Goal: Information Seeking & Learning: Find specific fact

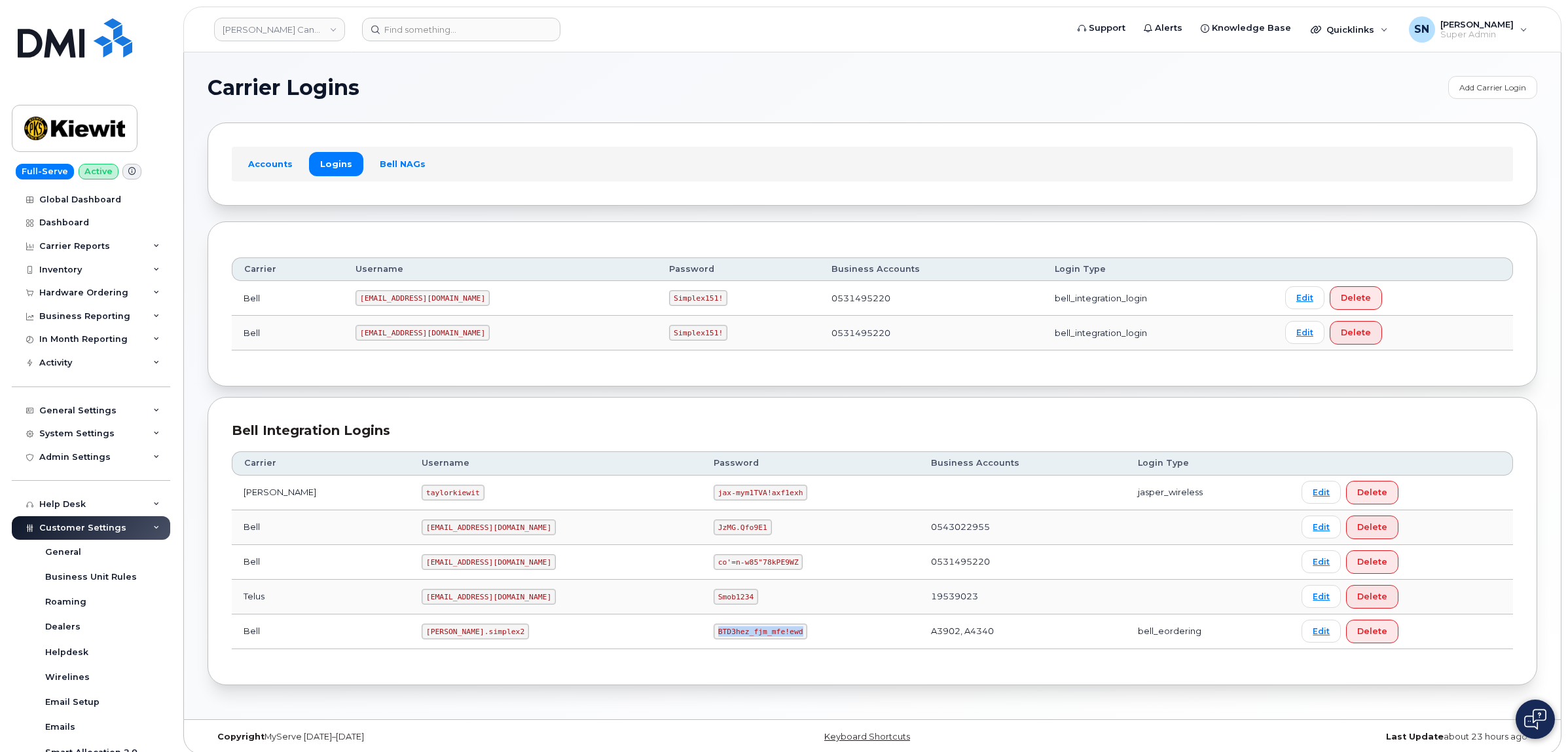
scroll to position [74, 0]
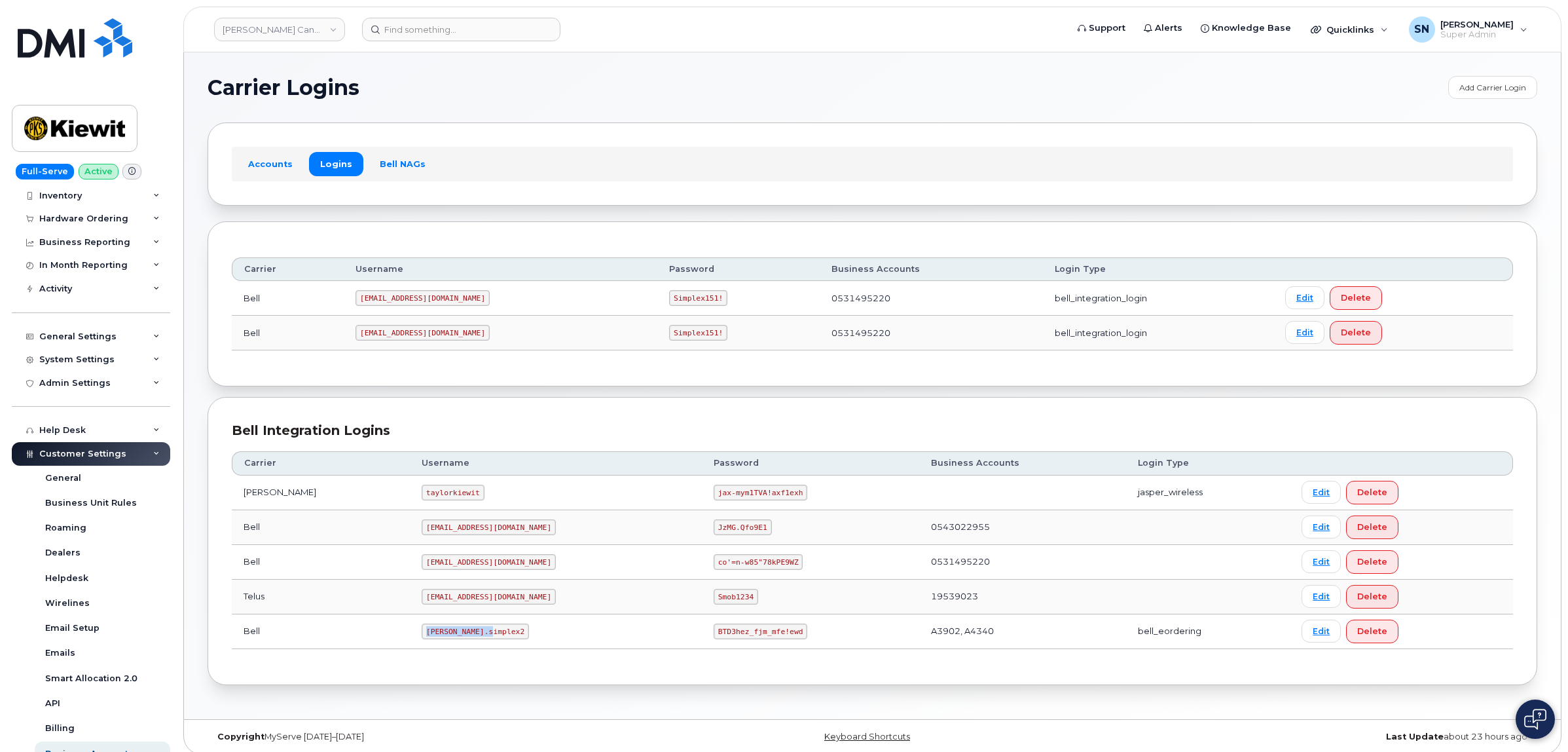
drag, startPoint x: 402, startPoint y: 634, endPoint x: 455, endPoint y: 636, distance: 53.0
click at [455, 636] on code "kiewit.simplex2" at bounding box center [475, 631] width 108 height 16
copy code "kiewit.simplex2"
drag, startPoint x: 650, startPoint y: 638, endPoint x: 743, endPoint y: 643, distance: 93.1
click at [743, 643] on td "BTD3hez_fjm_mfe!ewd" at bounding box center [811, 632] width 218 height 35
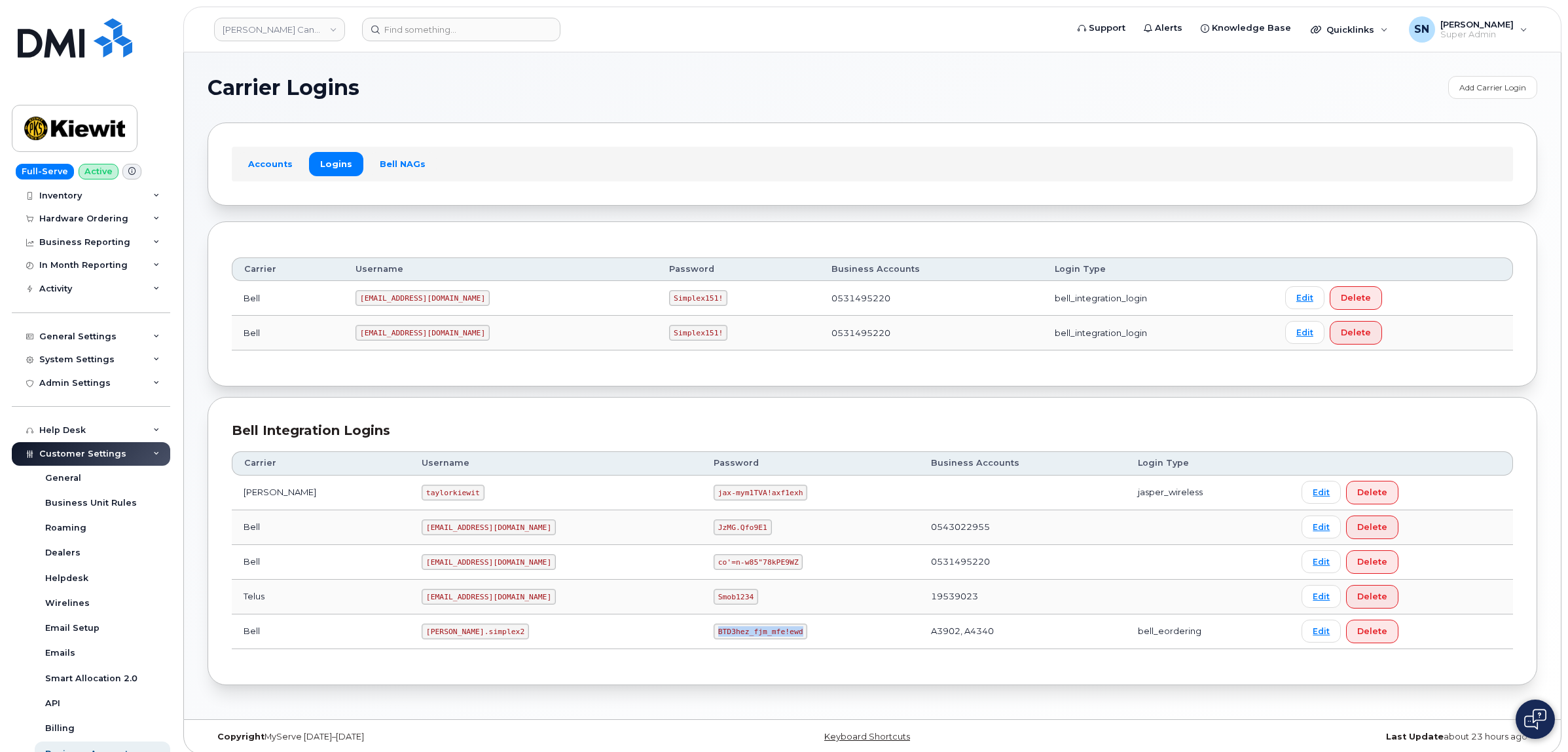
copy code "BTD3hez_fjm_mfe!ewd"
click at [573, 398] on div "Bell Integration Logins Carrier Username Password Business Accounts Login Type …" at bounding box center [872, 541] width 1330 height 288
click at [393, 120] on section "Carrier Logins Add Carrier Login Accounts Logins Bell NAGs Carrier Username Pas…" at bounding box center [872, 380] width 1330 height 609
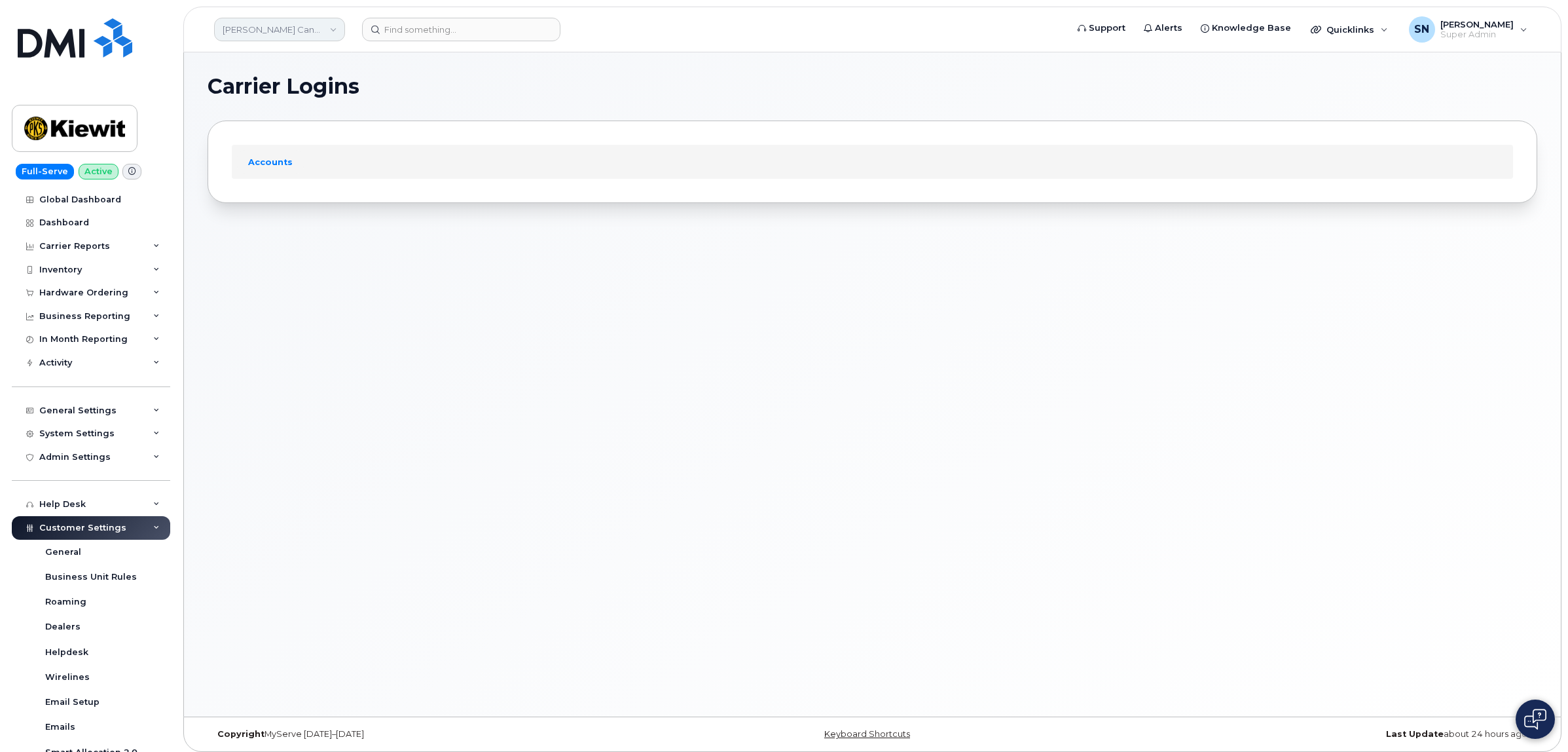
click at [285, 21] on link "Kiewit Canada Inc" at bounding box center [279, 30] width 131 height 24
type input "Amalgamated"
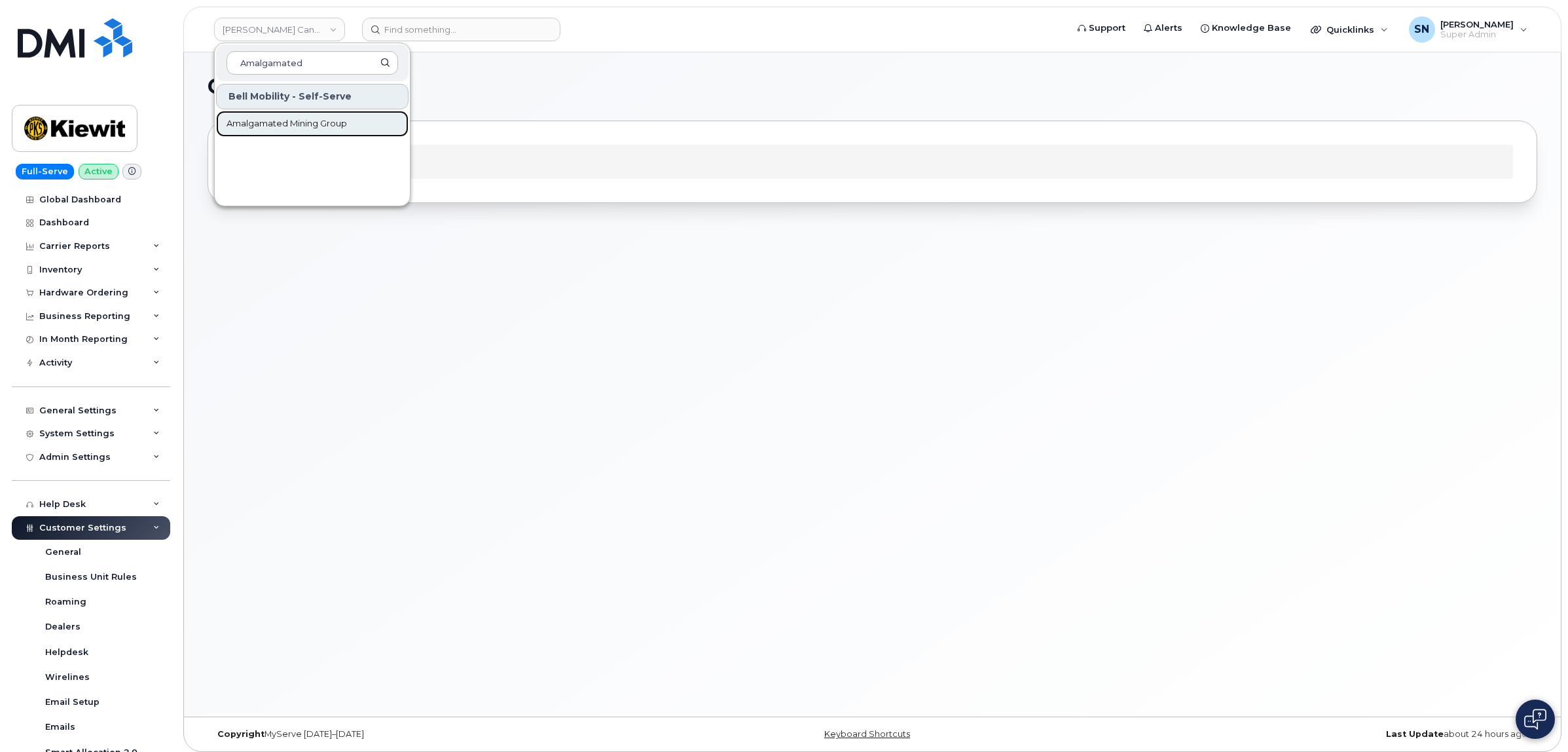
click at [286, 118] on span "Amalgamated Mining Group" at bounding box center [287, 124] width 121 height 13
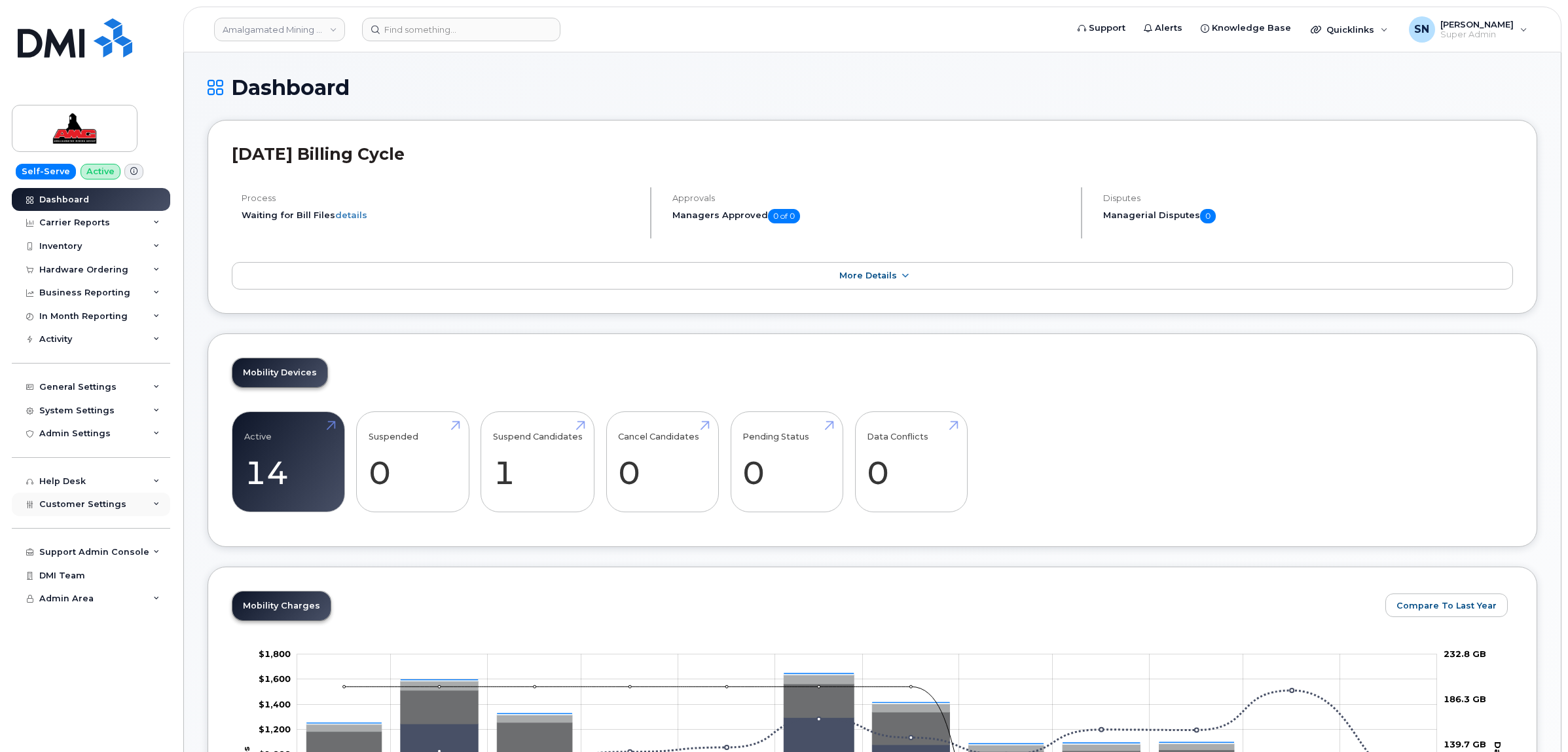
click at [89, 508] on span "Customer Settings" at bounding box center [83, 505] width 87 height 10
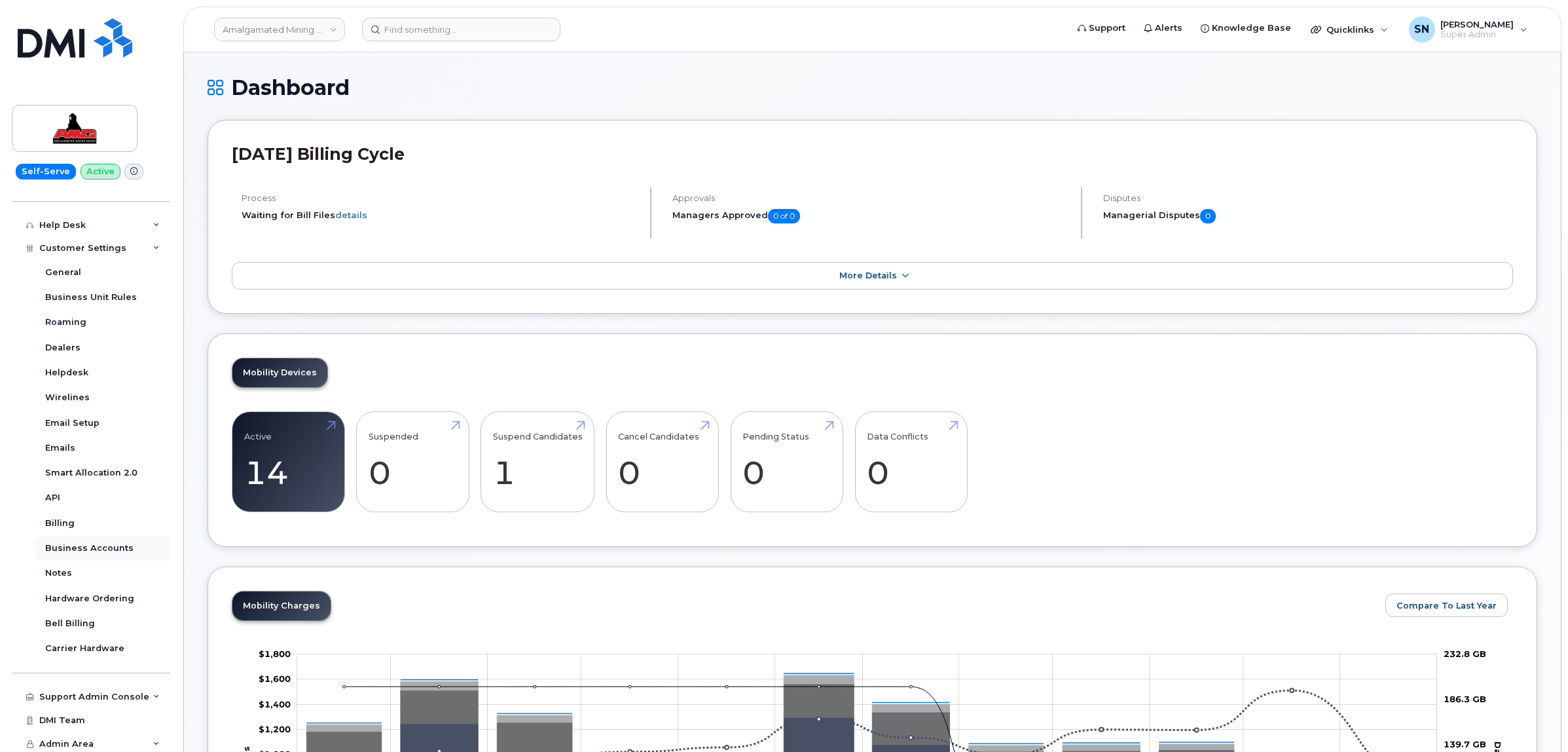
scroll to position [264, 0]
click at [105, 547] on div "Business Accounts" at bounding box center [90, 546] width 89 height 12
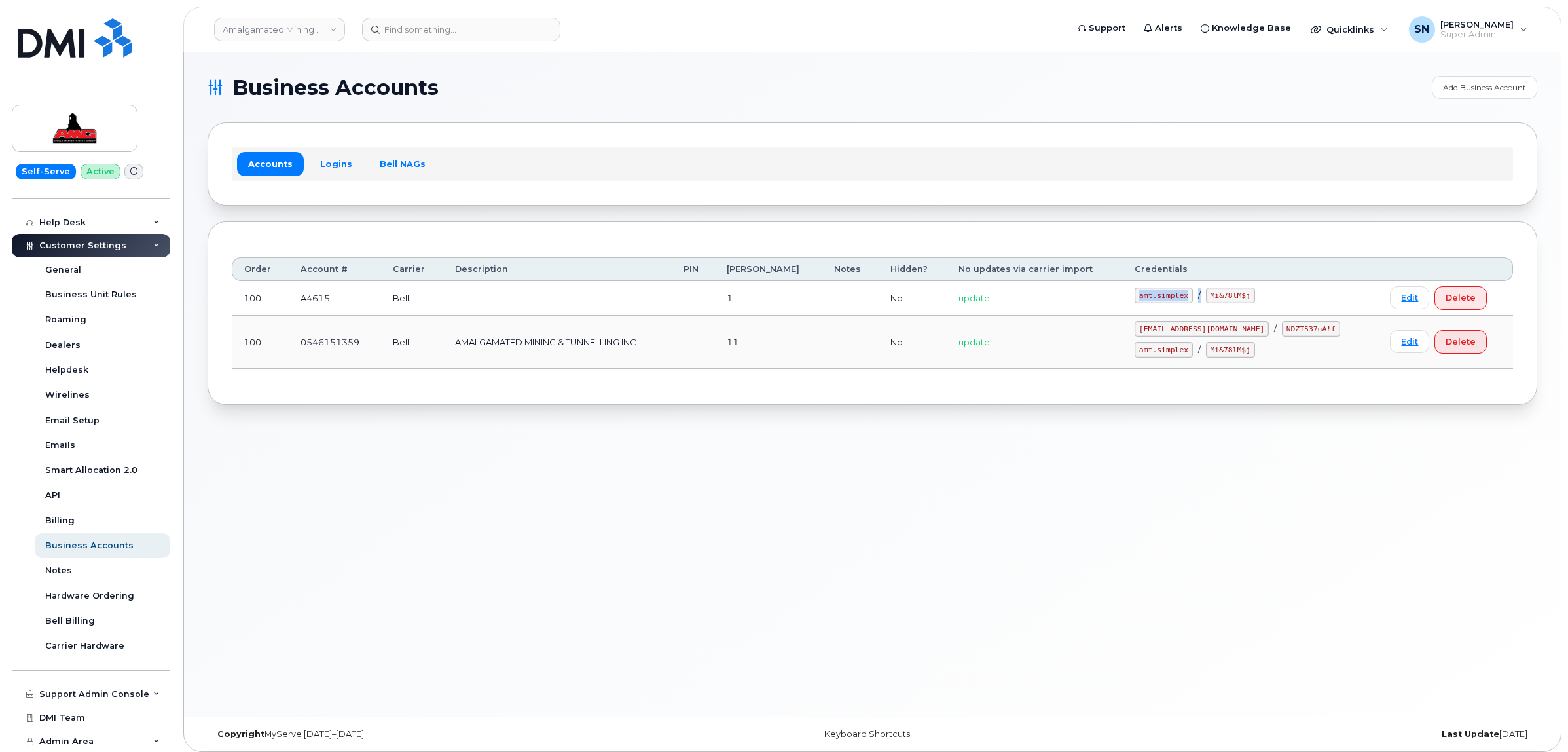
drag, startPoint x: 1155, startPoint y: 299, endPoint x: 1213, endPoint y: 305, distance: 58.3
click at [1213, 342] on div "amt.simplex / Mi&78lM$j" at bounding box center [1251, 349] width 232 height 16
copy div "amt.simplex /"
click at [1123, 313] on td "update" at bounding box center [1035, 298] width 176 height 35
drag, startPoint x: 1153, startPoint y: 302, endPoint x: 1207, endPoint y: 302, distance: 54.0
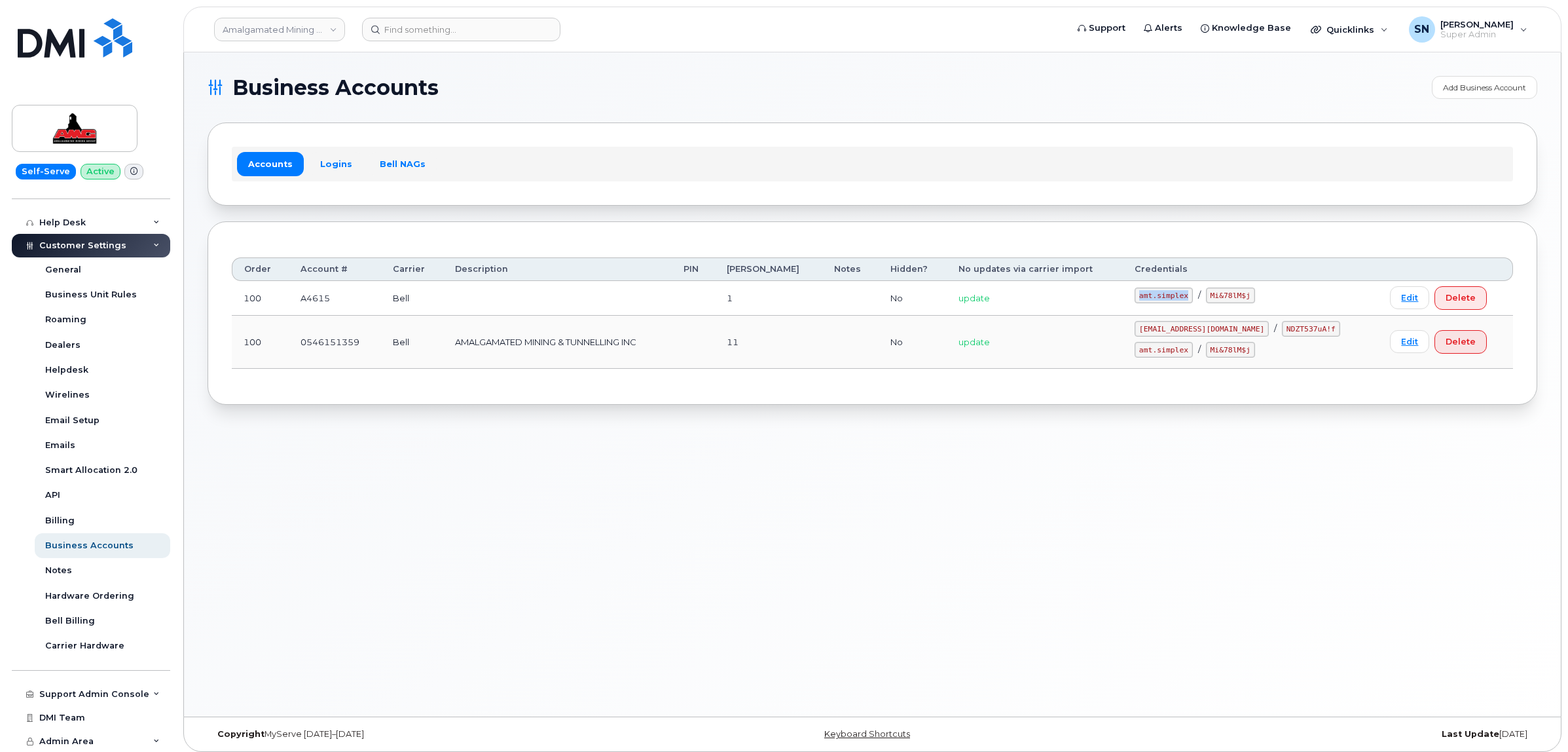
click at [1207, 342] on div "amt.simplex / Mi&78lM$j" at bounding box center [1251, 349] width 232 height 16
copy code "amt.simplex"
drag, startPoint x: 1222, startPoint y: 293, endPoint x: 1265, endPoint y: 300, distance: 43.6
click at [1255, 300] on code "Mi&78lM$j" at bounding box center [1231, 295] width 49 height 16
copy code "Mi&78lM$j"
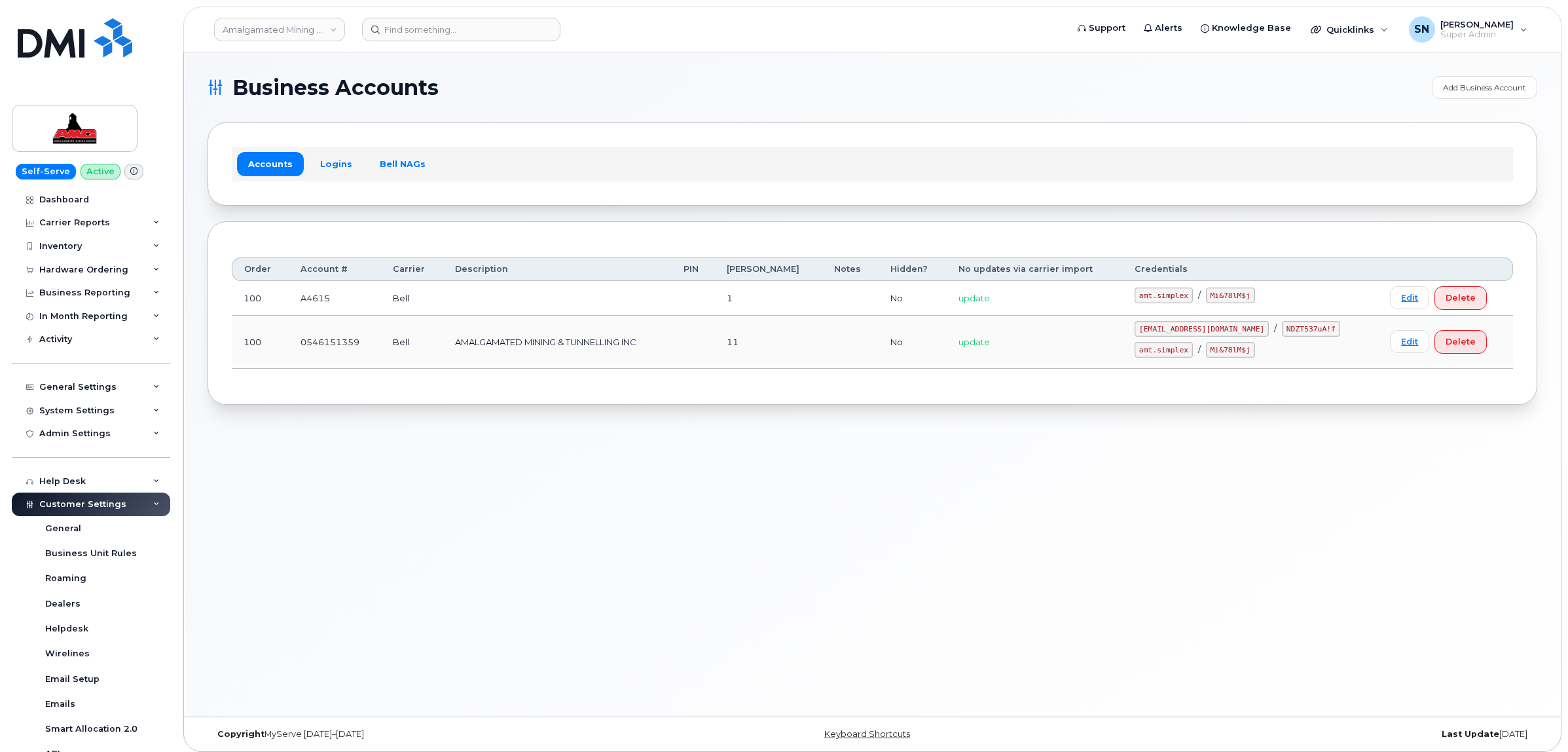
click at [253, 40] on div "Amalgamated Mining Group" at bounding box center [279, 30] width 144 height 26
click at [251, 34] on link "Amalgamated Mining Group" at bounding box center [279, 30] width 131 height 24
type input "kiew"
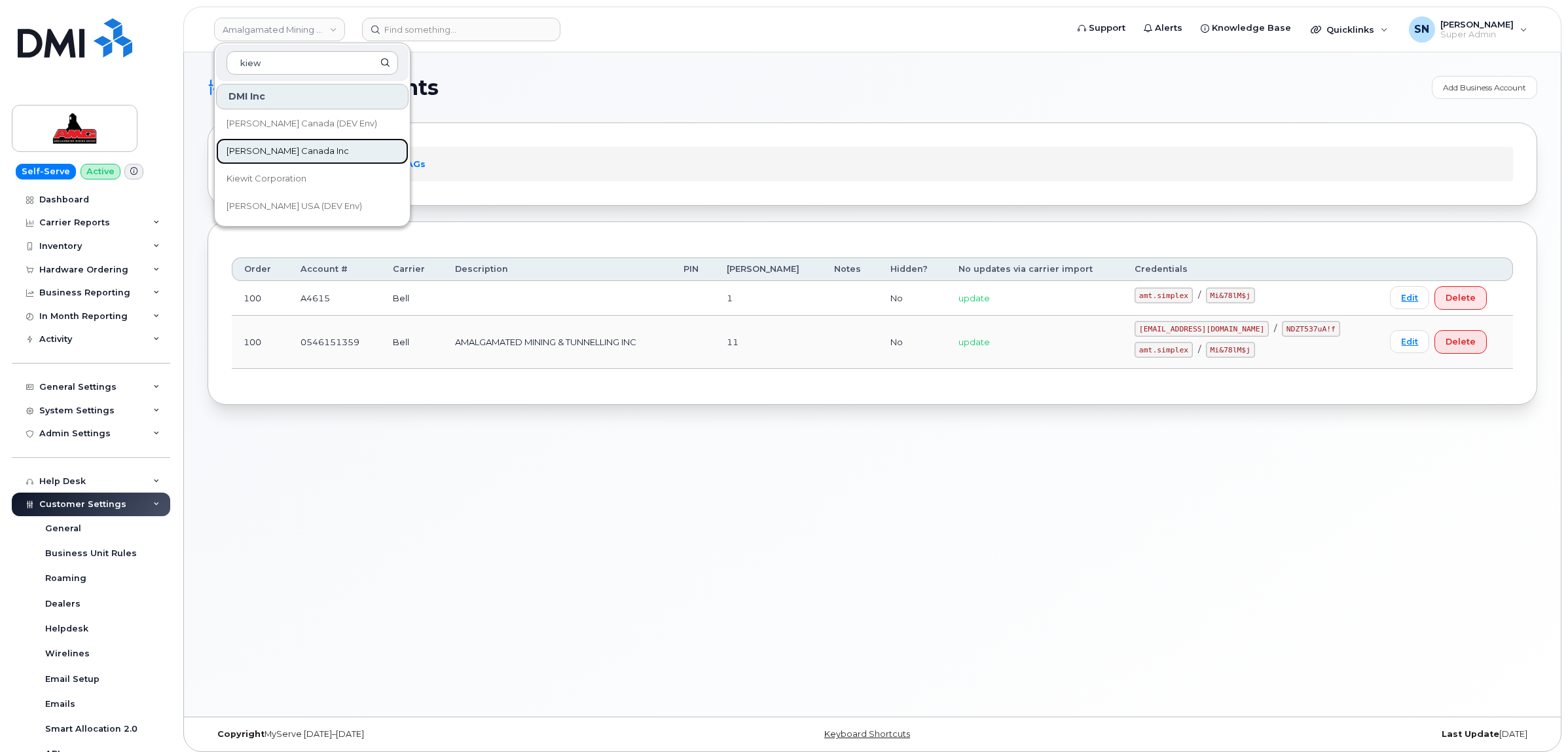
click at [255, 147] on span "Kiewit Canada Inc" at bounding box center [287, 151] width 122 height 13
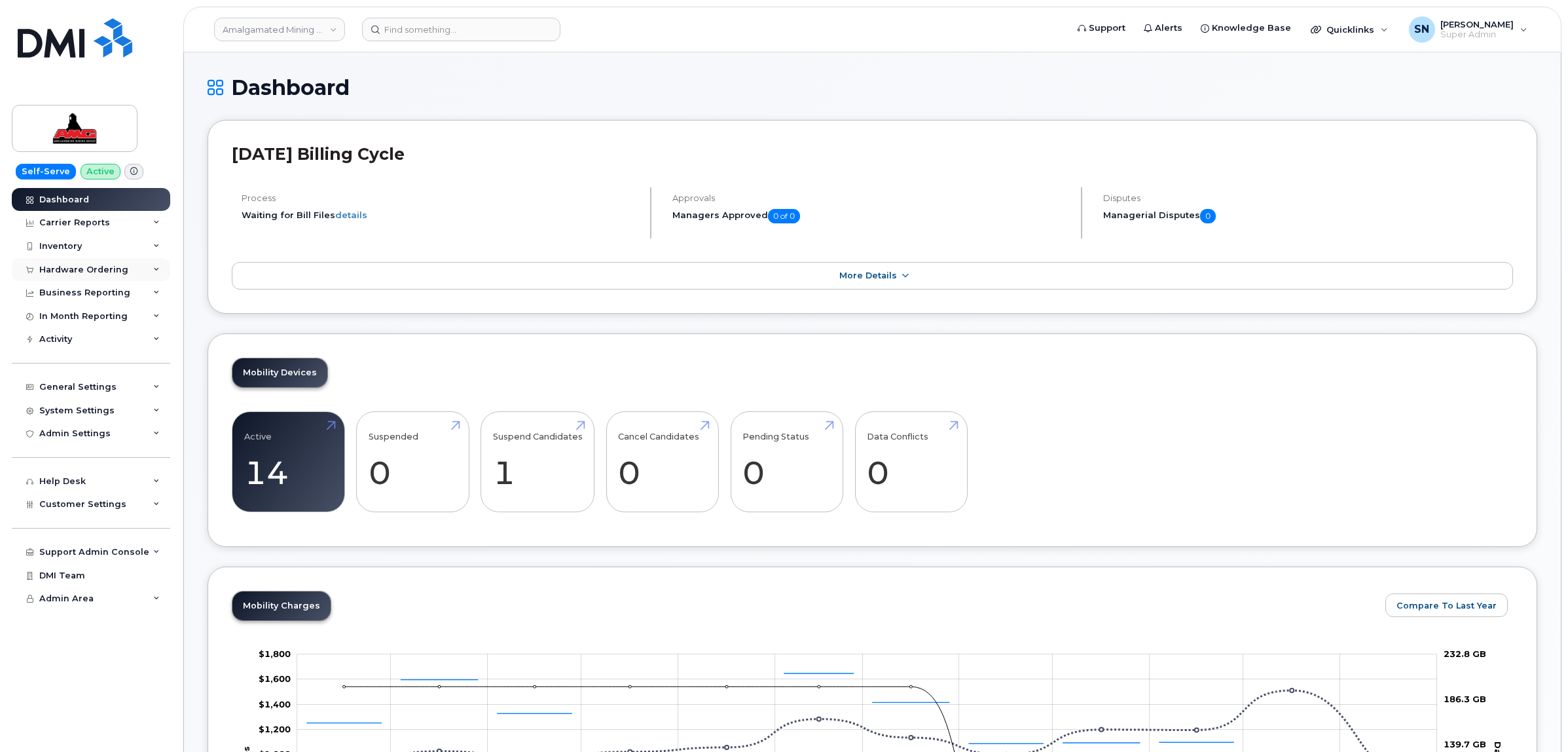
click at [90, 261] on div "Hardware Ordering" at bounding box center [90, 270] width 159 height 24
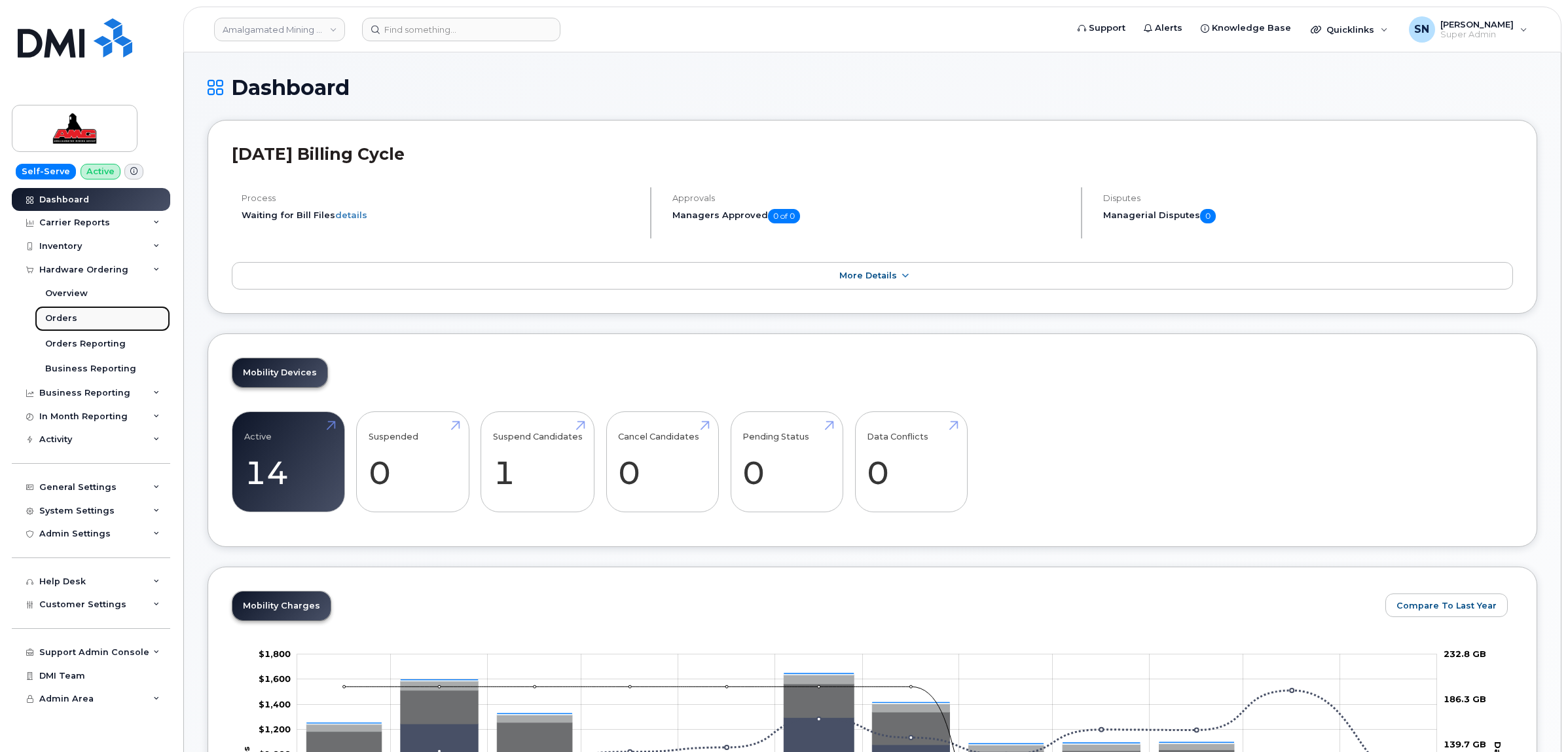
click at [76, 318] on link "Orders" at bounding box center [102, 318] width 136 height 25
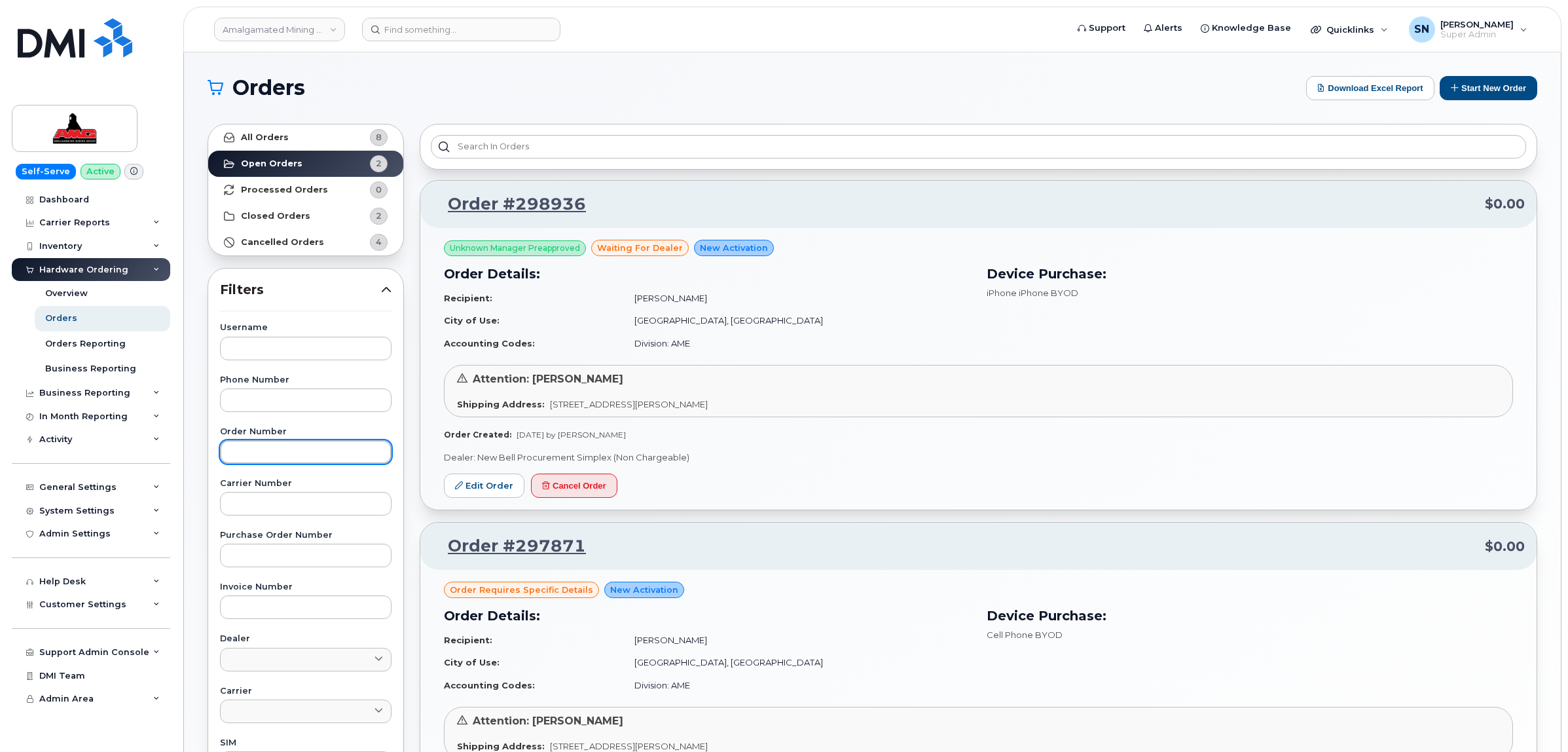
click at [295, 450] on input "text" at bounding box center [306, 452] width 172 height 24
paste input "298936"
type input "298936"
click at [308, 126] on link "All Orders 8" at bounding box center [306, 137] width 195 height 26
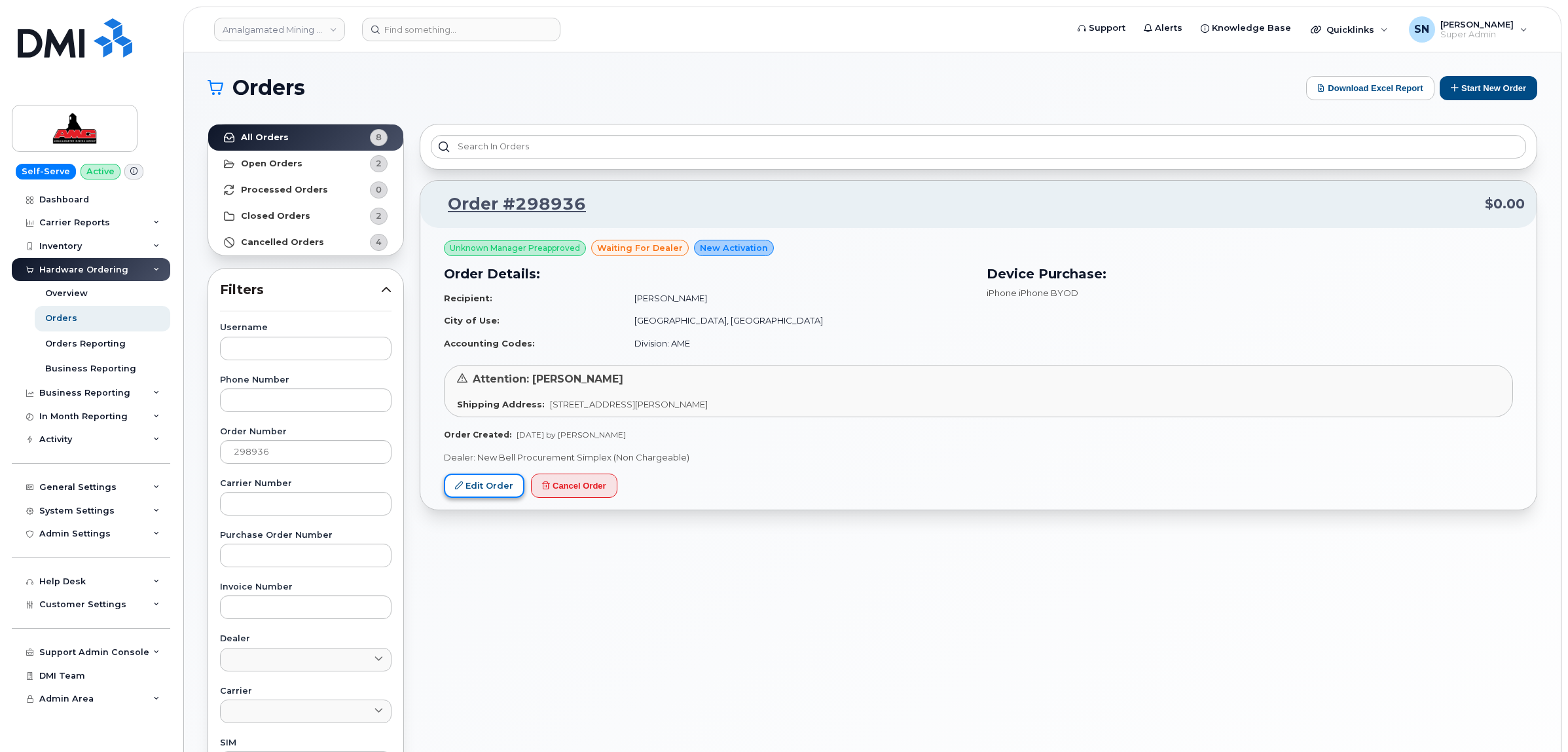
click at [480, 488] on link "Edit Order" at bounding box center [485, 485] width 80 height 24
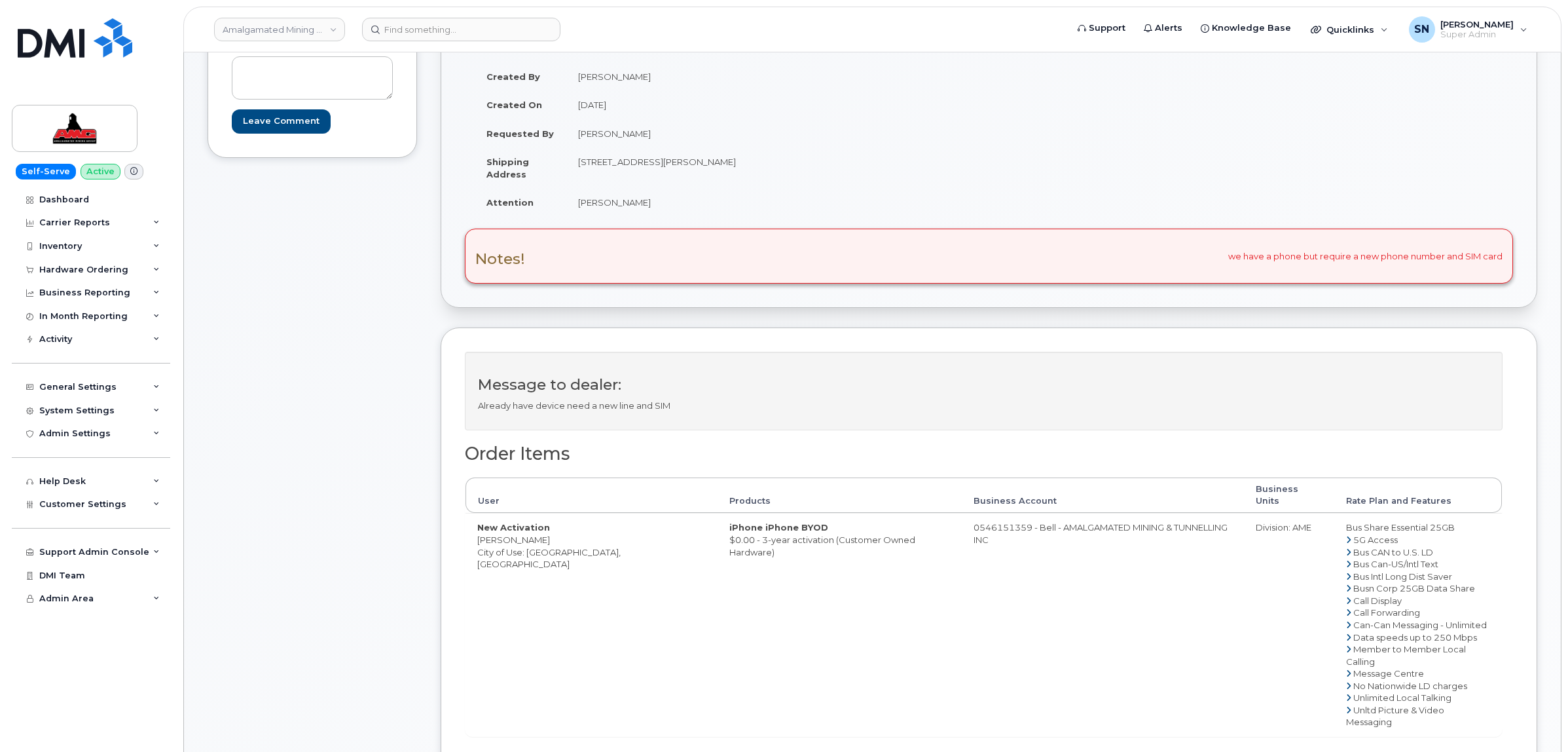
scroll to position [246, 0]
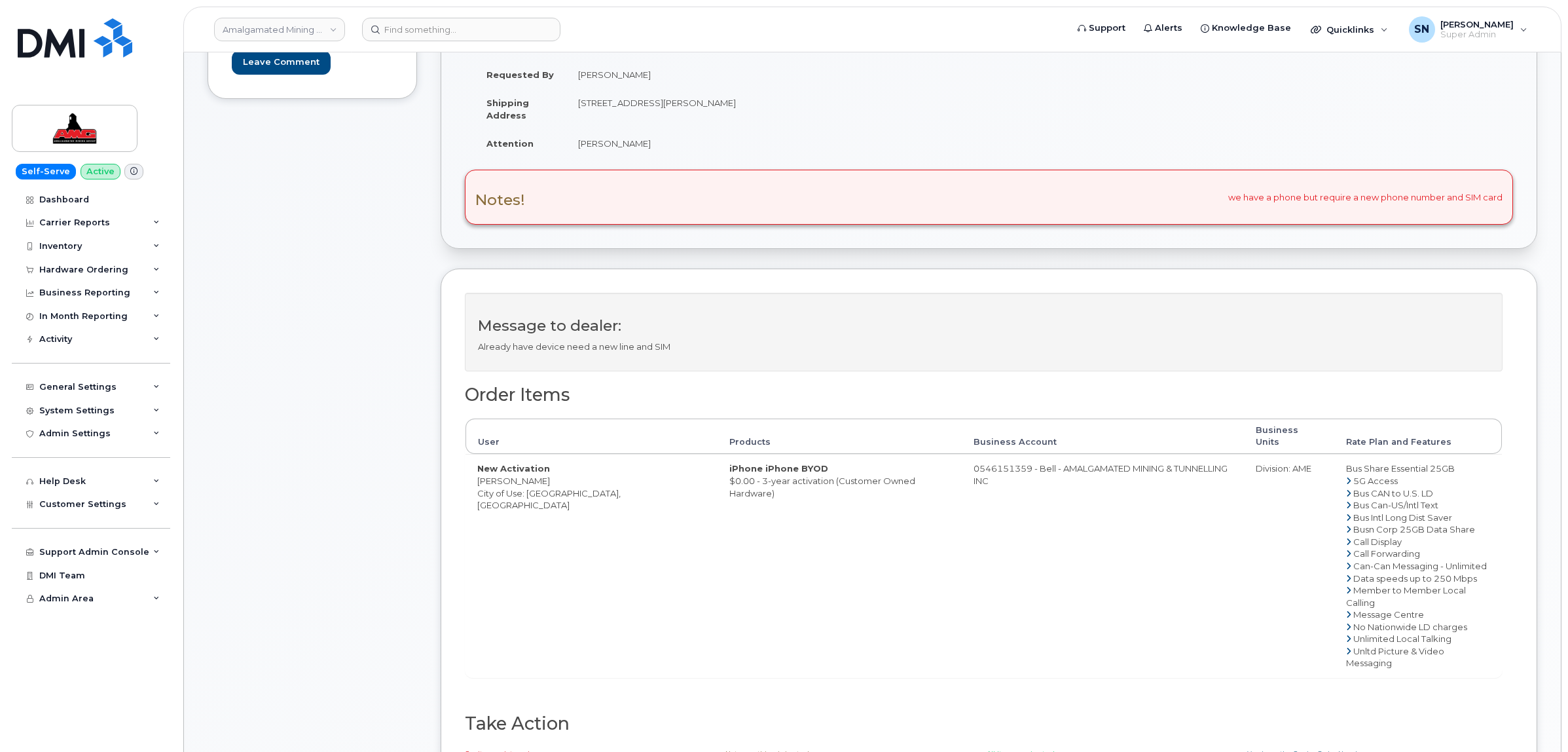
click at [609, 178] on div "Notes! we have a phone but require a new phone number and SIM card" at bounding box center [989, 196] width 1048 height 55
drag, startPoint x: 577, startPoint y: 106, endPoint x: 664, endPoint y: 110, distance: 87.1
click at [664, 110] on td "[STREET_ADDRESS][PERSON_NAME]" at bounding box center [773, 108] width 413 height 40
copy td "6932 Roper Rd NW"
click at [890, 150] on td "[PERSON_NAME]" at bounding box center [773, 143] width 413 height 29
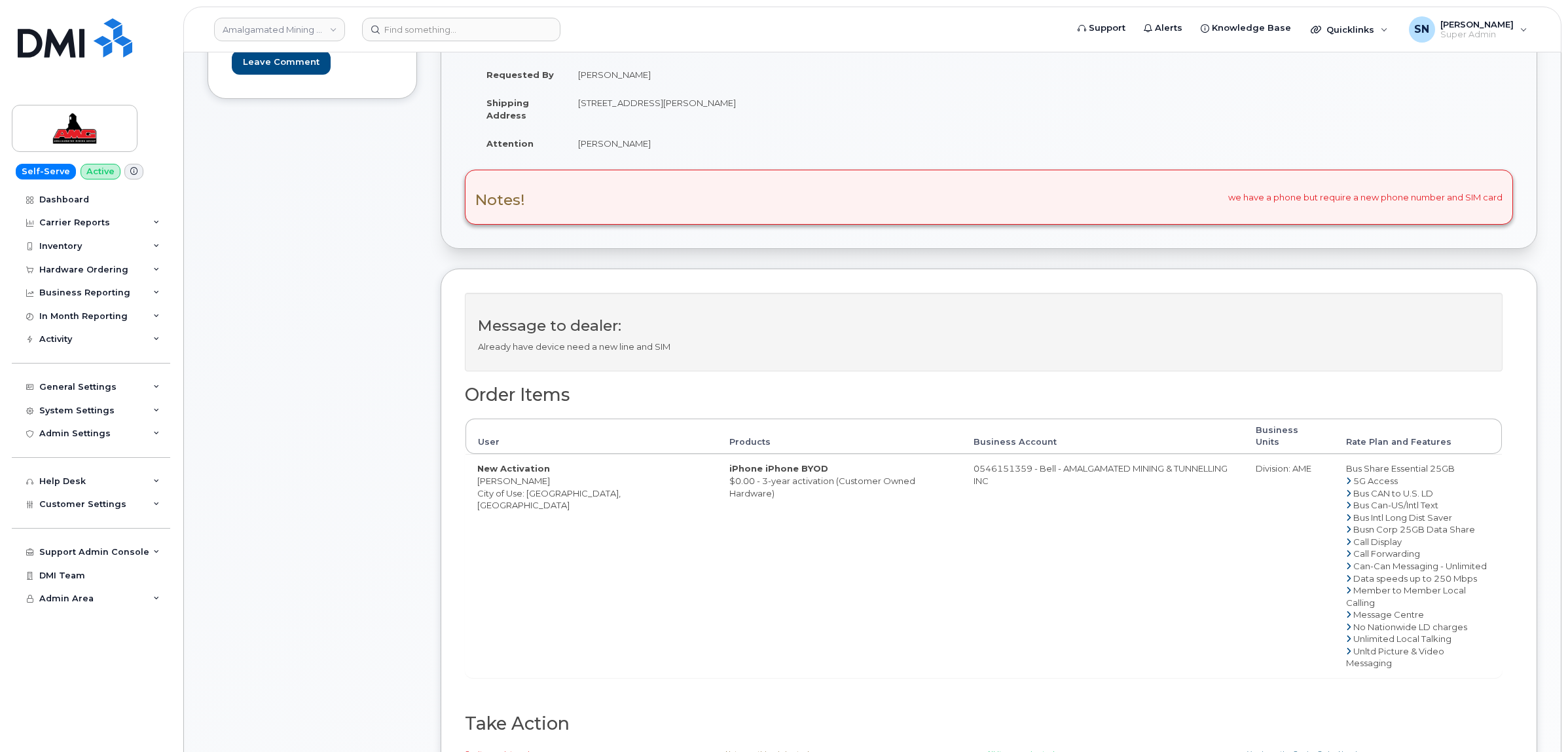
drag, startPoint x: 738, startPoint y: 99, endPoint x: 775, endPoint y: 108, distance: 38.1
click at [775, 108] on td "[STREET_ADDRESS][PERSON_NAME]" at bounding box center [773, 108] width 413 height 40
copy td "T6B 3H9"
drag, startPoint x: 567, startPoint y: 152, endPoint x: 642, endPoint y: 152, distance: 75.0
click at [642, 152] on td "[PERSON_NAME]" at bounding box center [773, 143] width 413 height 29
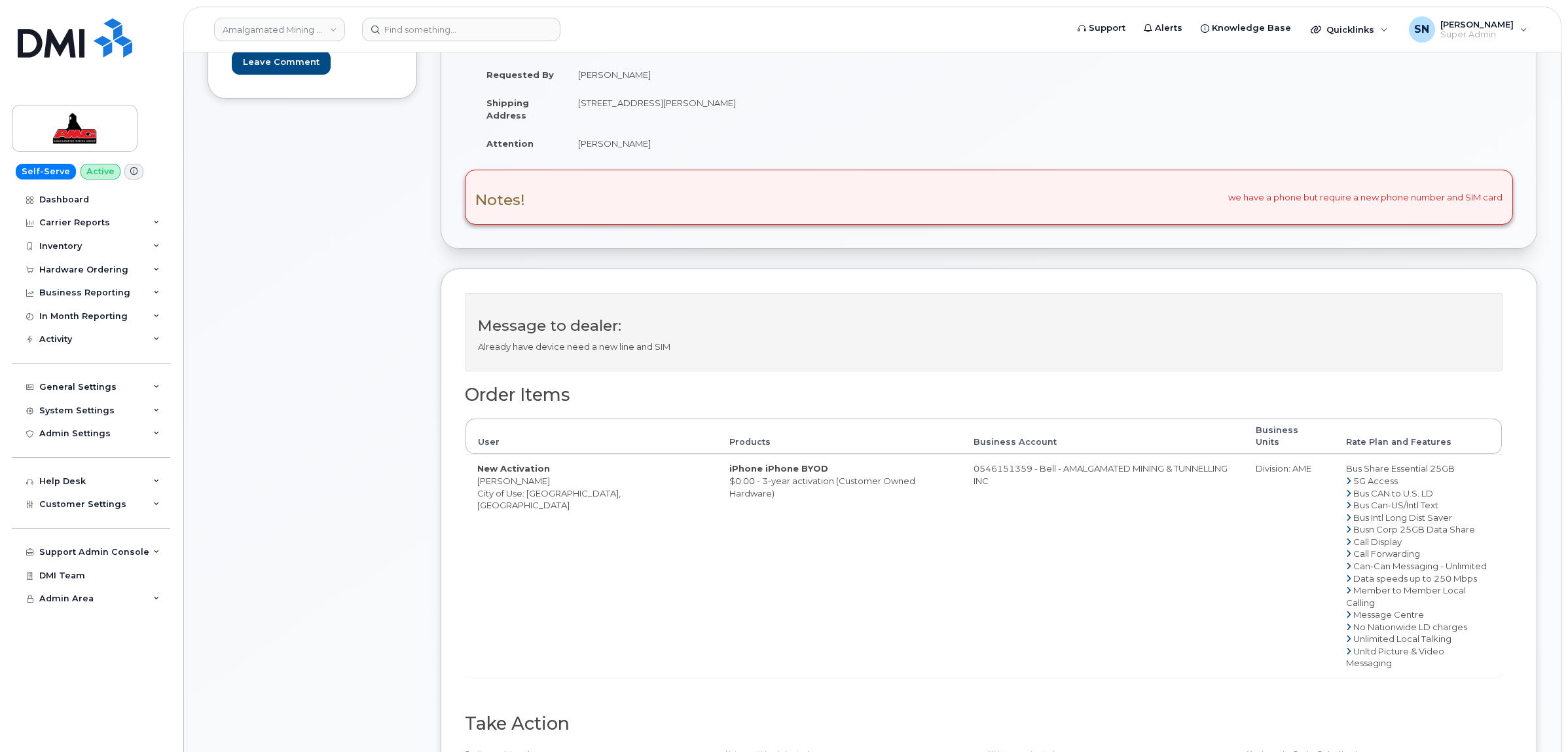
copy td "[PERSON_NAME]"
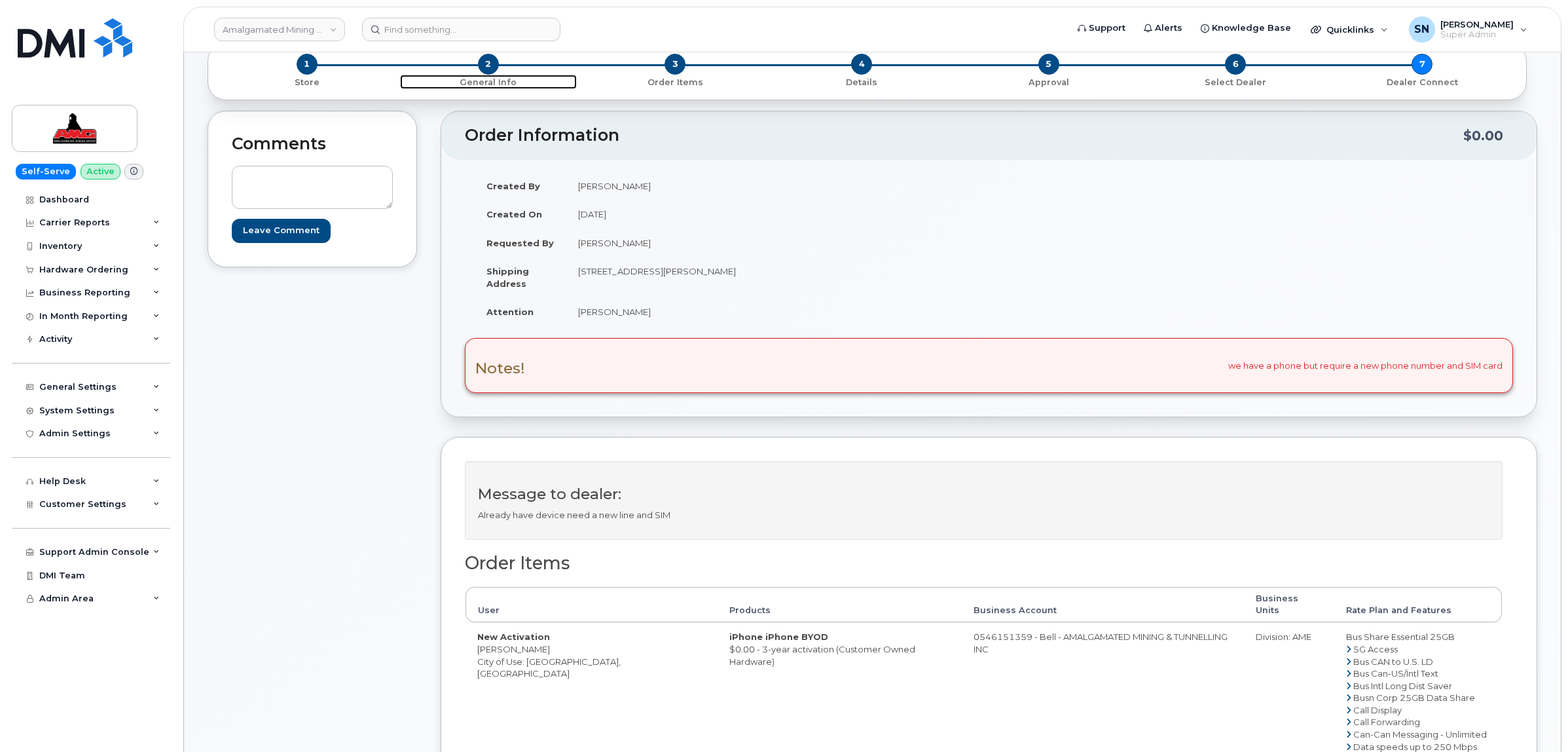
scroll to position [164, 0]
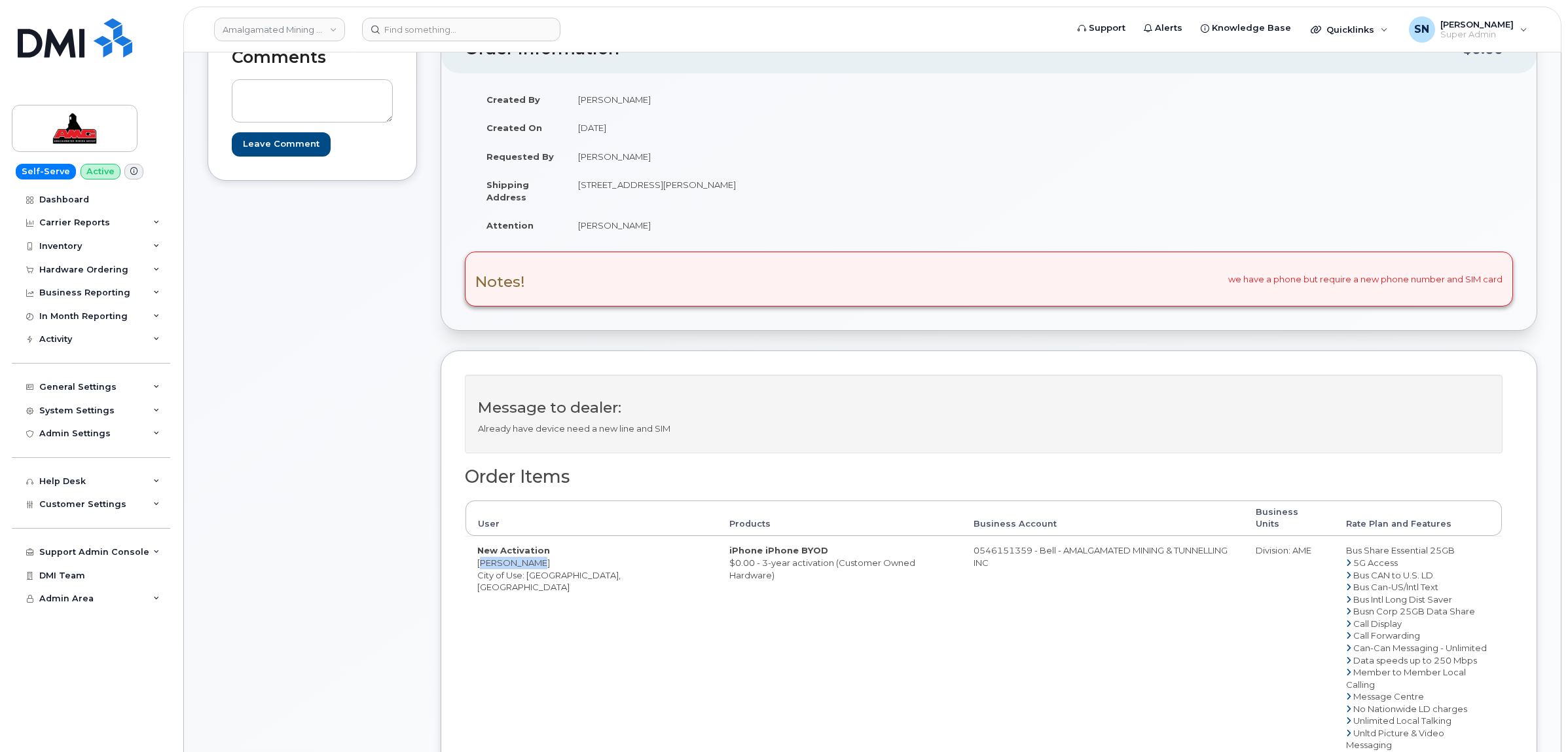
drag, startPoint x: 476, startPoint y: 551, endPoint x: 538, endPoint y: 551, distance: 62.0
click at [538, 551] on td "New Activation Curtis Moir City of Use: Edmonton, Alberta" at bounding box center [591, 648] width 252 height 224
copy td "[PERSON_NAME]"
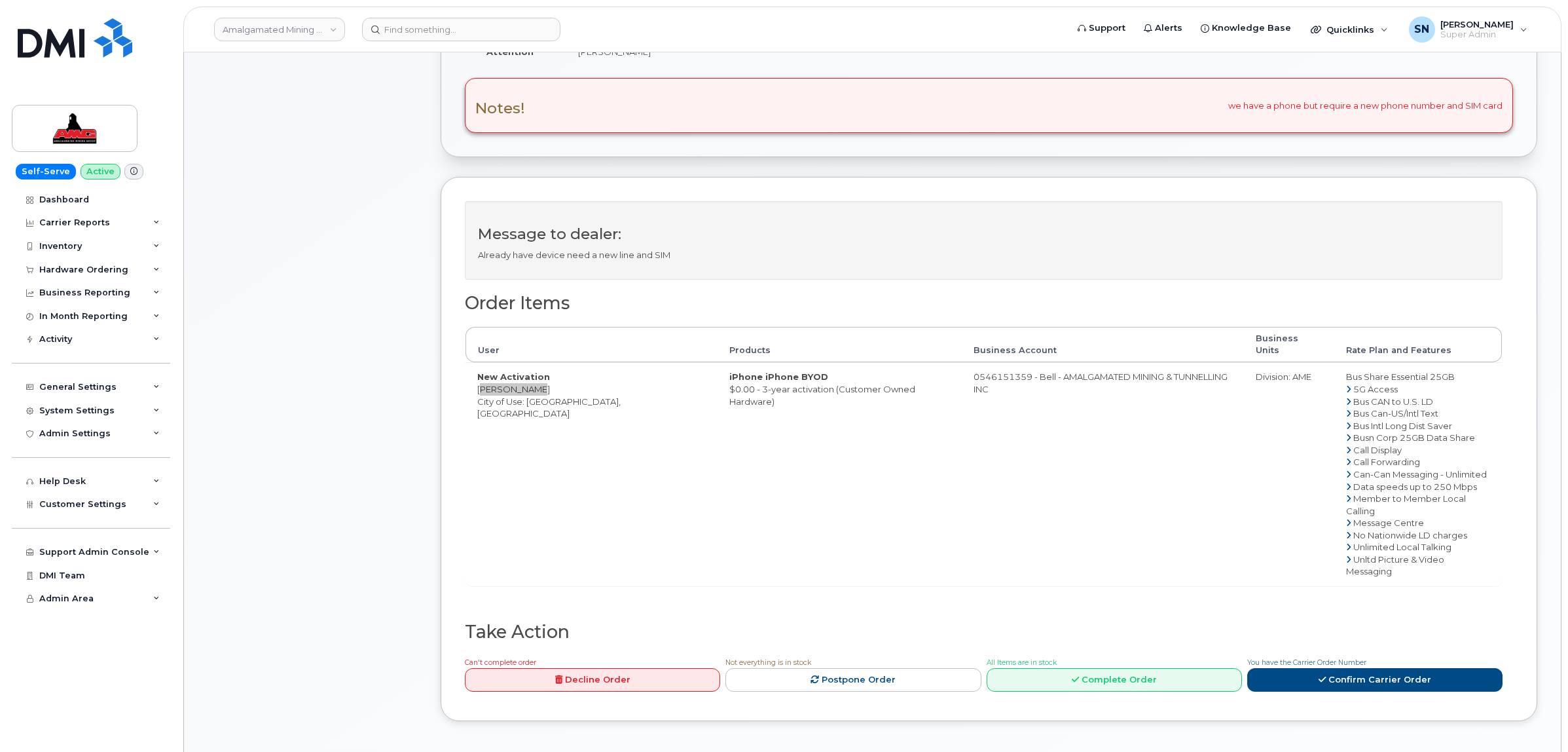
scroll to position [491, 0]
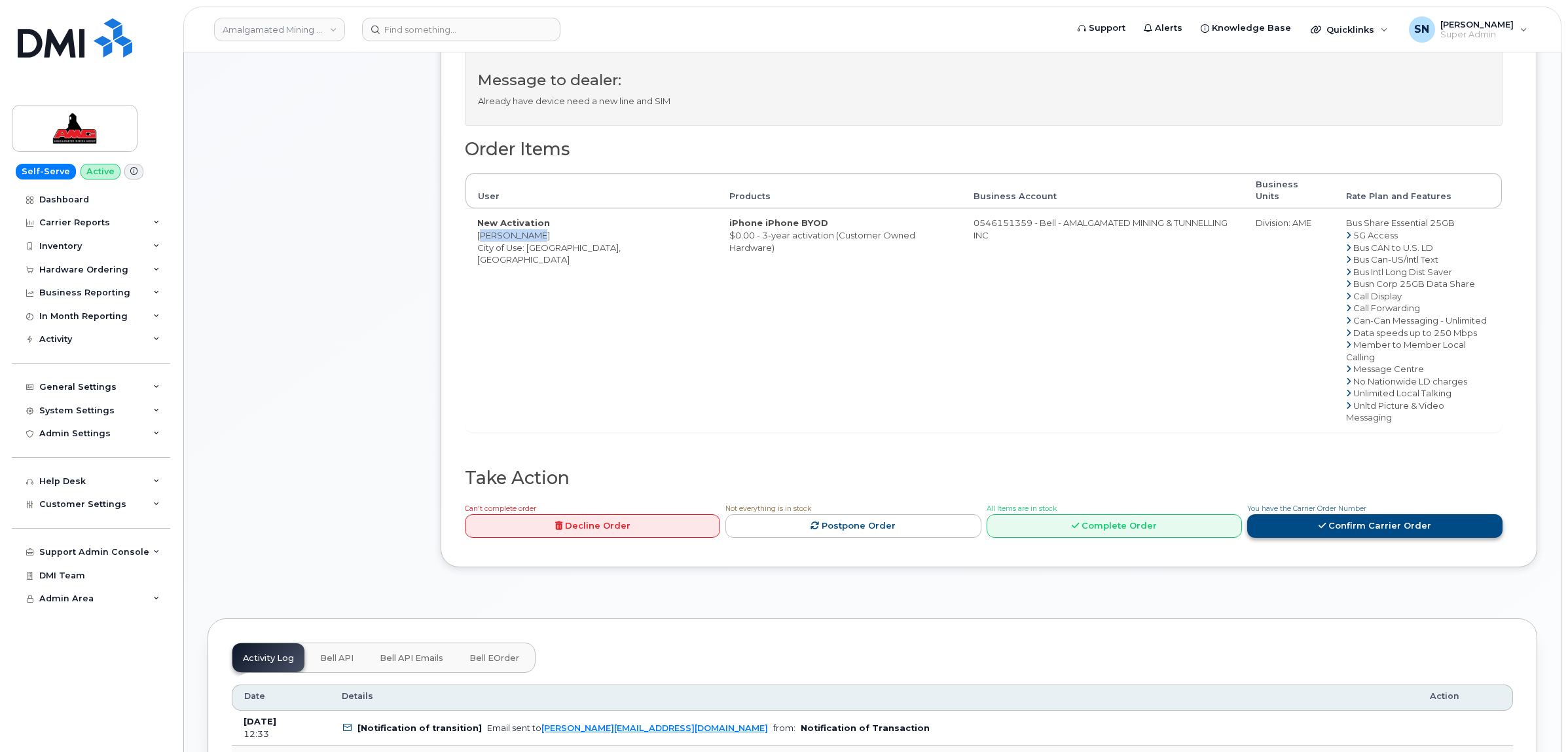
click at [1405, 514] on link "Confirm Carrier Order" at bounding box center [1375, 526] width 255 height 24
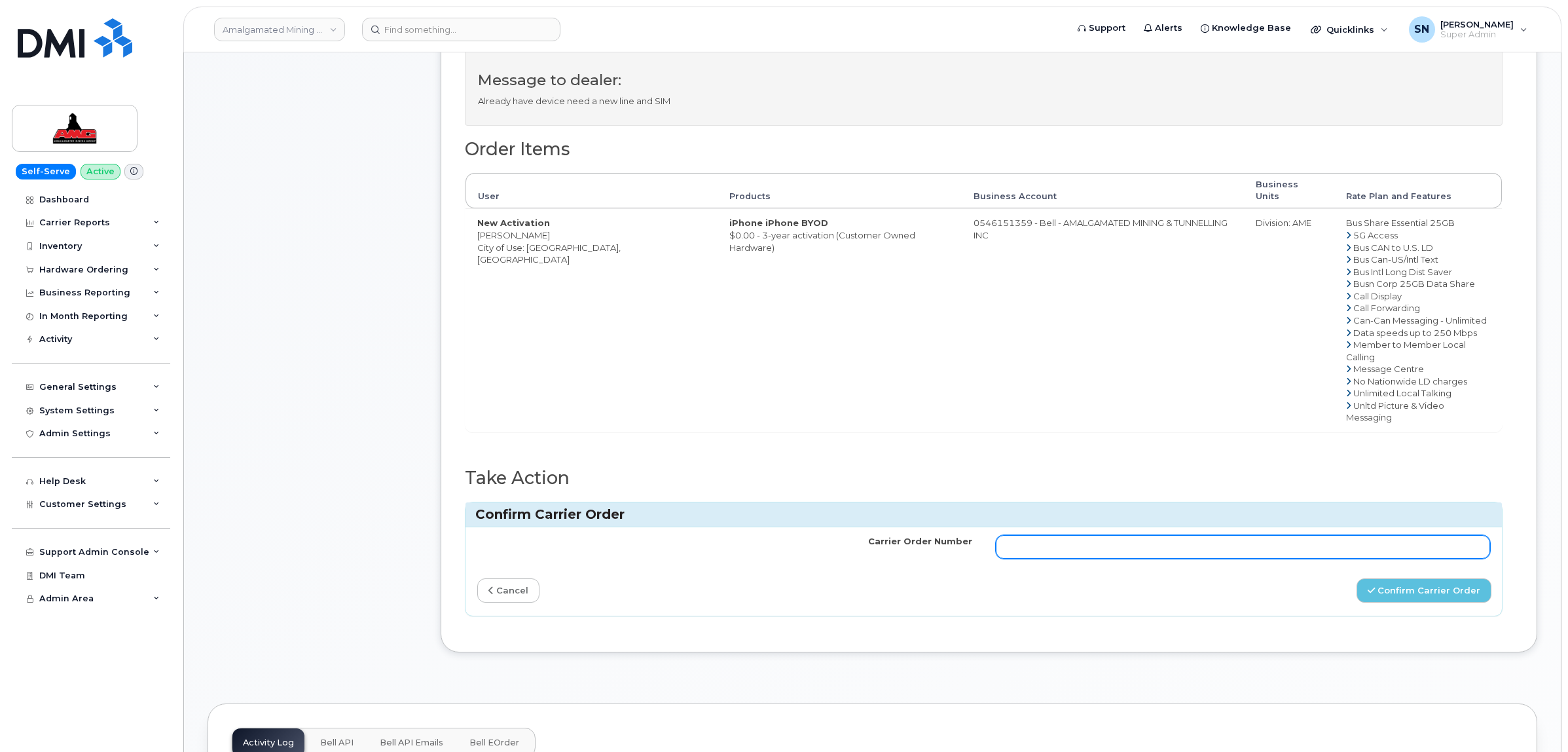
click at [1255, 535] on input "Carrier Order Number" at bounding box center [1244, 547] width 495 height 24
paste input "3008958"
type input "3008958"
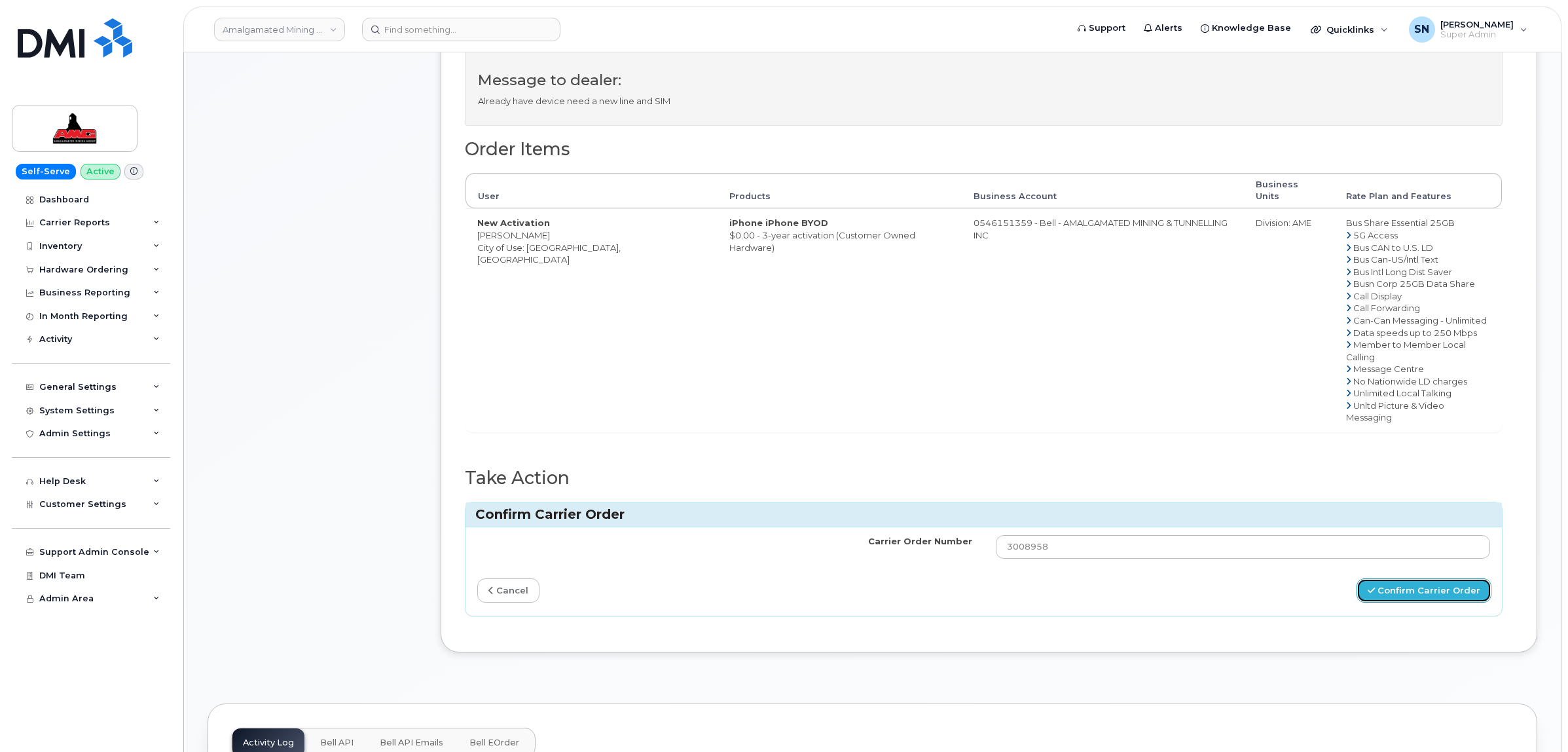
click at [1429, 579] on button "Confirm Carrier Order" at bounding box center [1424, 590] width 135 height 24
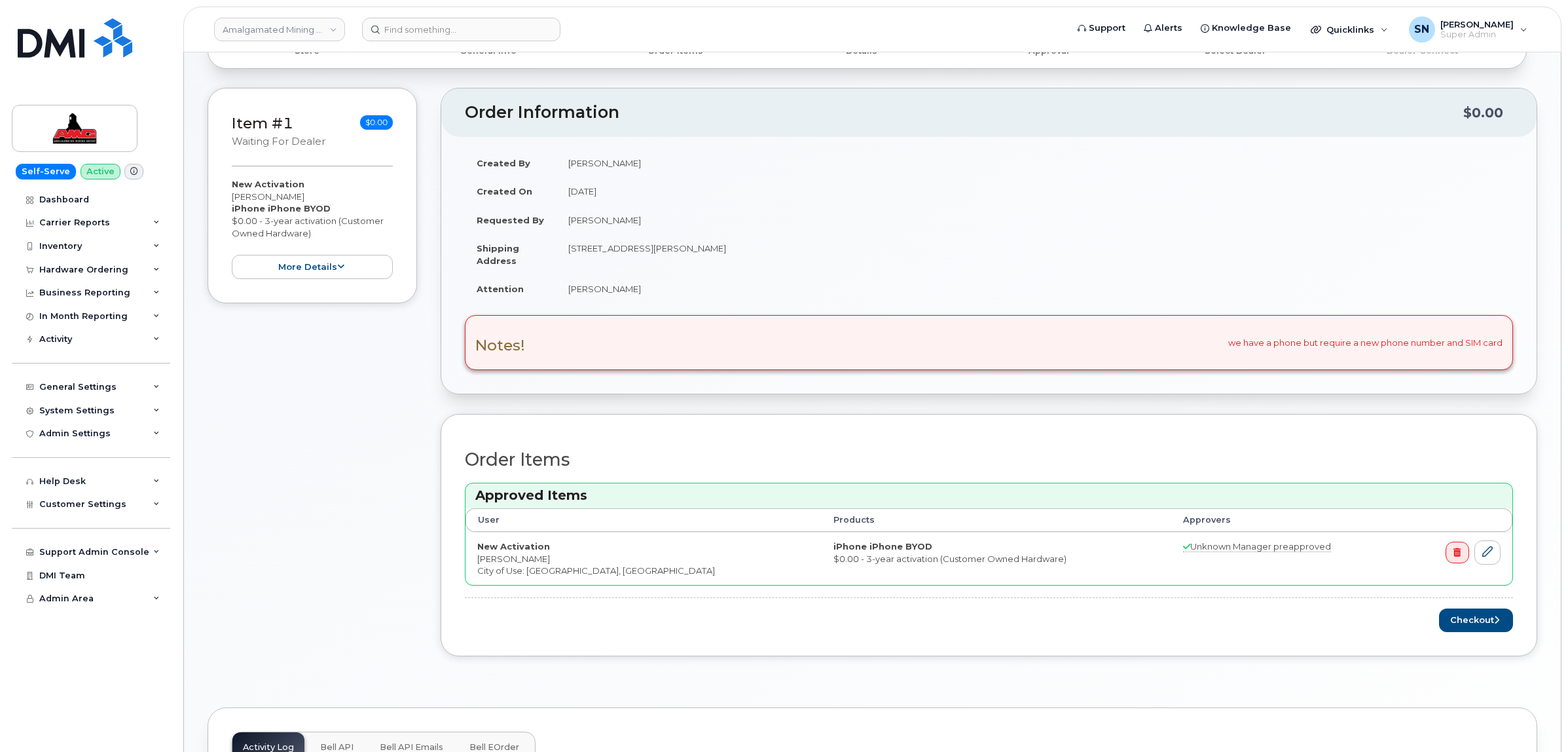
scroll to position [164, 0]
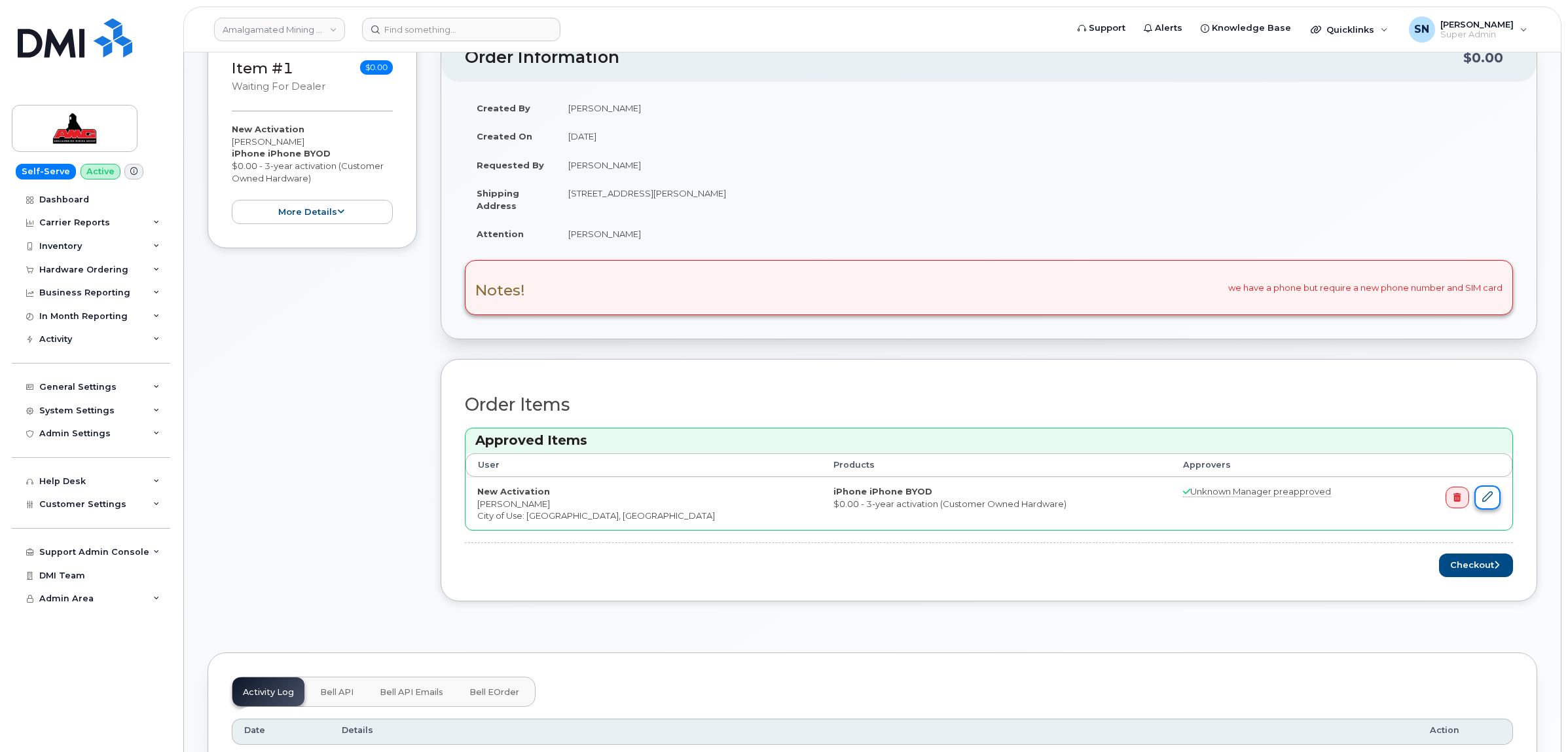
click at [1497, 500] on link at bounding box center [1488, 497] width 26 height 24
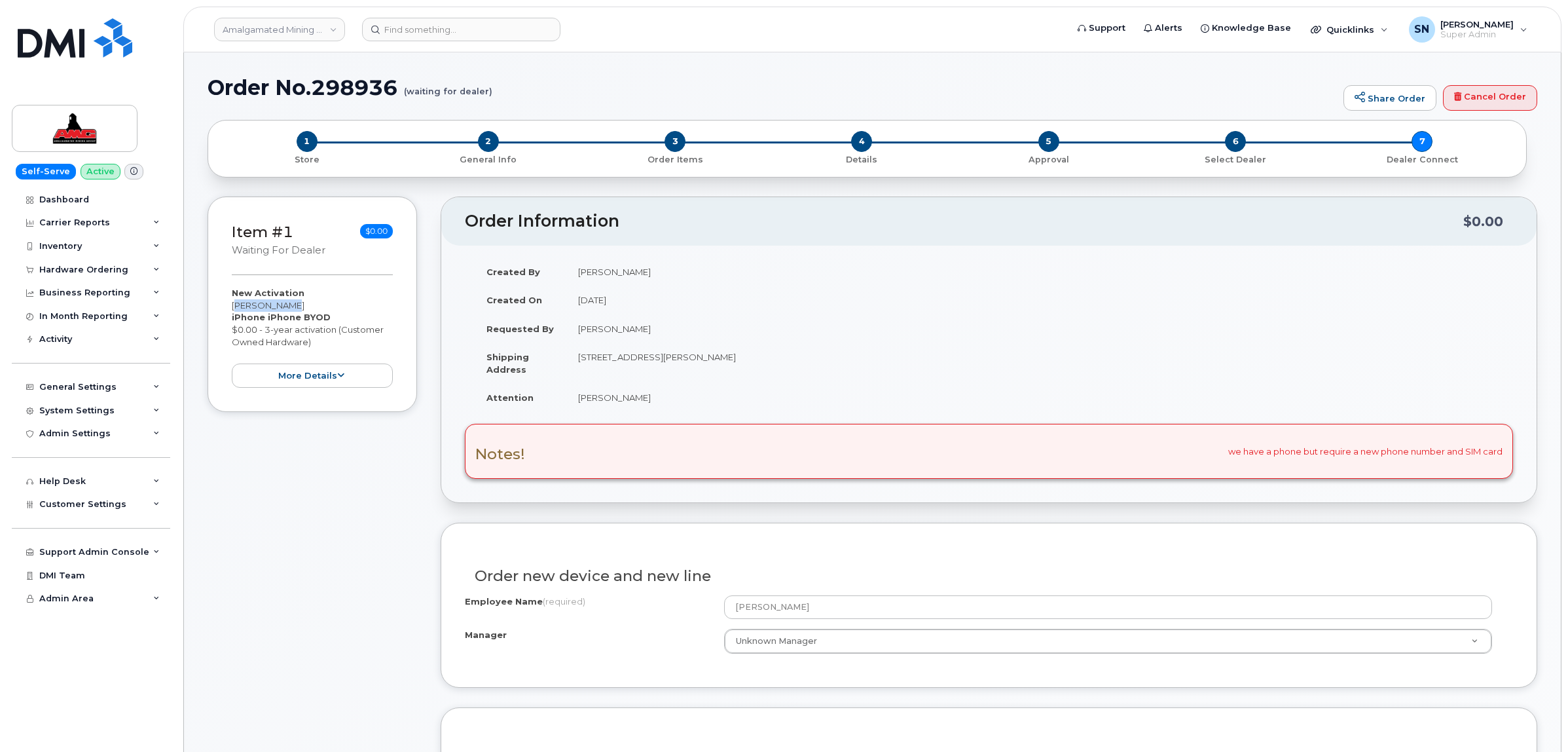
drag, startPoint x: 236, startPoint y: 306, endPoint x: 278, endPoint y: 311, distance: 42.3
click at [278, 311] on div "Item #1 waiting for dealer $0.00 New Activation [PERSON_NAME] iPhone iPhone BYO…" at bounding box center [312, 304] width 209 height 215
copy div "[PERSON_NAME]"
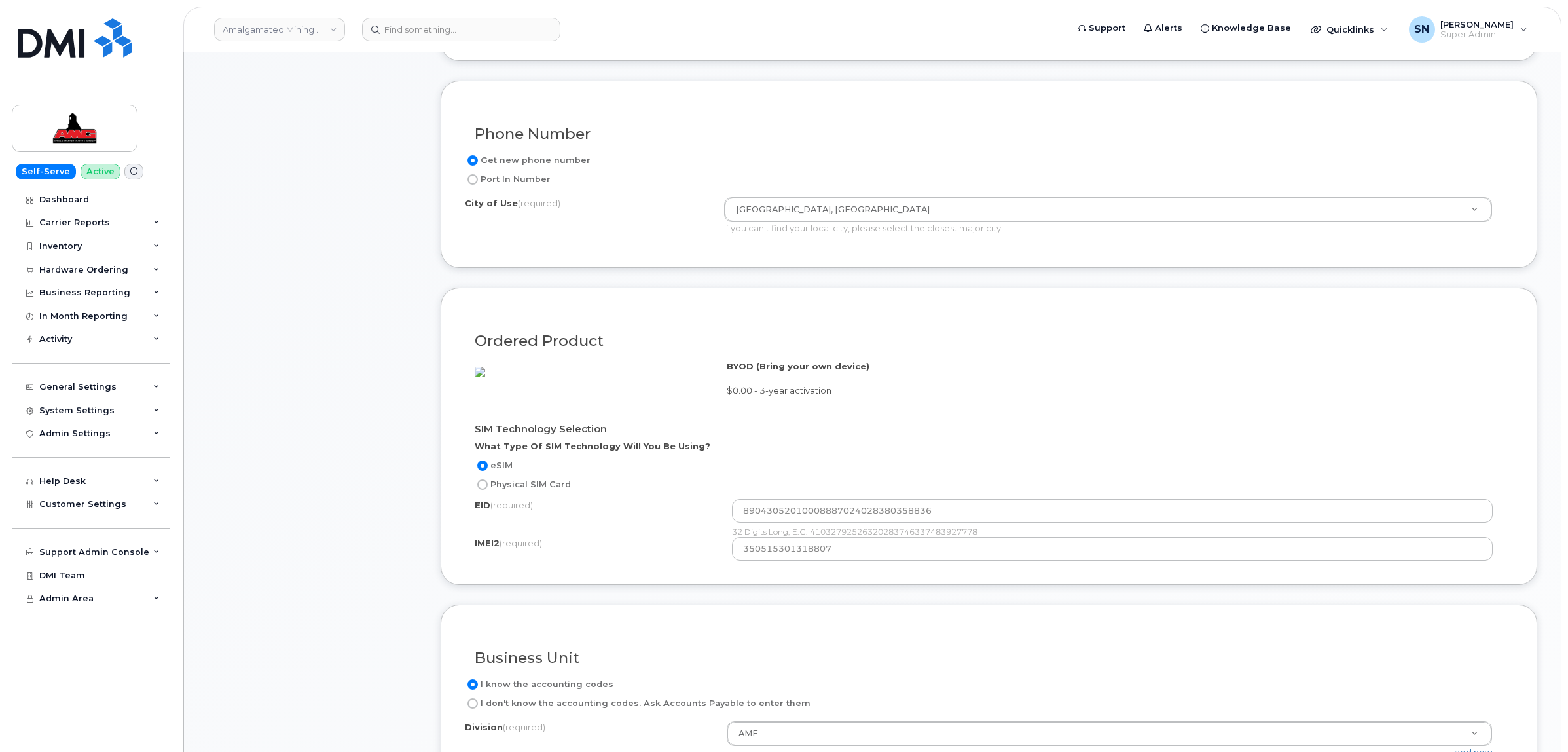
scroll to position [655, 0]
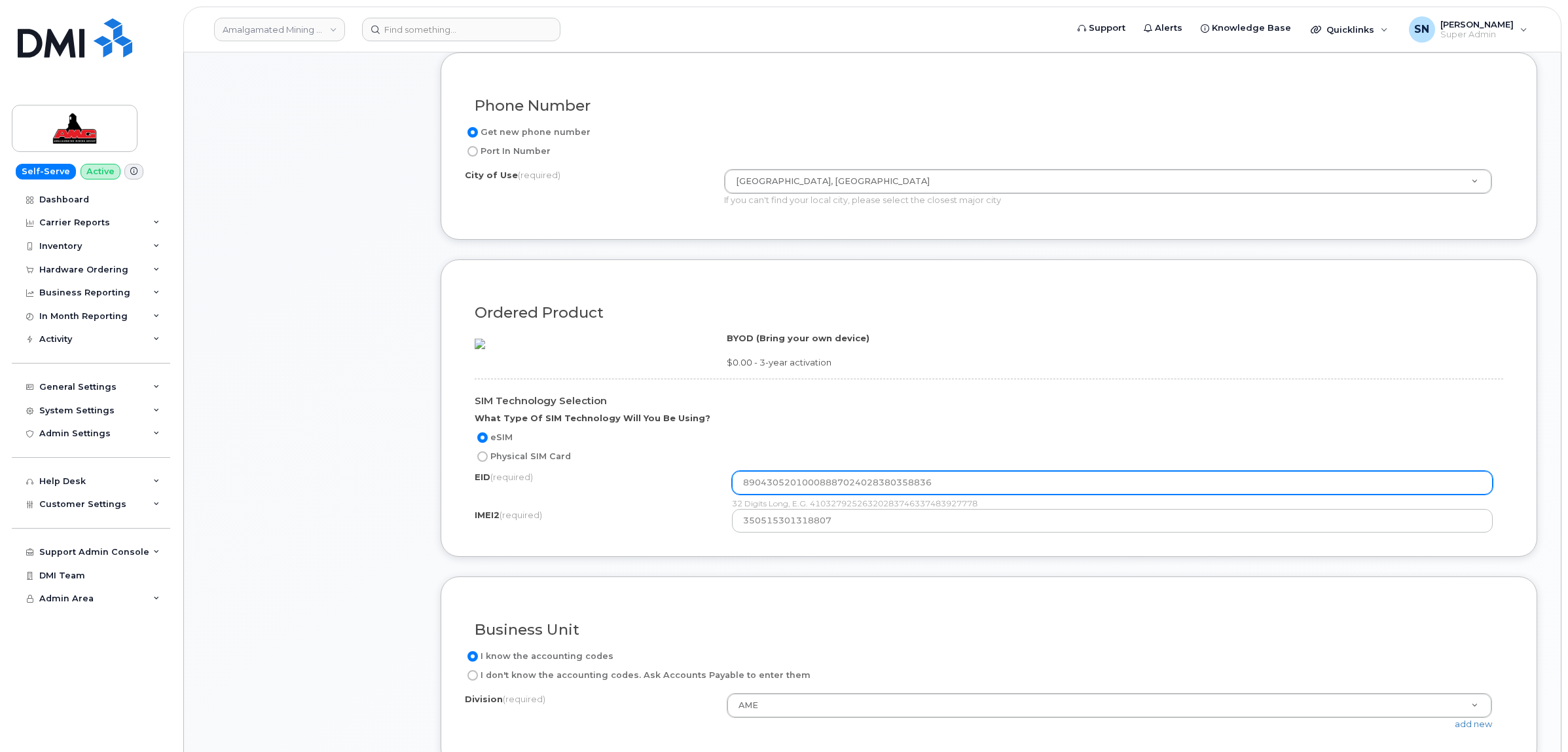
click at [806, 495] on input "89043052010008887024028380358836" at bounding box center [1112, 482] width 761 height 24
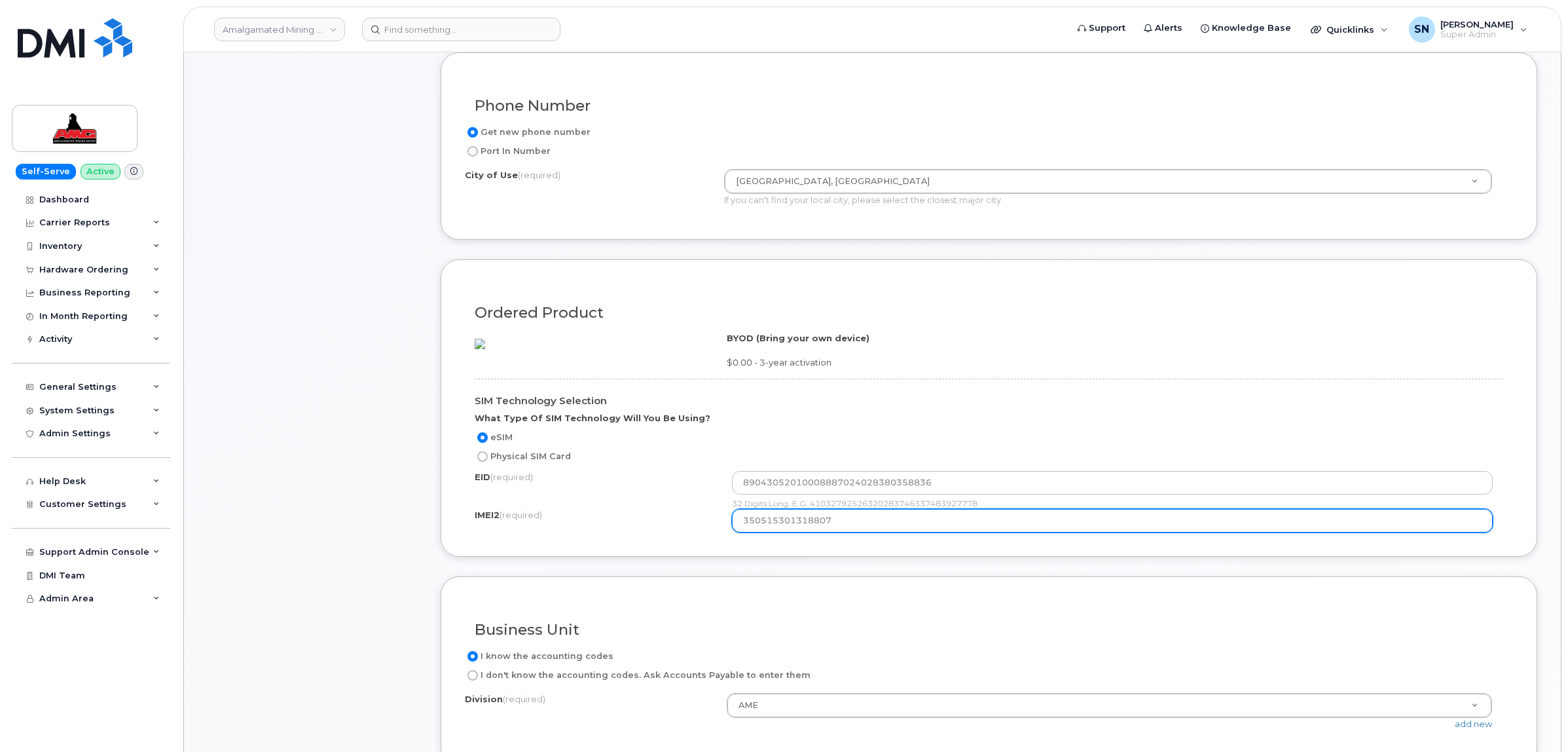
click at [791, 533] on input "350515301318807" at bounding box center [1112, 520] width 761 height 24
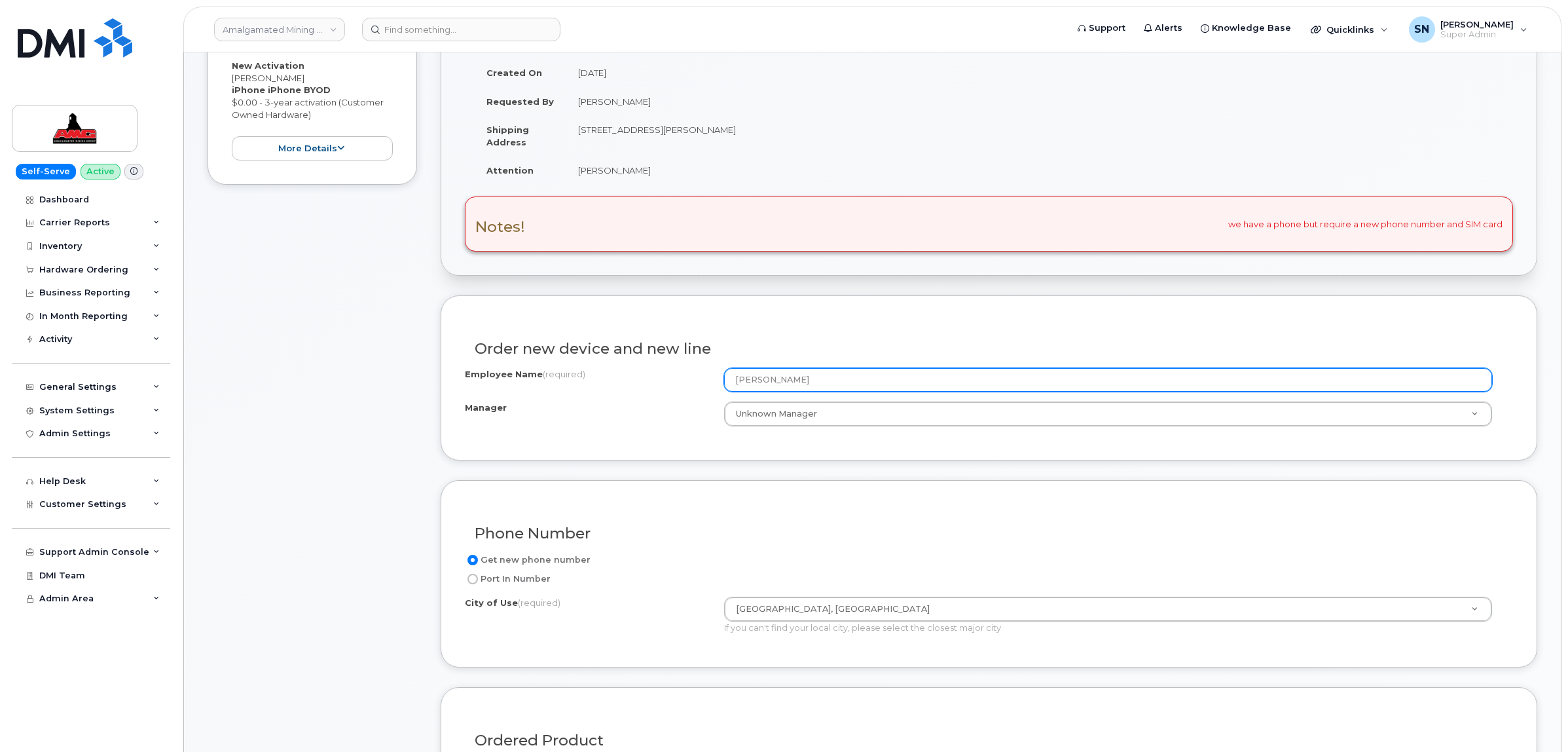
scroll to position [0, 0]
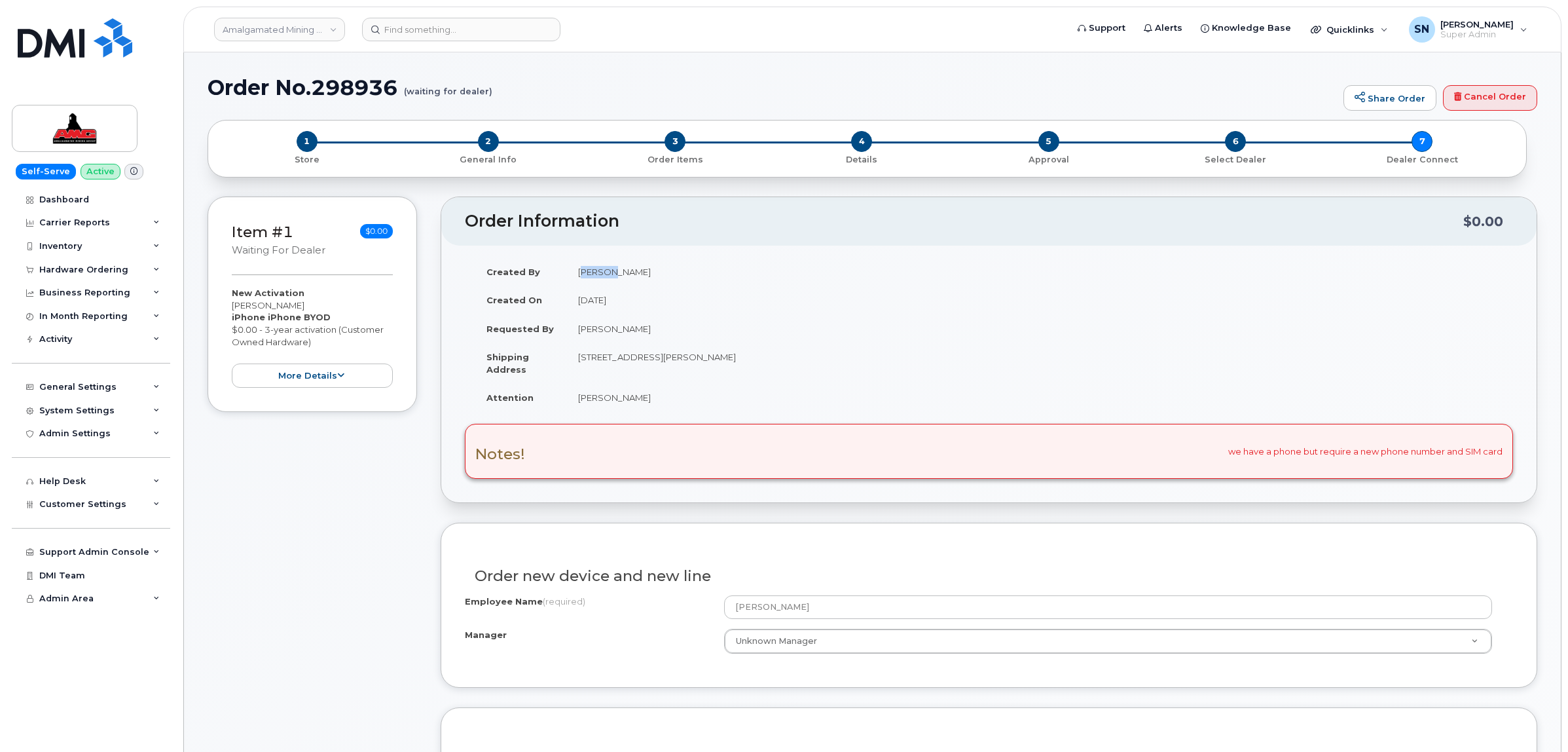
drag, startPoint x: 580, startPoint y: 270, endPoint x: 612, endPoint y: 270, distance: 32.0
click at [612, 270] on td "[PERSON_NAME]" at bounding box center [773, 271] width 413 height 29
copy td "Meagan"
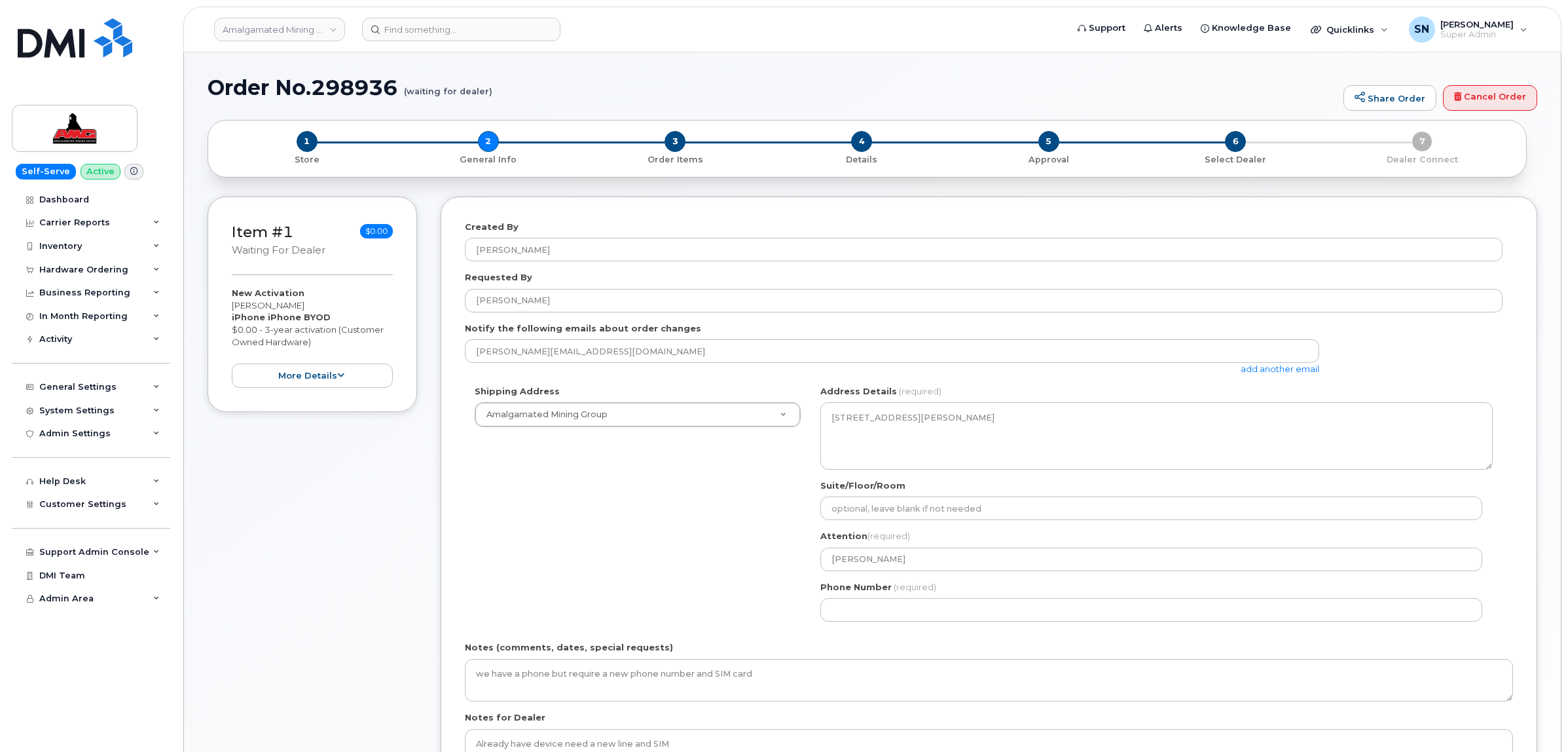
select select
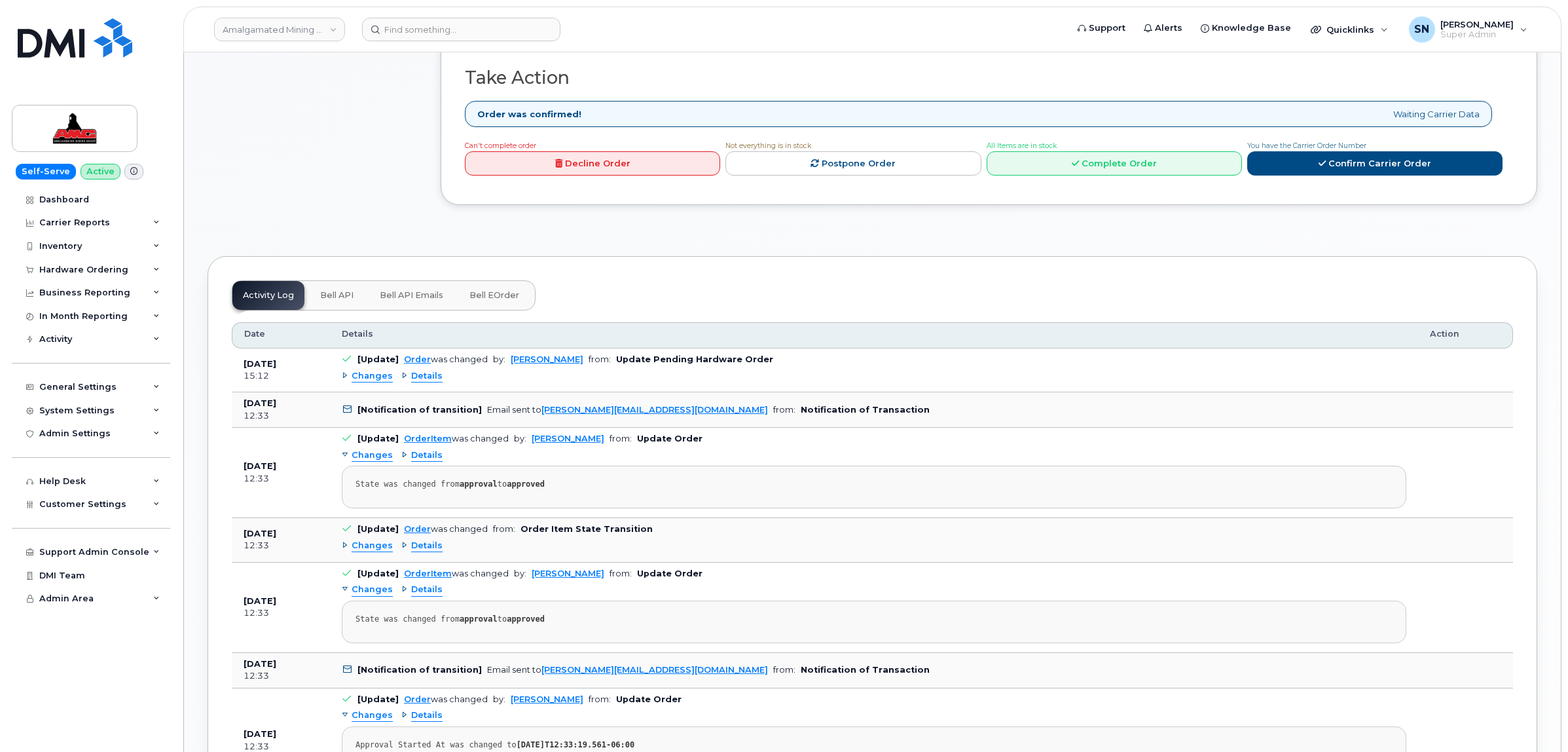
scroll to position [1065, 0]
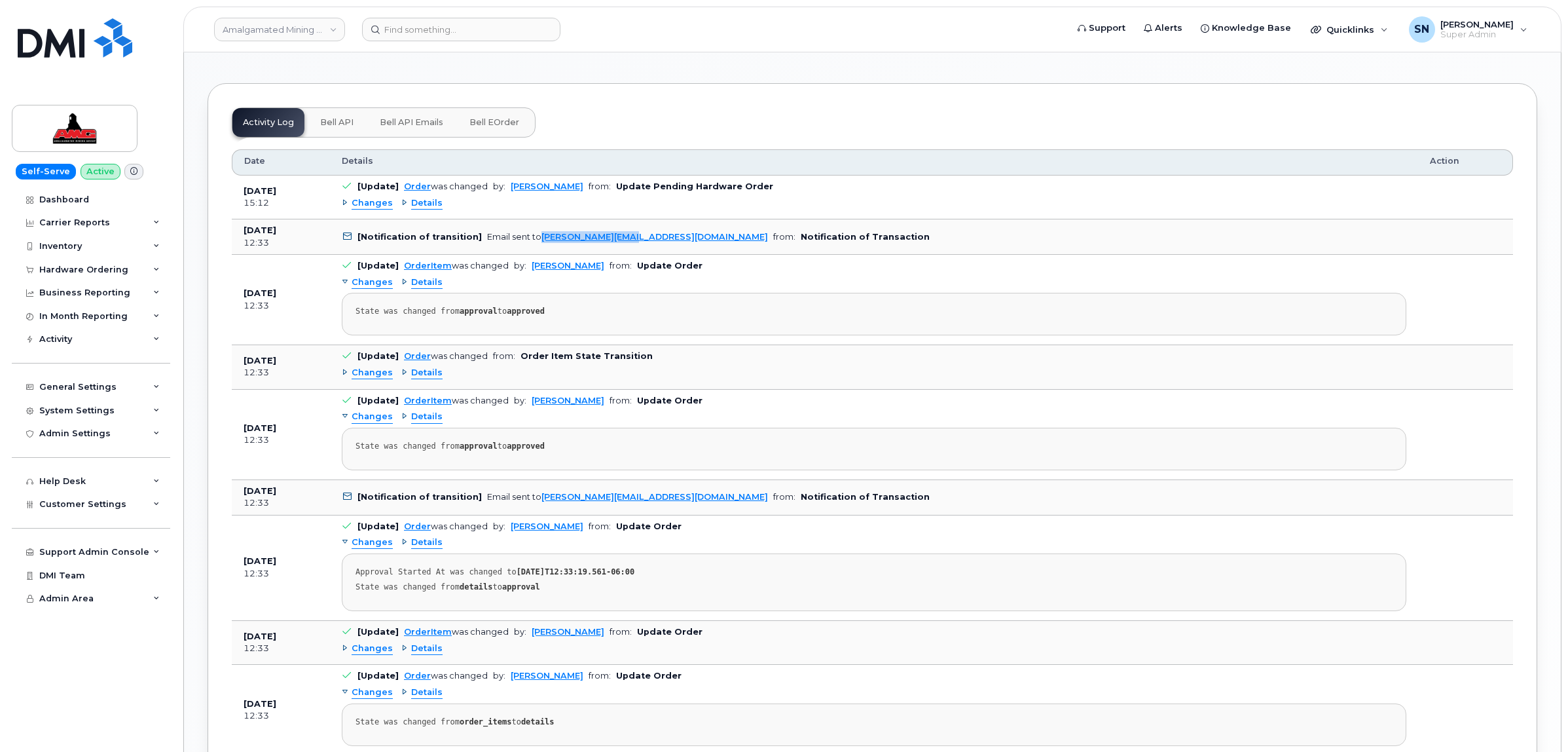
copy link "[PERSON_NAME][EMAIL_ADDRESS][DOMAIN_NAME]"
drag, startPoint x: 623, startPoint y: 209, endPoint x: 534, endPoint y: 216, distance: 89.3
click at [534, 219] on td "[Notification of transition] Email sent to [PERSON_NAME][EMAIL_ADDRESS][DOMAIN_…" at bounding box center [874, 237] width 1088 height 35
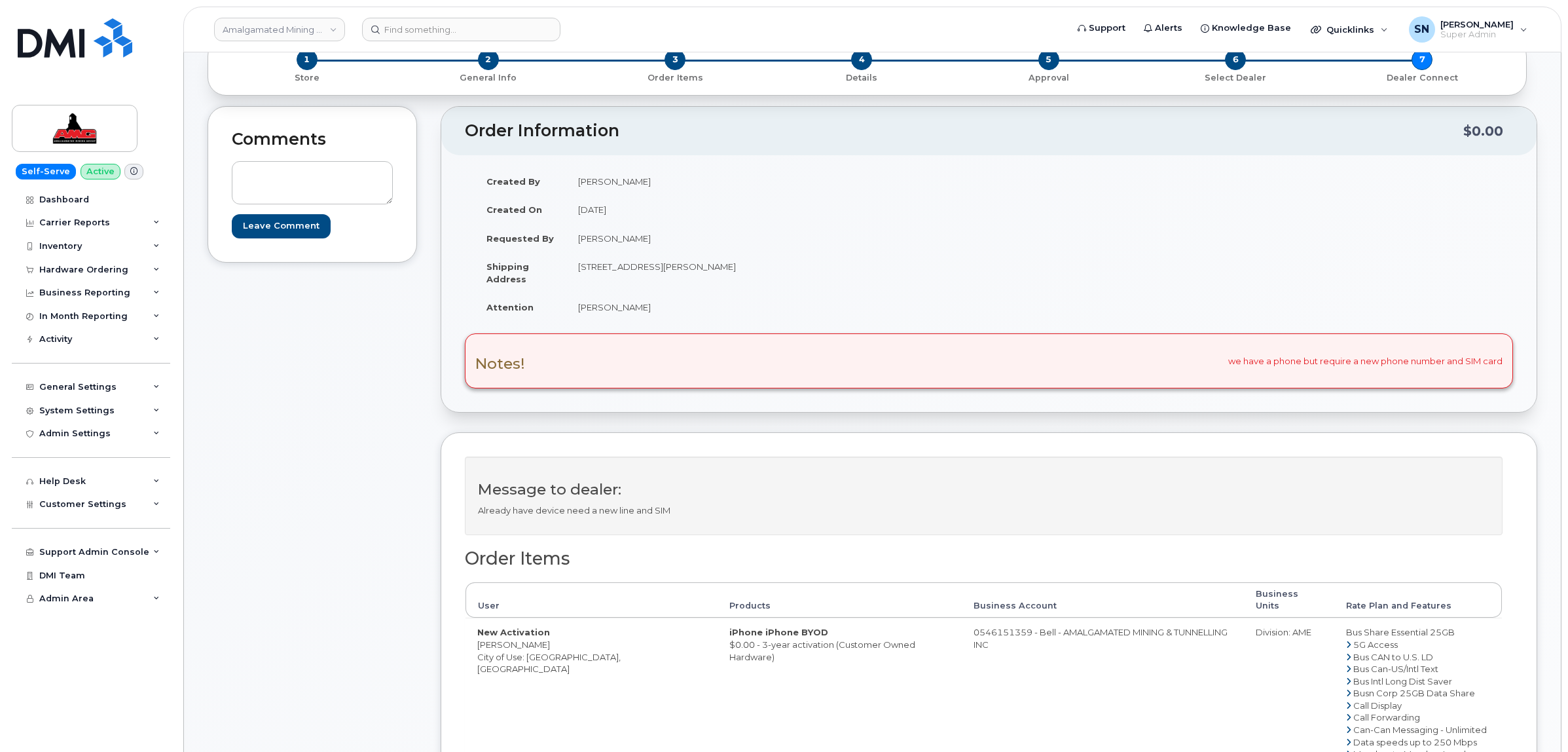
scroll to position [0, 0]
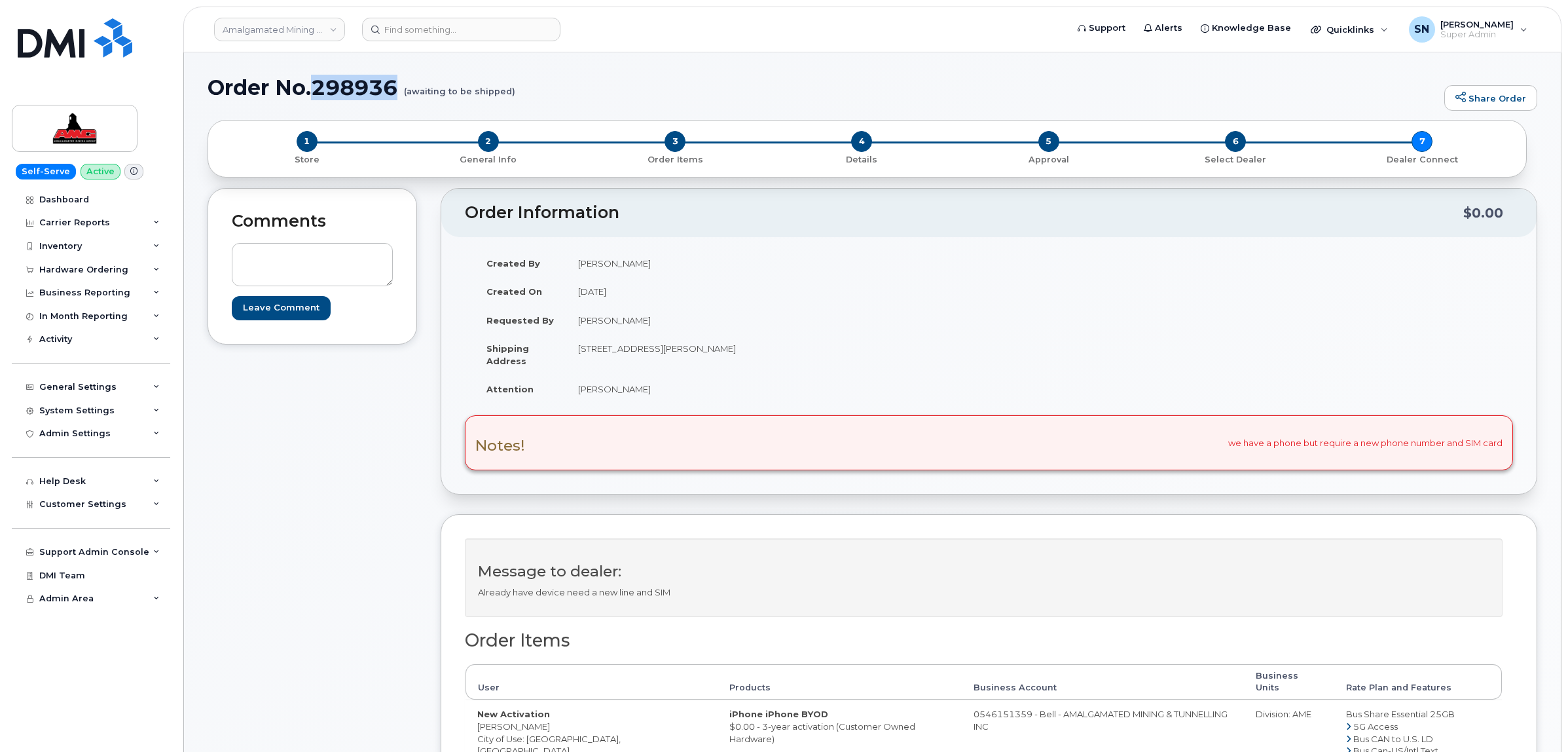
drag, startPoint x: 318, startPoint y: 82, endPoint x: 400, endPoint y: 94, distance: 82.9
click at [400, 94] on h1 "Order No.298936 (awaiting to be shipped)" at bounding box center [823, 87] width 1230 height 23
copy h1 "298936"
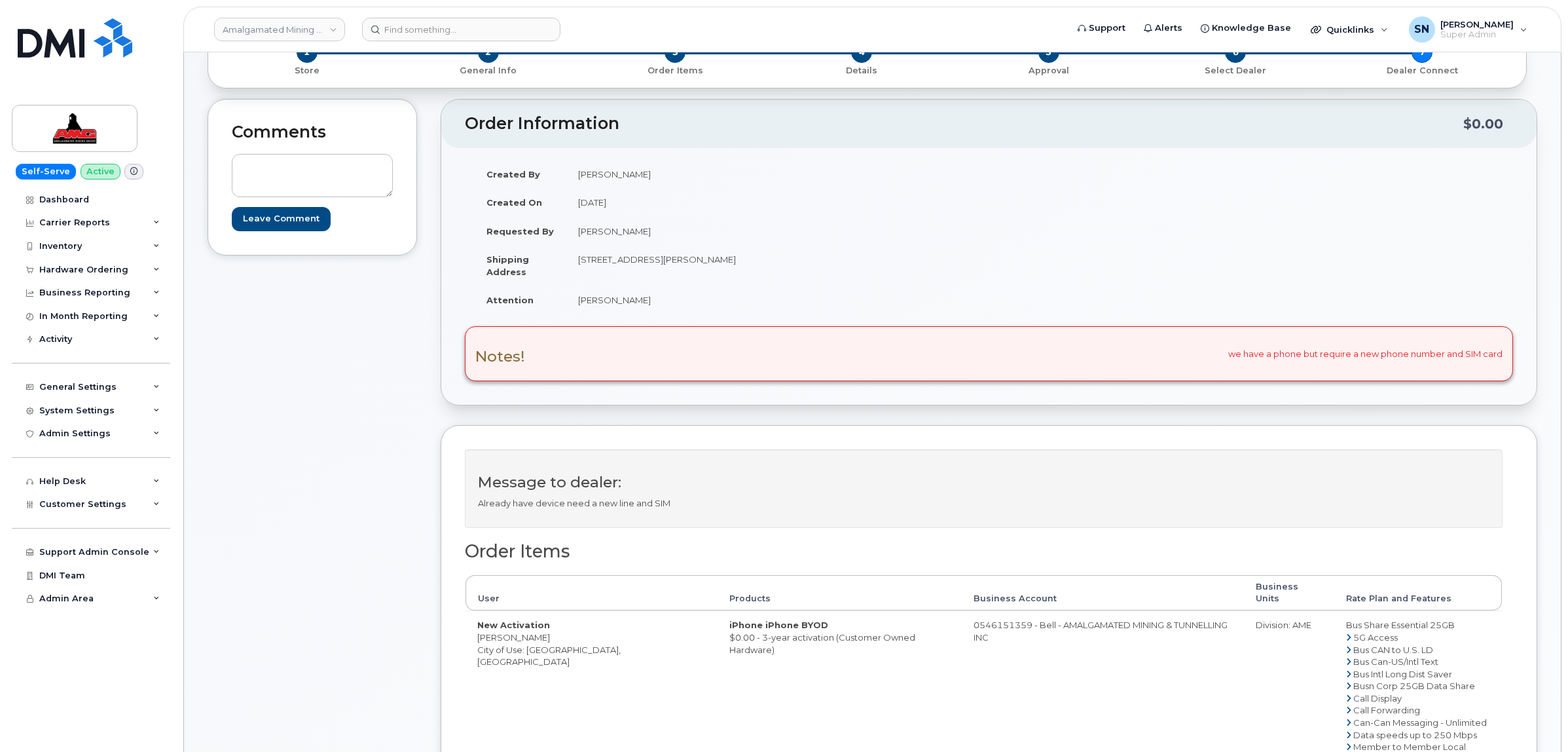
scroll to position [246, 0]
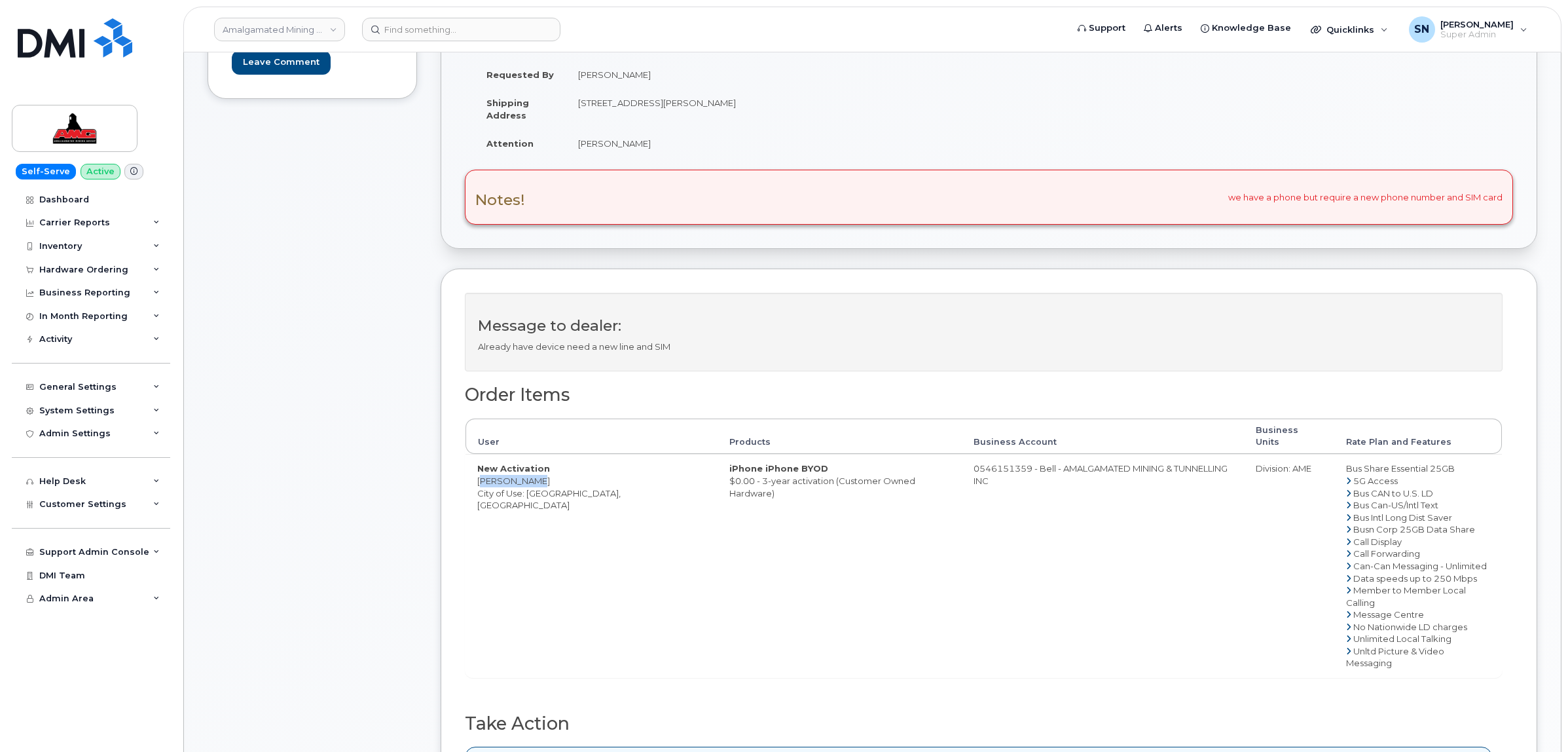
drag, startPoint x: 478, startPoint y: 473, endPoint x: 529, endPoint y: 473, distance: 51.0
click at [529, 473] on td "New Activation Curtis Moir City of Use: Edmonton, Alberta" at bounding box center [591, 566] width 252 height 224
copy td "Curtis Moir"
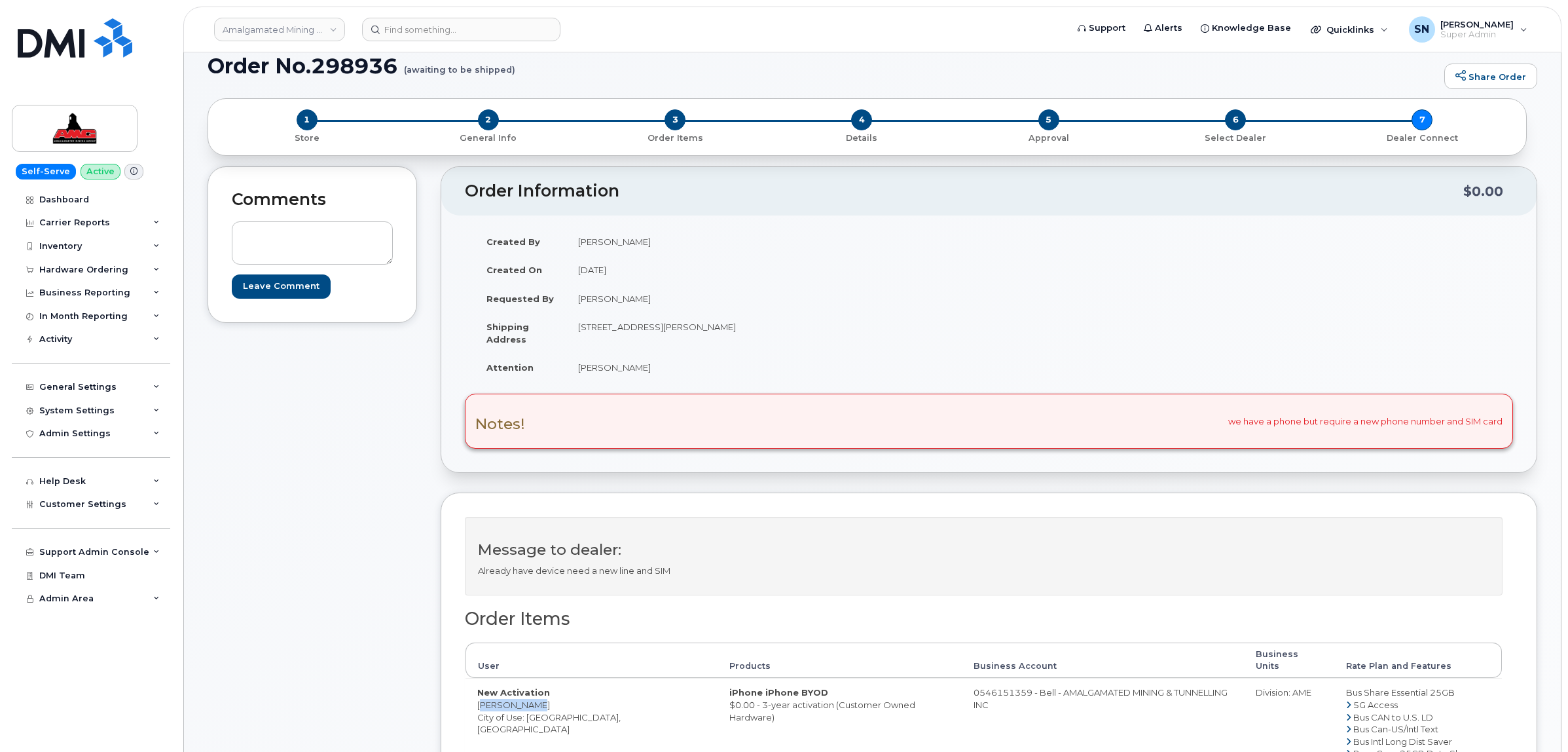
scroll to position [0, 0]
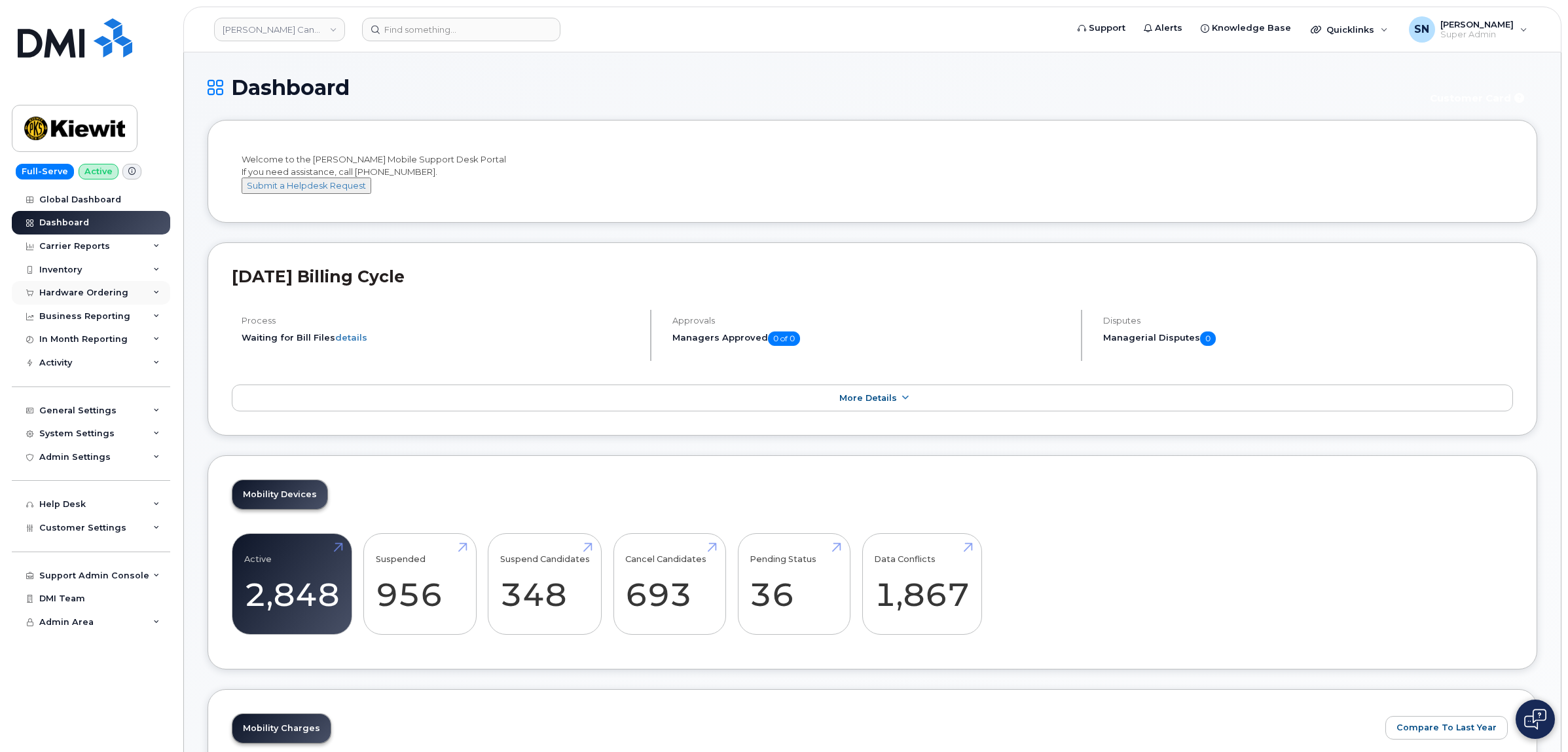
click at [106, 295] on div "Hardware Ordering" at bounding box center [84, 293] width 89 height 11
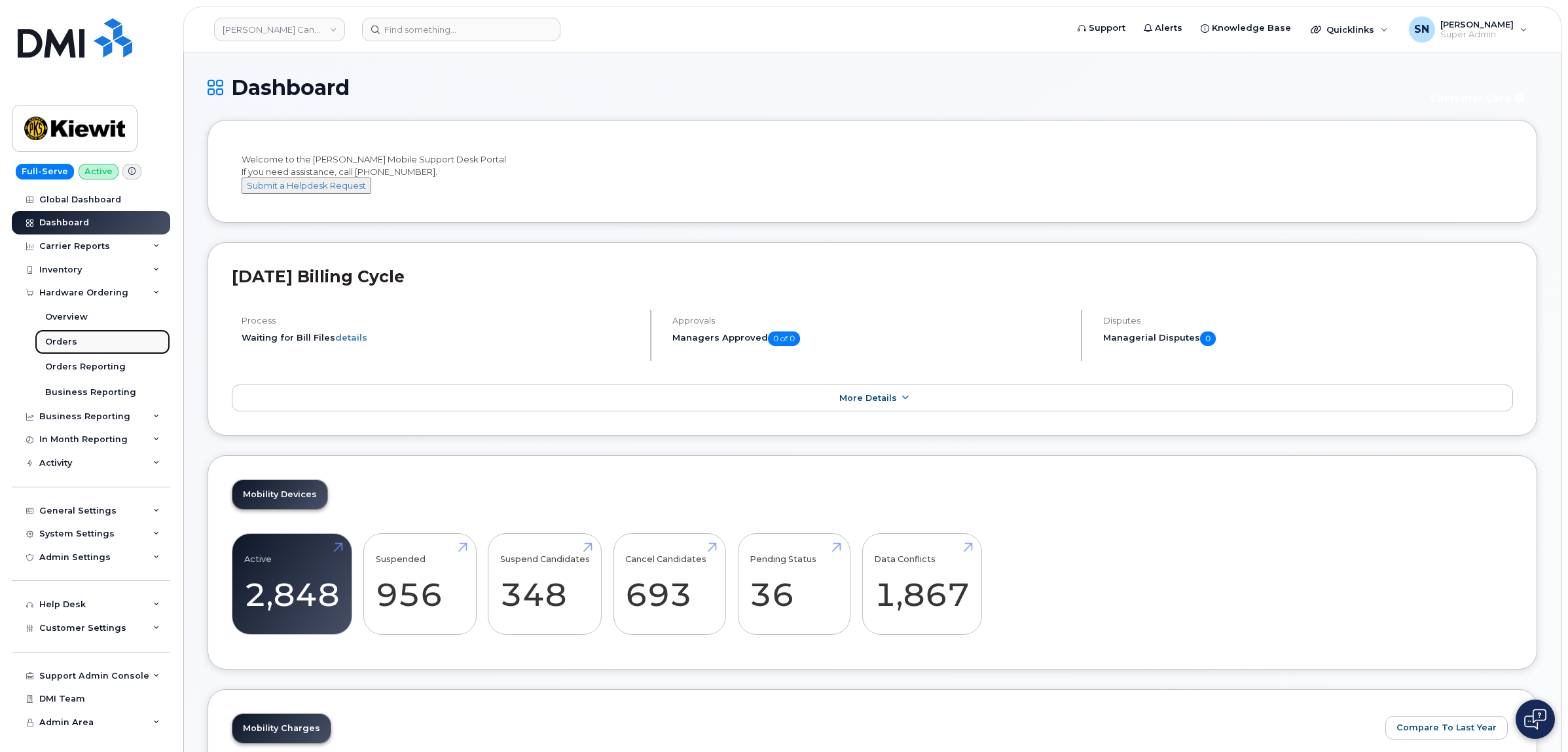
click at [67, 338] on div "Orders" at bounding box center [61, 342] width 32 height 12
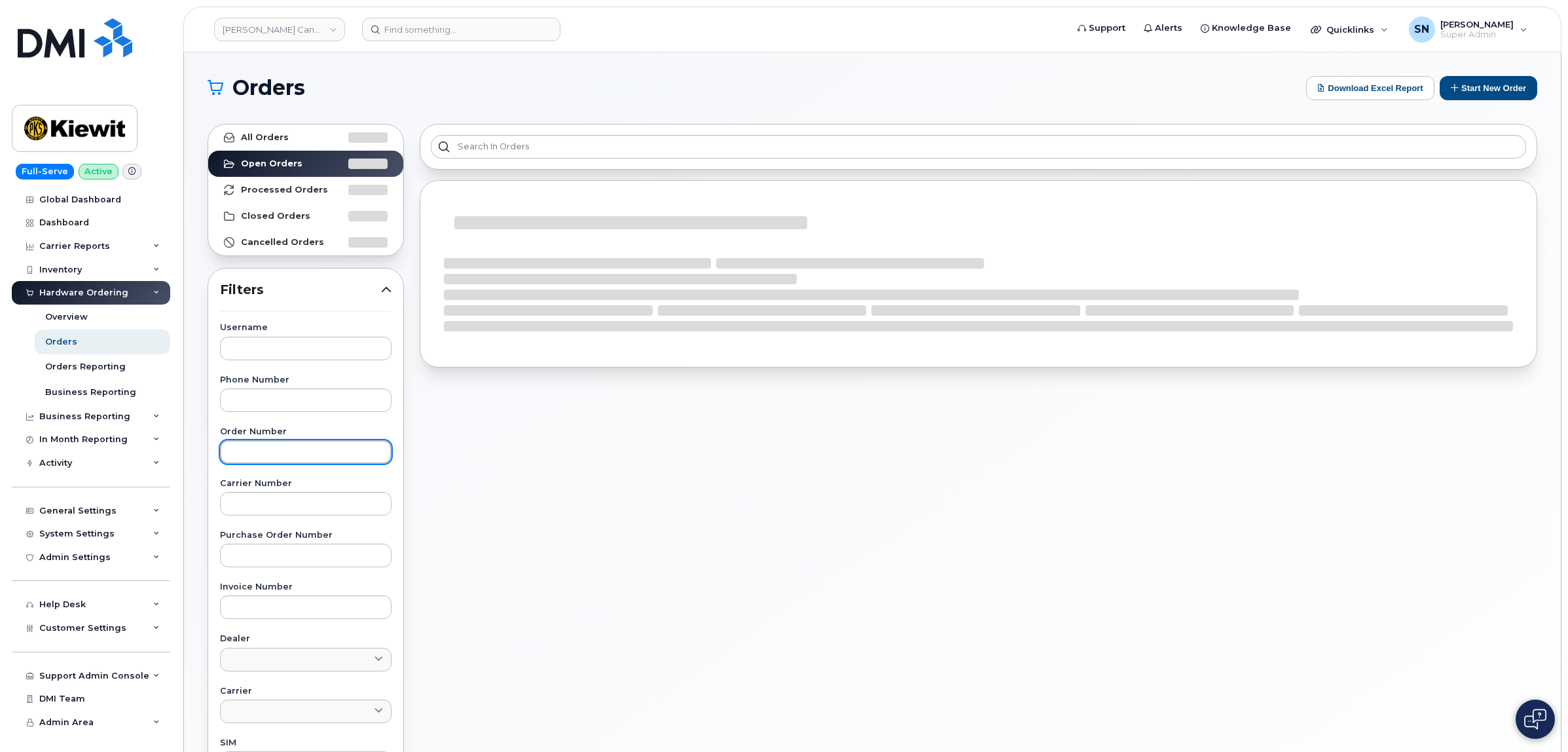
click at [297, 460] on input "text" at bounding box center [306, 452] width 172 height 24
paste input "299031"
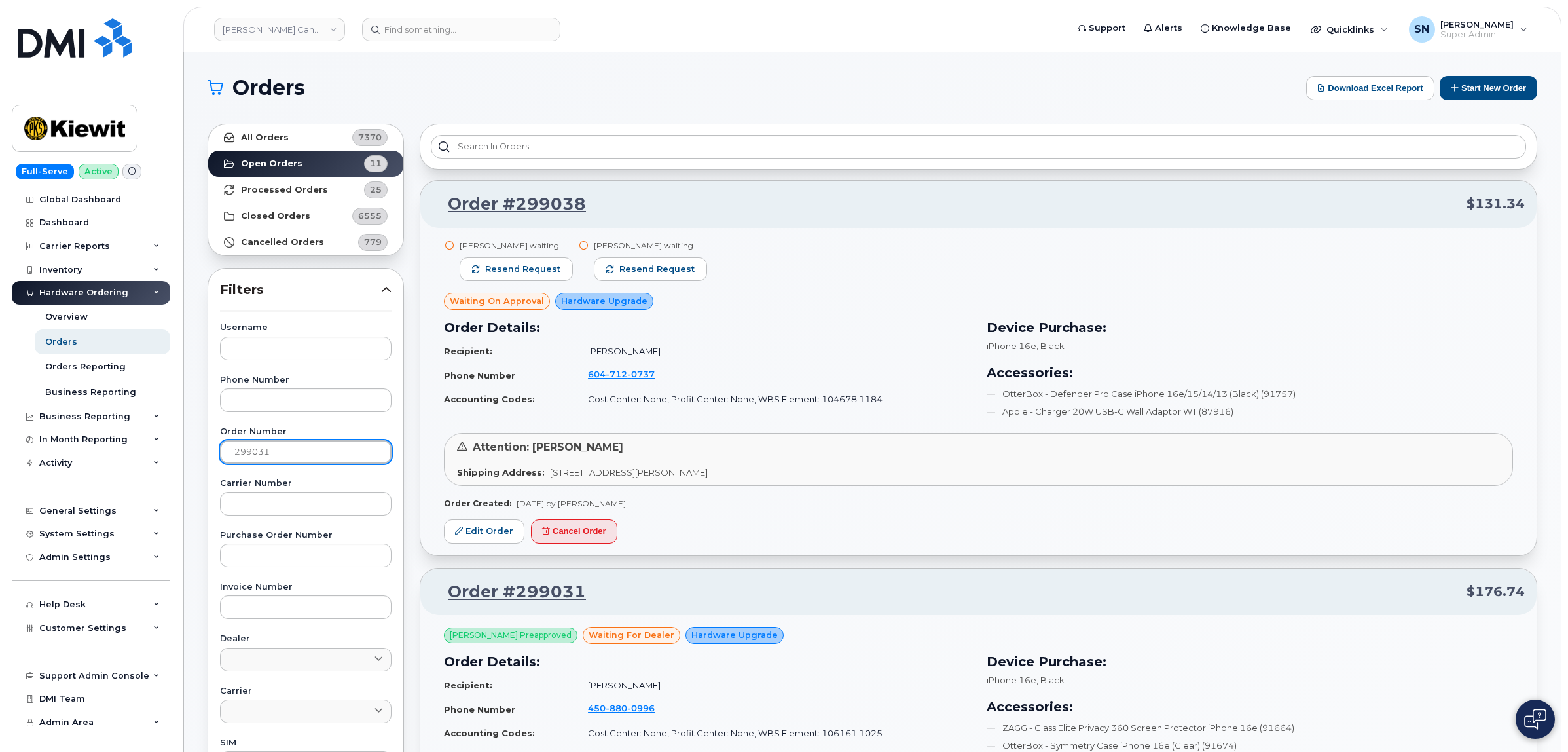
type input "299031"
click at [305, 130] on link "All Orders 7370" at bounding box center [306, 137] width 195 height 26
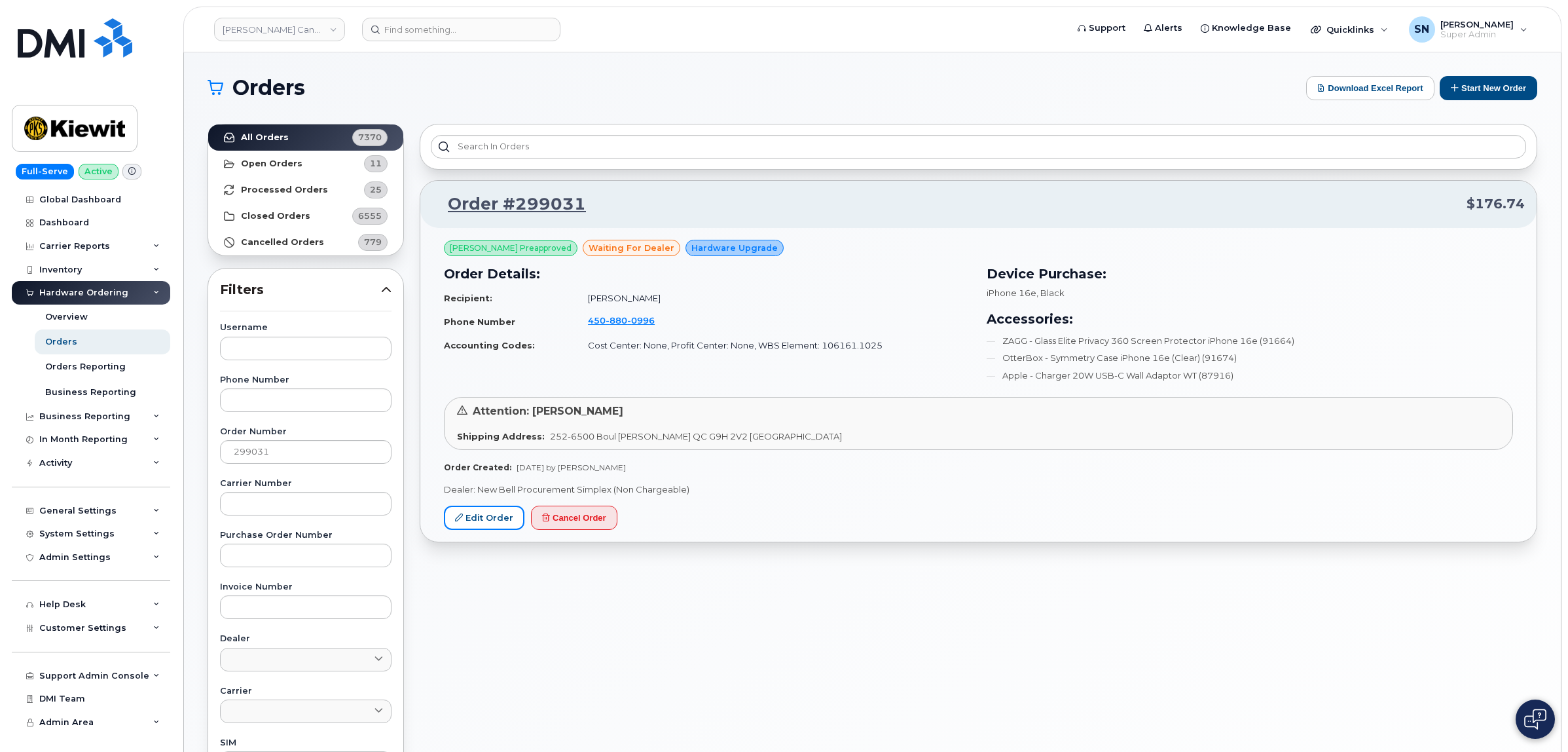
drag, startPoint x: 492, startPoint y: 519, endPoint x: 414, endPoint y: 588, distance: 104.1
click at [492, 519] on link "Edit Order" at bounding box center [485, 517] width 80 height 24
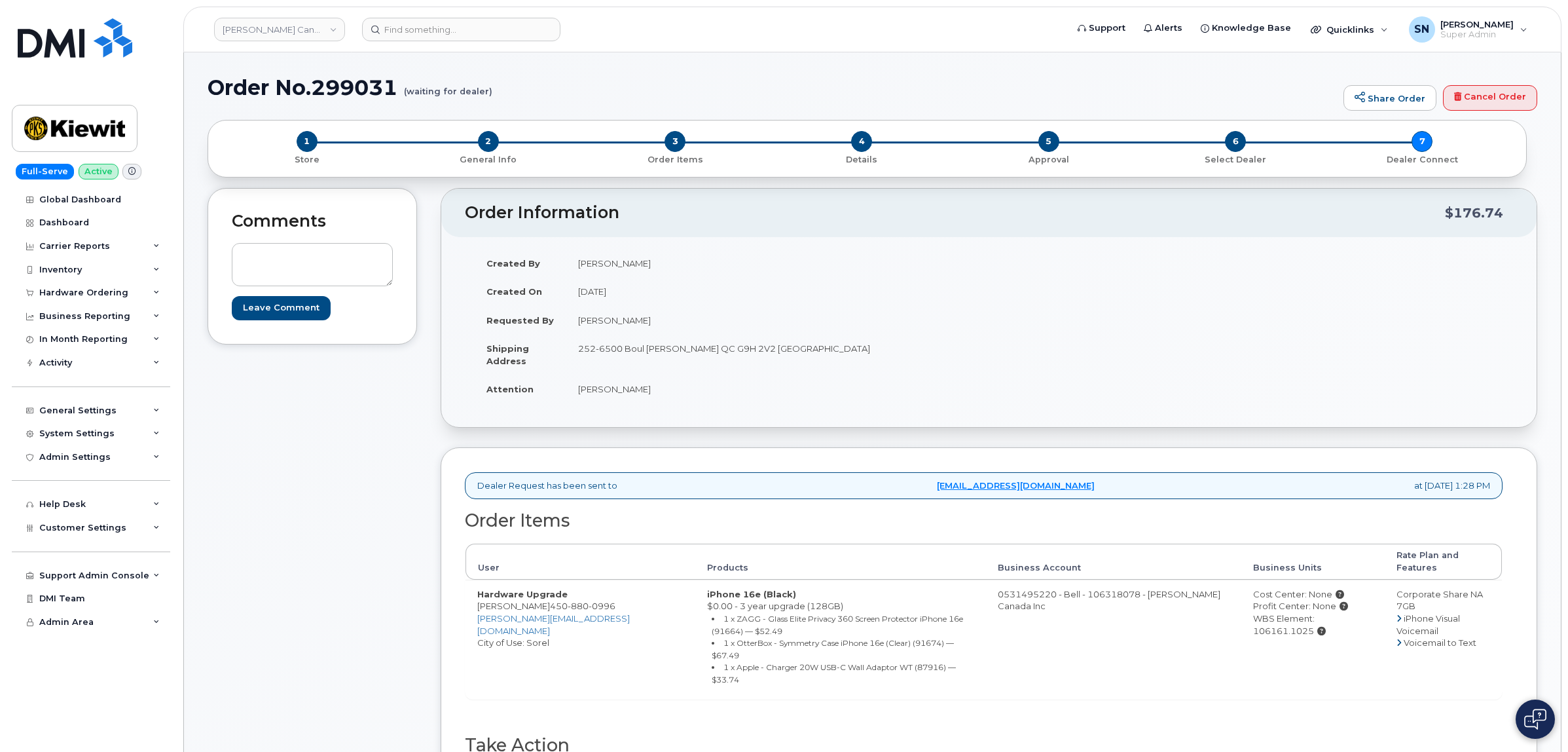
scroll to position [82, 0]
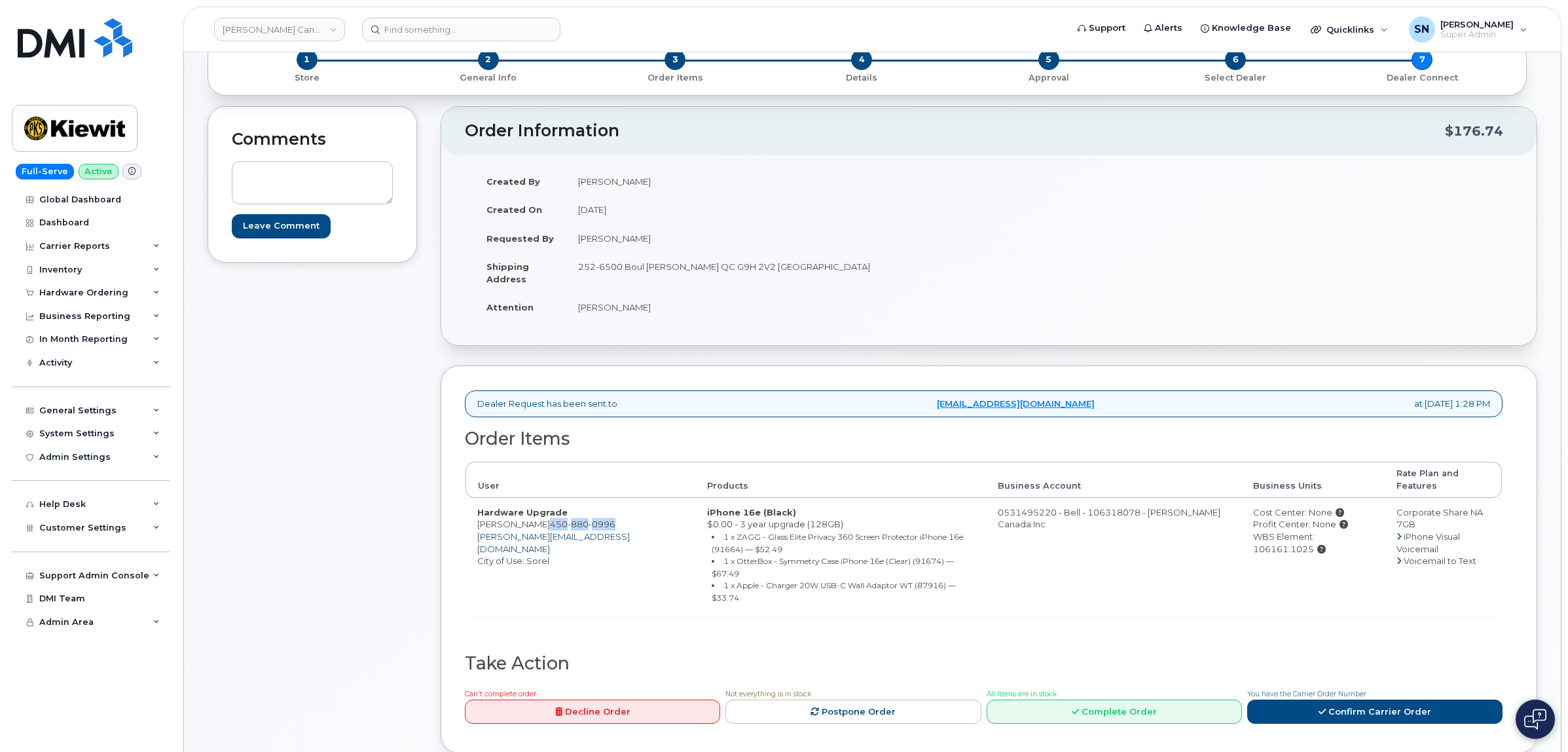
drag, startPoint x: 541, startPoint y: 515, endPoint x: 562, endPoint y: 533, distance: 27.7
click at [562, 533] on td "Hardware Upgrade Rubens Petiot 450 880 0996 rubens.petiot@ganotec.com City of U…" at bounding box center [581, 558] width 230 height 120
copy span "450 880 0996"
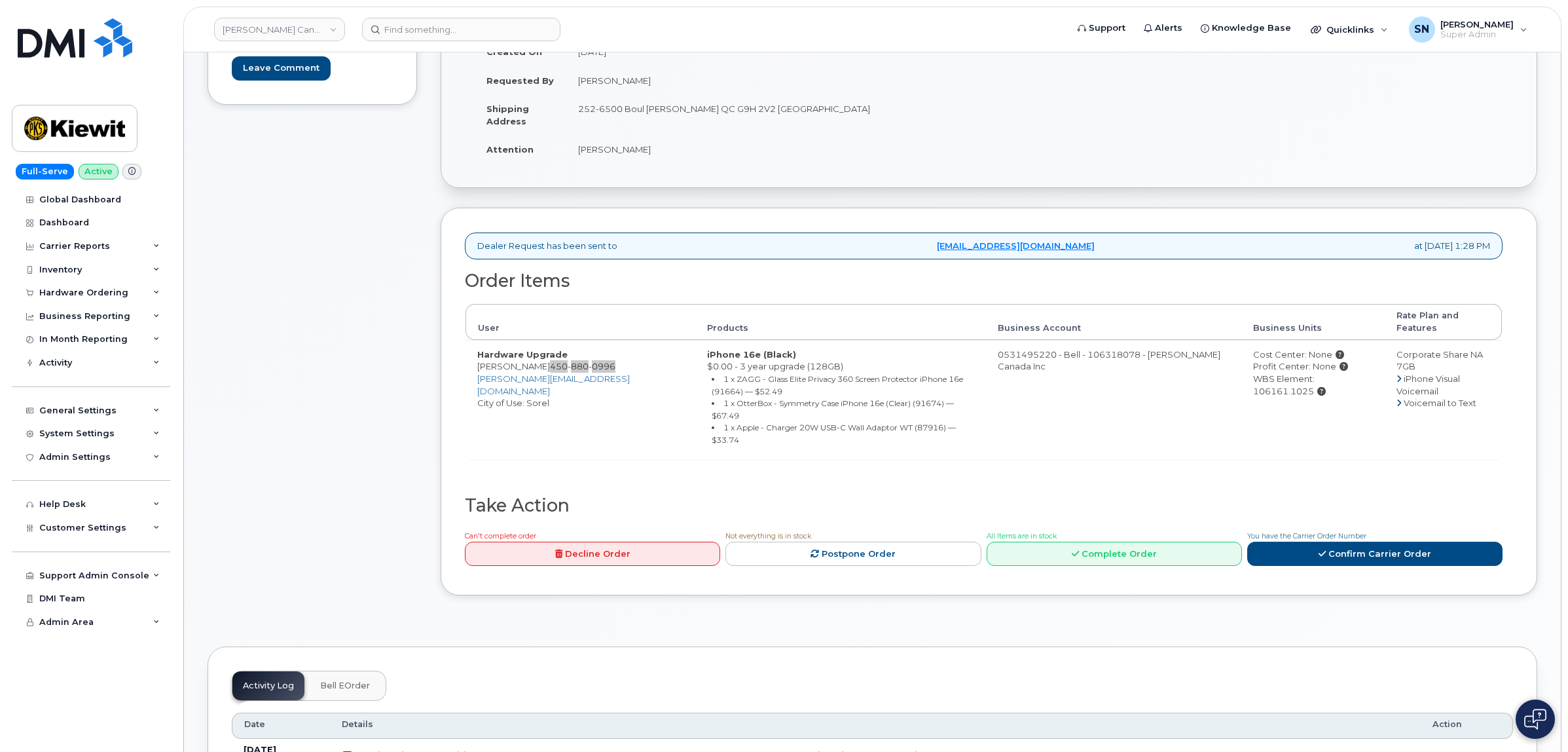
scroll to position [328, 0]
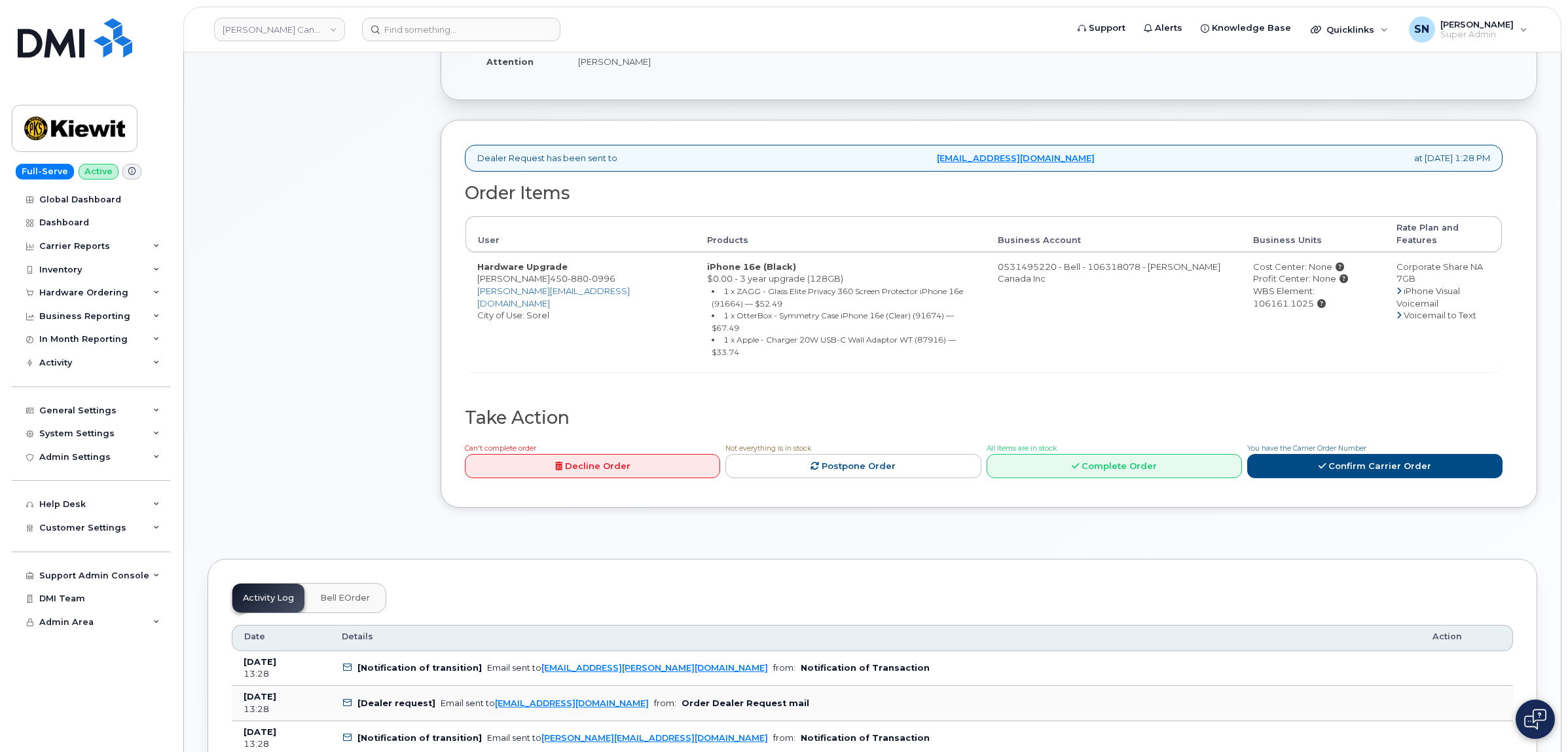
click at [476, 264] on td "Hardware Upgrade Rubens Petiot 450 880 0996 rubens.petiot@ganotec.com City of U…" at bounding box center [581, 312] width 230 height 120
drag, startPoint x: 476, startPoint y: 264, endPoint x: 525, endPoint y: 269, distance: 49.3
click at [525, 269] on td "Hardware Upgrade Rubens Petiot 450 880 0996 rubens.petiot@ganotec.com City of U…" at bounding box center [581, 312] width 230 height 120
copy td "[PERSON_NAME]"
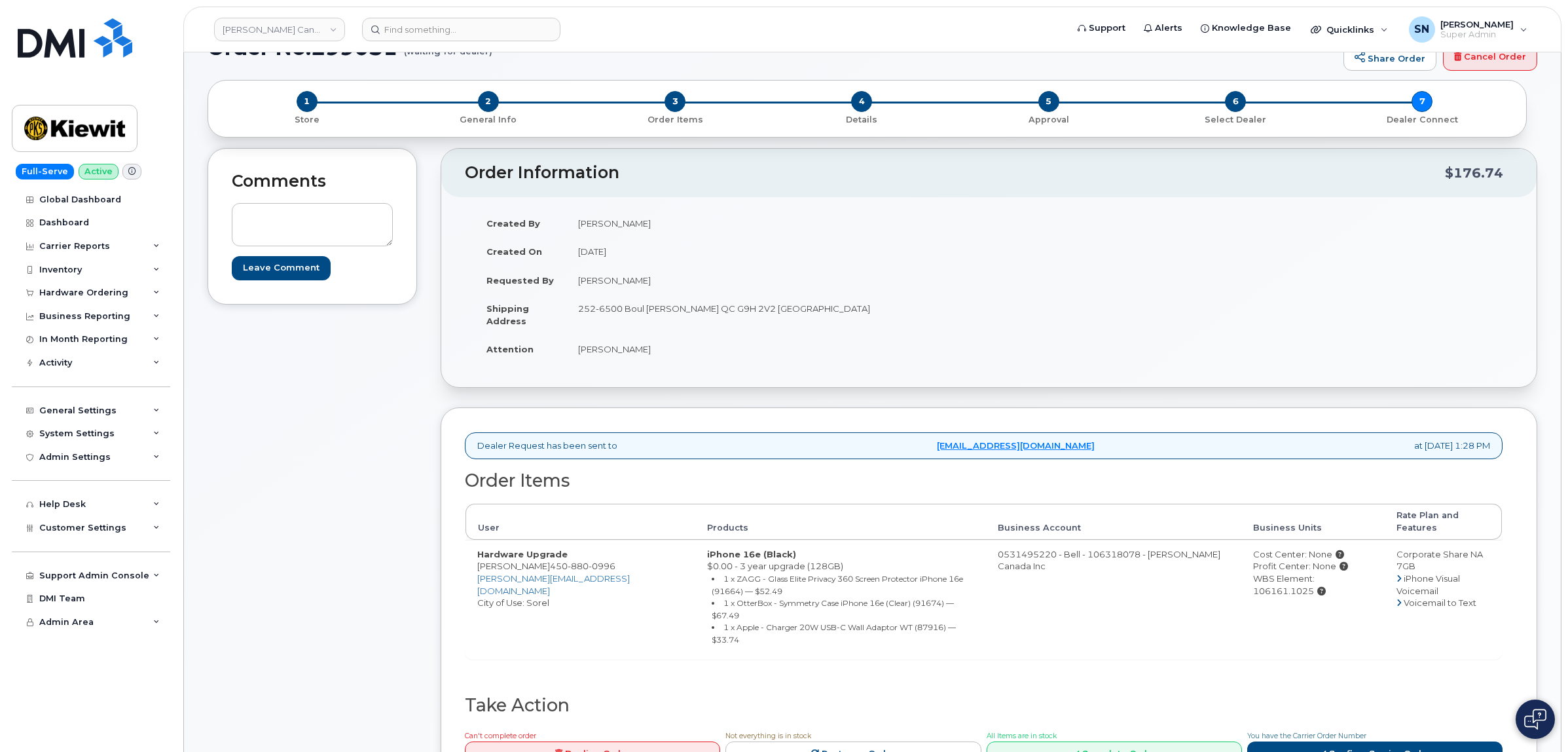
scroll to position [0, 0]
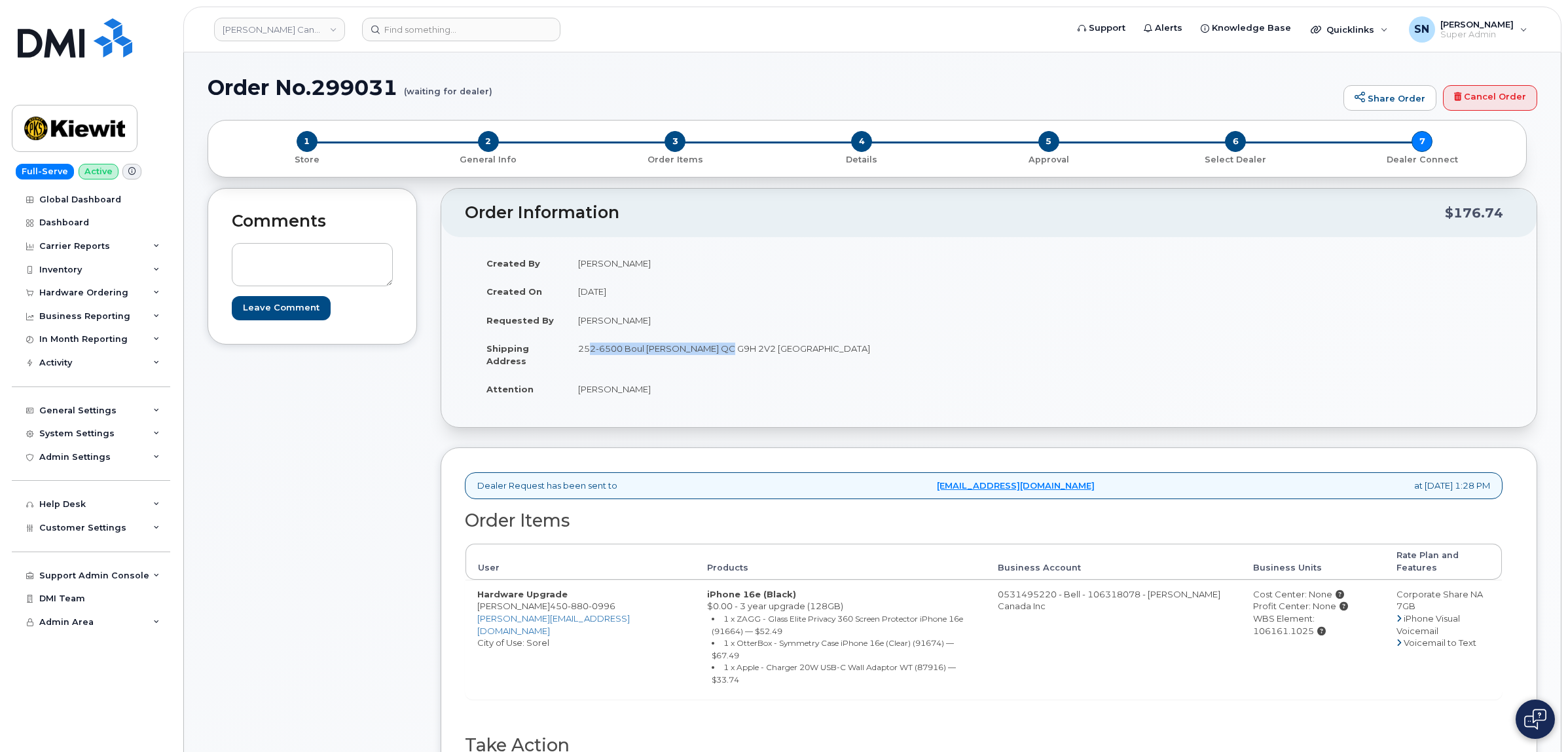
drag, startPoint x: 580, startPoint y: 348, endPoint x: 717, endPoint y: 358, distance: 137.4
click at [717, 358] on td "252-6500 Boul [PERSON_NAME] QC G9H 2V2 [GEOGRAPHIC_DATA]" at bounding box center [773, 354] width 413 height 40
copy td "252-6500 Boul Raoul-Duchesne"
click at [848, 381] on td "[PERSON_NAME]" at bounding box center [773, 389] width 413 height 29
drag, startPoint x: 796, startPoint y: 351, endPoint x: 833, endPoint y: 356, distance: 37.3
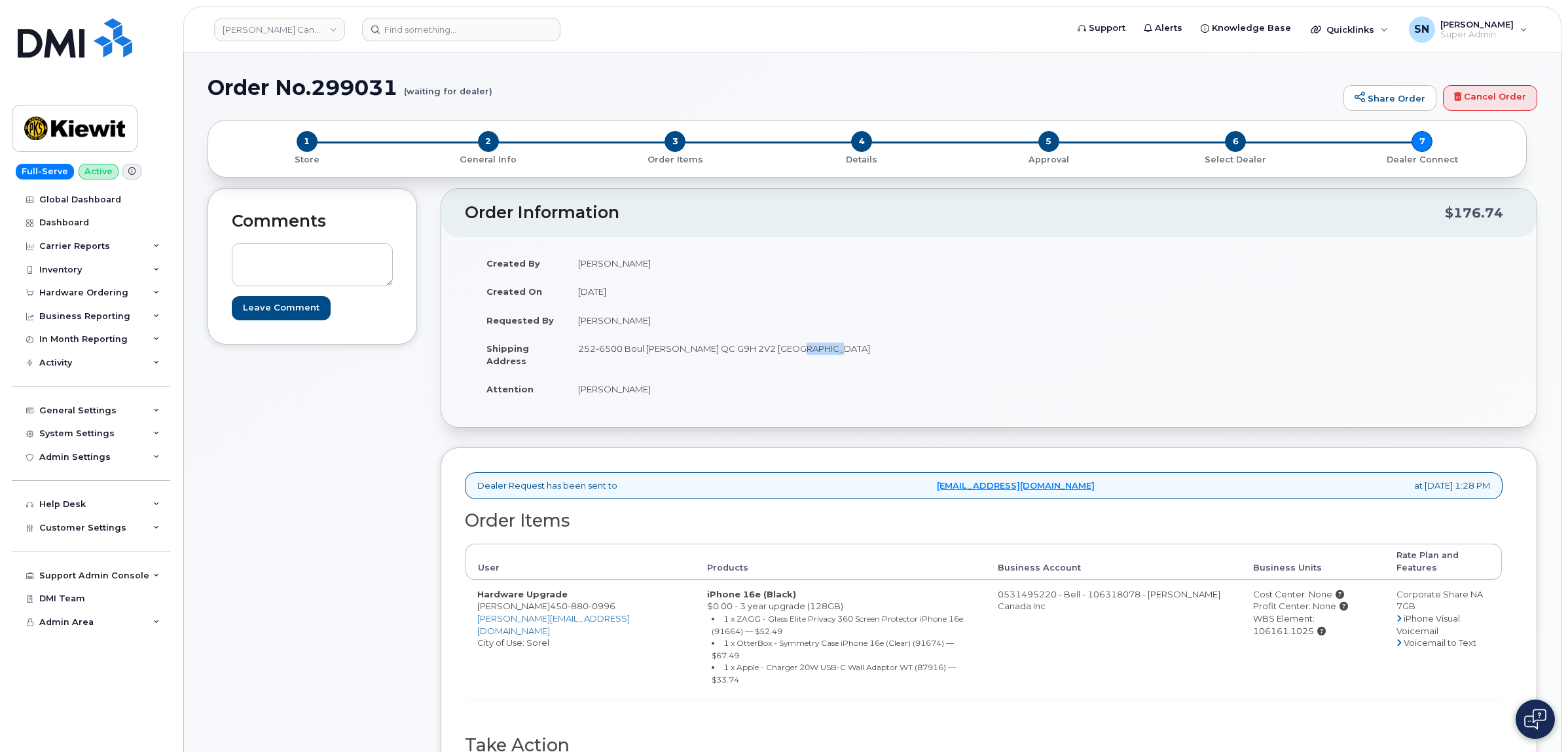
click at [833, 356] on td "252-6500 Boul Raoul-Duchesne BÉCANCOUR QC G9H 2V2 CANADA" at bounding box center [773, 354] width 413 height 40
copy td "G9H 2V2"
click at [590, 413] on div "Created By Herby Dely Created On August 22, 2025 Requested By Rubens Petiot Shi…" at bounding box center [727, 332] width 525 height 167
drag, startPoint x: 581, startPoint y: 388, endPoint x: 599, endPoint y: 396, distance: 19.7
click at [646, 391] on td "Rubens Petiot" at bounding box center [773, 389] width 413 height 29
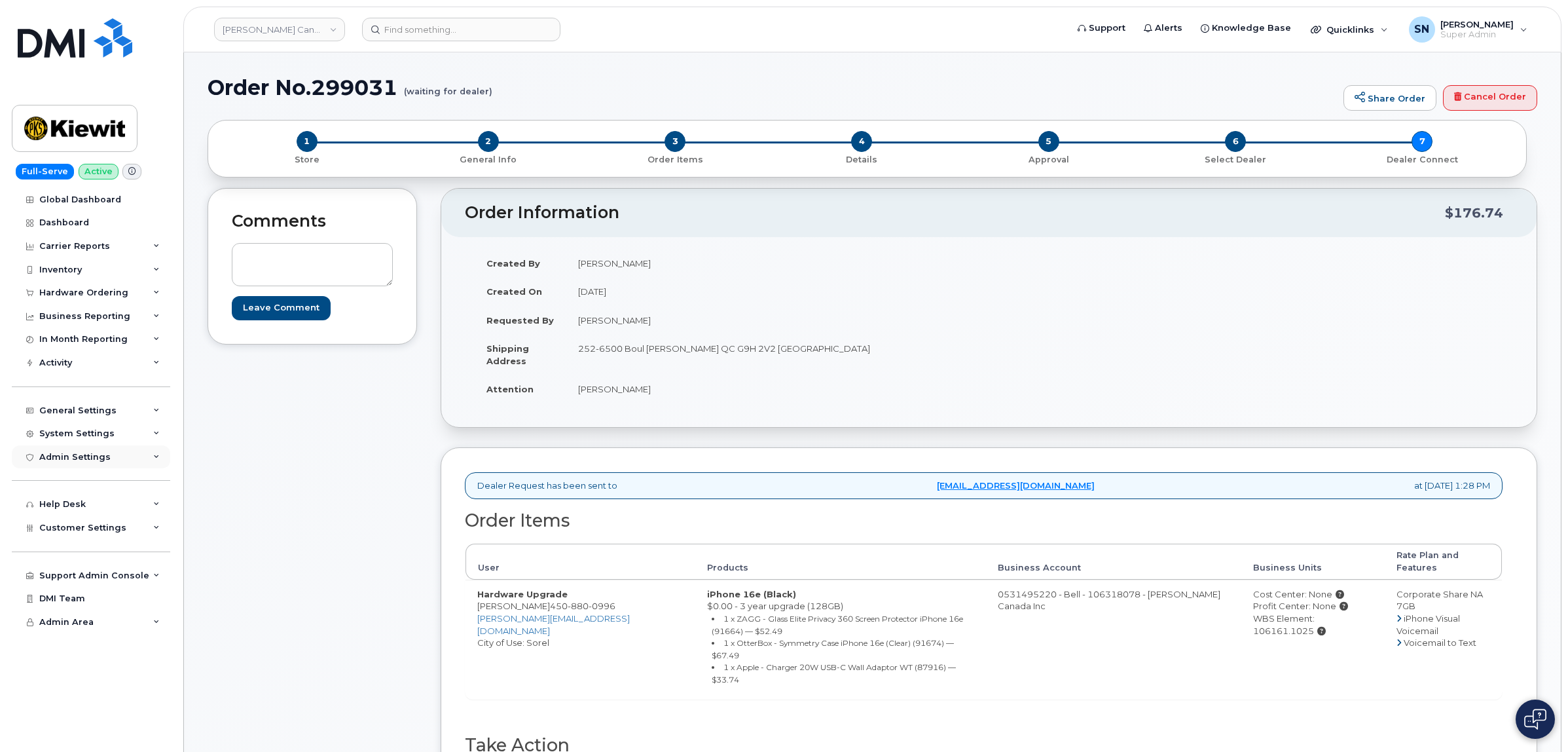
copy td "Rubens Petiot"
copy span "450 880 0996"
drag, startPoint x: 541, startPoint y: 597, endPoint x: 550, endPoint y: 606, distance: 12.7
click at [550, 606] on td "Hardware Upgrade Rubens Petiot 450 880 0996 rubens.petiot@ganotec.com City of U…" at bounding box center [581, 640] width 230 height 120
drag, startPoint x: 379, startPoint y: 628, endPoint x: 403, endPoint y: 619, distance: 25.6
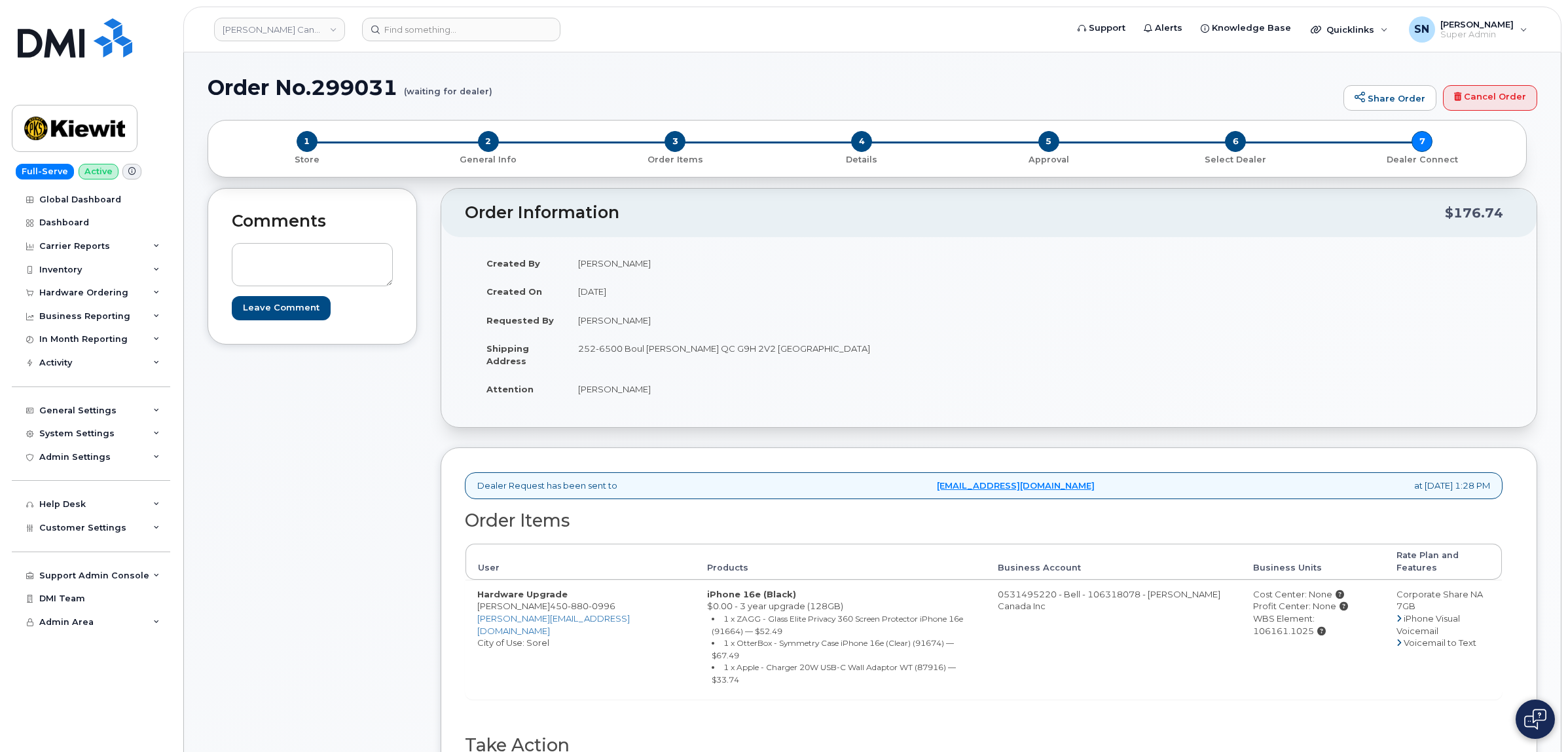
click at [381, 627] on div "Comments Leave Comment" at bounding box center [312, 522] width 209 height 667
drag, startPoint x: 476, startPoint y: 595, endPoint x: 531, endPoint y: 607, distance: 56.3
click at [531, 607] on td "Hardware Upgrade [PERSON_NAME] [PHONE_NUMBER] [PERSON_NAME][EMAIL_ADDRESS][DOMA…" at bounding box center [581, 640] width 230 height 120
copy td "Rubens Petiot 450 880 0996"
drag, startPoint x: 1349, startPoint y: 607, endPoint x: 1290, endPoint y: 607, distance: 59.0
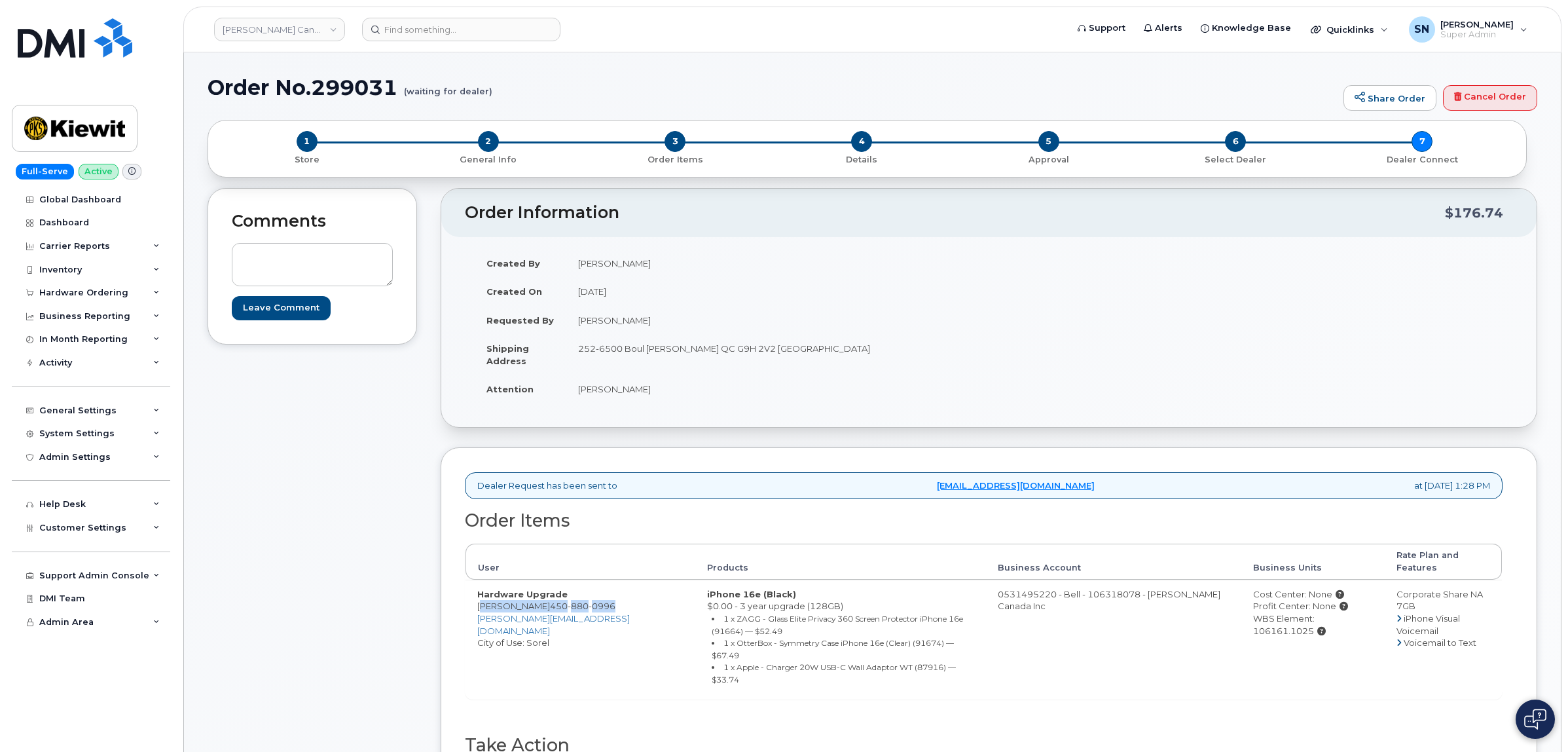
click at [1290, 612] on div "WBS Element: 106161.1025" at bounding box center [1313, 624] width 120 height 24
copy div "106161.1025"
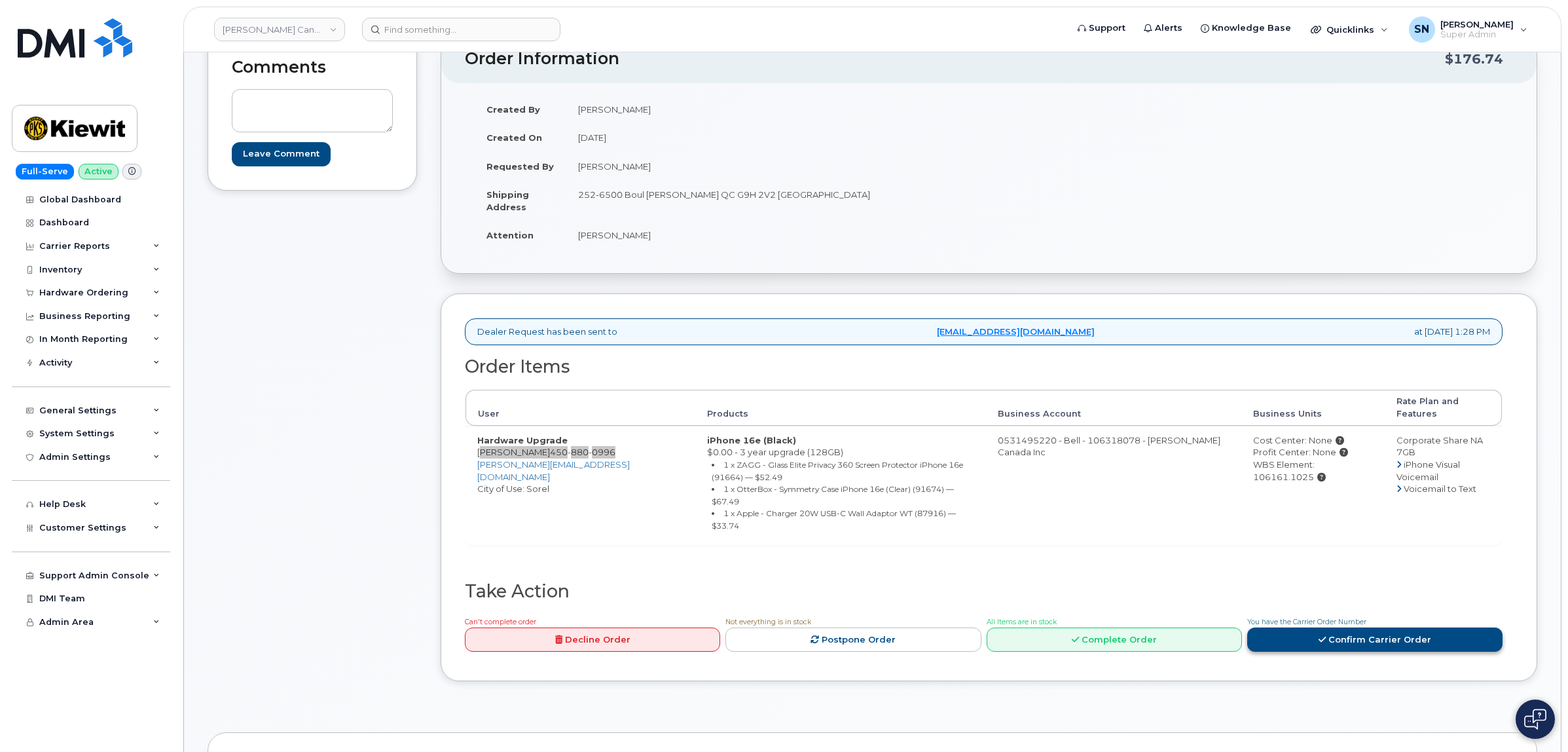
scroll to position [328, 0]
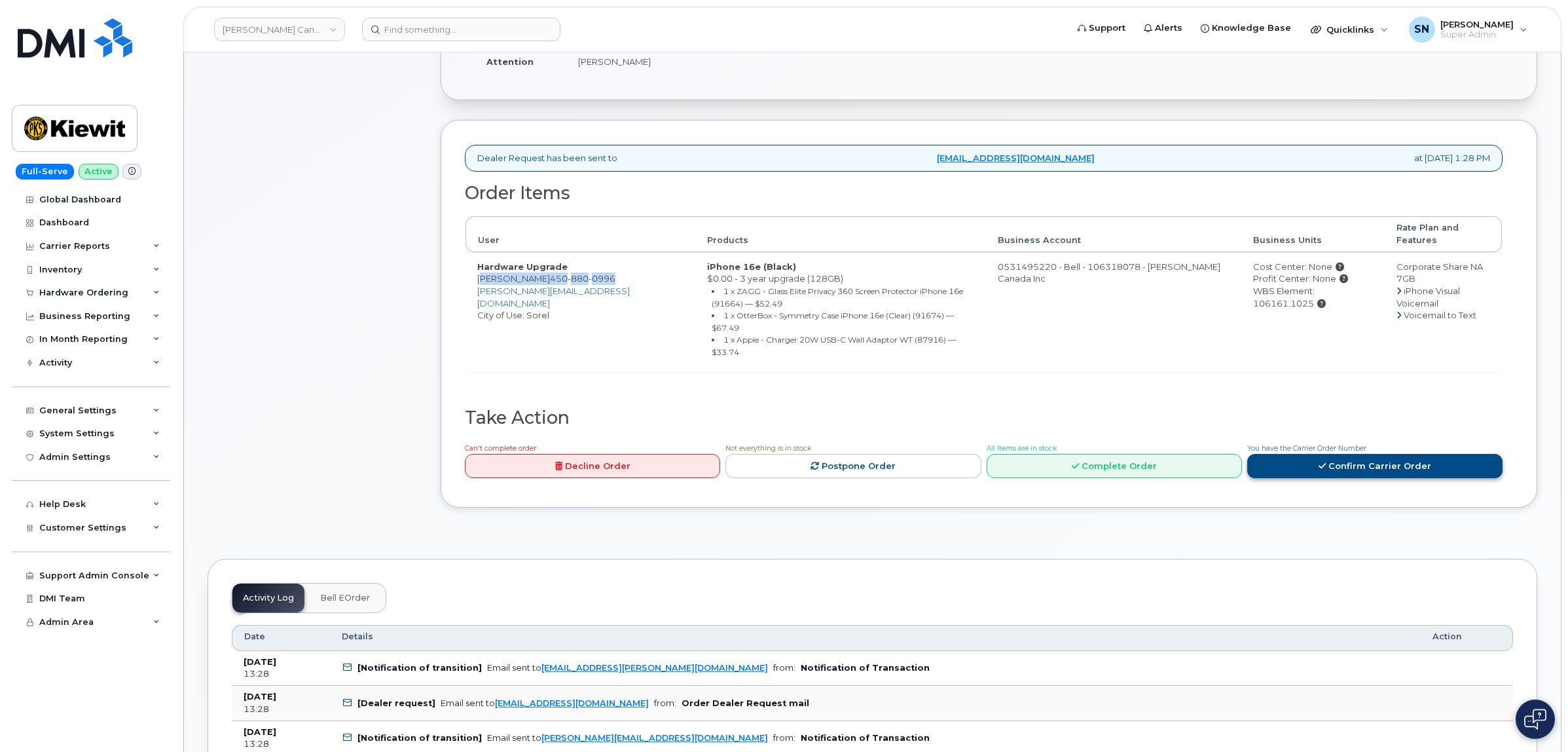
click at [1343, 454] on link "Confirm Carrier Order" at bounding box center [1375, 466] width 255 height 24
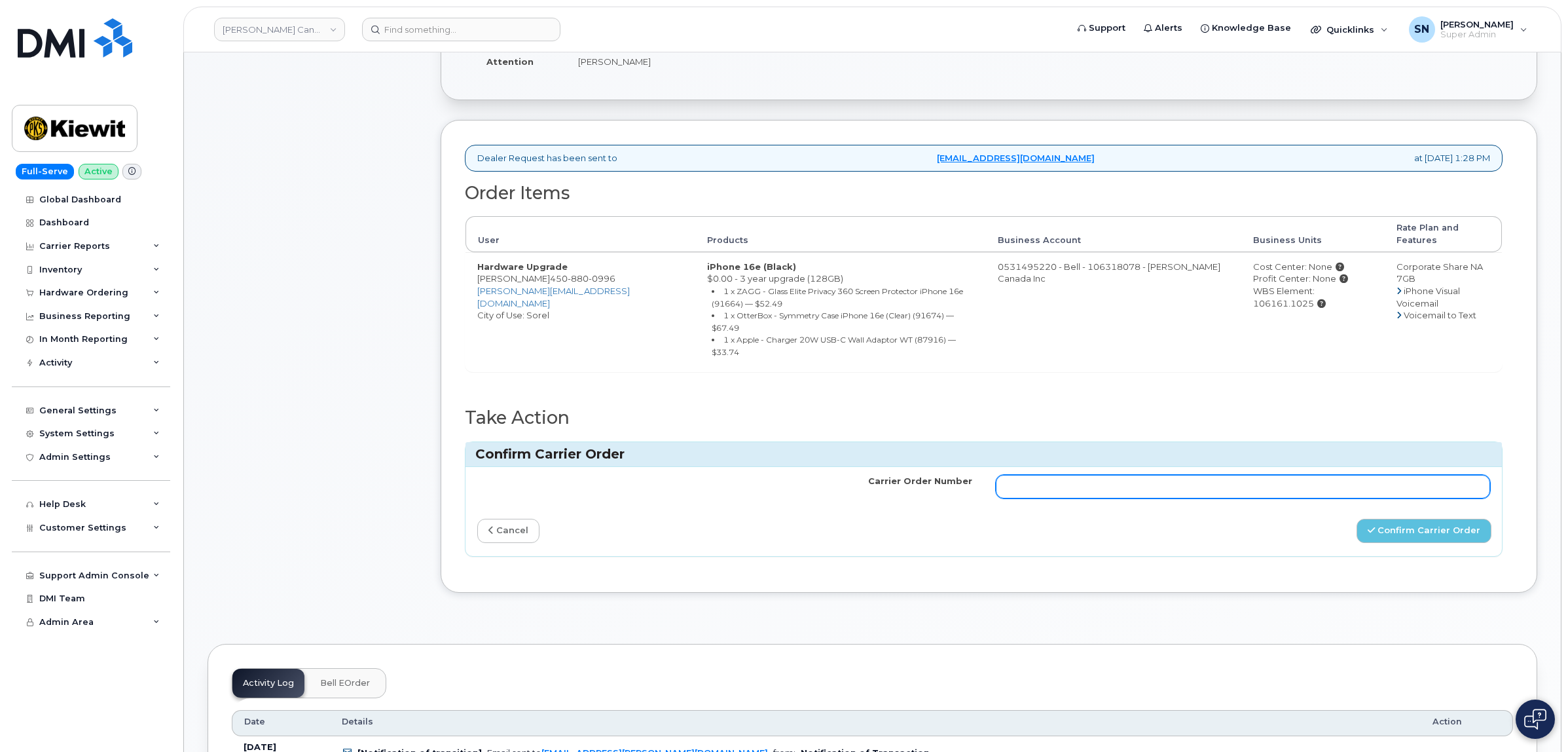
click at [1254, 475] on input "Carrier Order Number" at bounding box center [1244, 487] width 495 height 24
paste input "3008961"
type input "3008961"
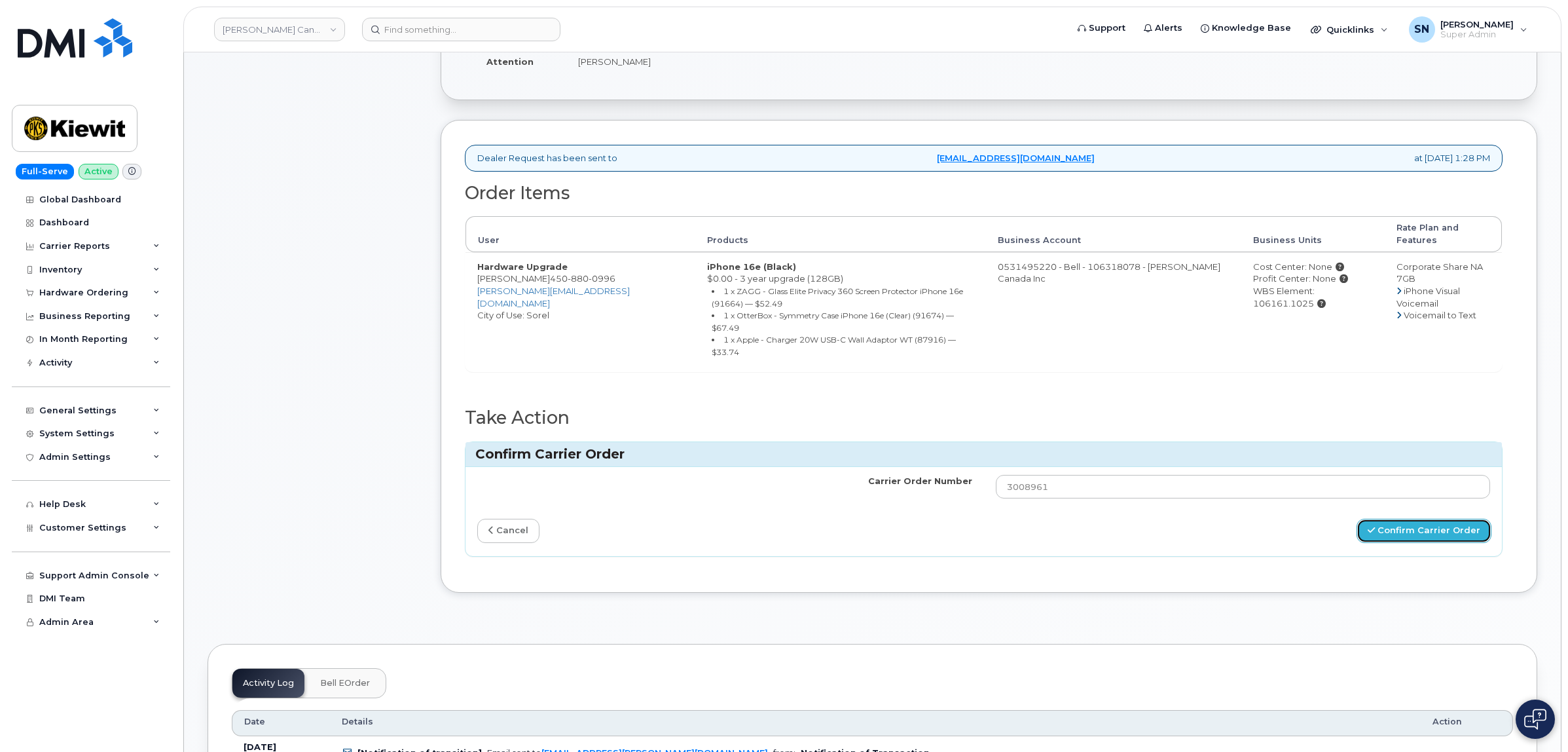
click at [1407, 519] on button "Confirm Carrier Order" at bounding box center [1424, 530] width 135 height 24
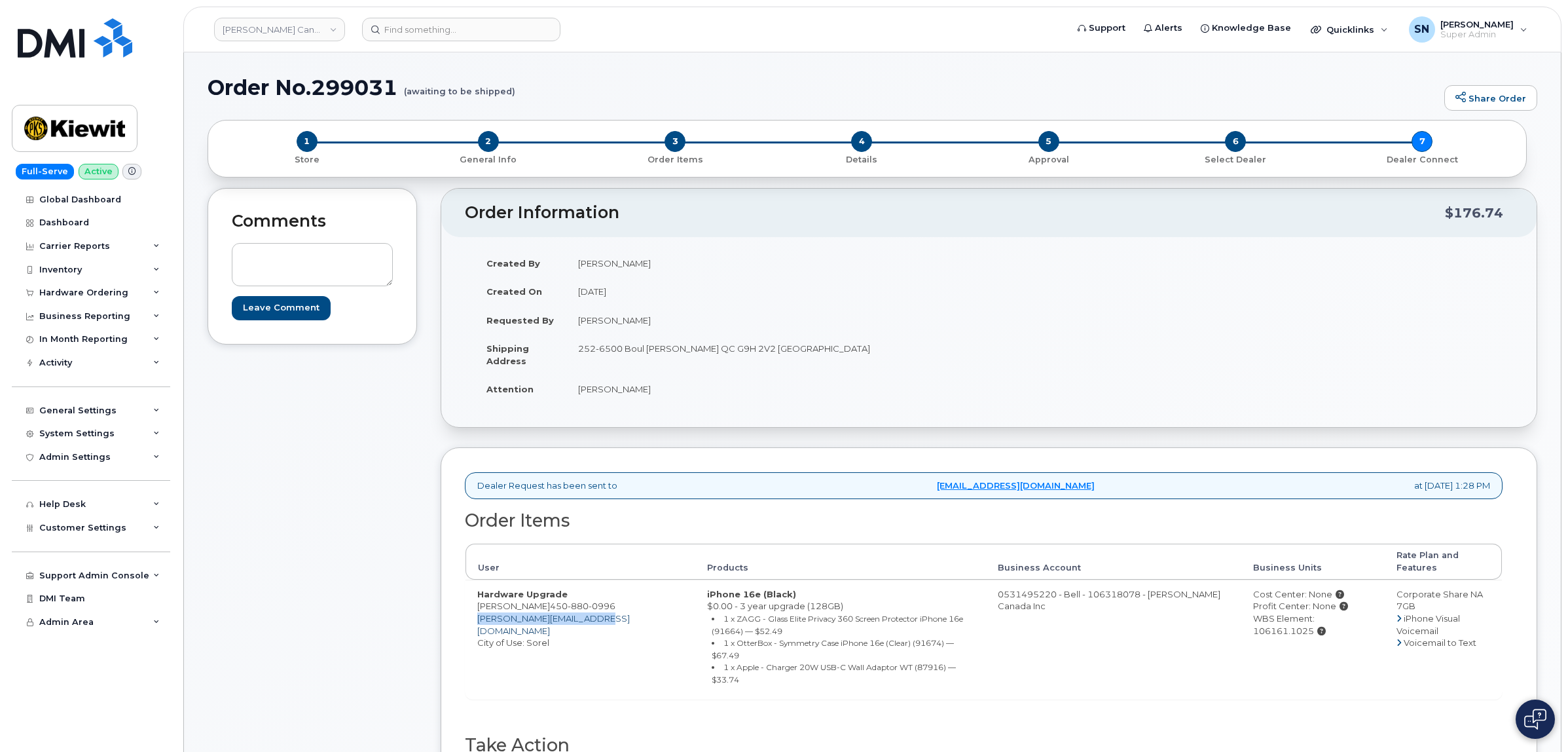
copy link "rubens.petiot@ganotec.com"
drag, startPoint x: 608, startPoint y: 621, endPoint x: 476, endPoint y: 625, distance: 132.1
click at [476, 625] on td "Hardware Upgrade Rubens Petiot 450 880 0996 rubens.petiot@ganotec.com City of U…" at bounding box center [581, 640] width 230 height 120
drag, startPoint x: 577, startPoint y: 321, endPoint x: 609, endPoint y: 328, distance: 32.8
click at [609, 328] on td "Rubens Petiot" at bounding box center [773, 320] width 413 height 29
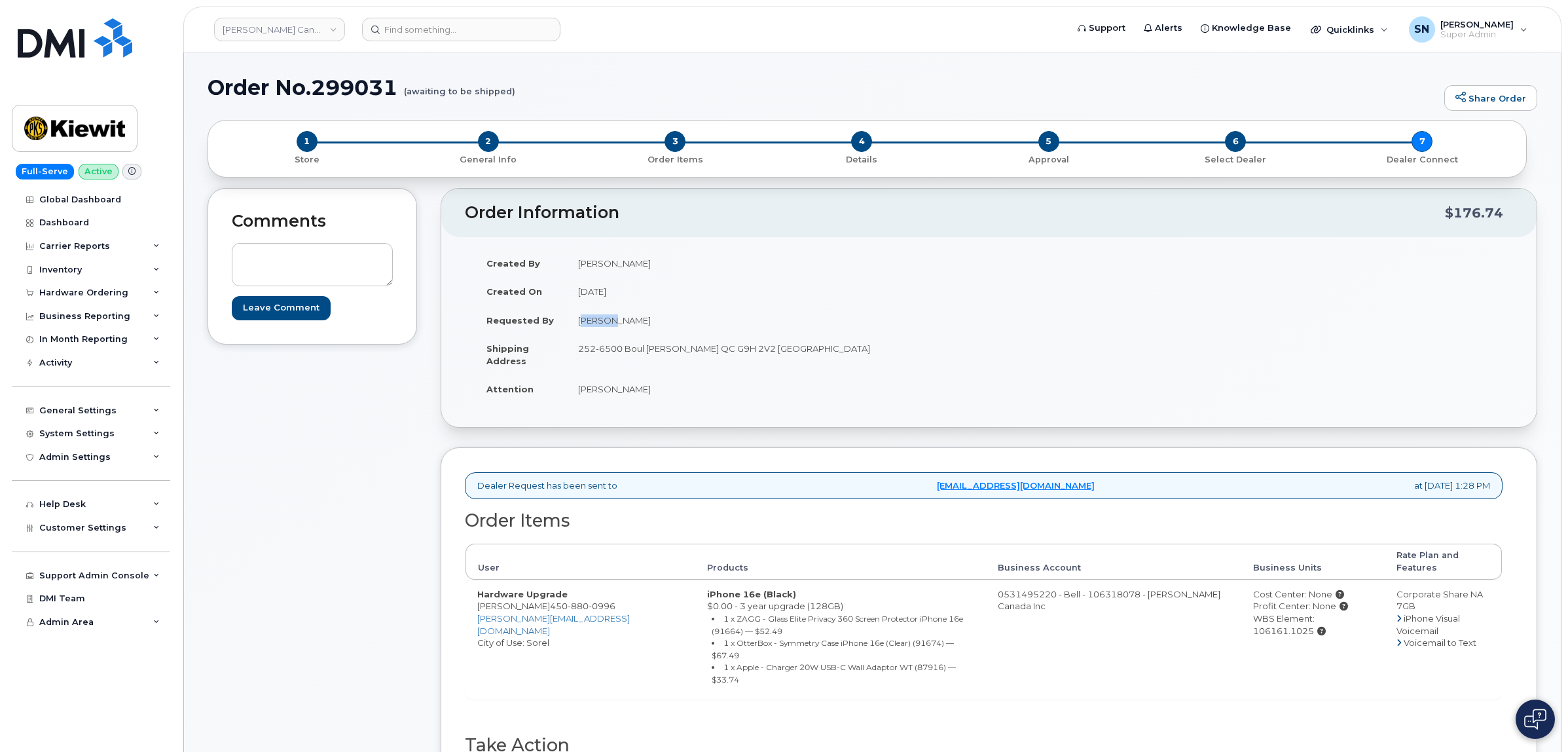
copy td "Rubens"
drag, startPoint x: 316, startPoint y: 83, endPoint x: 394, endPoint y: 92, distance: 78.5
click at [394, 92] on h1 "Order No.299031 (awaiting to be shipped)" at bounding box center [823, 87] width 1230 height 23
copy h1 "299031"
click at [246, 487] on div "Comments Leave Comment" at bounding box center [312, 541] width 209 height 705
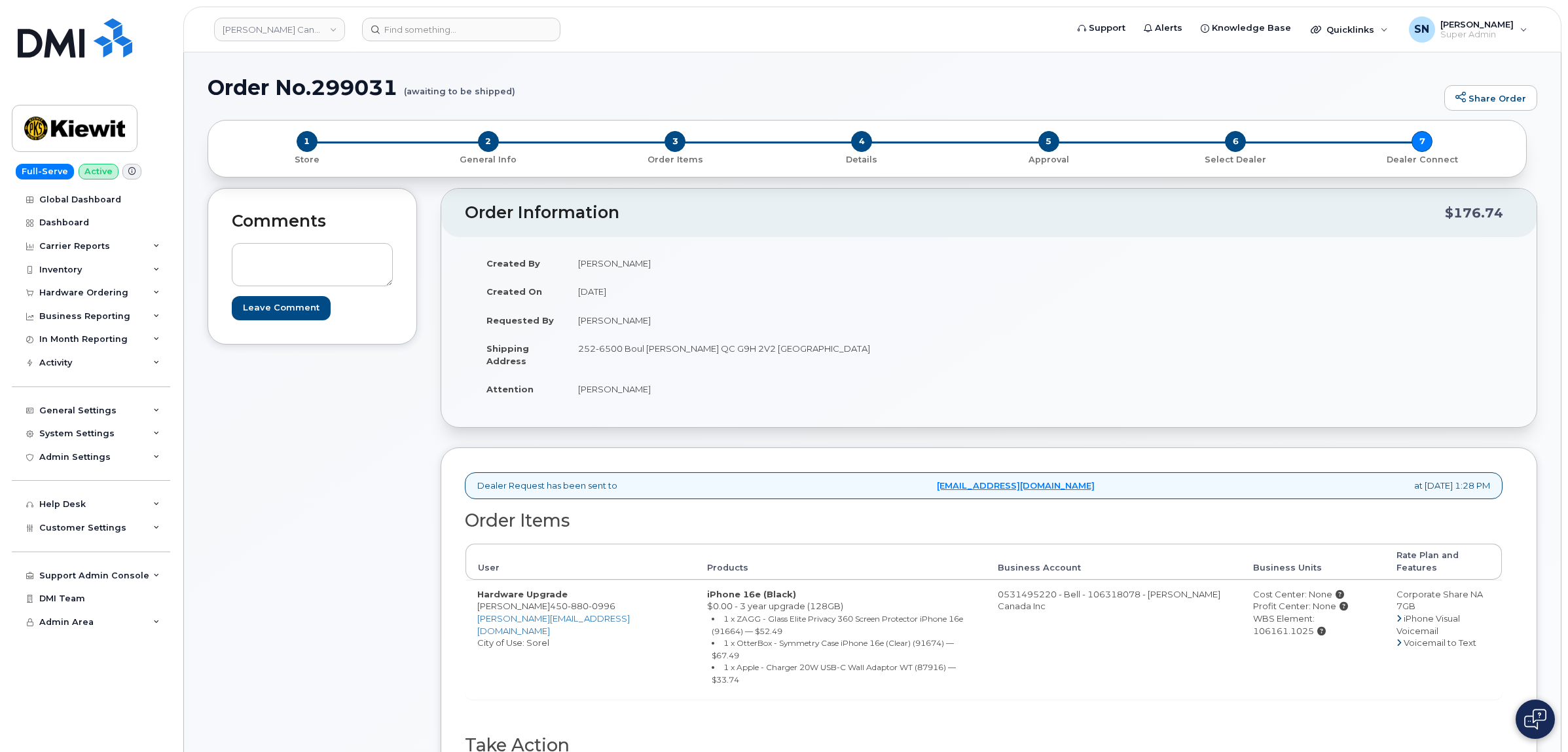
click at [255, 491] on div "Comments Leave Comment" at bounding box center [312, 541] width 209 height 705
click at [254, 30] on link "Kiewit Canada Inc" at bounding box center [279, 30] width 131 height 24
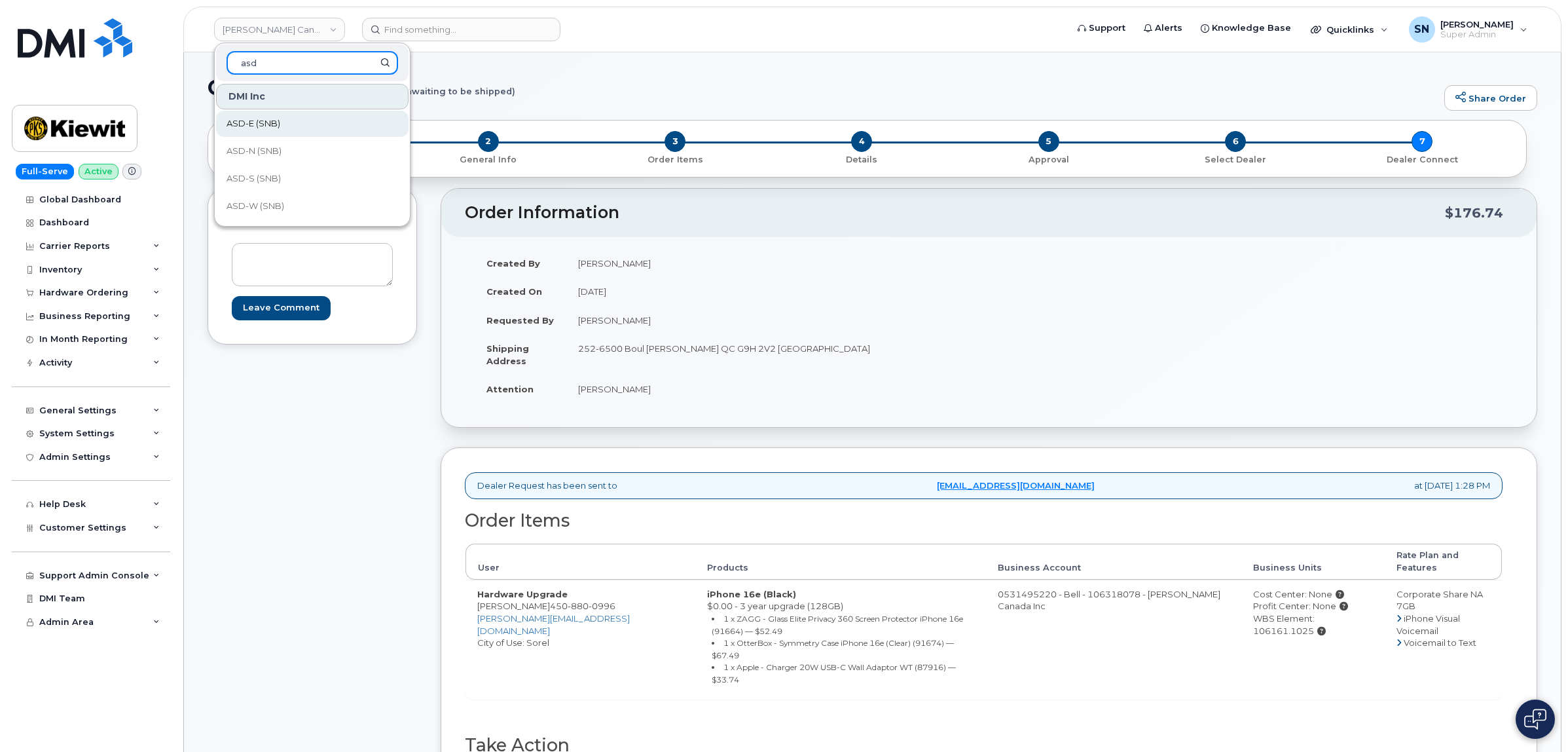
type input "asd"
click at [277, 122] on span "ASD-E (SNB)" at bounding box center [253, 124] width 53 height 13
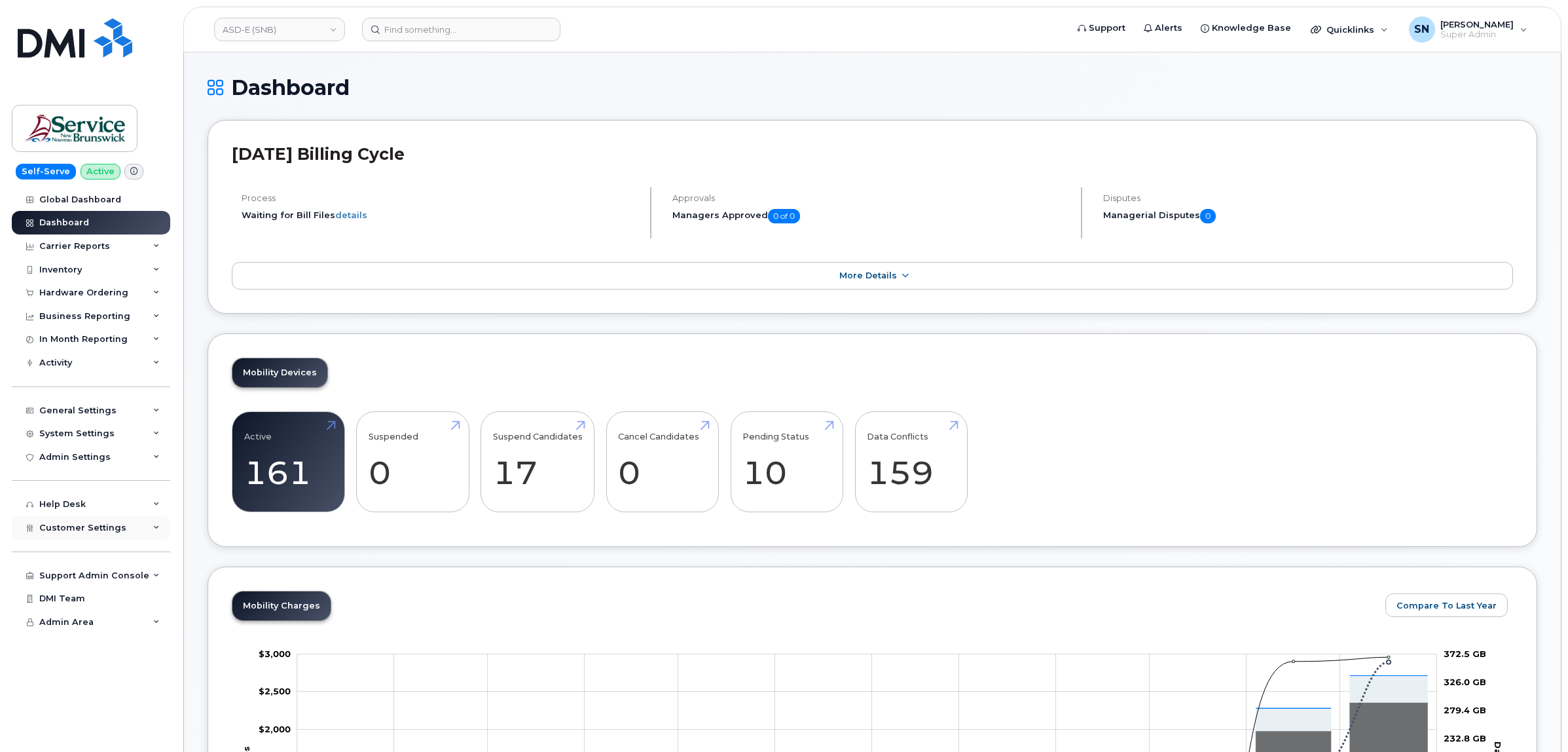
click at [85, 540] on div "Customer Settings" at bounding box center [90, 528] width 159 height 24
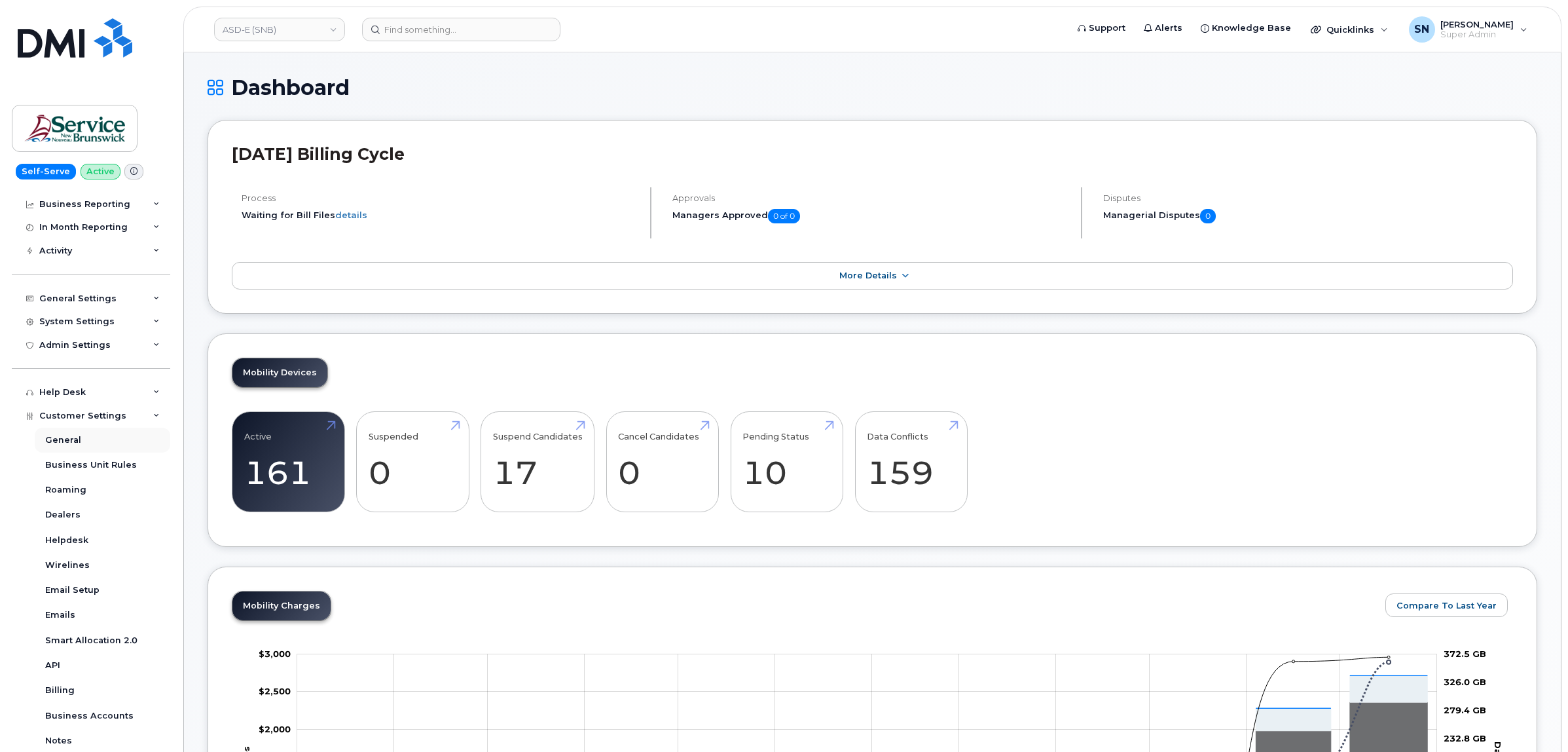
scroll to position [246, 0]
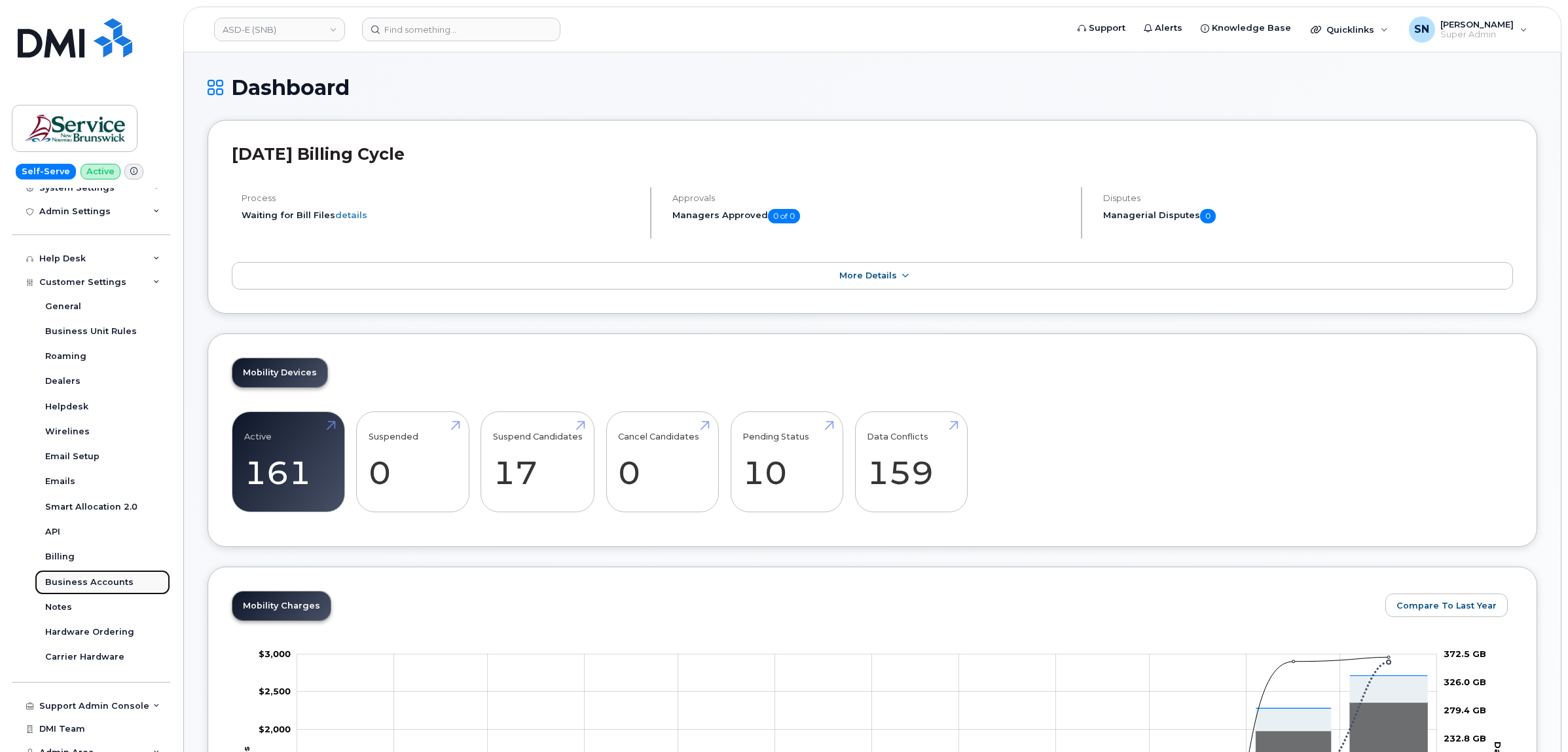
click at [99, 587] on div "Business Accounts" at bounding box center [90, 583] width 89 height 12
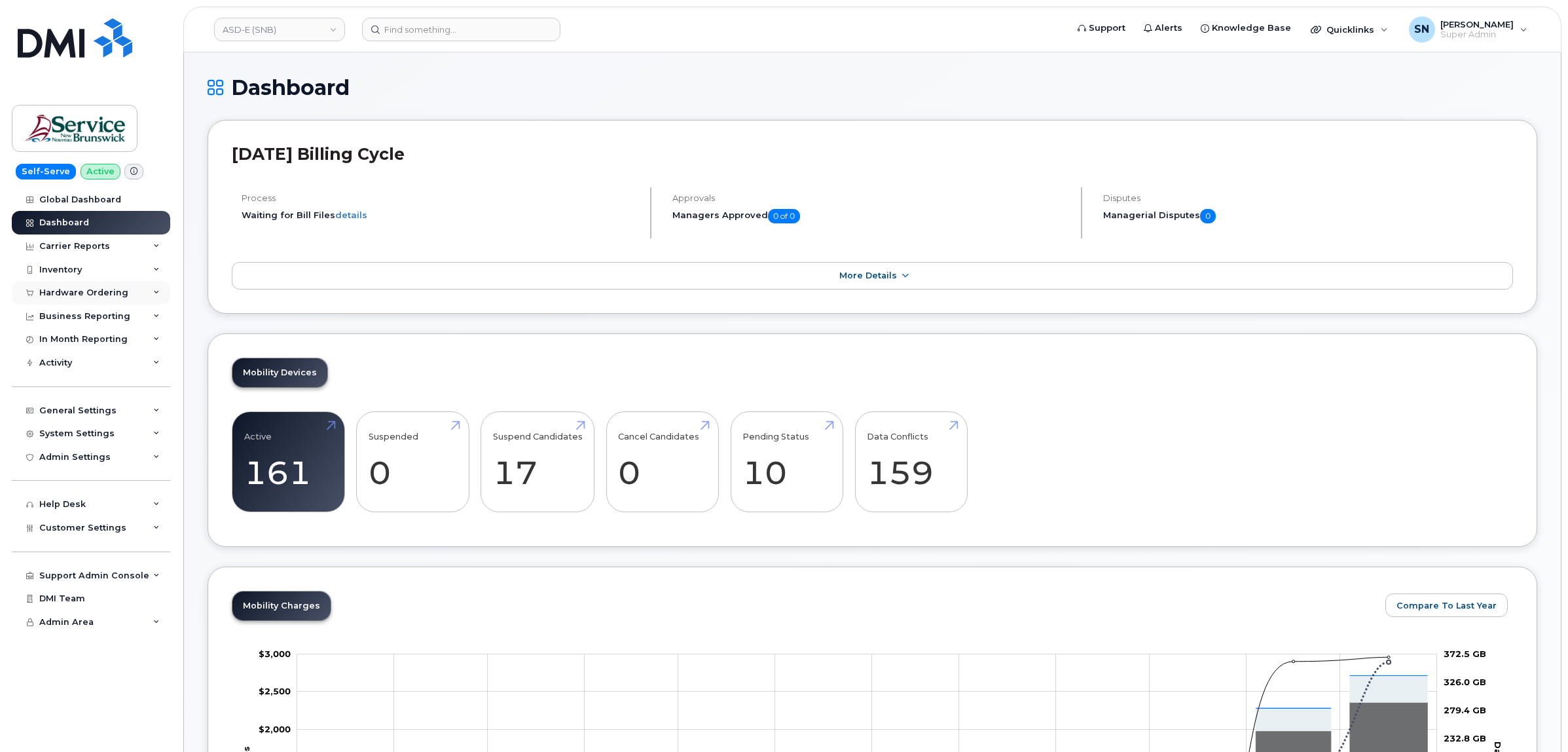
click at [109, 293] on div "Hardware Ordering" at bounding box center [84, 293] width 89 height 11
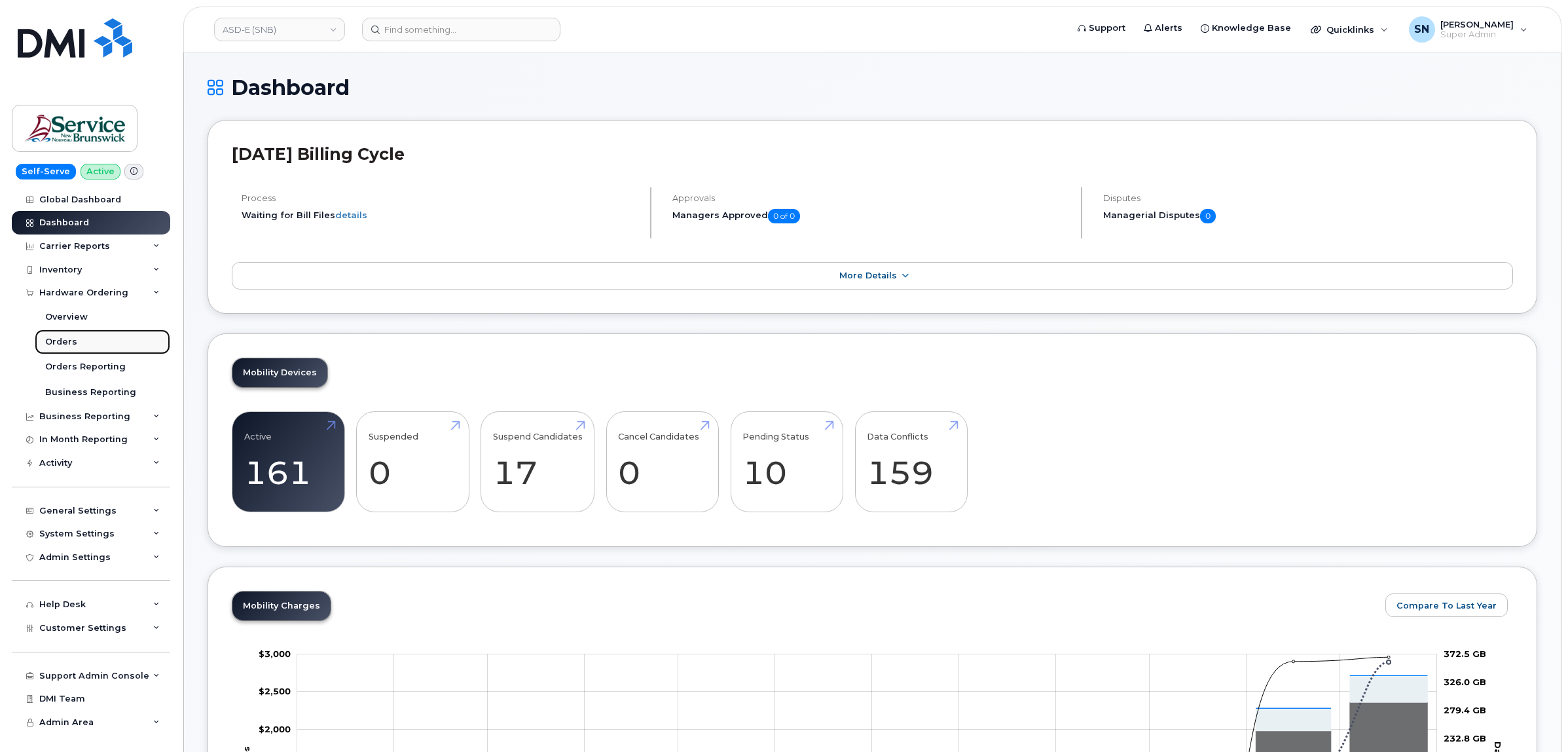
click at [79, 339] on link "Orders" at bounding box center [102, 342] width 136 height 25
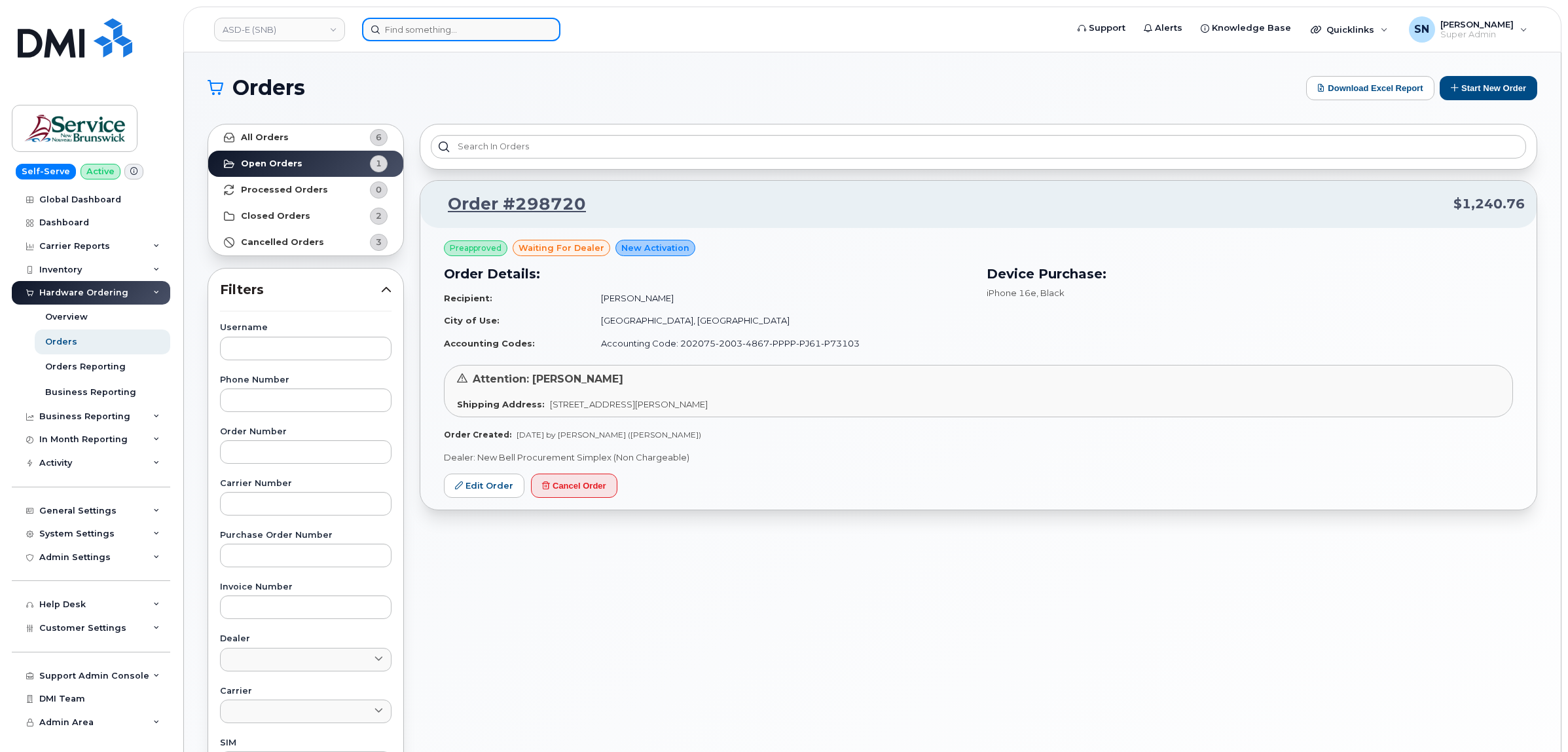
click at [496, 27] on input at bounding box center [462, 30] width 199 height 24
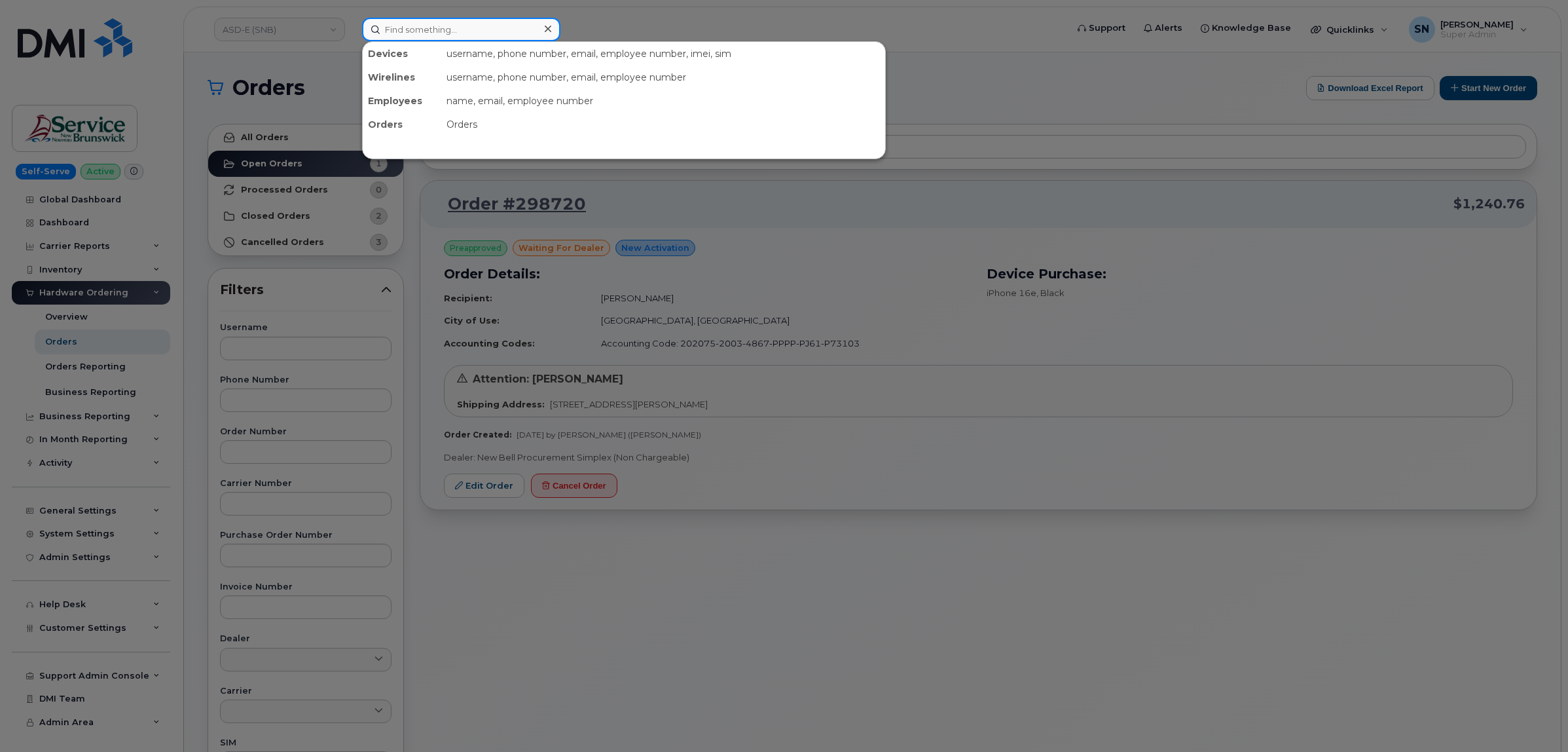
paste input "5068713808"
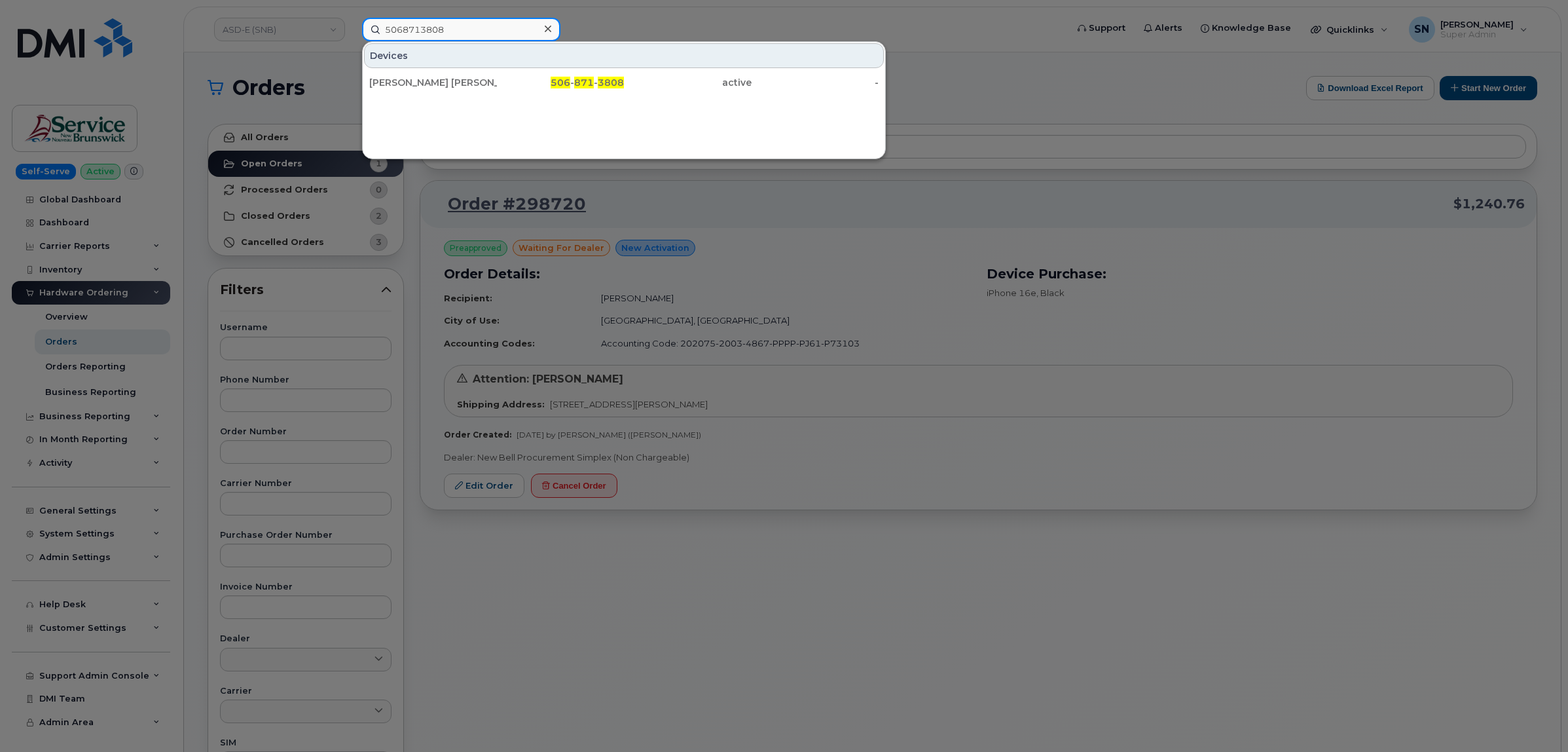
type input "5068713808"
click at [453, 87] on div "Sherri Lynn Chapman Lackie" at bounding box center [433, 82] width 127 height 13
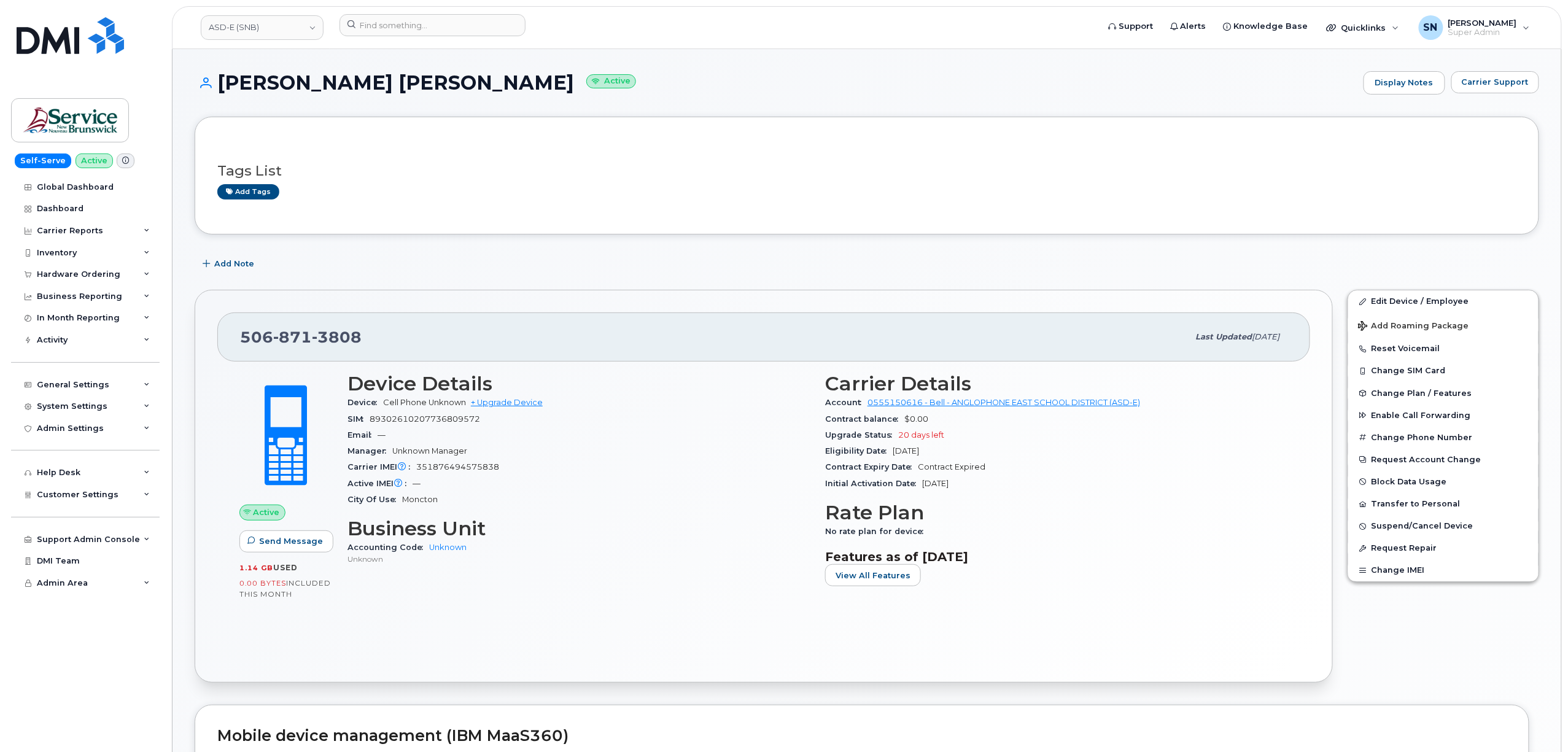
click at [1503, 93] on div "Carrier Support" at bounding box center [1496, 82] width 88 height 23
click at [1501, 86] on span "Carrier Support" at bounding box center [1495, 82] width 67 height 12
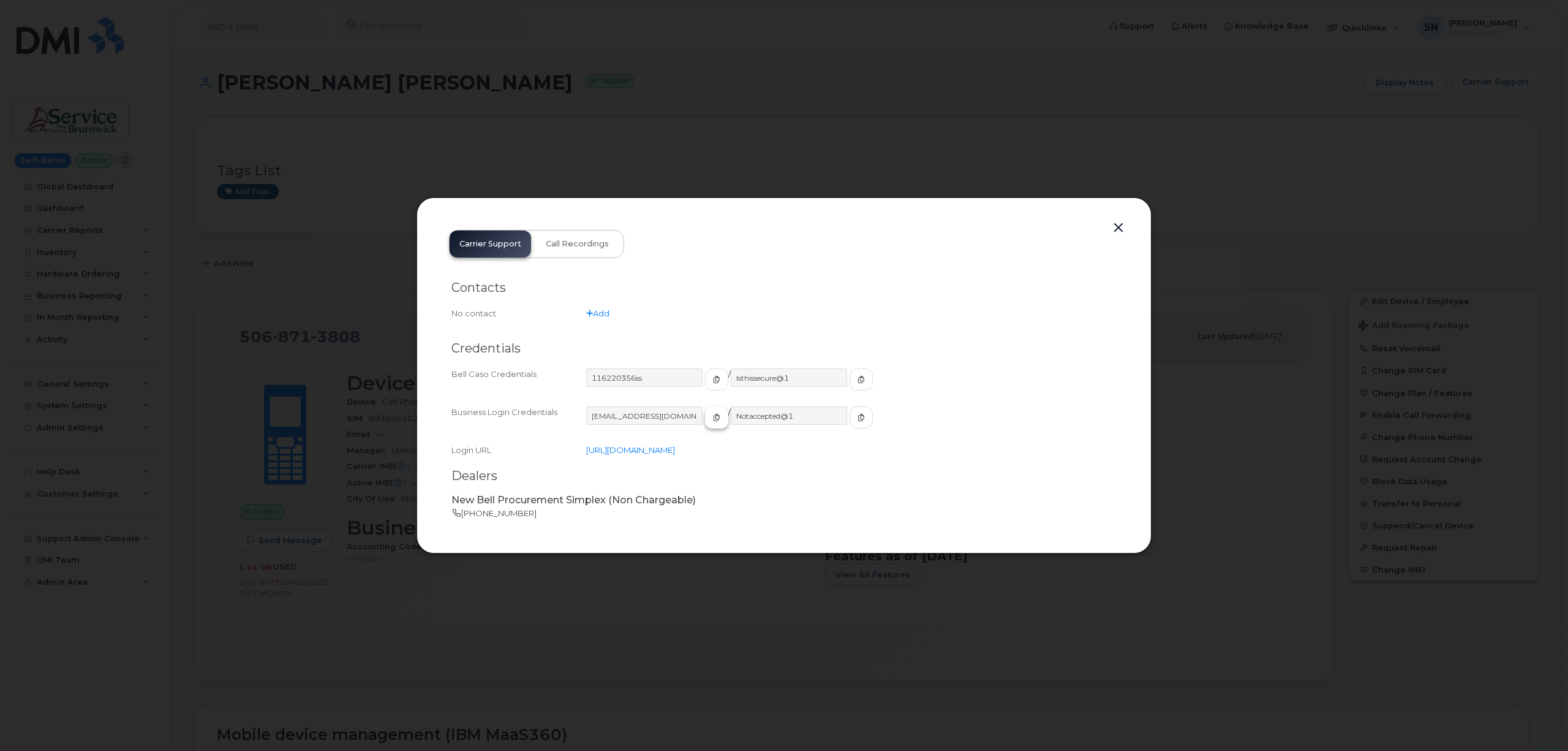
click at [713, 414] on icon "button" at bounding box center [717, 417] width 8 height 8
click at [857, 420] on icon "button" at bounding box center [861, 417] width 8 height 8
click at [1118, 225] on button "button" at bounding box center [1119, 228] width 18 height 17
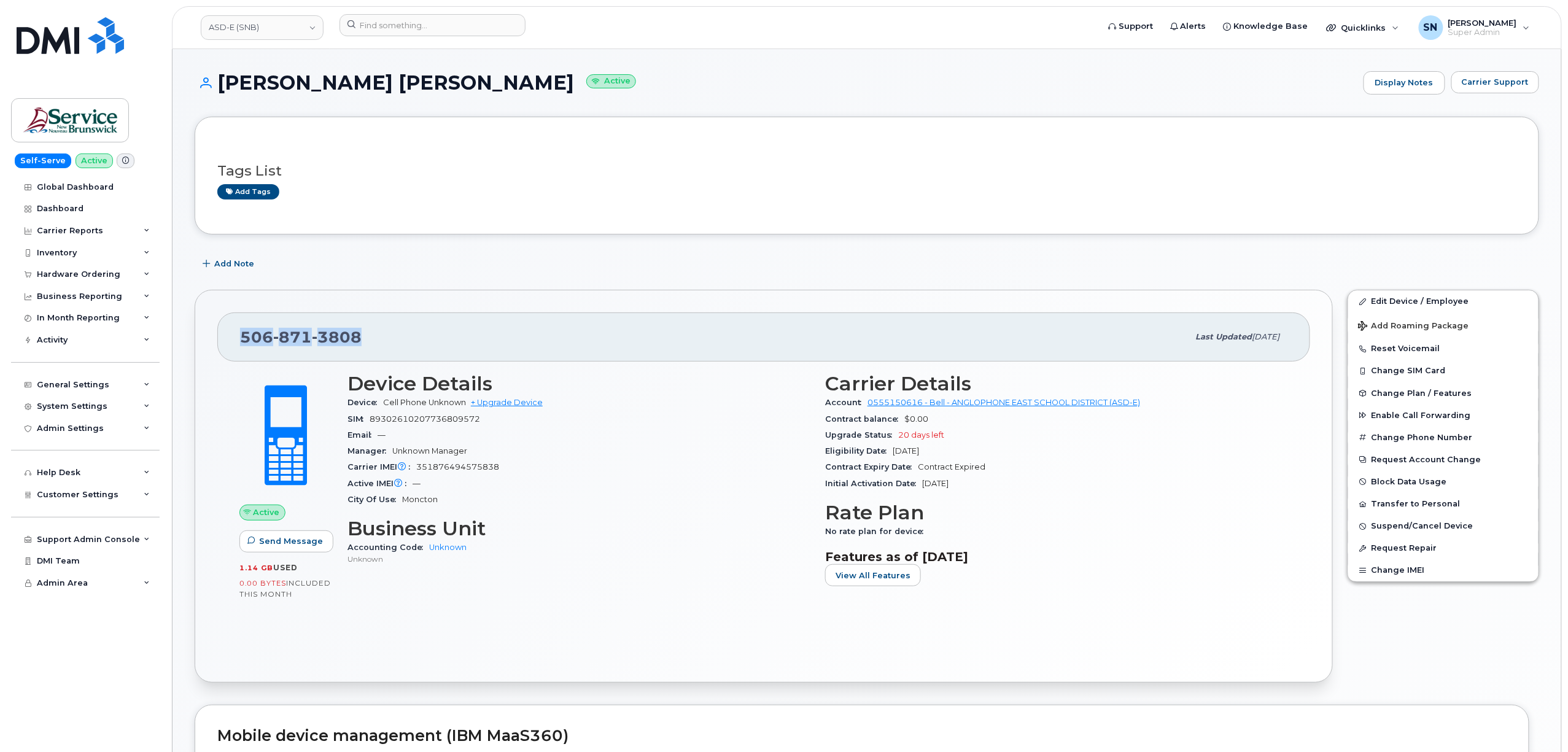
drag, startPoint x: 244, startPoint y: 343, endPoint x: 365, endPoint y: 341, distance: 121.0
click at [365, 341] on div "506 871 3808" at bounding box center [715, 336] width 949 height 25
copy span "506 871 3808"
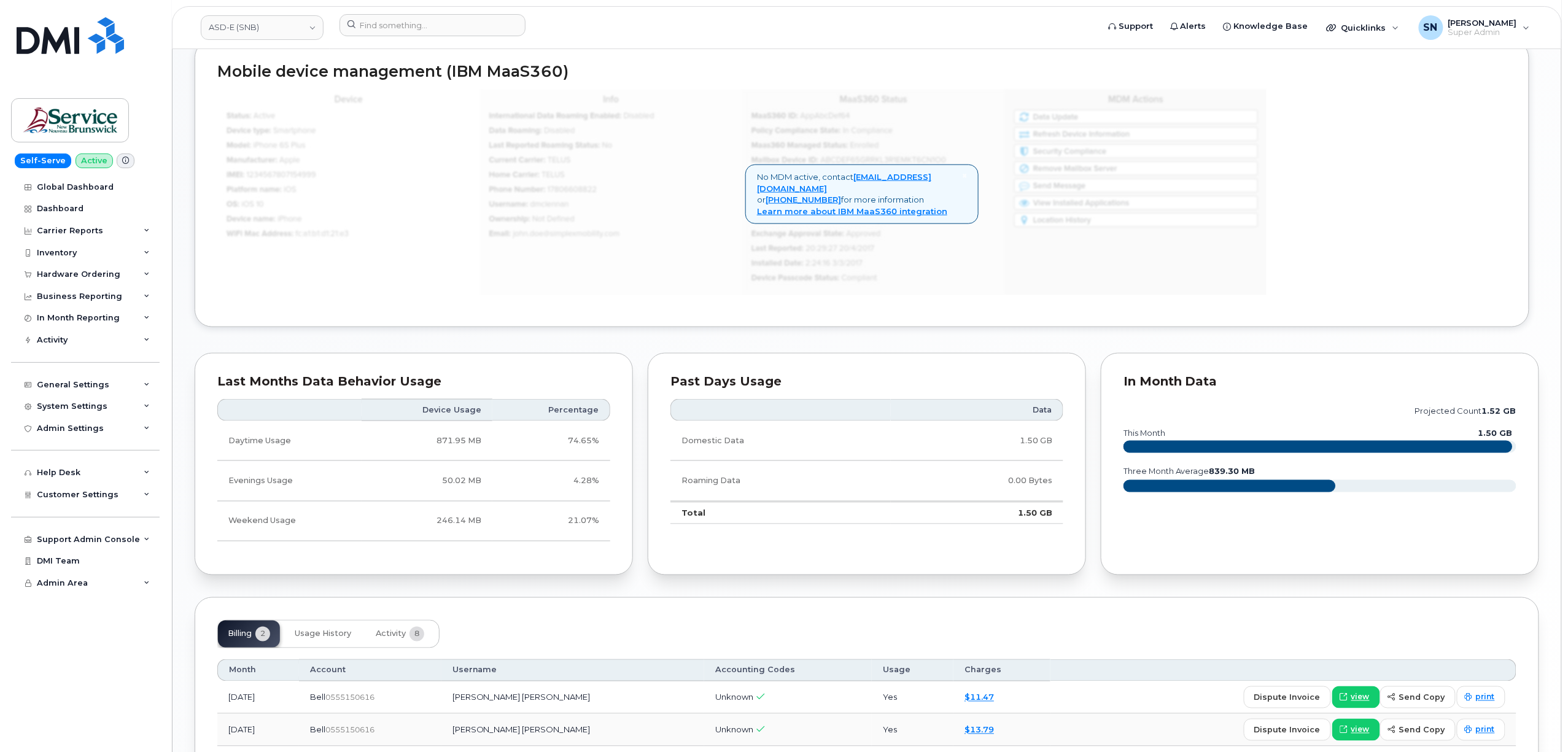
scroll to position [758, 0]
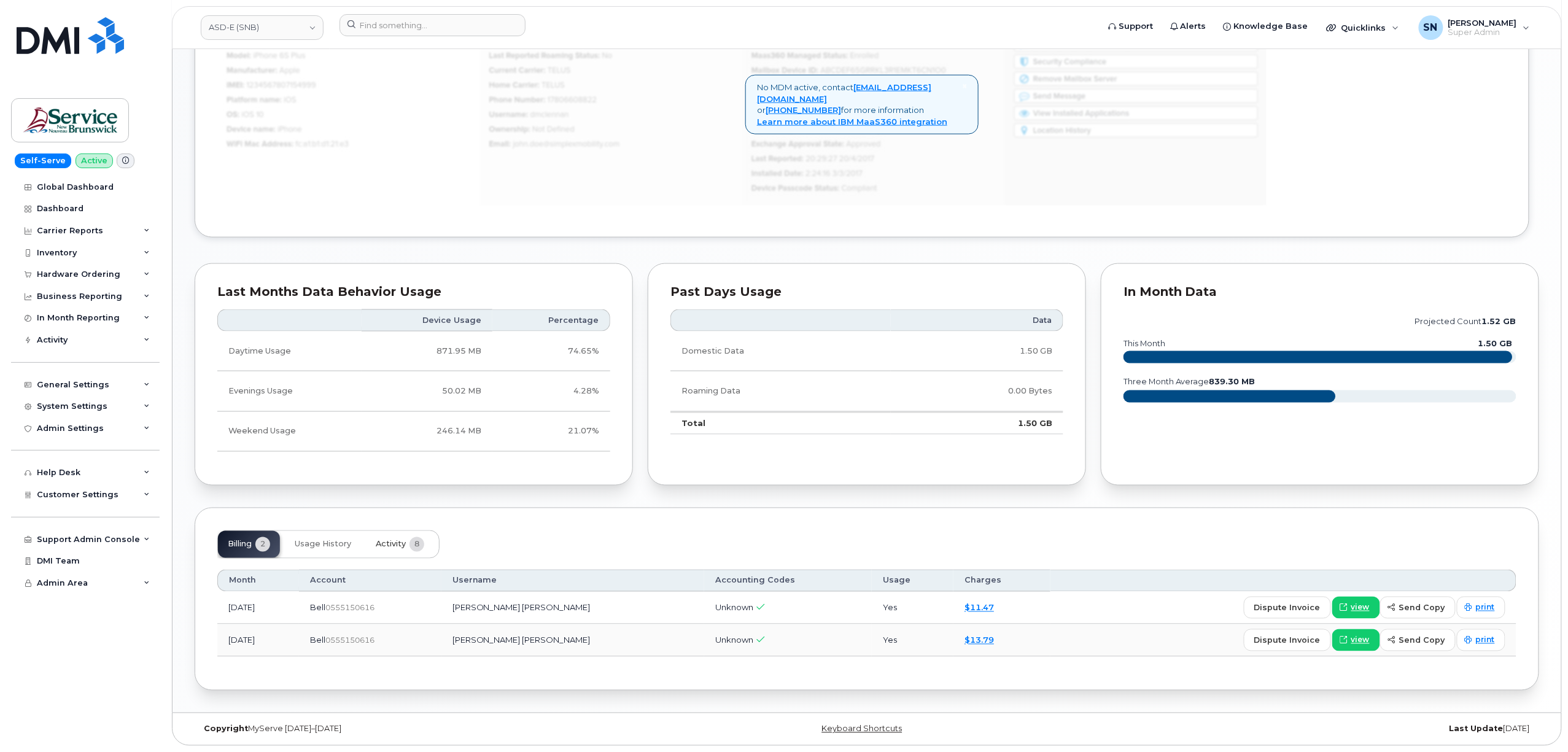
click at [382, 543] on span "Activity" at bounding box center [390, 544] width 30 height 10
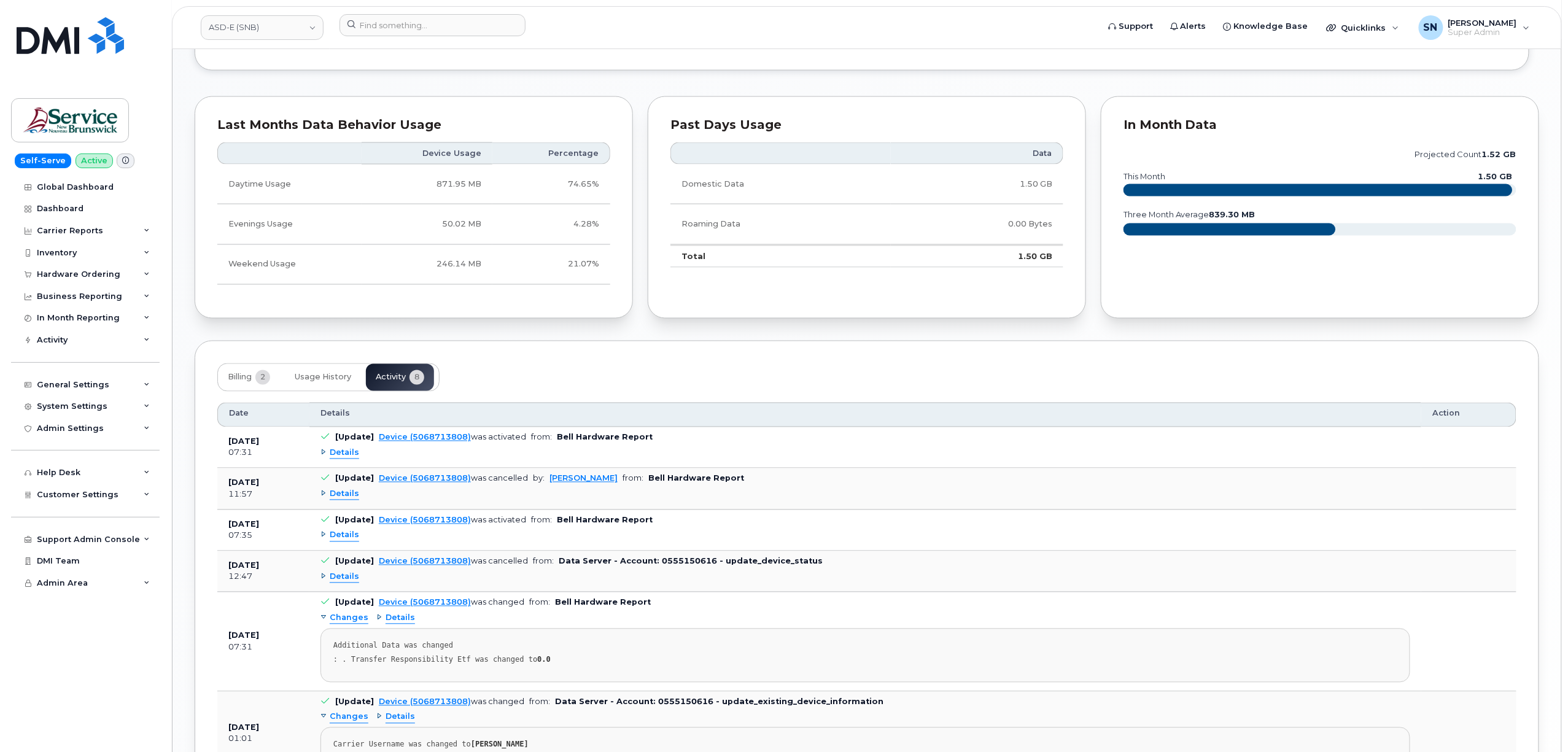
scroll to position [921, 0]
click at [353, 454] on span "Details" at bounding box center [344, 452] width 29 height 12
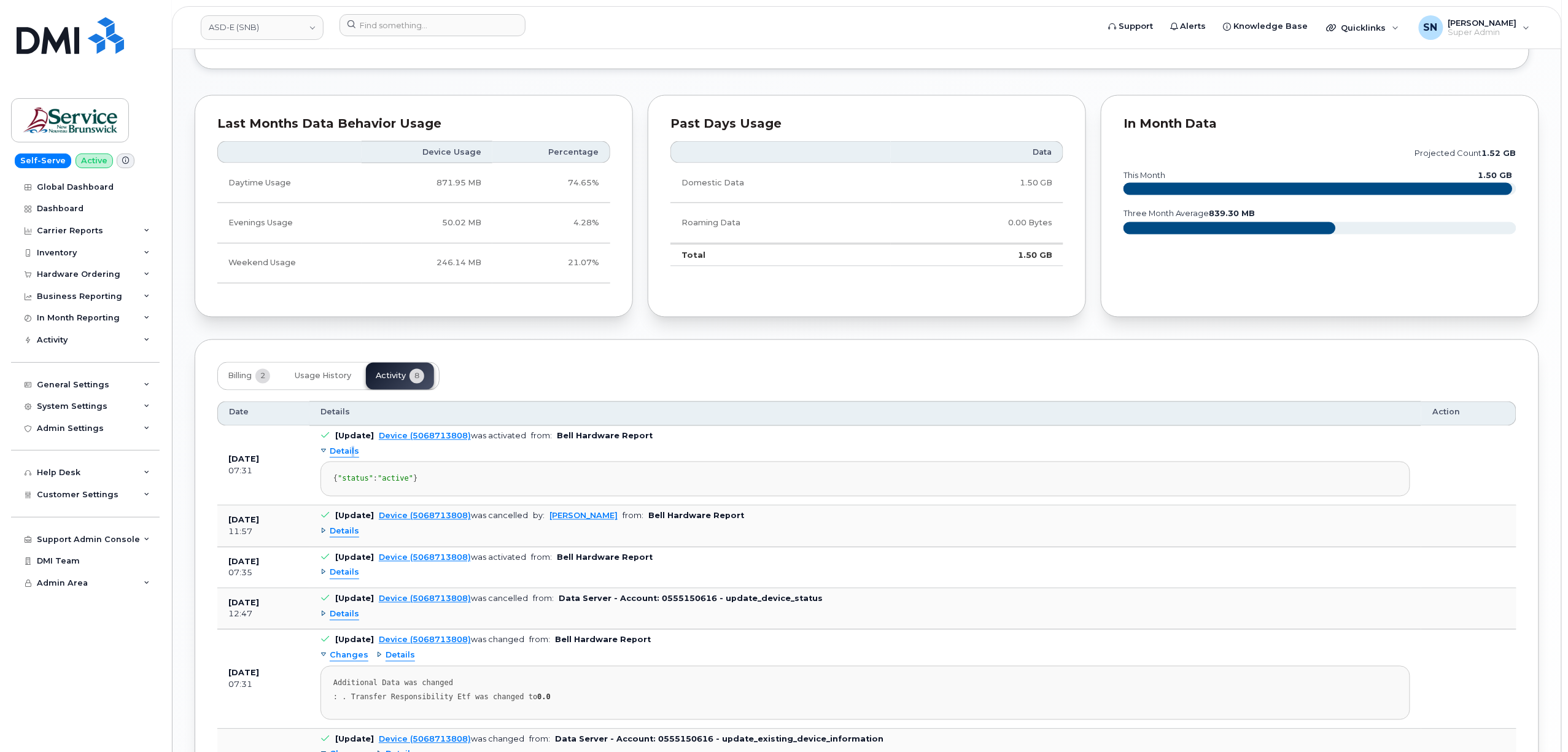
click at [353, 454] on span "Details" at bounding box center [344, 452] width 29 height 12
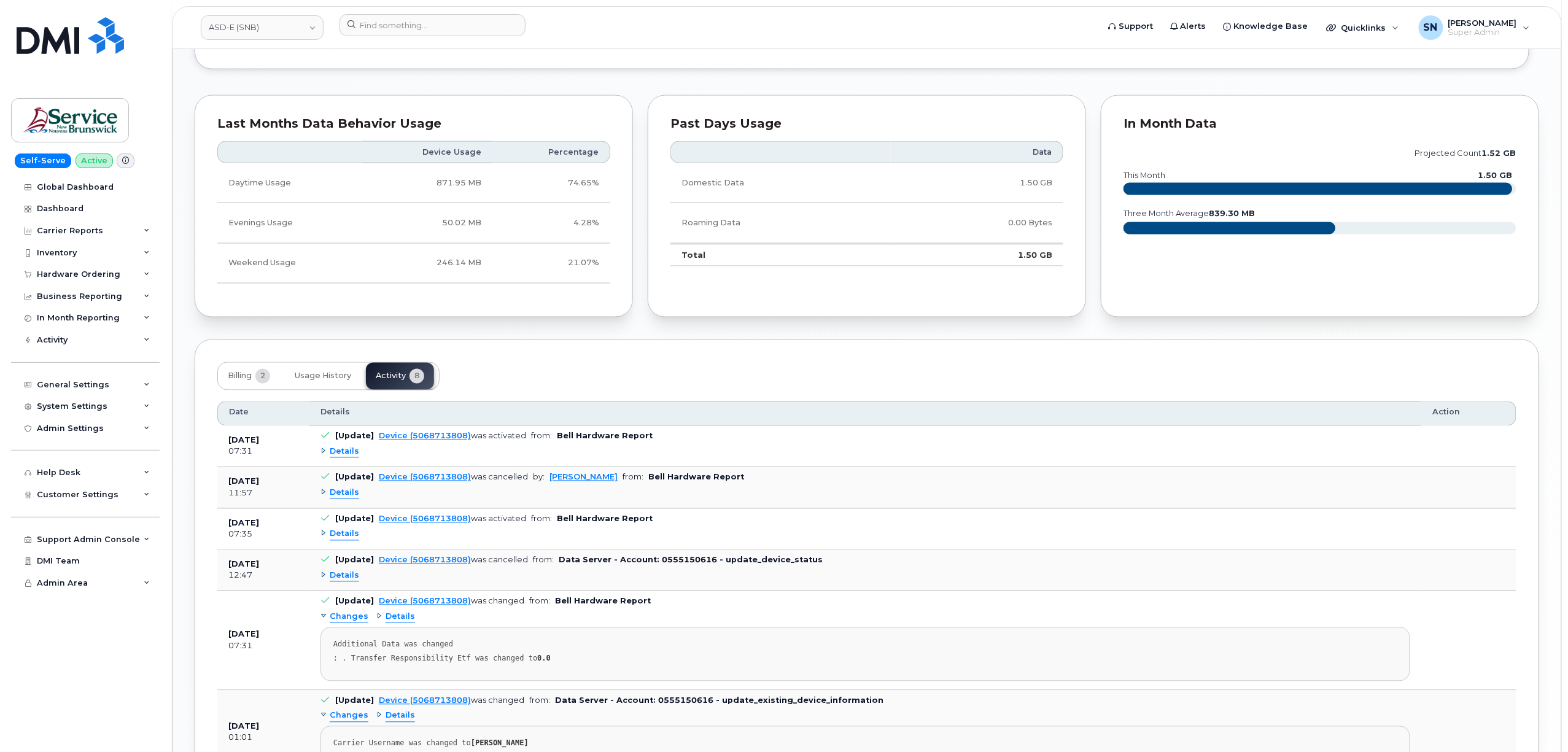
click at [347, 538] on span "Details" at bounding box center [344, 533] width 29 height 12
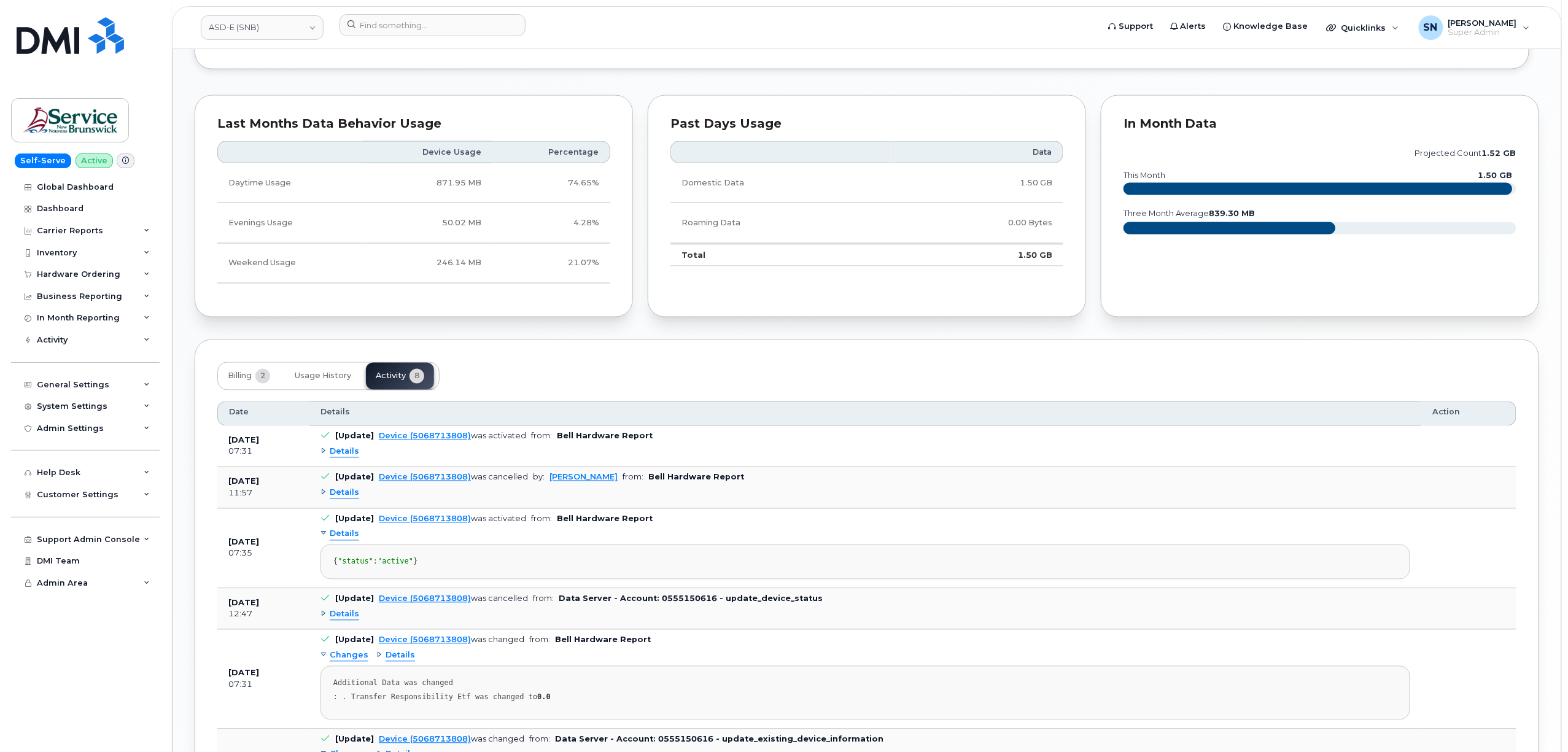
click at [347, 538] on span "Details" at bounding box center [344, 533] width 29 height 12
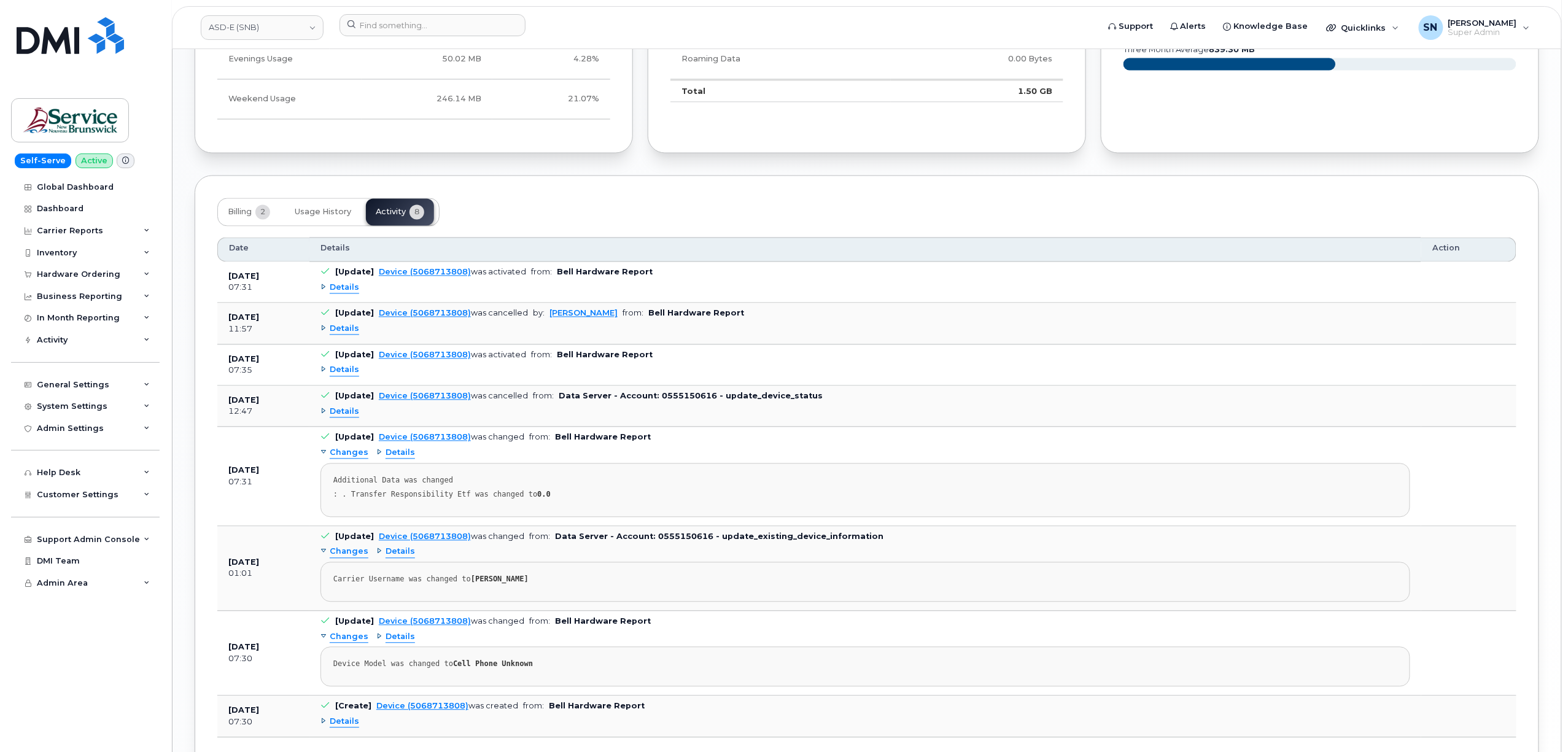
scroll to position [1167, 0]
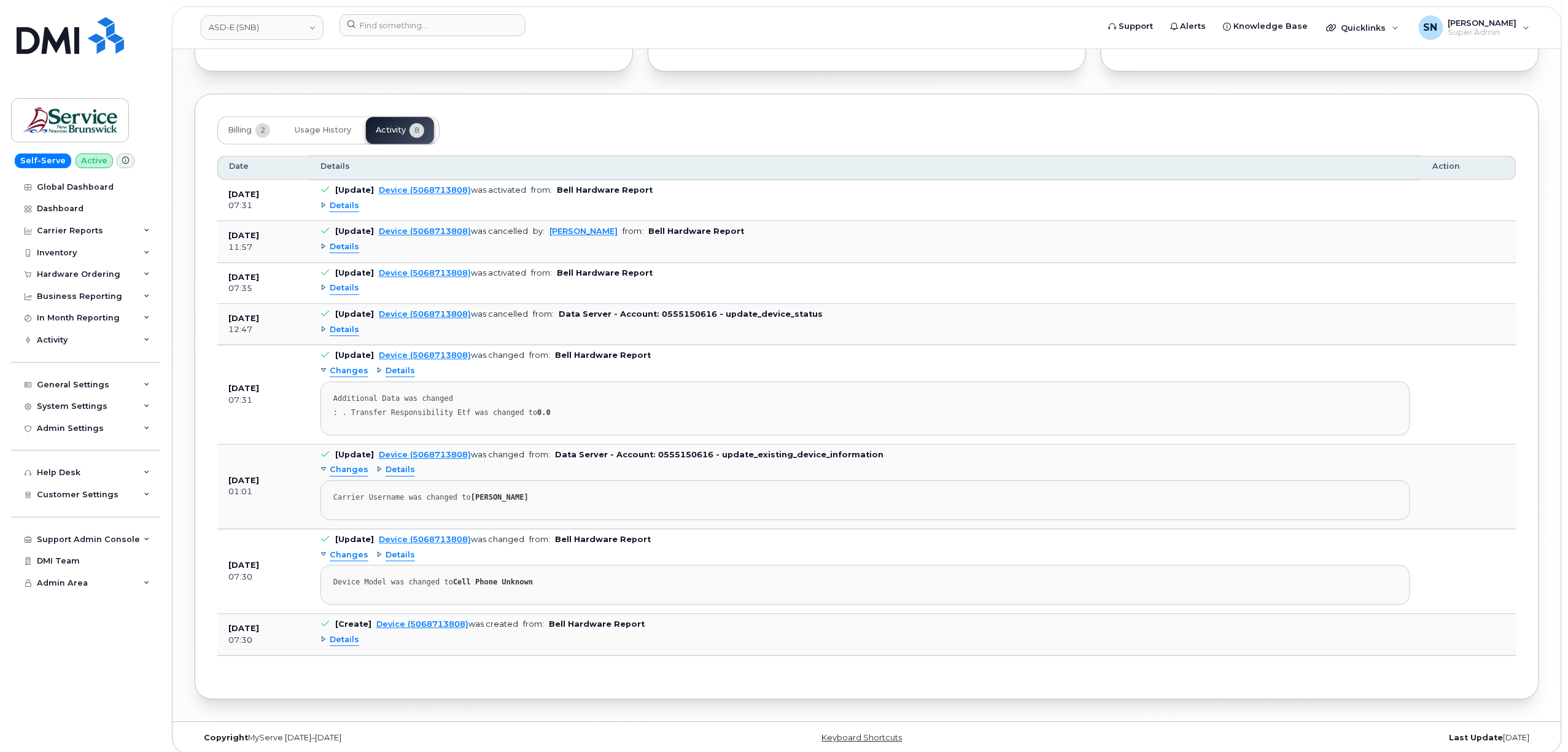
click at [491, 150] on div "Date Details Action Jul 22, 2025 07:31 [Update] Device (5068713808) was activat…" at bounding box center [866, 410] width 1299 height 532
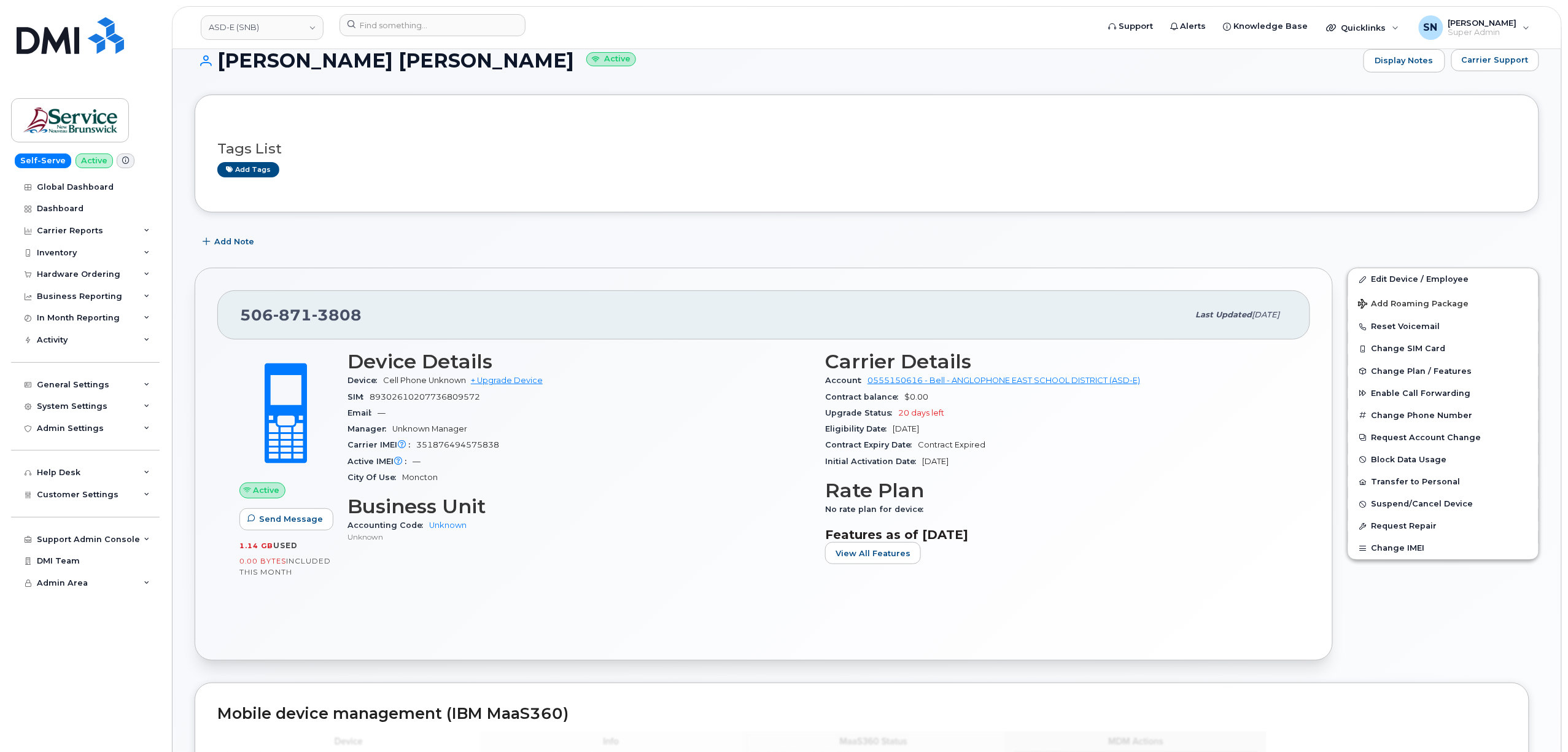
scroll to position [0, 0]
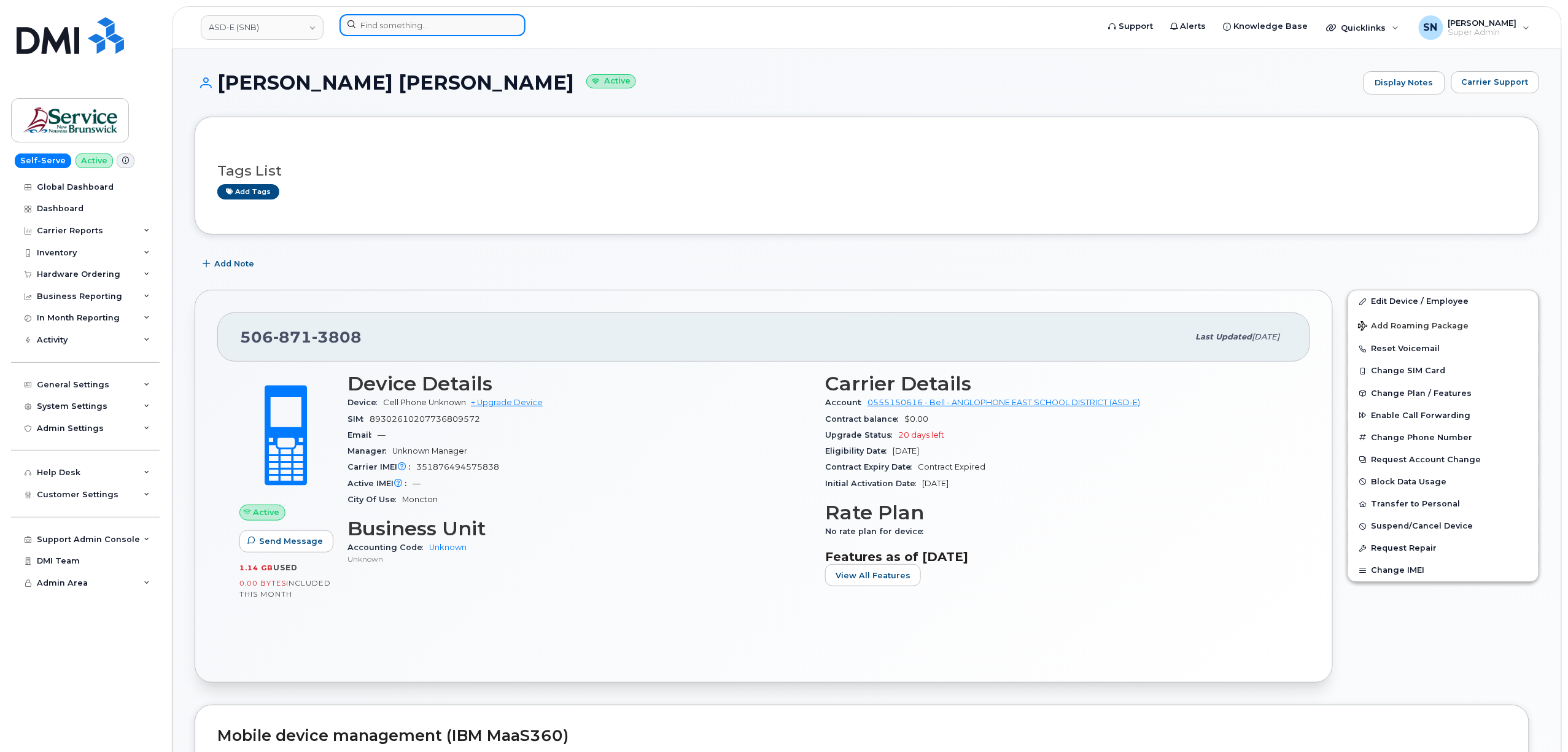
click at [417, 33] on input at bounding box center [433, 25] width 186 height 22
paste input "5066516890"
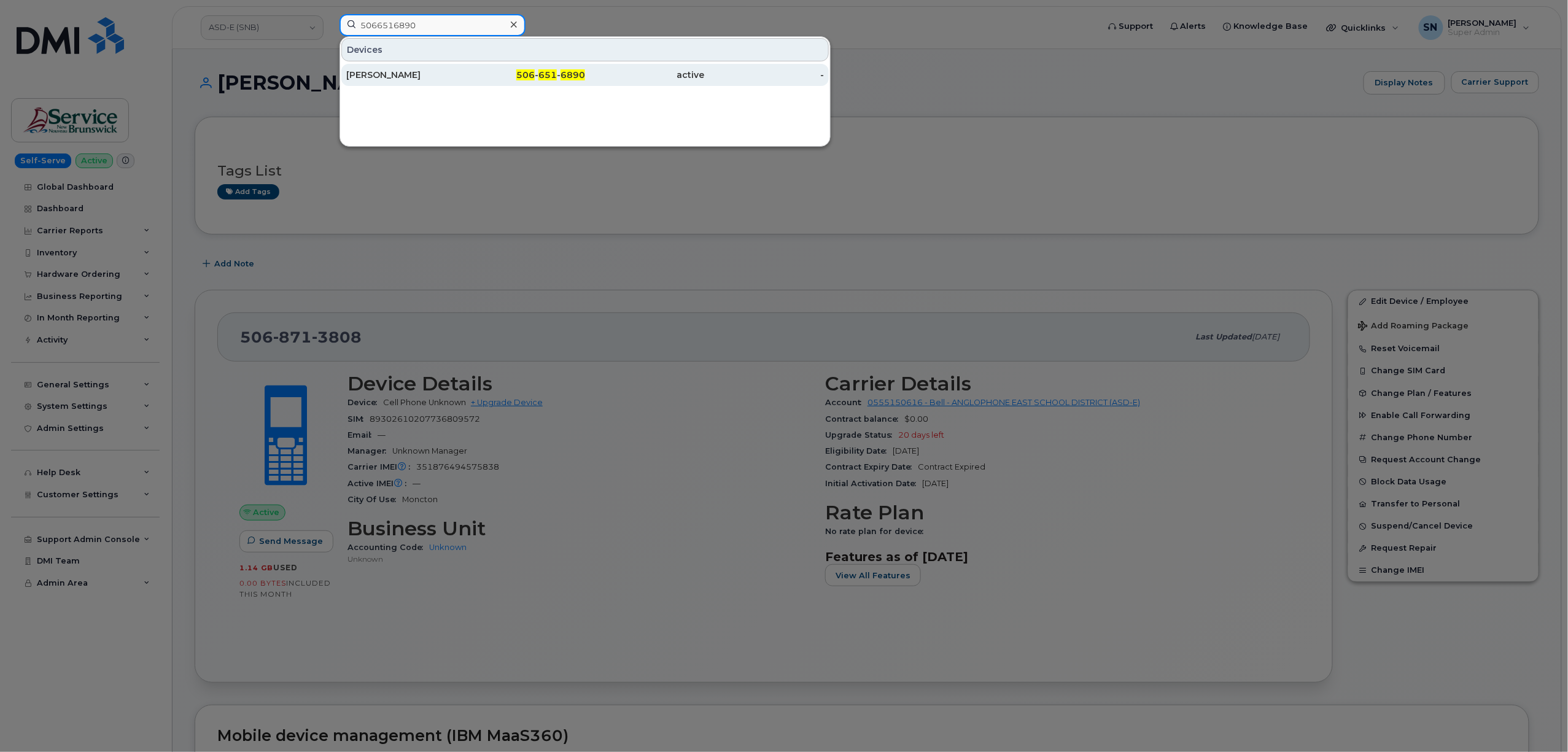
type input "5066516890"
click at [466, 67] on div "Cindy Bates" at bounding box center [525, 75] width 119 height 22
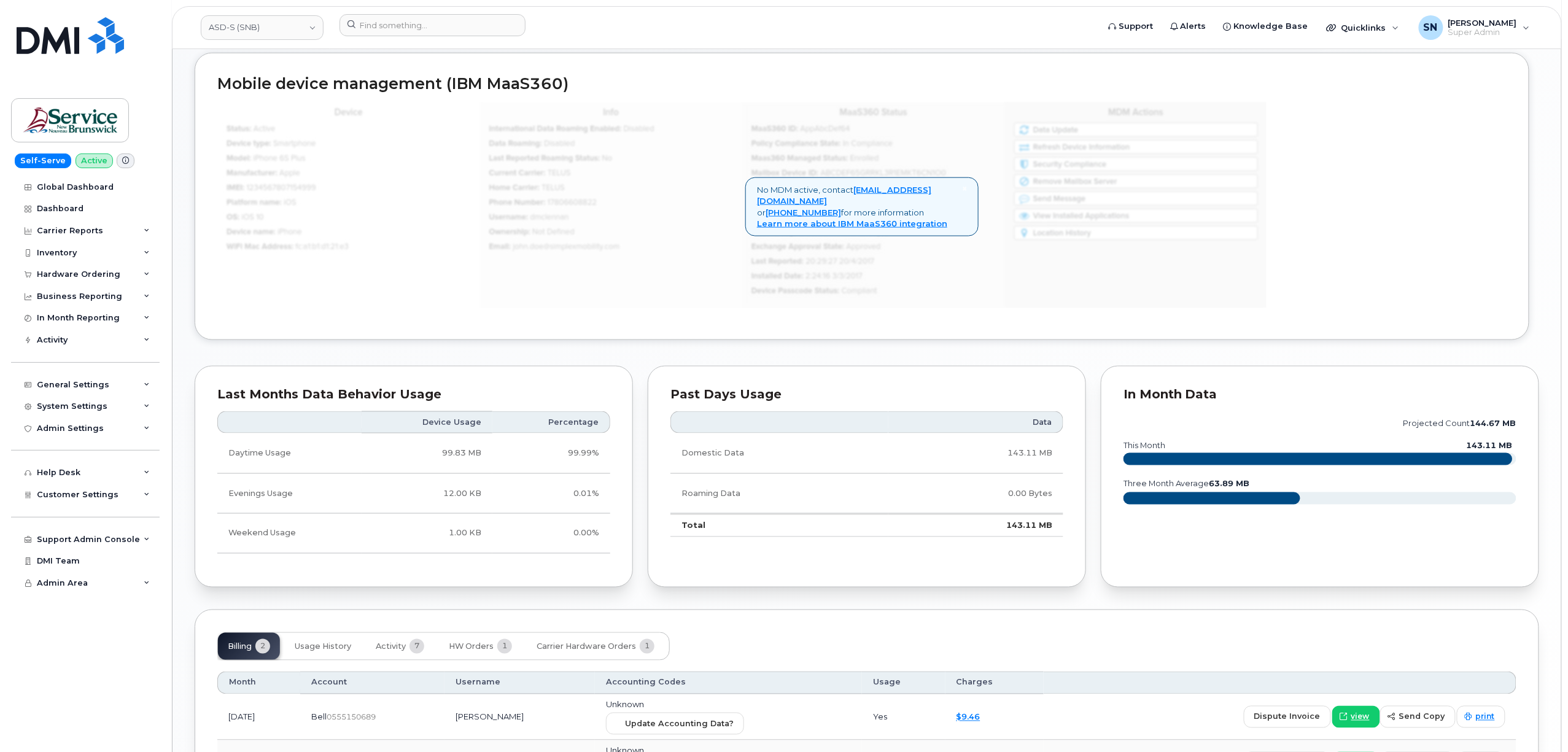
scroll to position [807, 0]
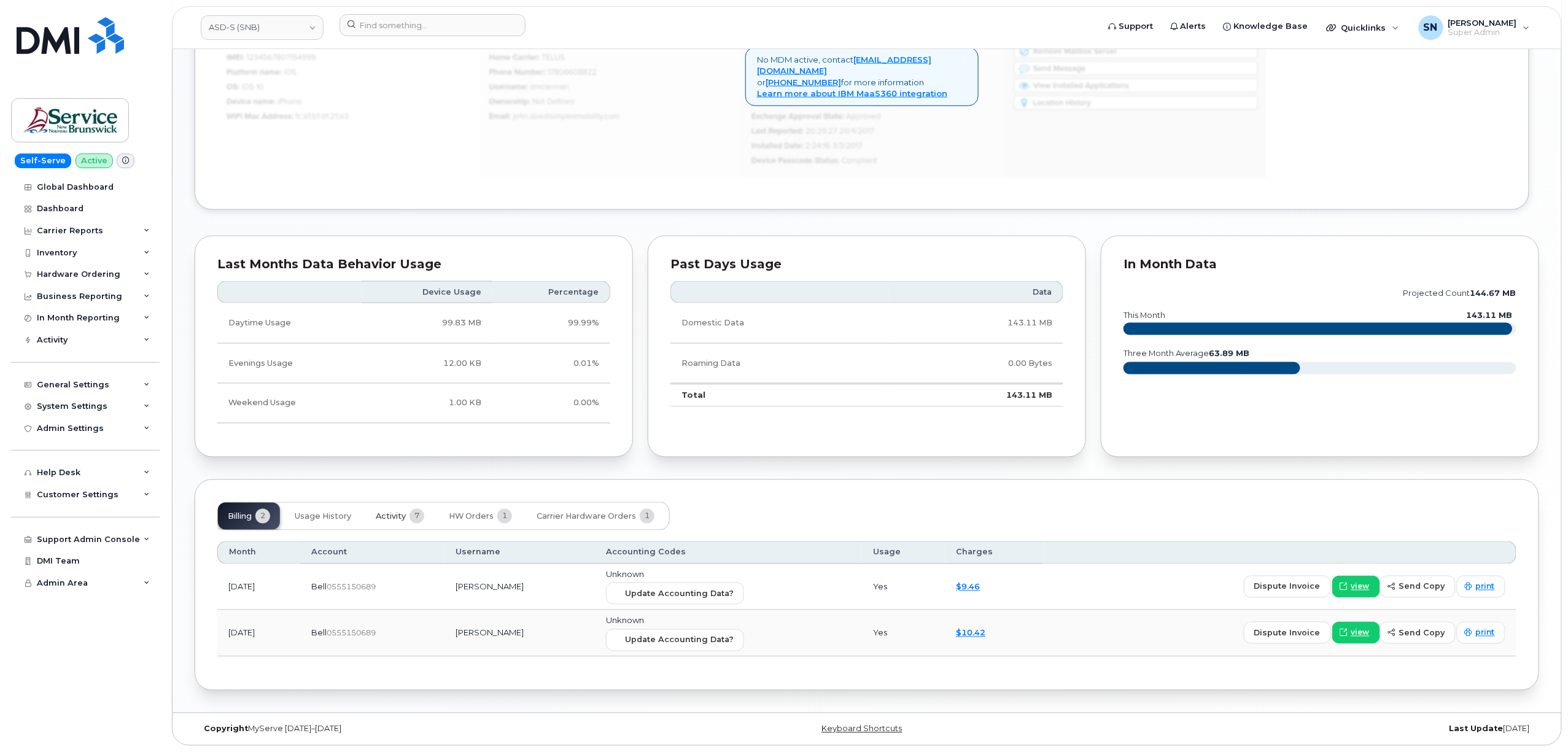
click at [410, 506] on button "Activity 7" at bounding box center [400, 516] width 68 height 27
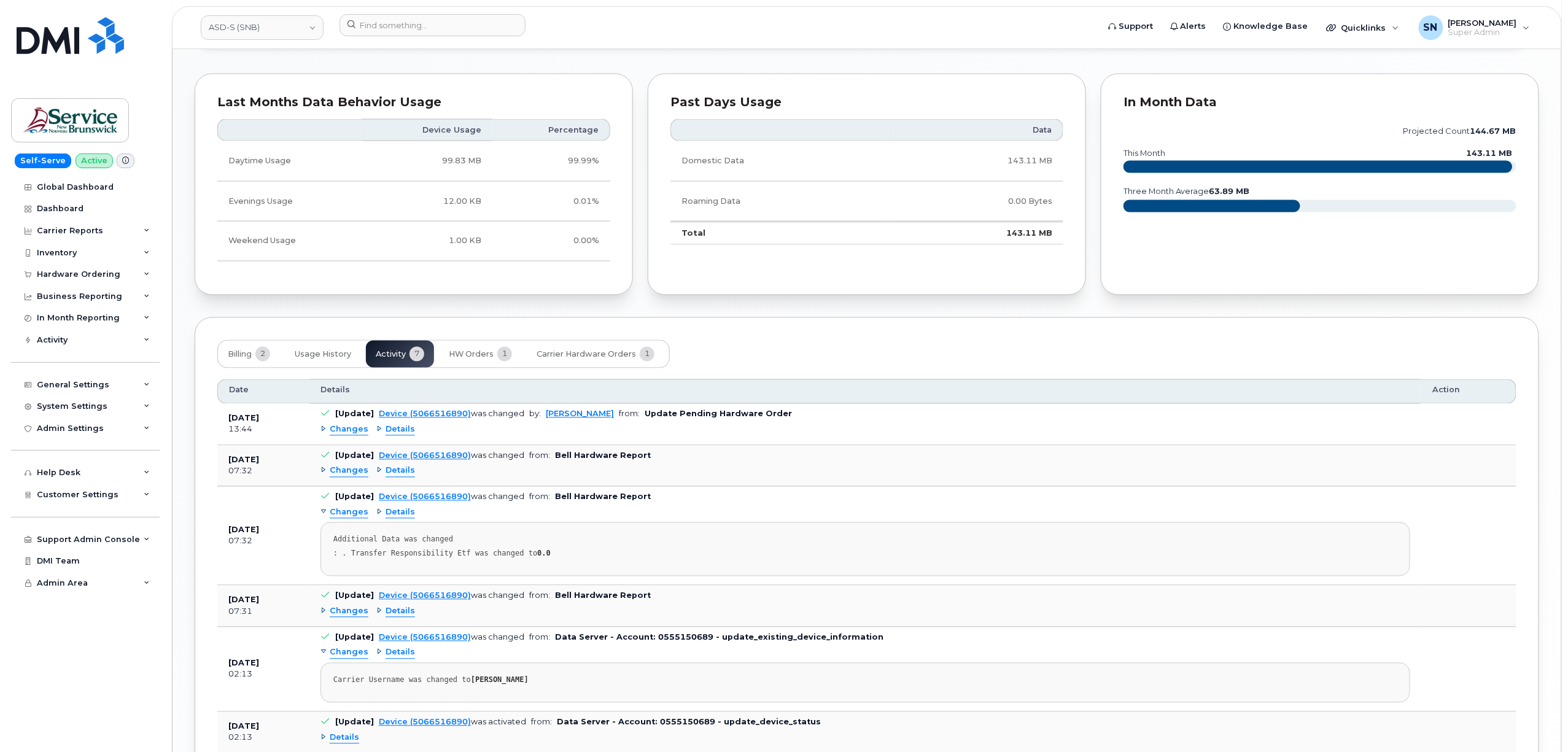
scroll to position [982, 0]
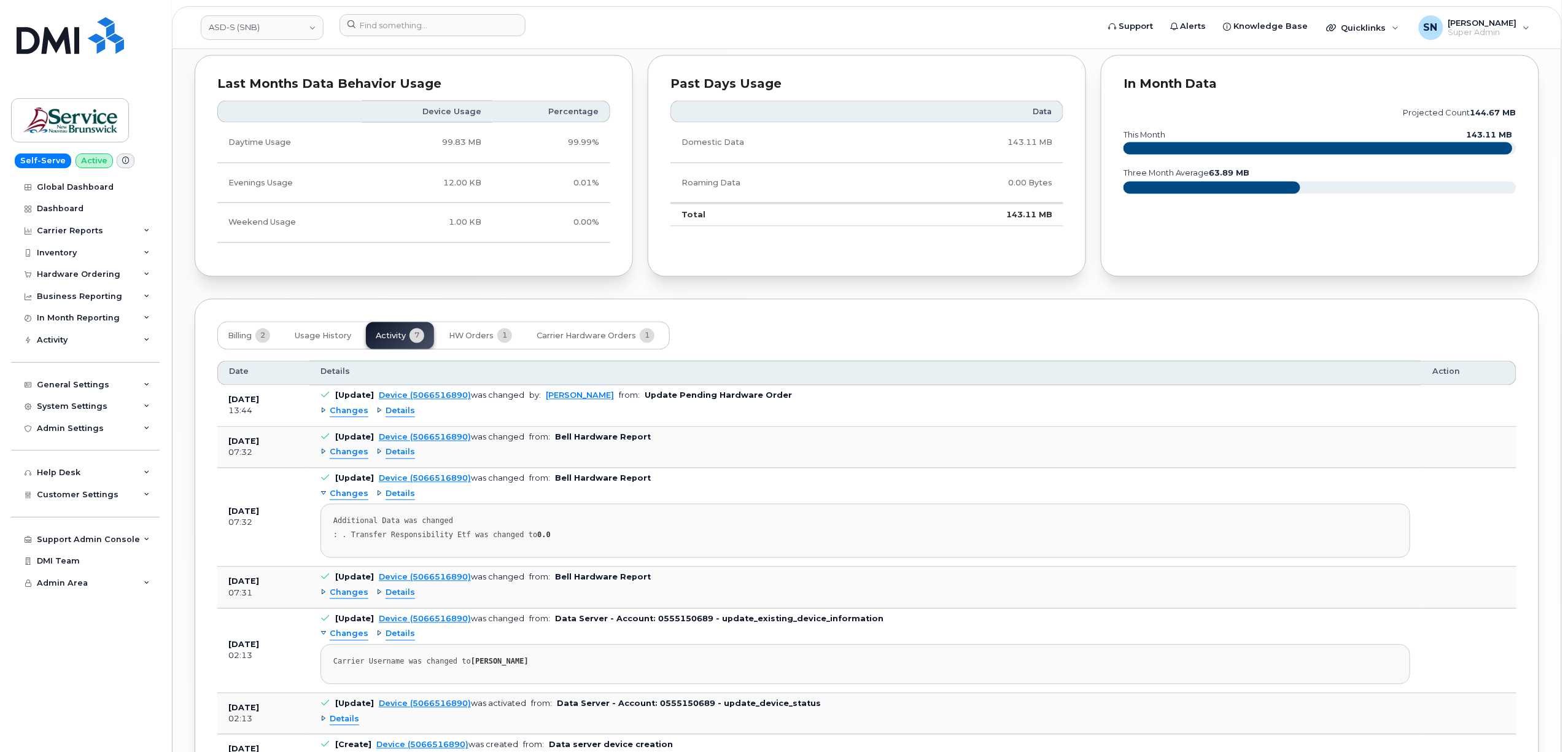
click at [347, 459] on span "Changes" at bounding box center [349, 452] width 39 height 12
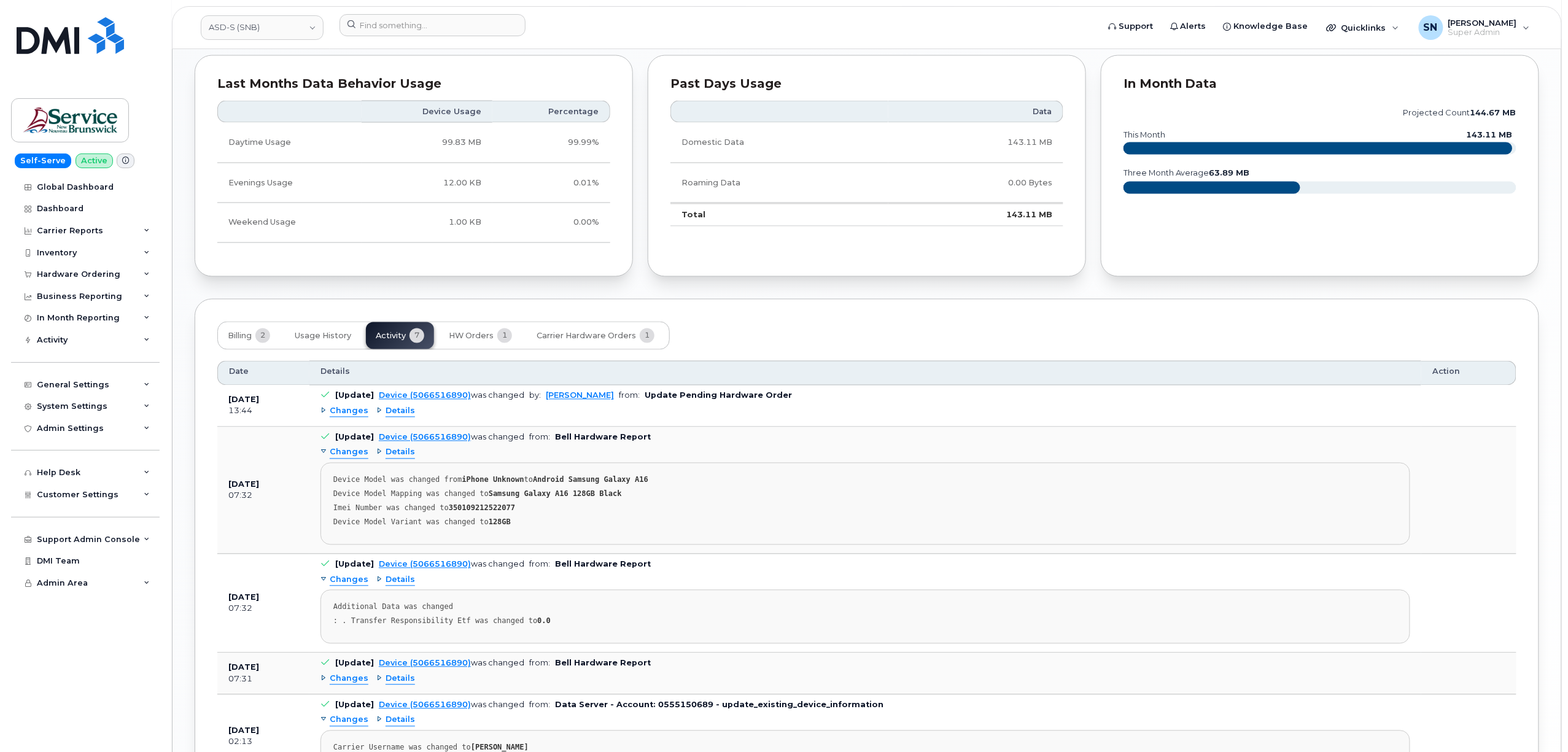
click at [347, 459] on span "Changes" at bounding box center [349, 452] width 39 height 12
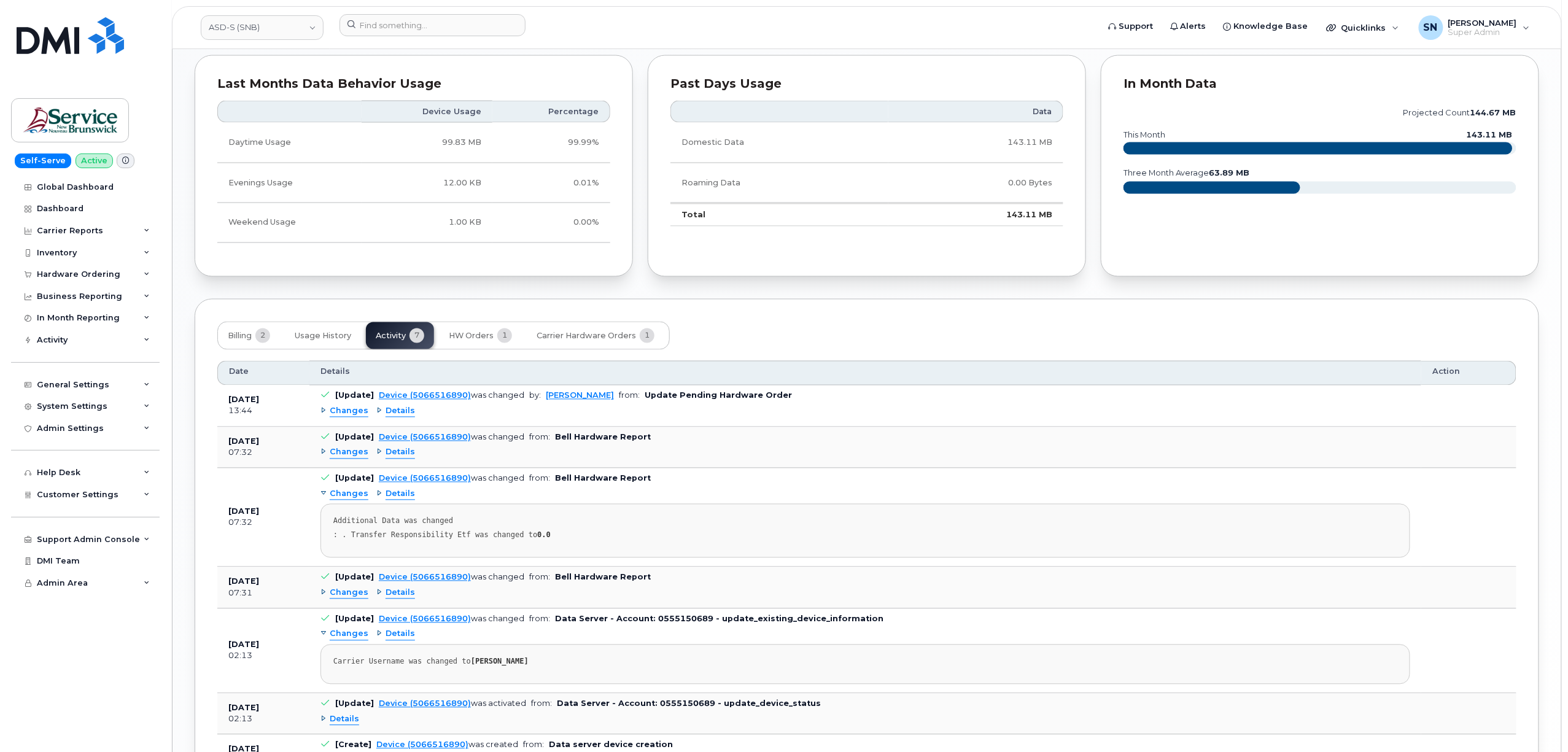
click at [353, 497] on span "Changes" at bounding box center [349, 494] width 39 height 12
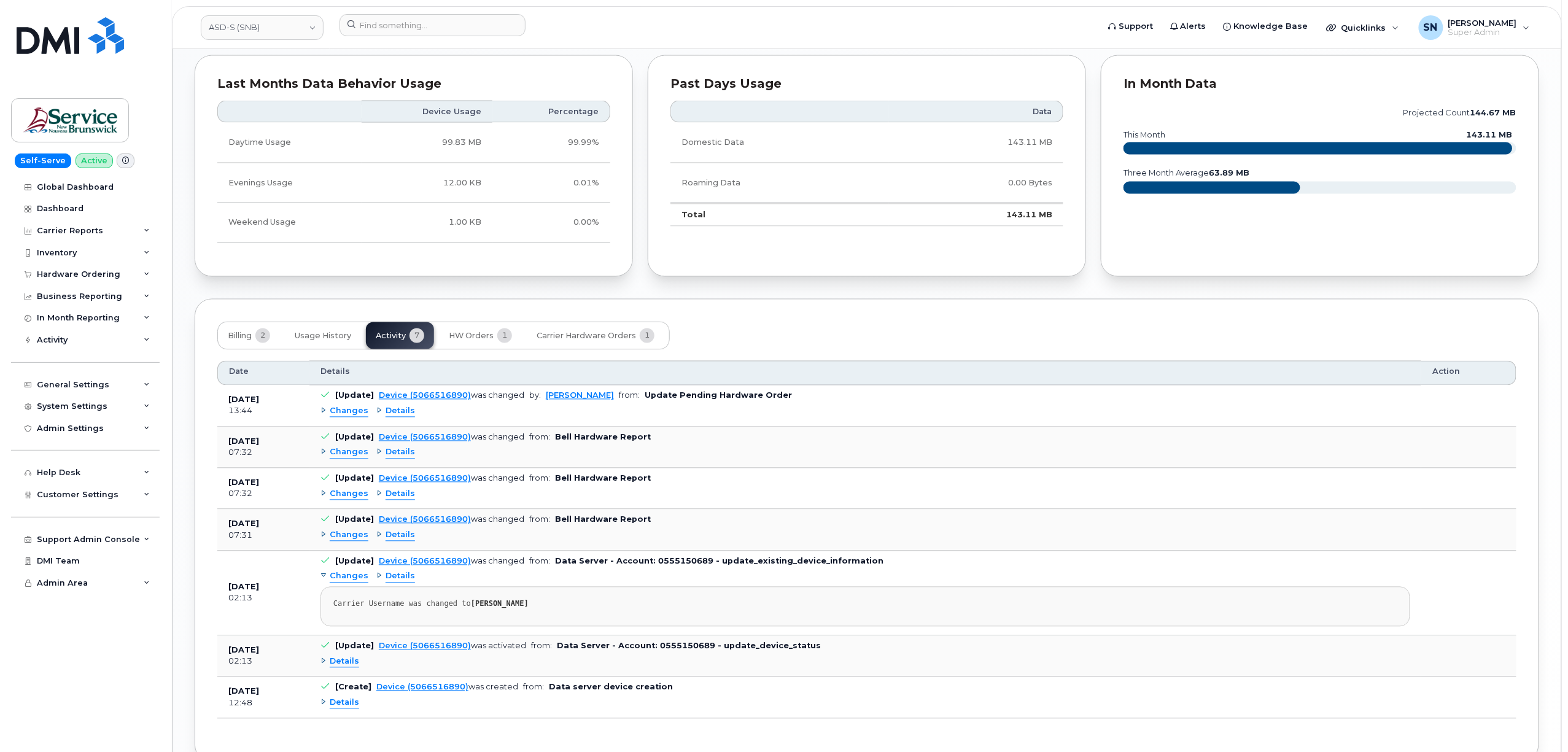
click at [353, 497] on span "Changes" at bounding box center [349, 494] width 39 height 12
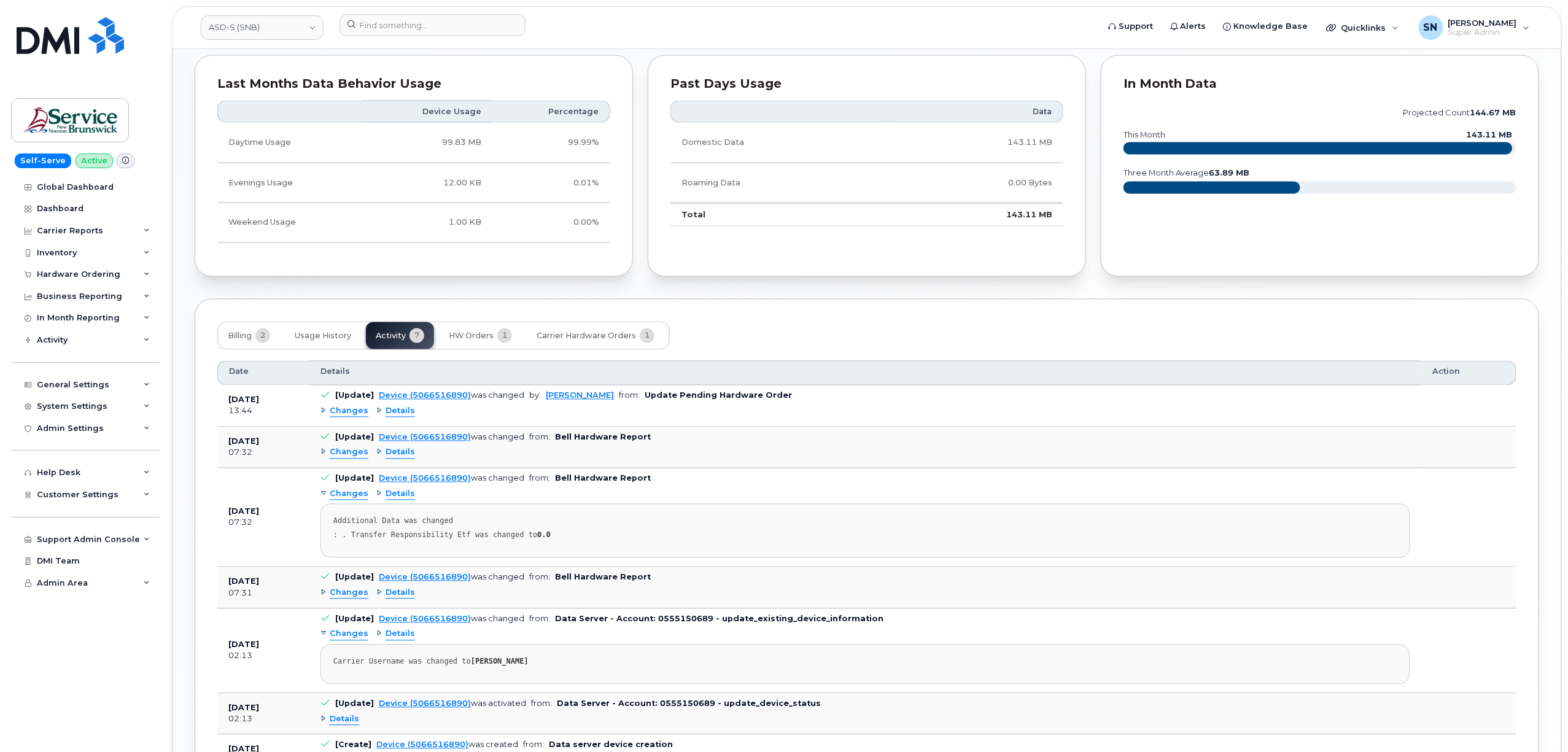
click at [353, 497] on span "Changes" at bounding box center [349, 494] width 39 height 12
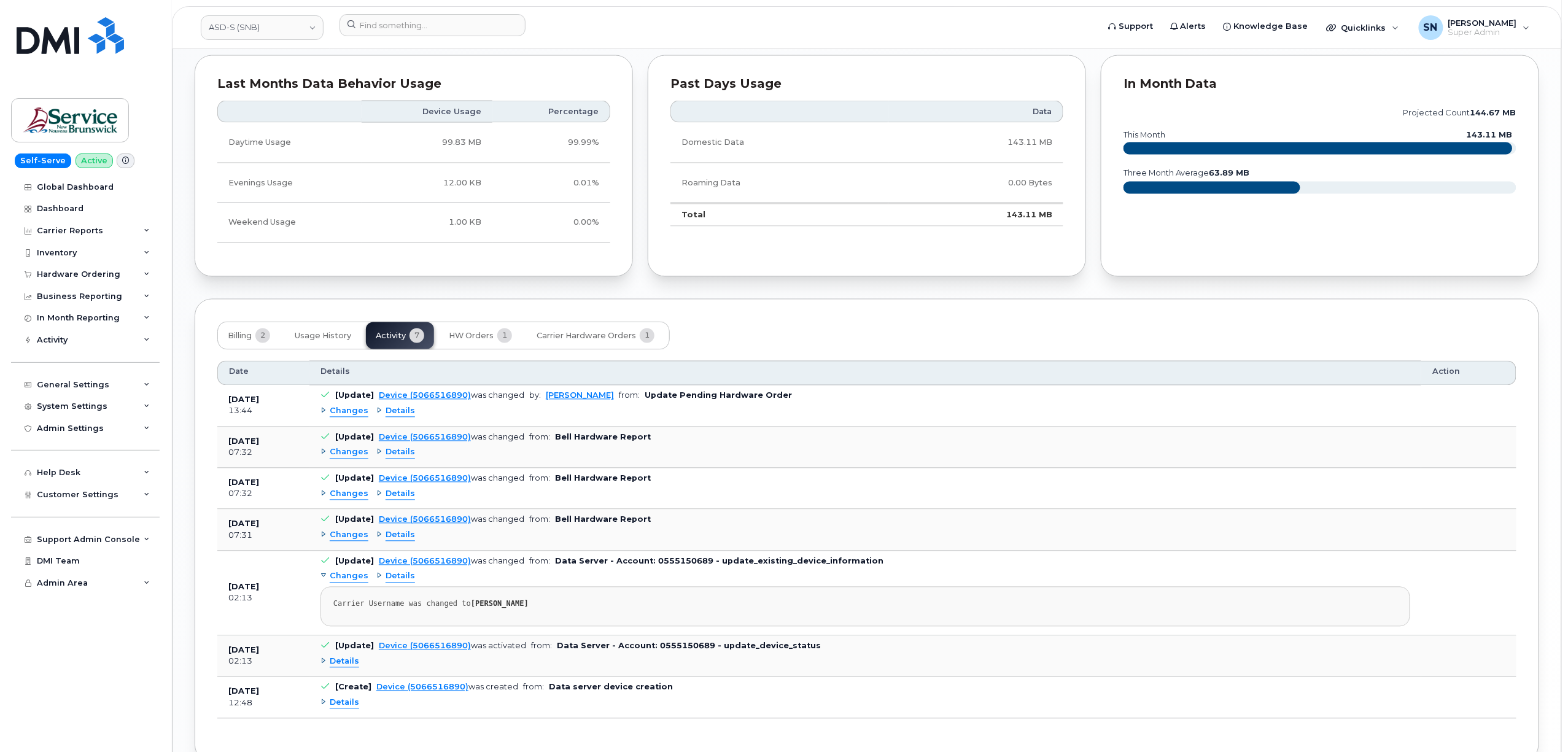
click at [355, 539] on span "Changes" at bounding box center [349, 535] width 39 height 12
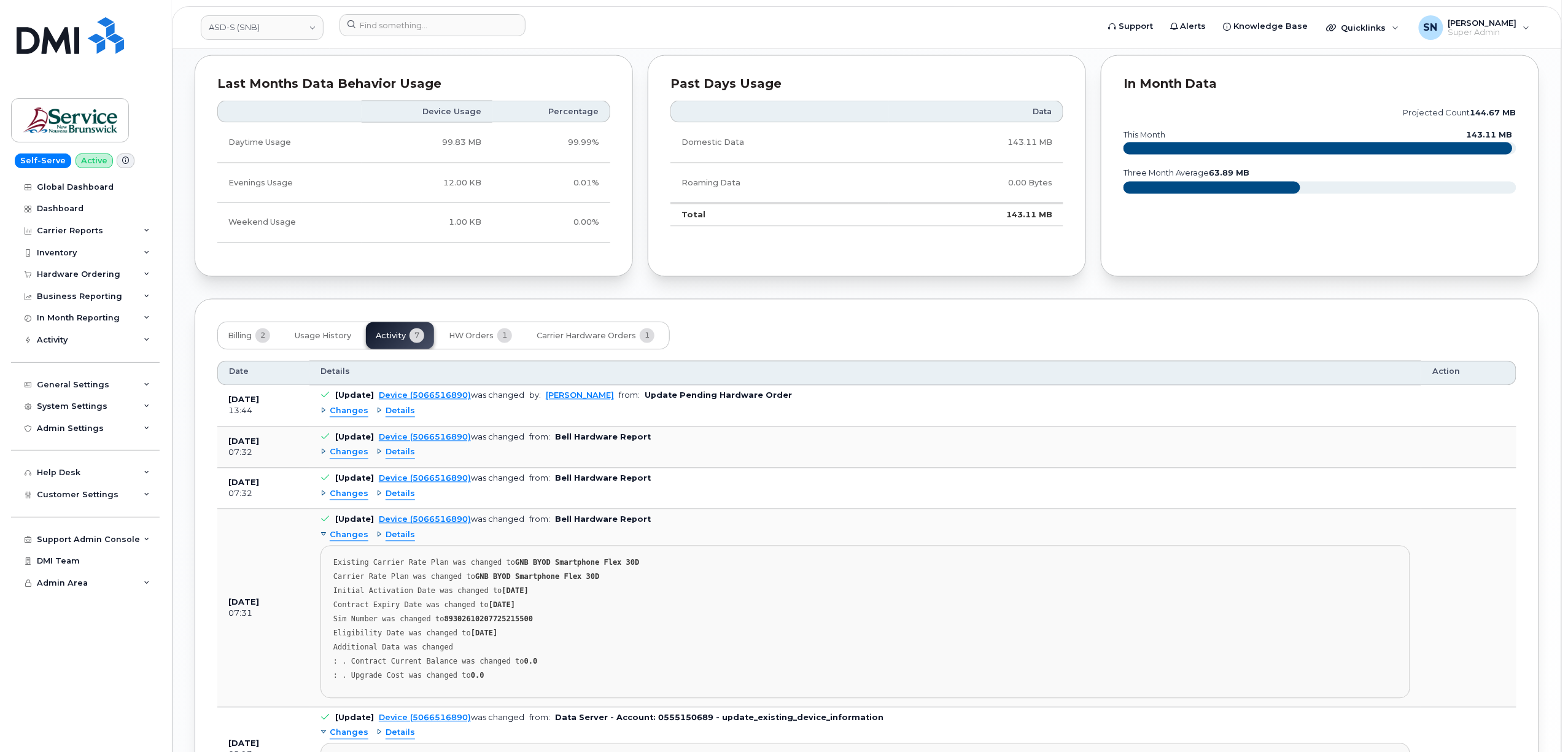
click at [355, 539] on span "Changes" at bounding box center [349, 535] width 39 height 12
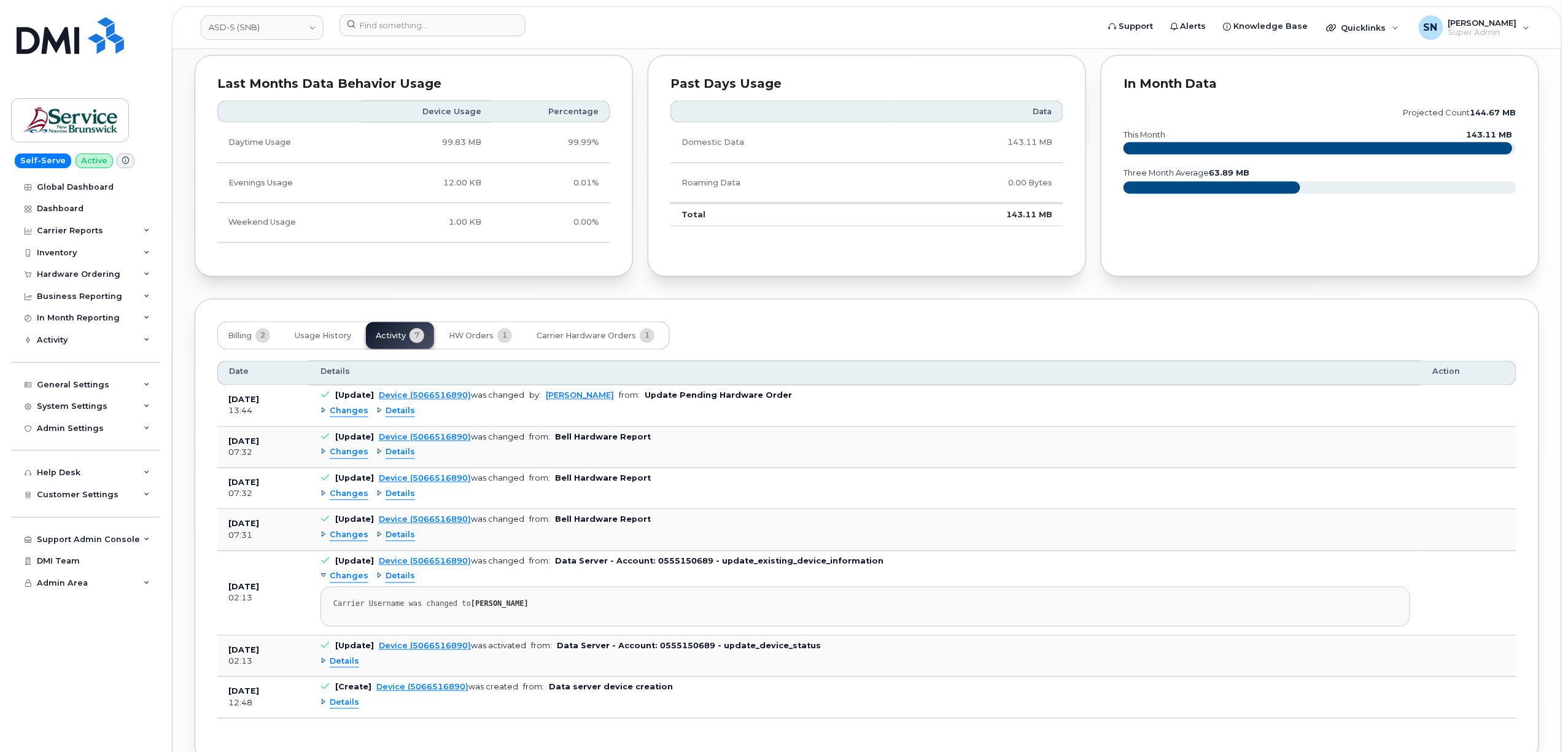
scroll to position [1061, 0]
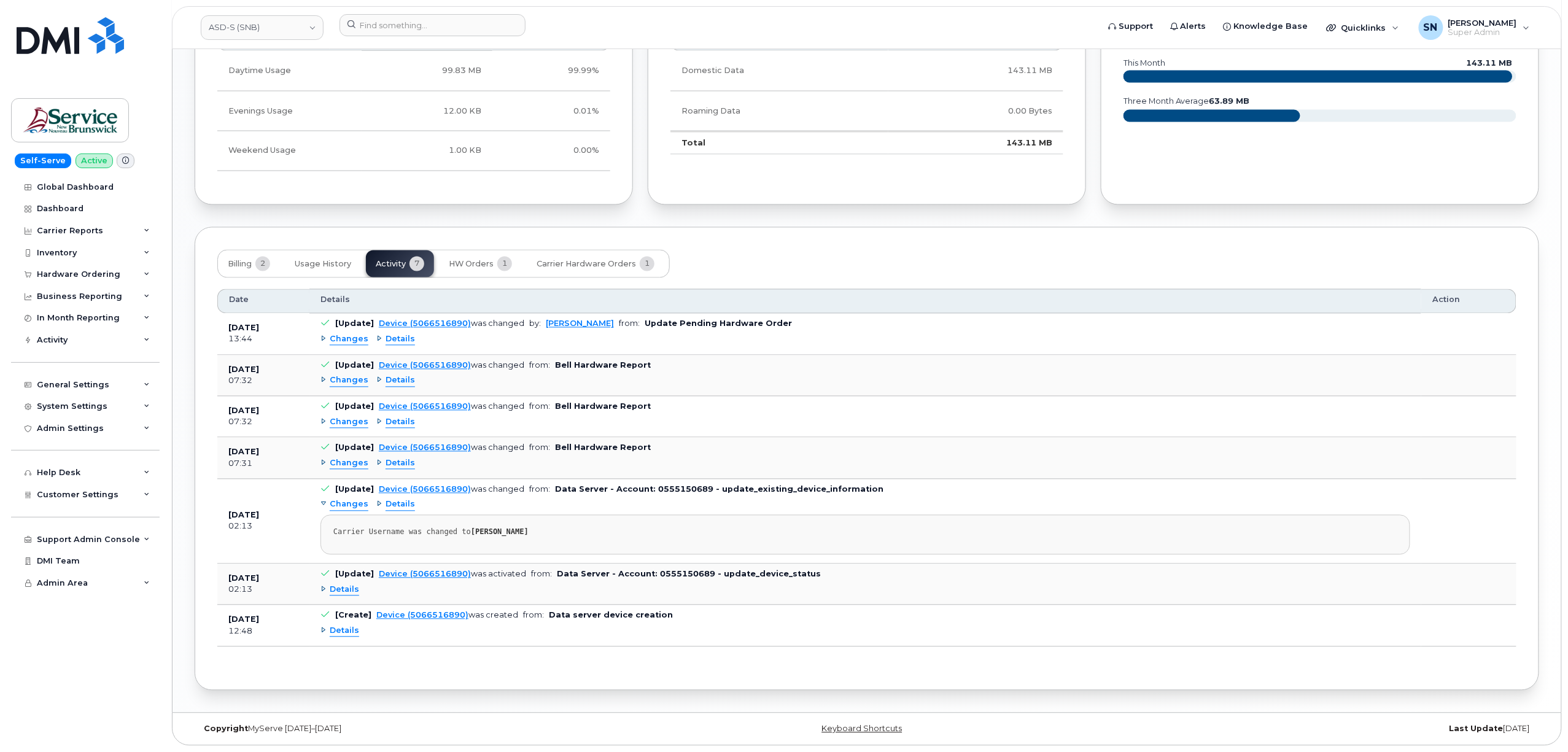
click at [347, 336] on span "Changes" at bounding box center [349, 339] width 39 height 12
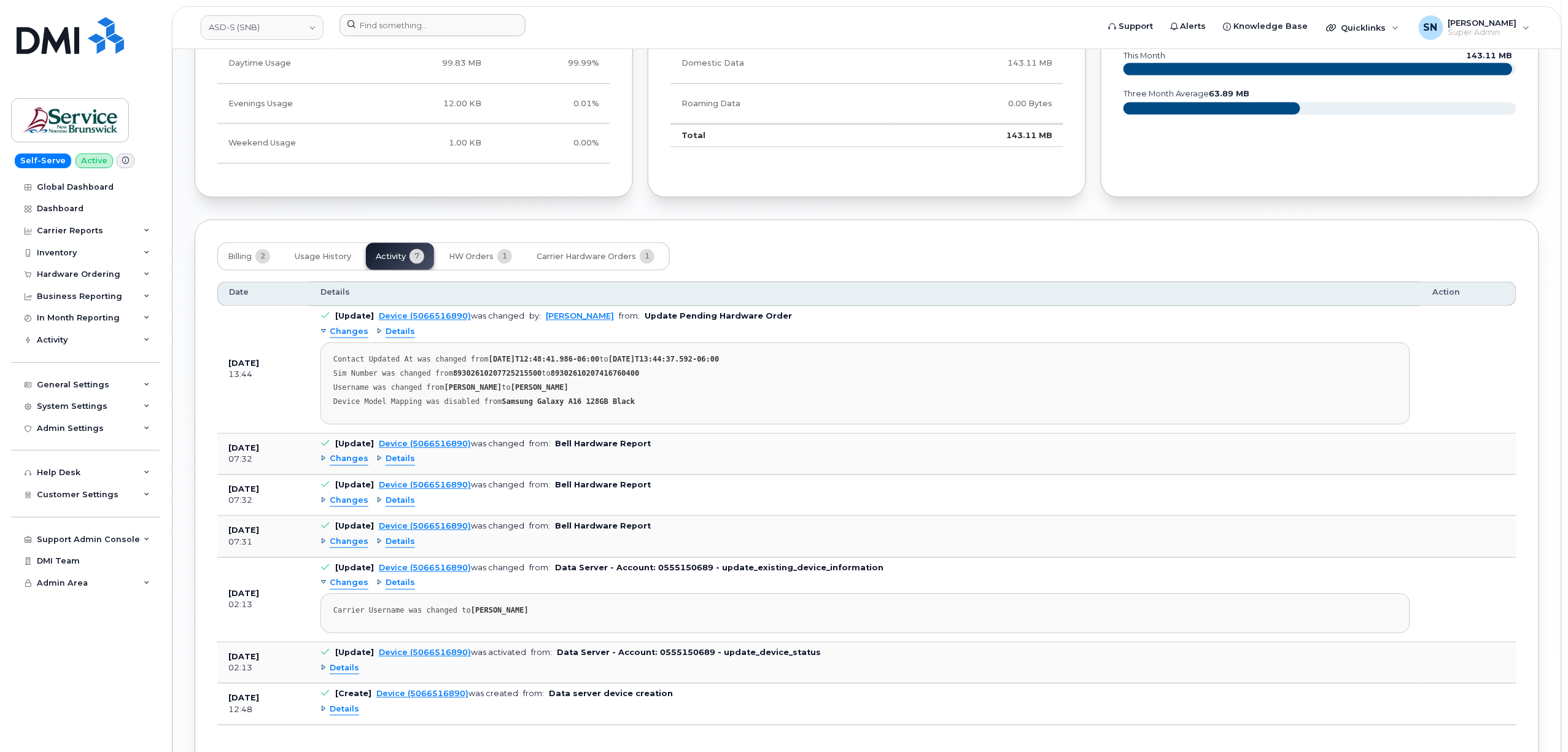
click at [477, 37] on div at bounding box center [715, 27] width 770 height 27
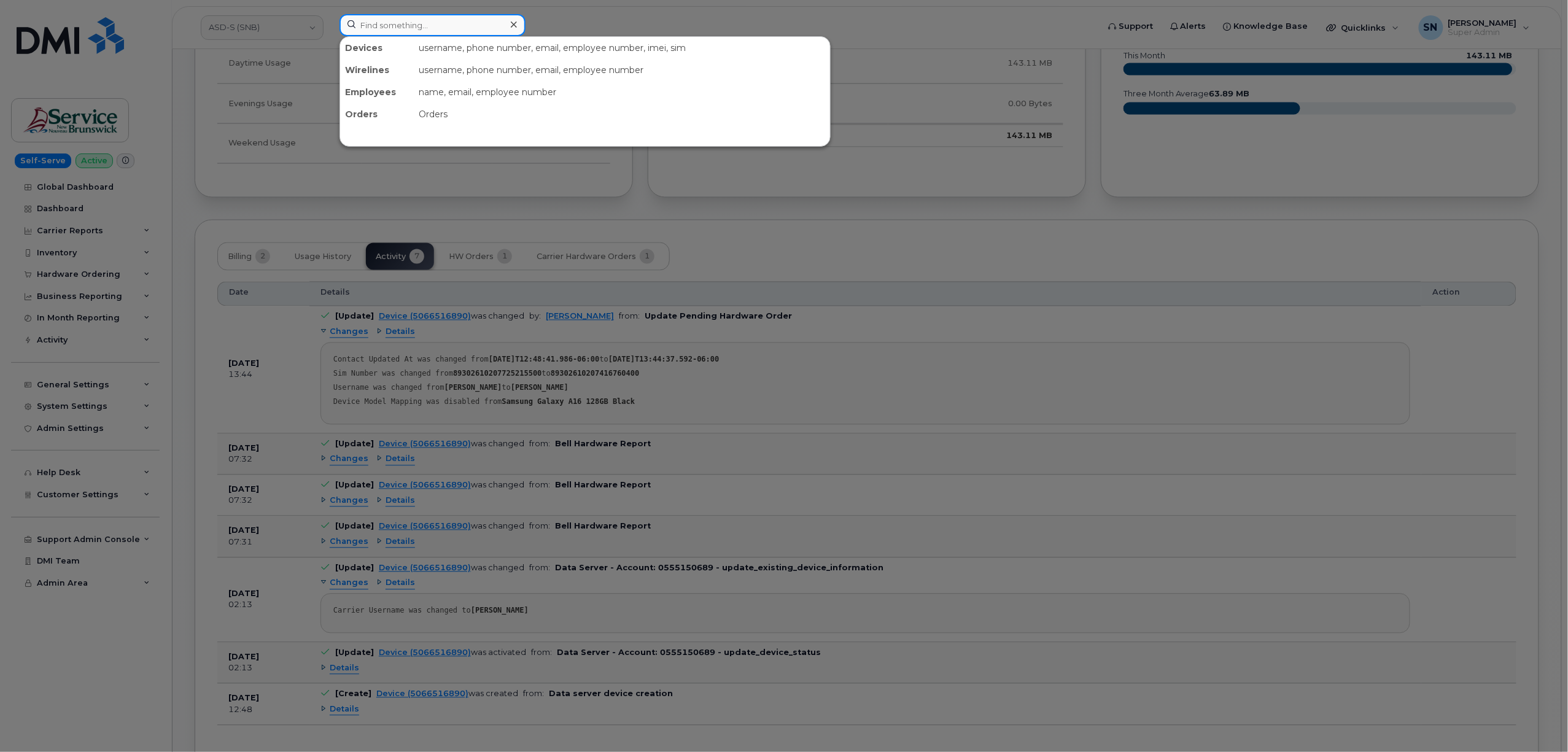
click at [475, 30] on input at bounding box center [433, 25] width 186 height 22
paste input "5064613451"
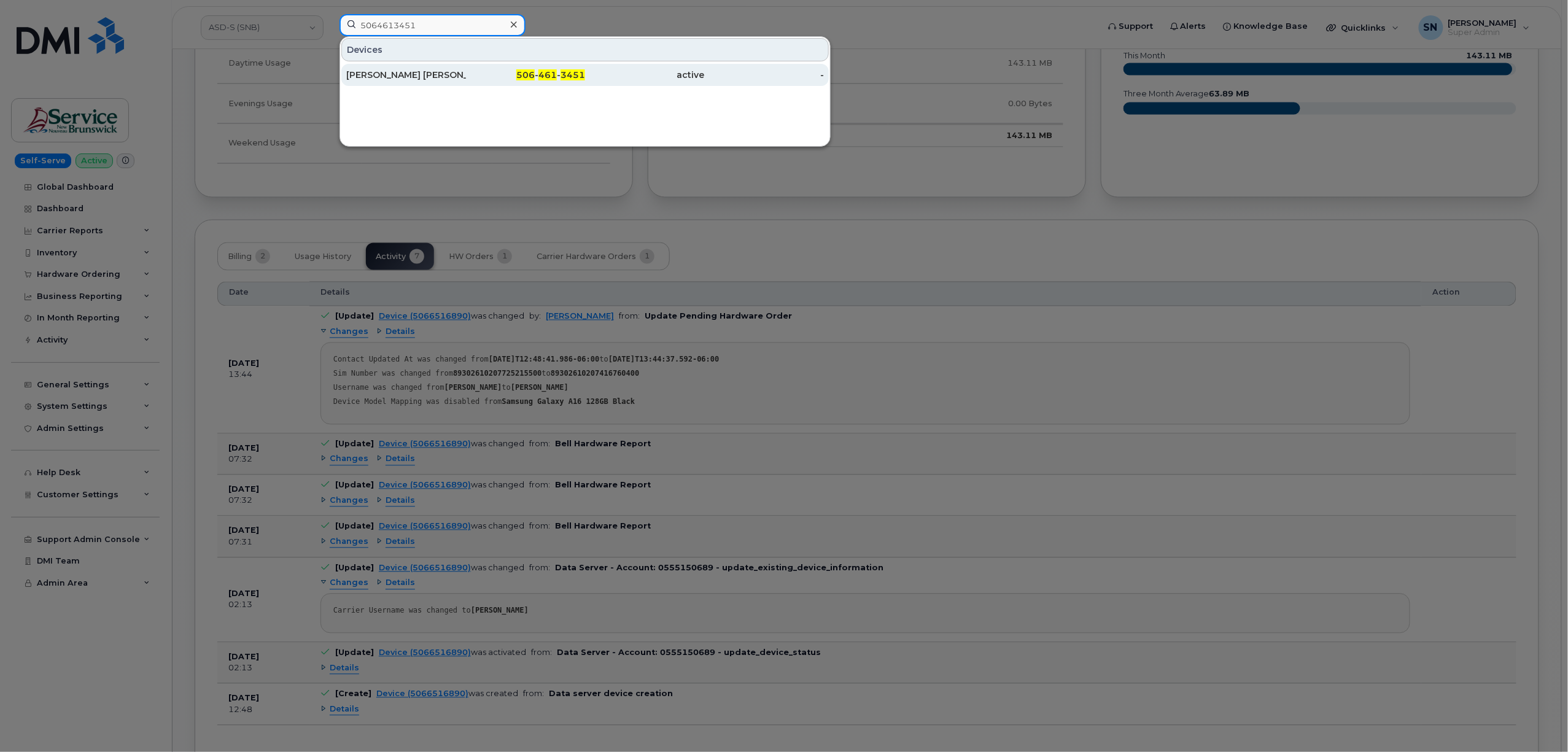
type input "5064613451"
click at [466, 69] on div "[PERSON_NAME] [PERSON_NAME]" at bounding box center [525, 75] width 119 height 22
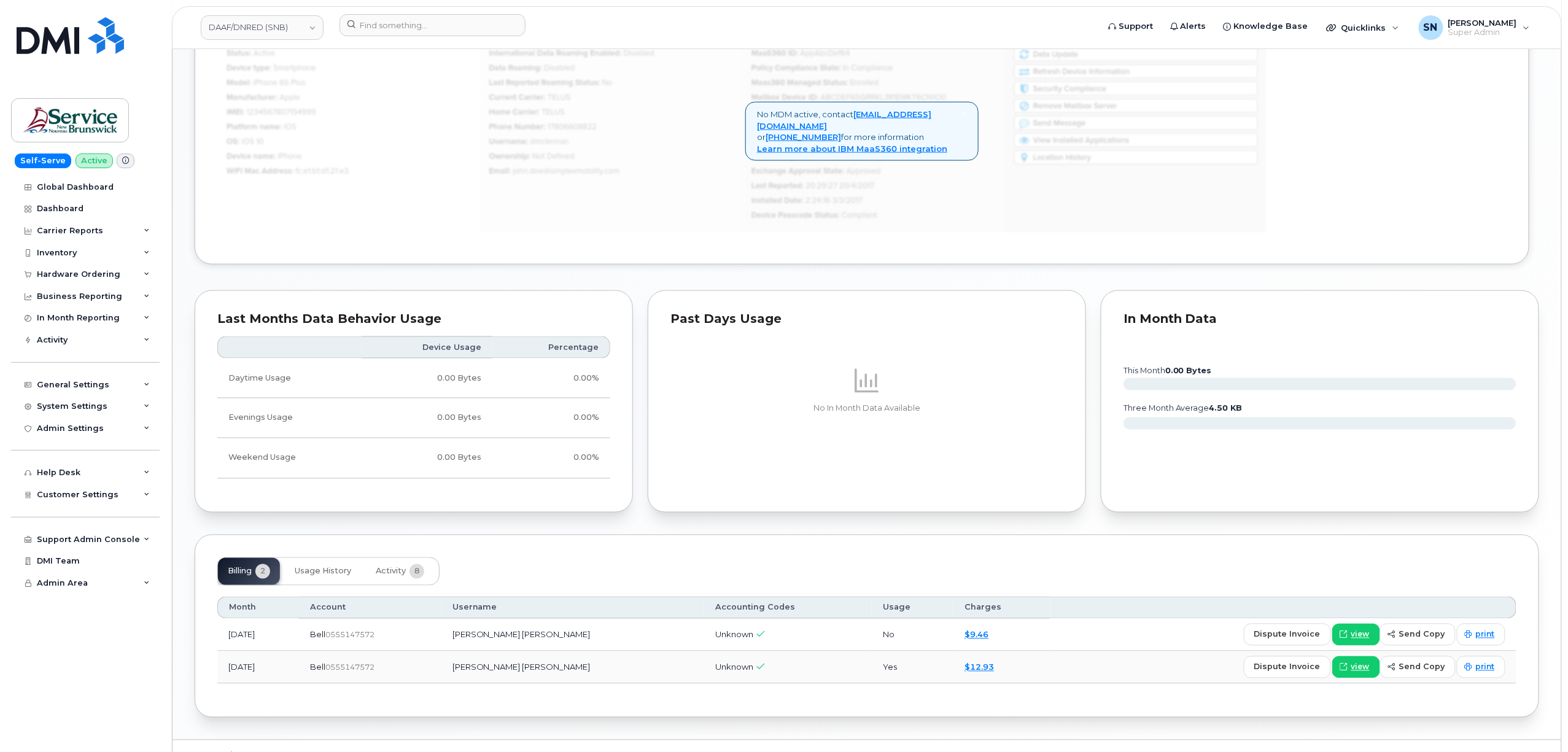
scroll to position [805, 0]
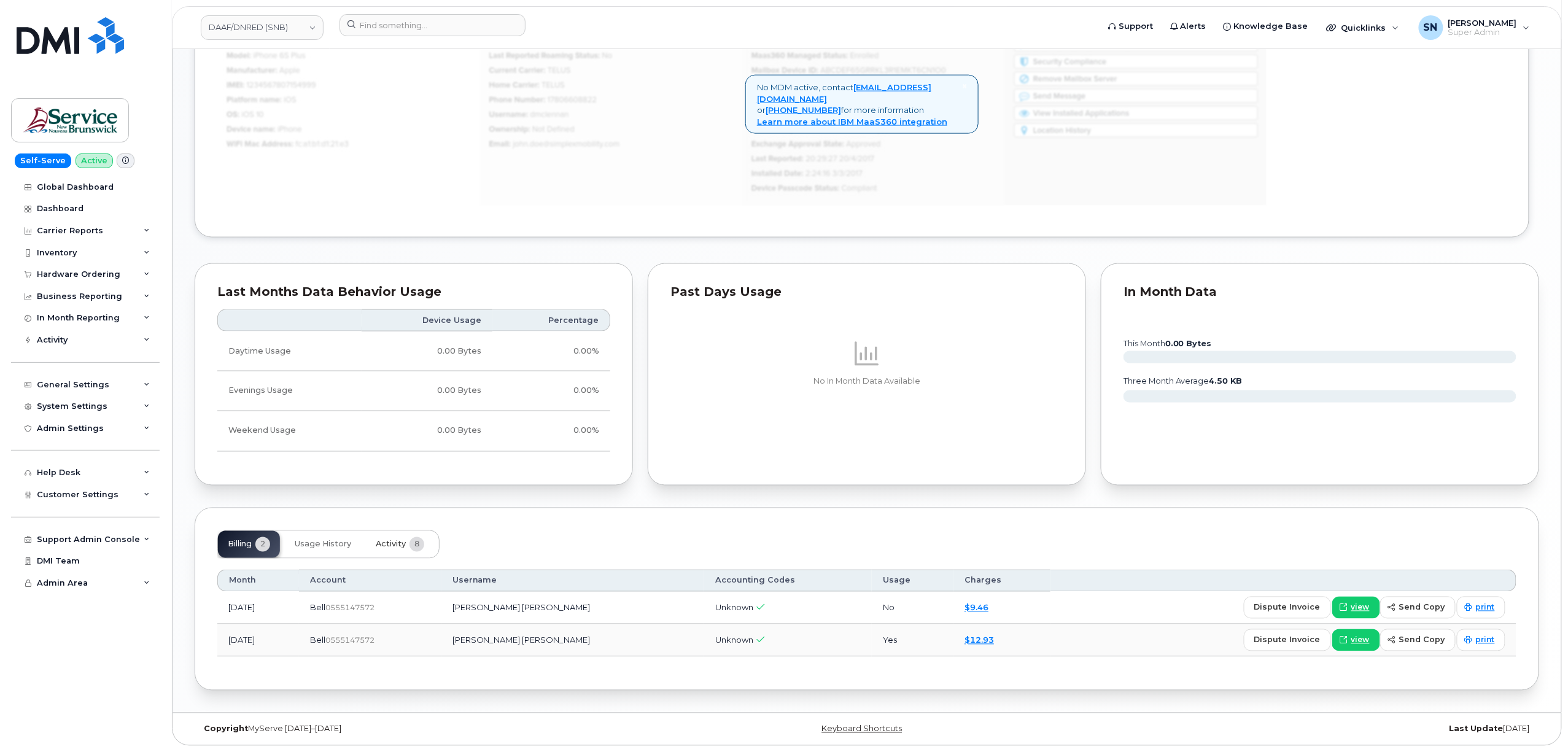
click at [400, 533] on button "Activity 8" at bounding box center [400, 544] width 68 height 27
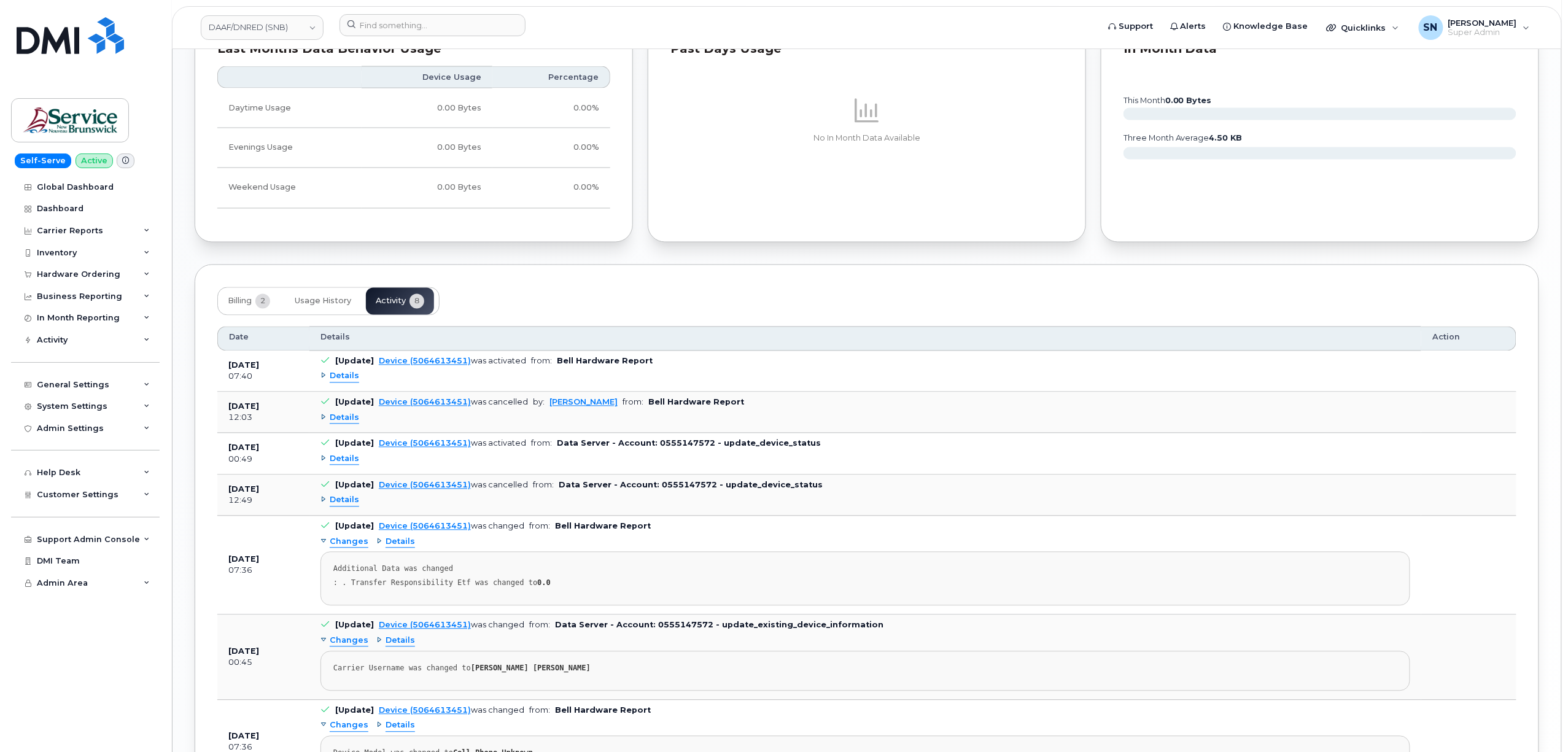
scroll to position [1132, 0]
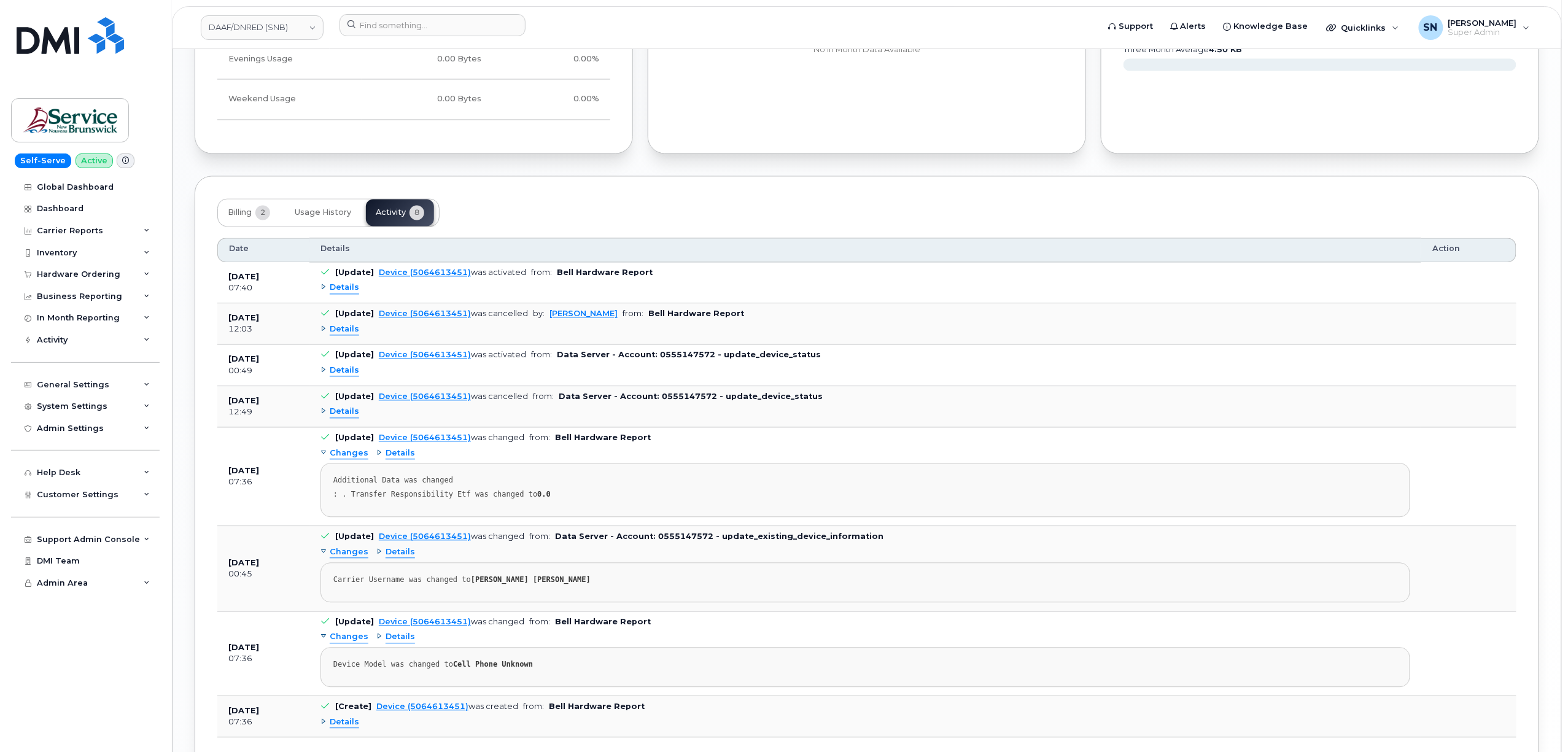
click at [337, 292] on span "Details" at bounding box center [344, 288] width 29 height 12
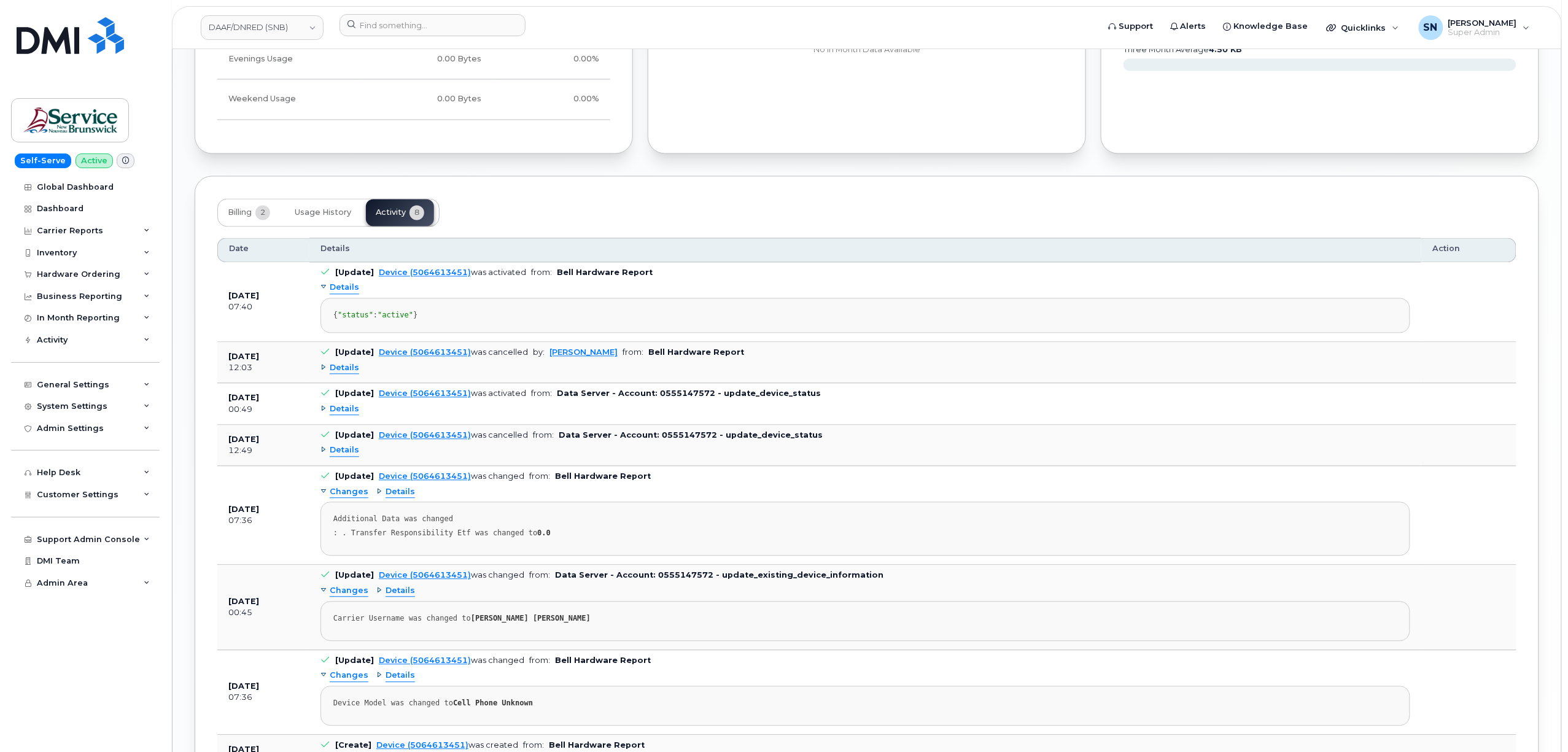
click at [337, 292] on span "Details" at bounding box center [344, 288] width 29 height 12
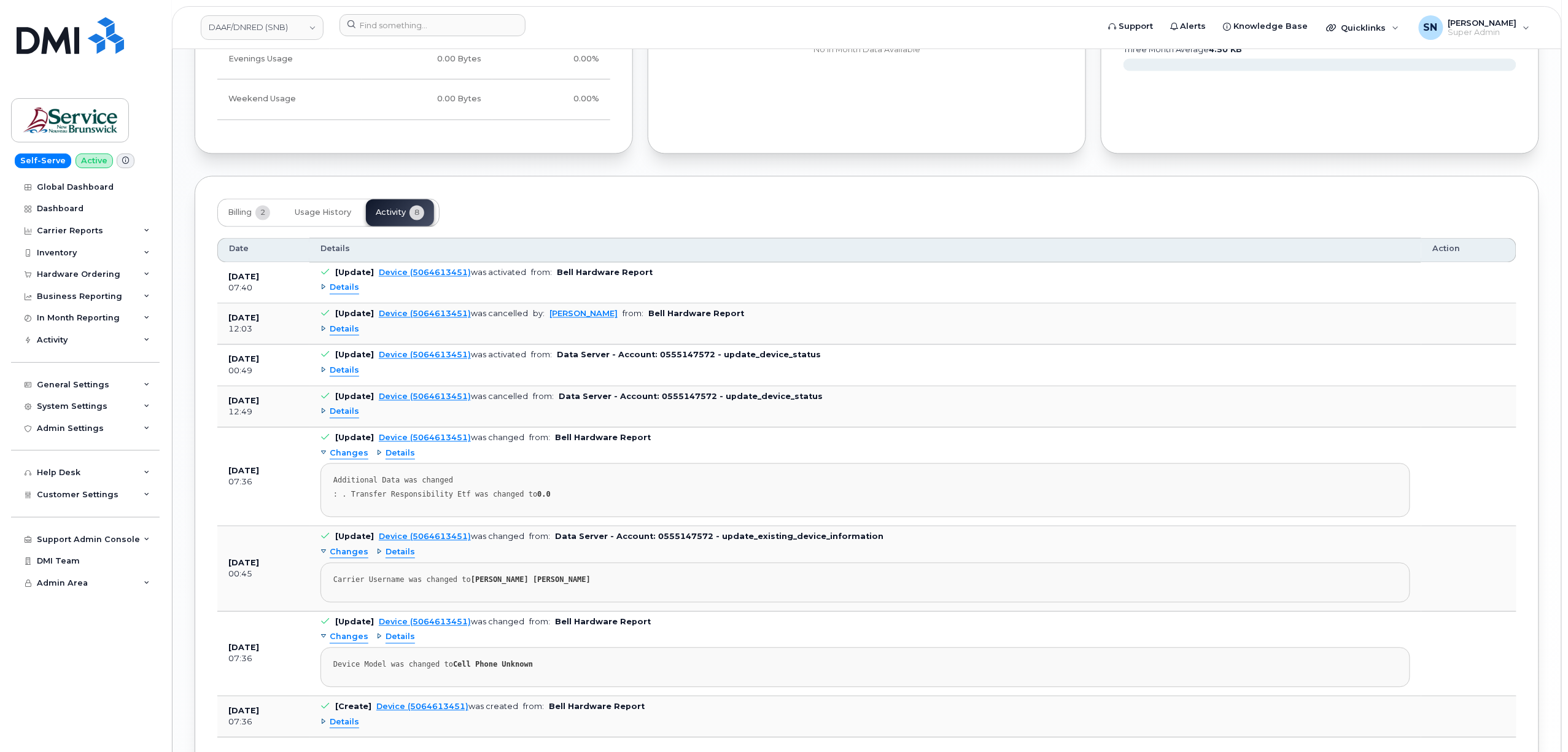
click at [351, 336] on span "Details" at bounding box center [344, 329] width 29 height 12
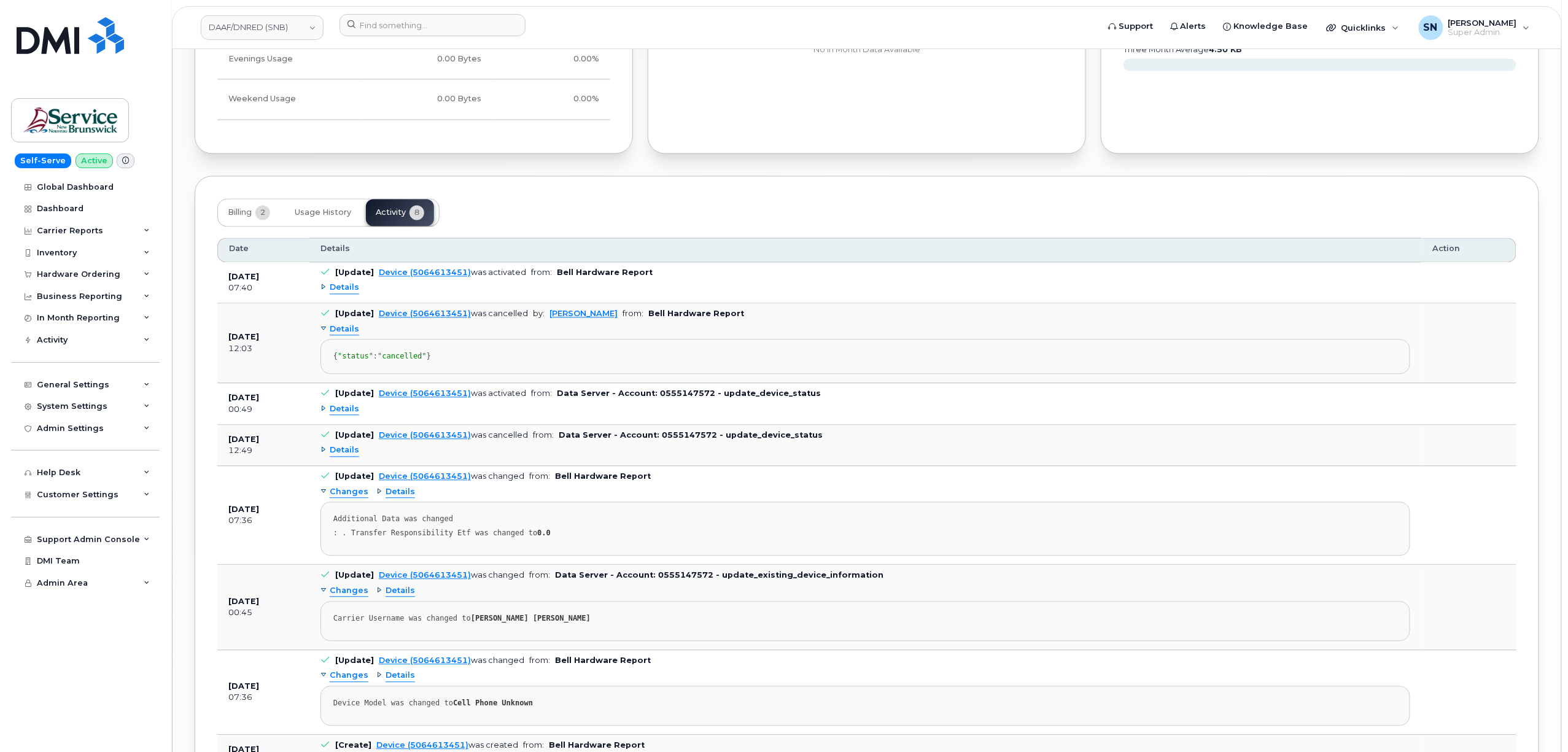
click at [351, 336] on span "Details" at bounding box center [344, 329] width 29 height 12
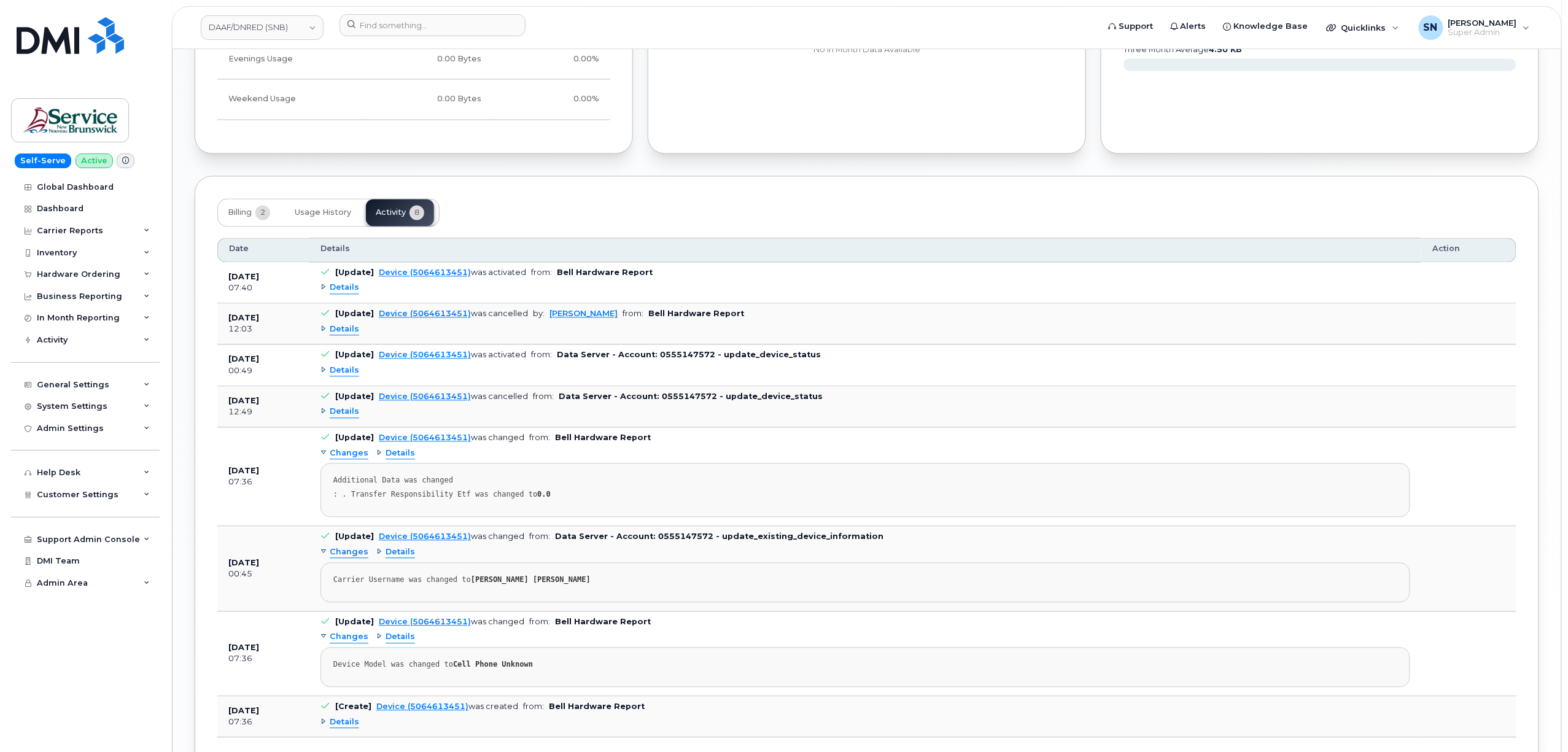
click at [345, 376] on span "Details" at bounding box center [344, 370] width 29 height 12
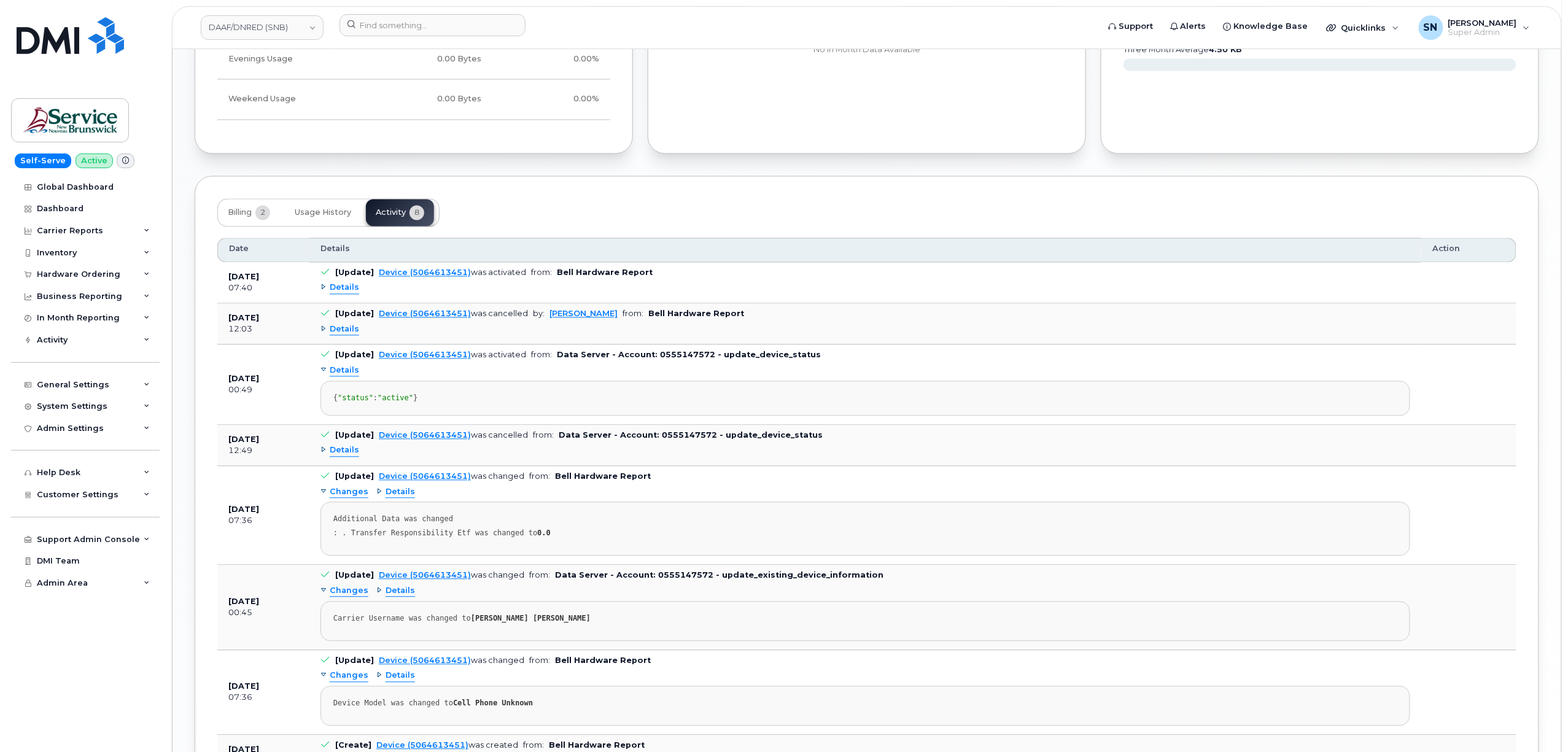
click at [345, 376] on span "Details" at bounding box center [344, 370] width 29 height 12
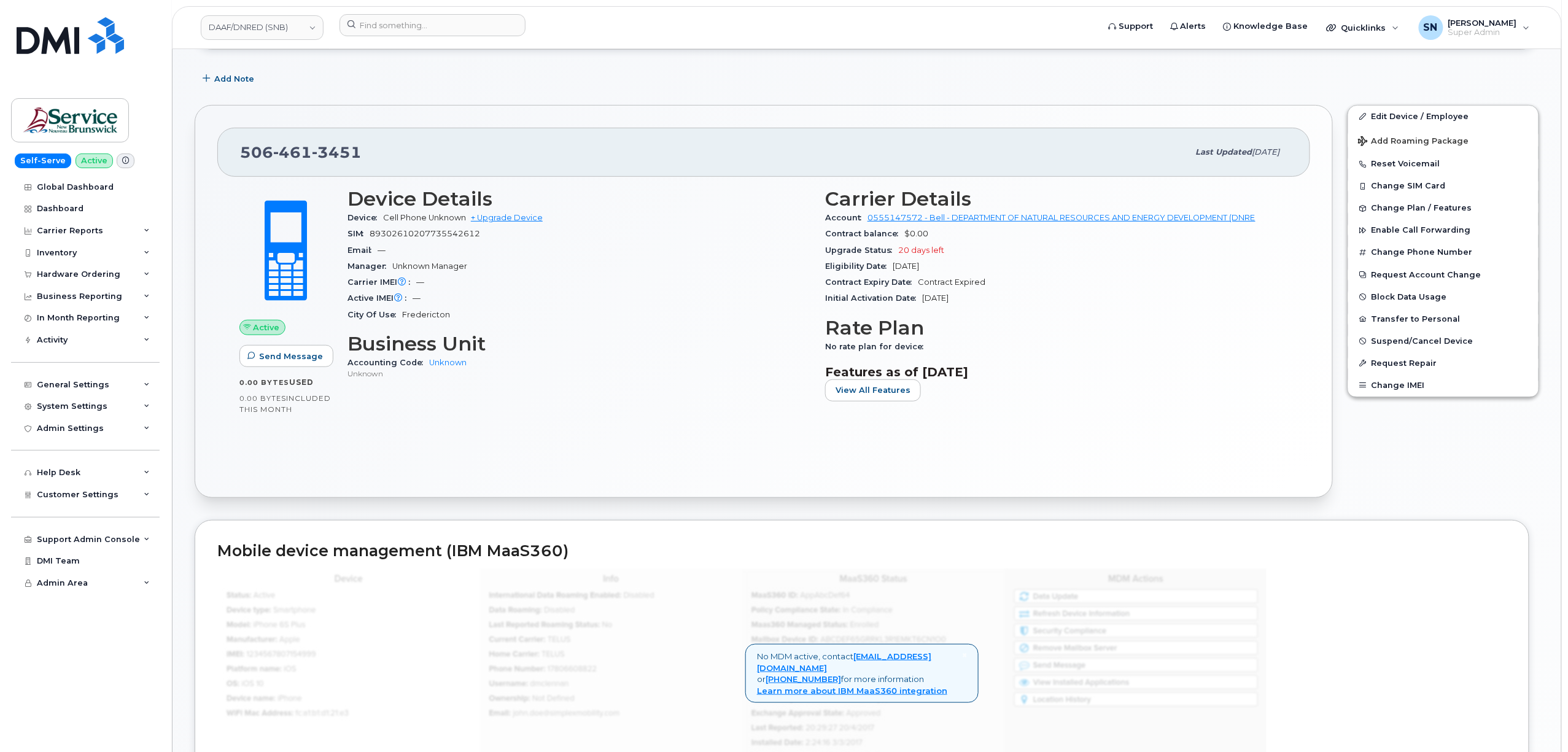
scroll to position [0, 0]
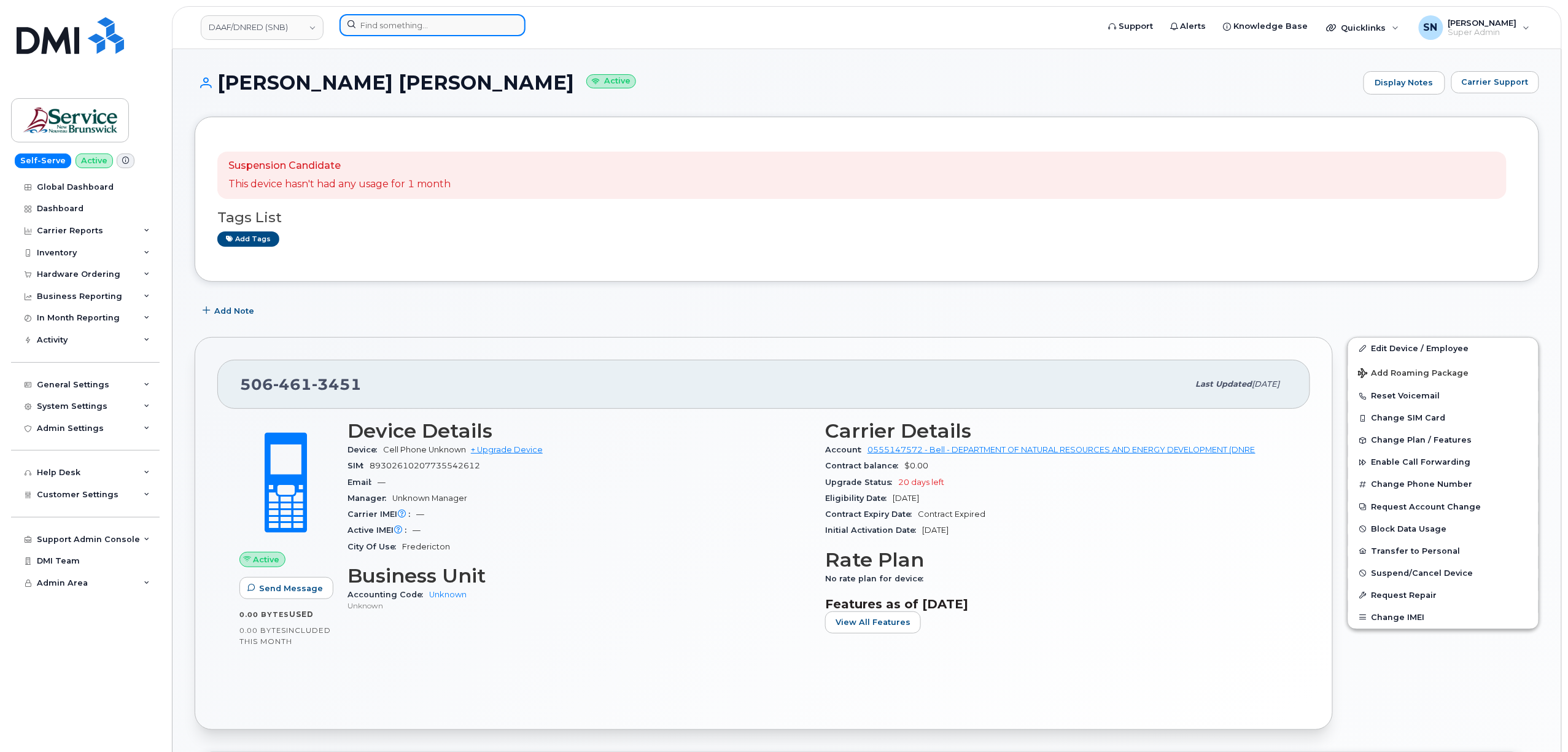
click at [414, 15] on input at bounding box center [433, 25] width 186 height 22
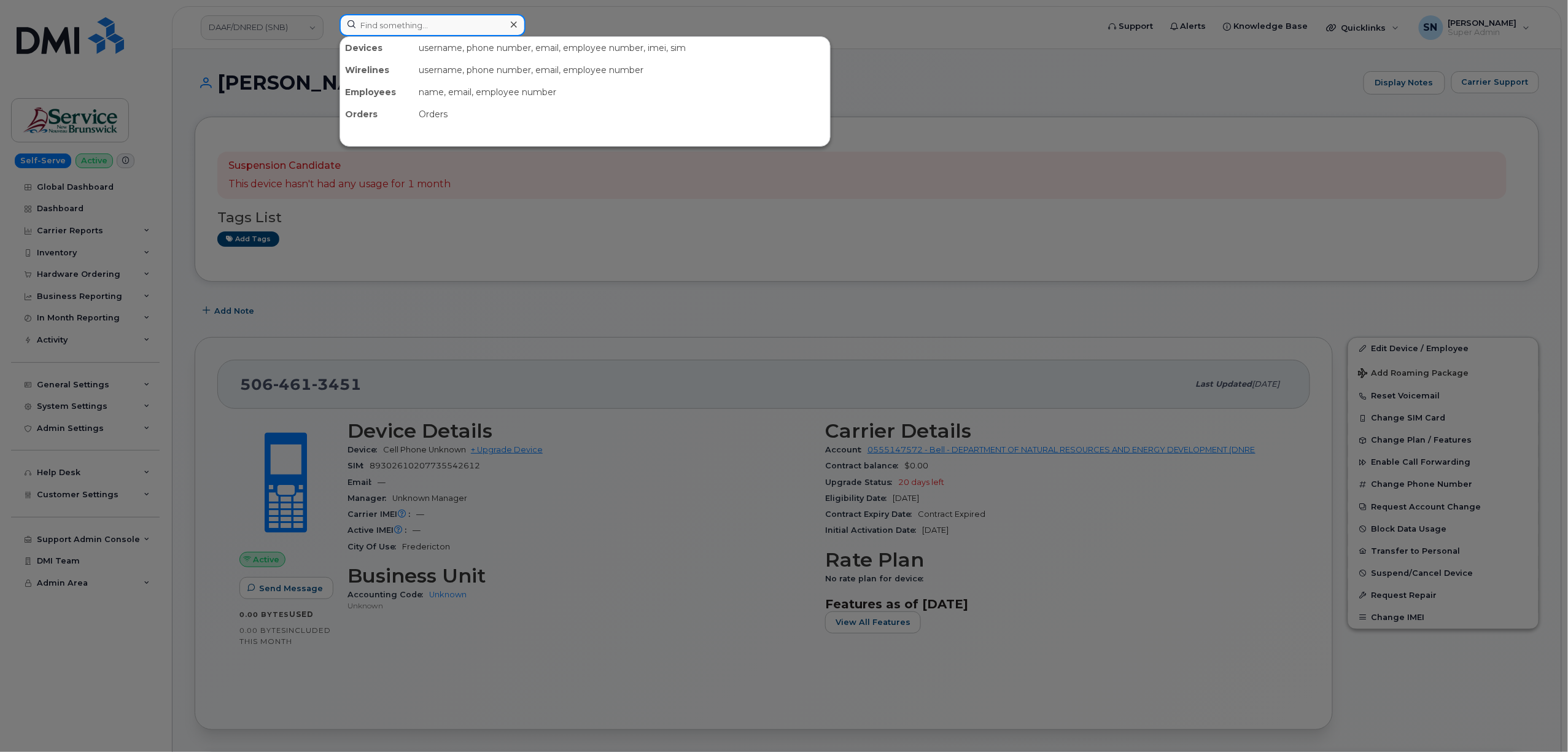
paste input "5062292684"
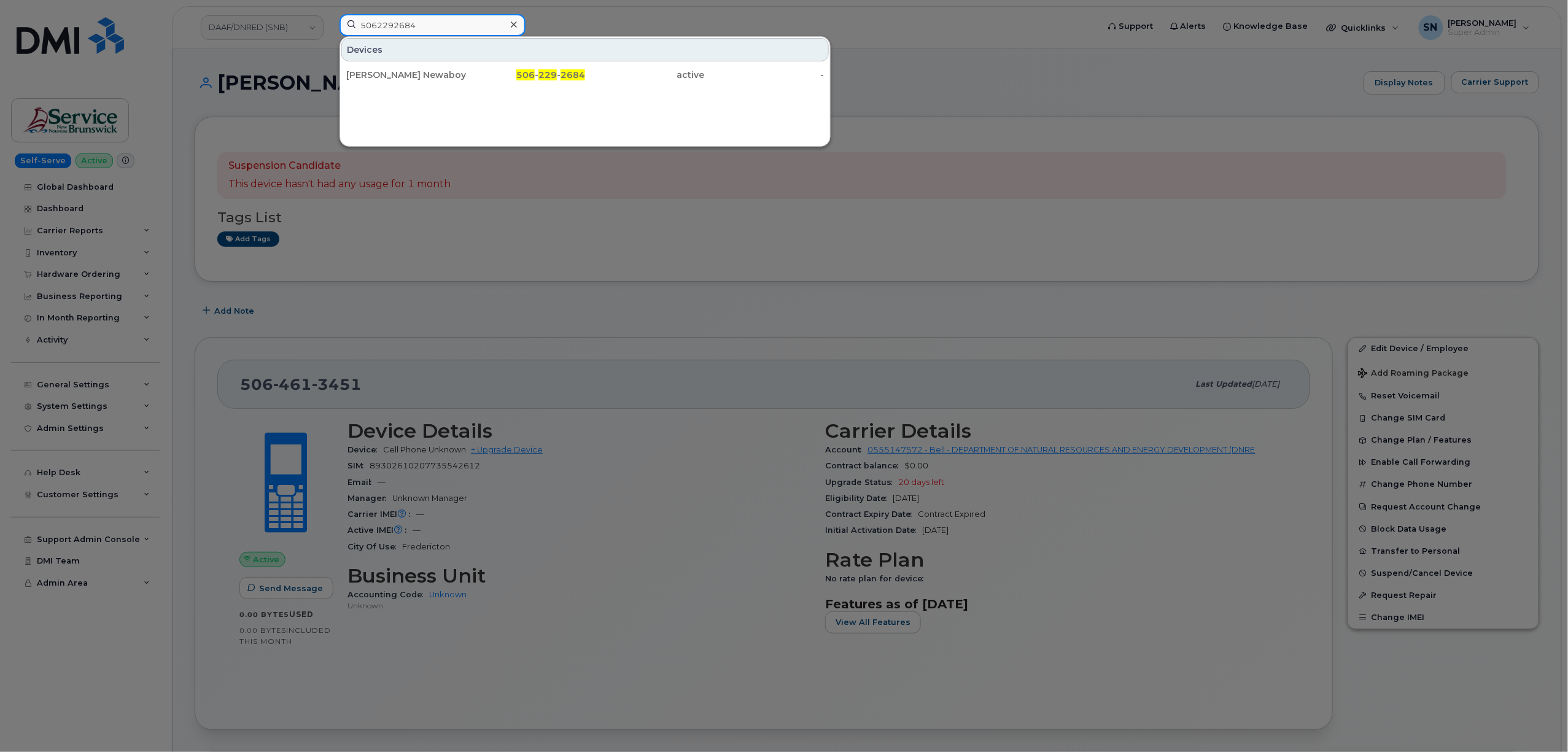
type input "5062292684"
click at [387, 71] on div "[PERSON_NAME] Newaboye" at bounding box center [406, 75] width 119 height 12
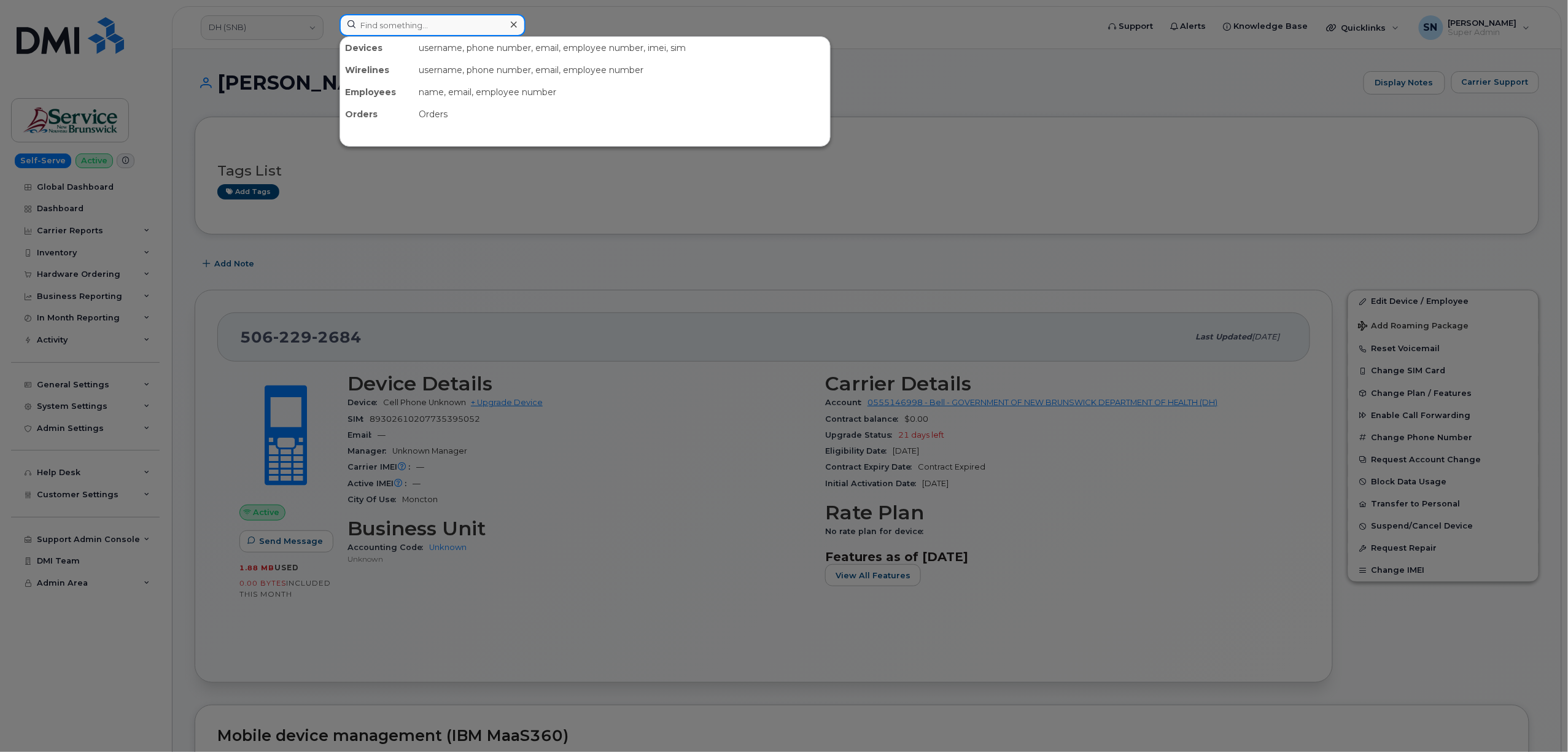
click at [389, 25] on input at bounding box center [433, 25] width 186 height 22
paste input "5069990387"
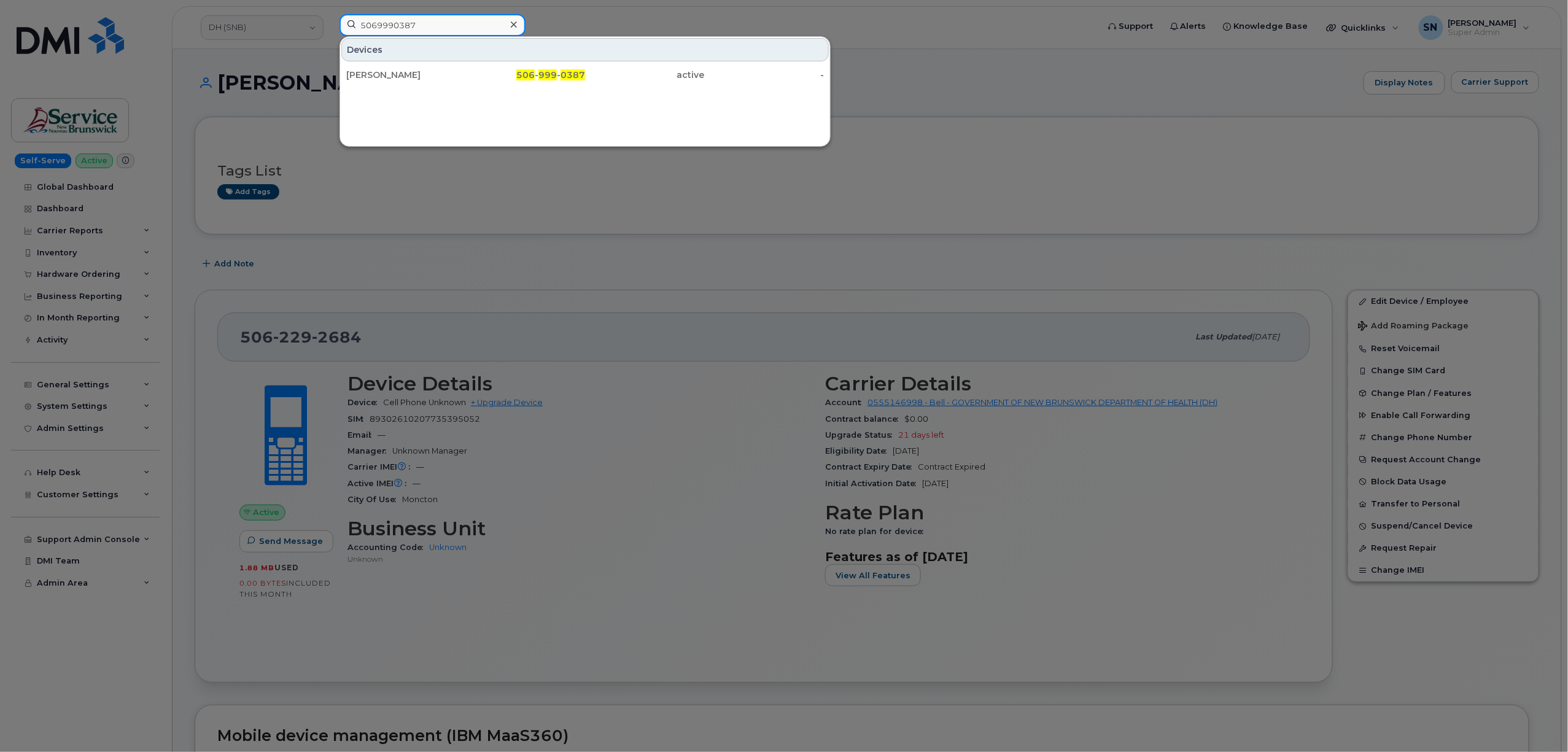
drag, startPoint x: 434, startPoint y: 20, endPoint x: 305, endPoint y: 16, distance: 129.1
click at [330, 16] on div "5069990387 Devices Jocelyn Burns Mccue 506 - 999 - 0387 active -" at bounding box center [715, 27] width 770 height 27
paste input "2590358"
drag, startPoint x: 421, startPoint y: 25, endPoint x: 320, endPoint y: 20, distance: 101.1
click at [330, 20] on div "5062590358 Devices Jeffrey Alexander Stirling 506 - 259 - 0358 active -" at bounding box center [715, 27] width 770 height 27
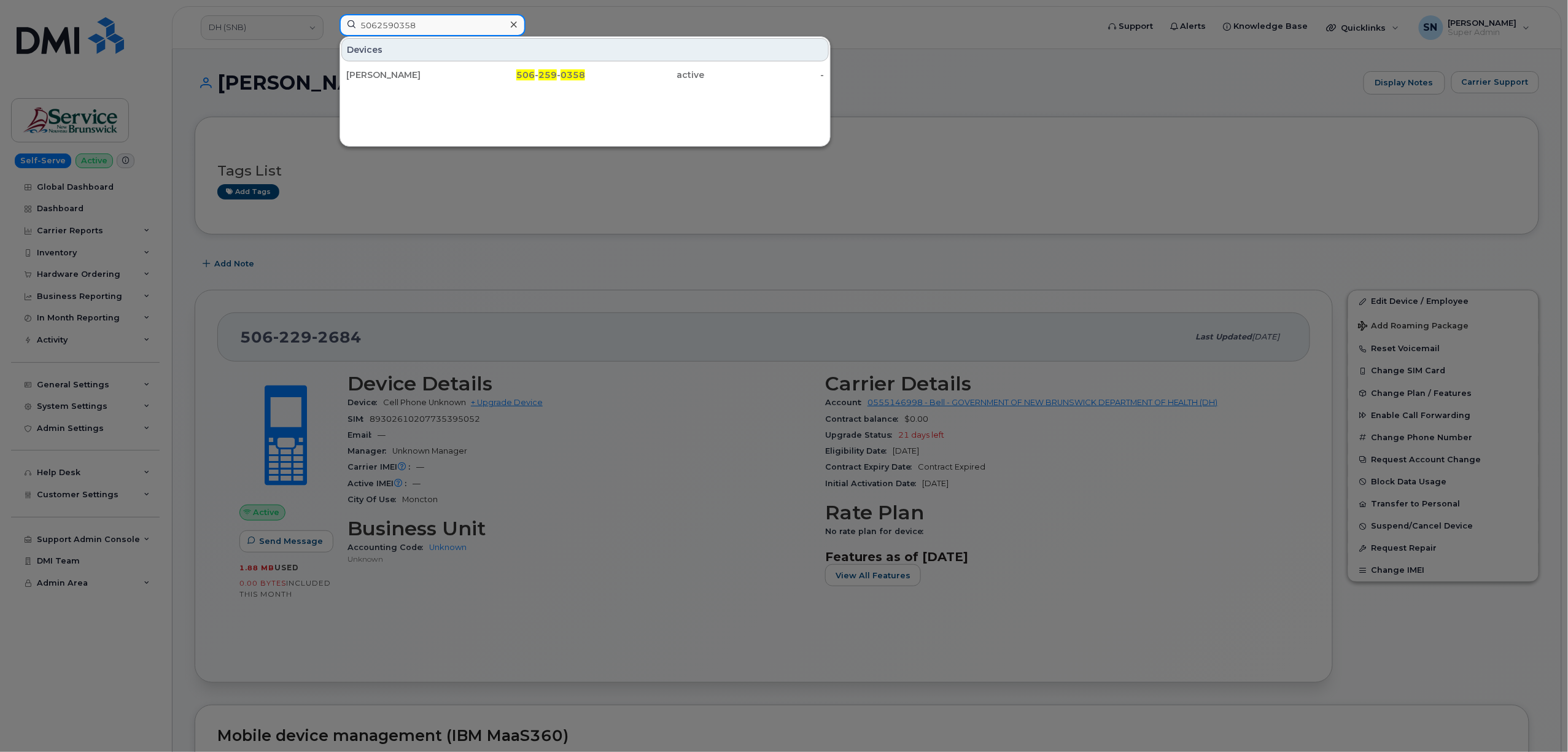
paste input "4538159"
drag, startPoint x: 427, startPoint y: 20, endPoint x: 313, endPoint y: 20, distance: 114.0
click at [330, 20] on div "5064538159 Devices Michelle Anne Duguay 506 - 453 - 8159 active -" at bounding box center [715, 27] width 770 height 27
paste input "261587"
drag, startPoint x: 384, startPoint y: 18, endPoint x: 296, endPoint y: 18, distance: 88.0
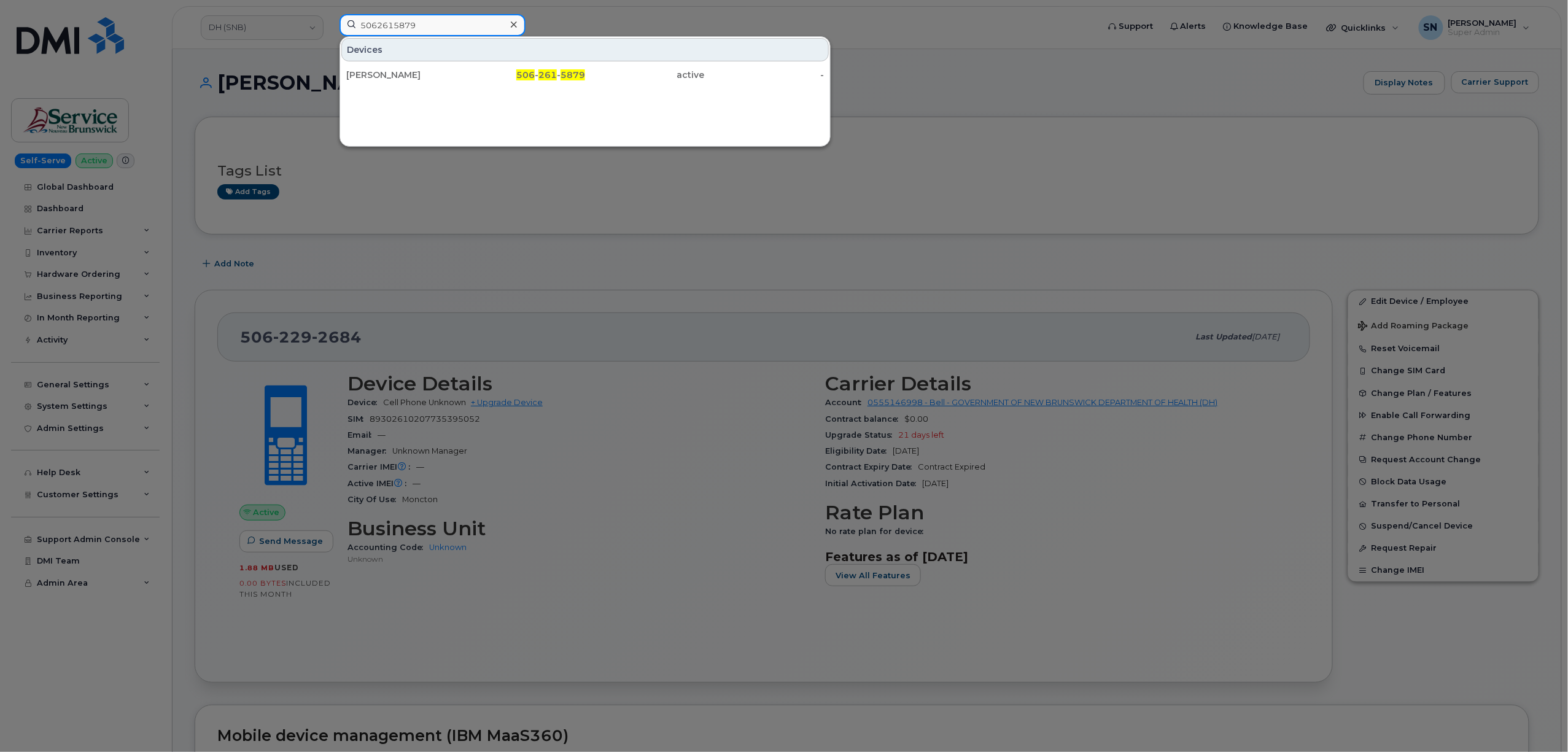
click at [330, 18] on div "5062615879 Devices John Dornan Ipad 506 - 261 - 5879 active -" at bounding box center [715, 27] width 770 height 27
paste input "03181"
drag, startPoint x: 455, startPoint y: 17, endPoint x: 300, endPoint y: 25, distance: 155.2
click at [330, 25] on div "5062603181 Devices Annhien Kim Le 506 - 260 - 3181 active -" at bounding box center [715, 27] width 770 height 27
paste input "14334"
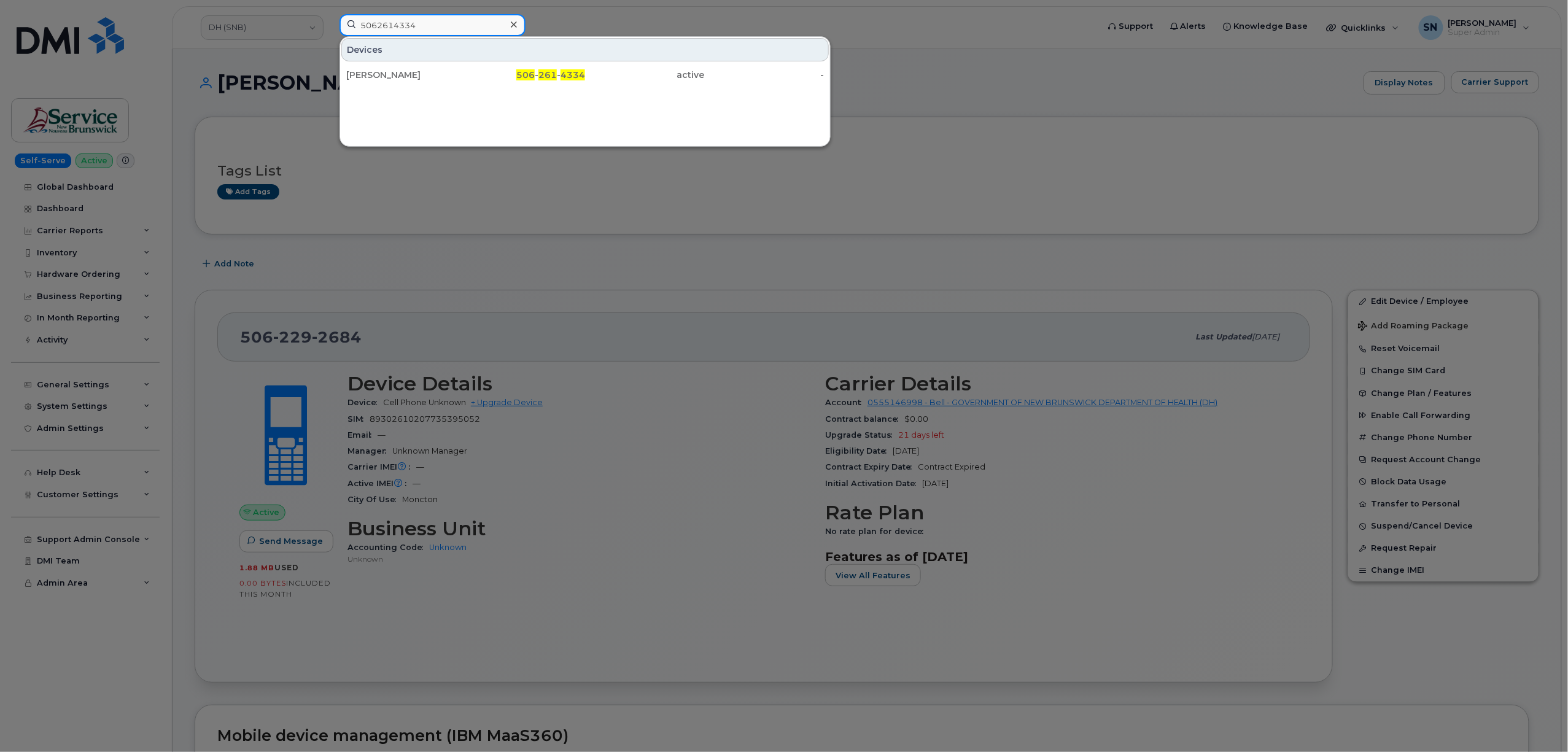
drag, startPoint x: 437, startPoint y: 18, endPoint x: 306, endPoint y: 8, distance: 131.4
click at [330, 14] on div "5062614334 Devices Jennifer Mcneil Haddad 506 - 261 - 4334 active -" at bounding box center [715, 27] width 770 height 27
paste input "96239"
drag, startPoint x: 431, startPoint y: 23, endPoint x: 302, endPoint y: 16, distance: 129.2
click at [330, 16] on div "5069623934 Devices Ginette Vautour Kerwin 506 - 962 - 3934 active -" at bounding box center [715, 27] width 770 height 27
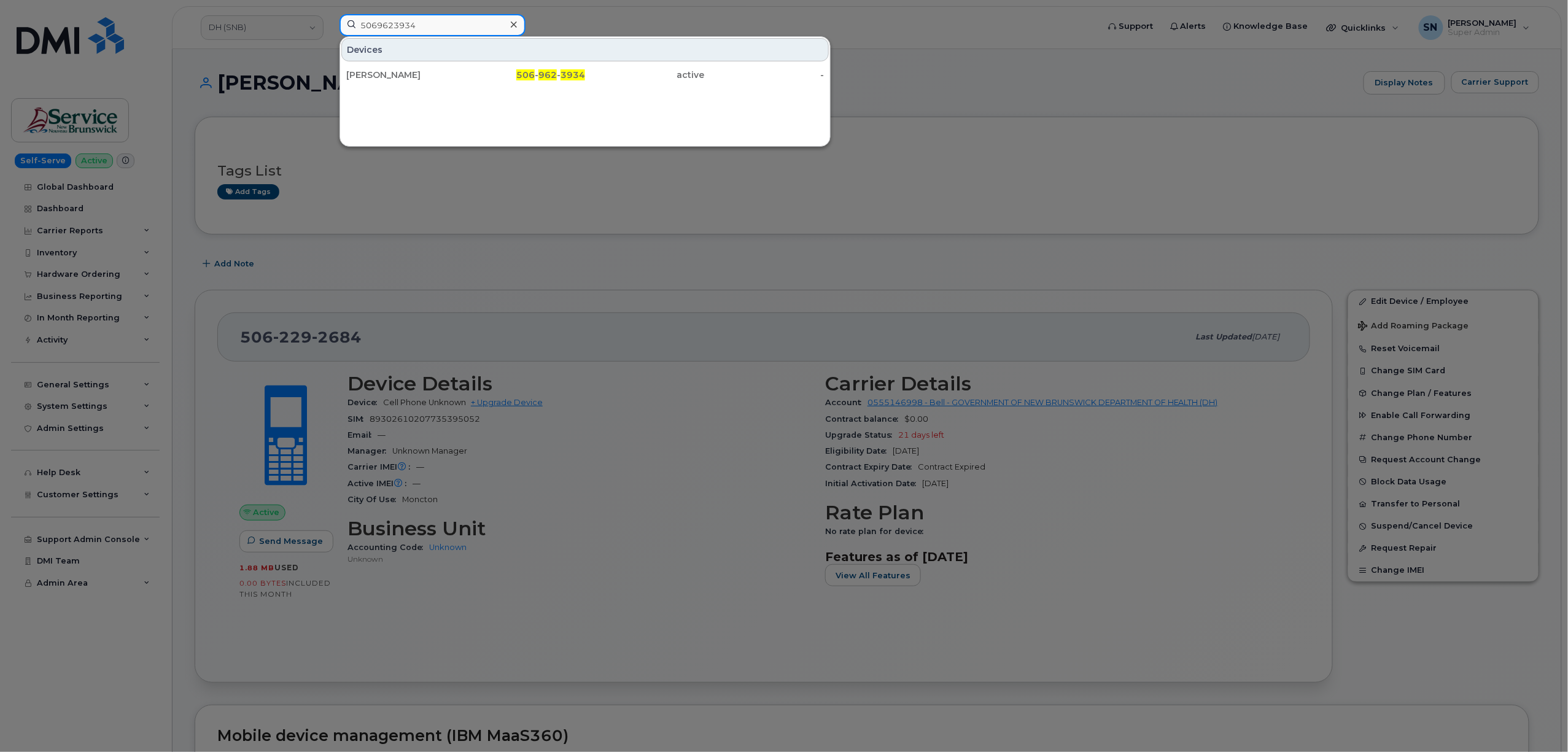
paste input "4266459"
drag, startPoint x: 436, startPoint y: 22, endPoint x: 283, endPoint y: 21, distance: 153.0
click at [330, 21] on div "5064266459 Devices Suzanne Theriault Savoie 506 - 426 - 6459 active -" at bounding box center [715, 27] width 770 height 27
paste input "3780896"
drag, startPoint x: 427, startPoint y: 16, endPoint x: 293, endPoint y: 14, distance: 134.0
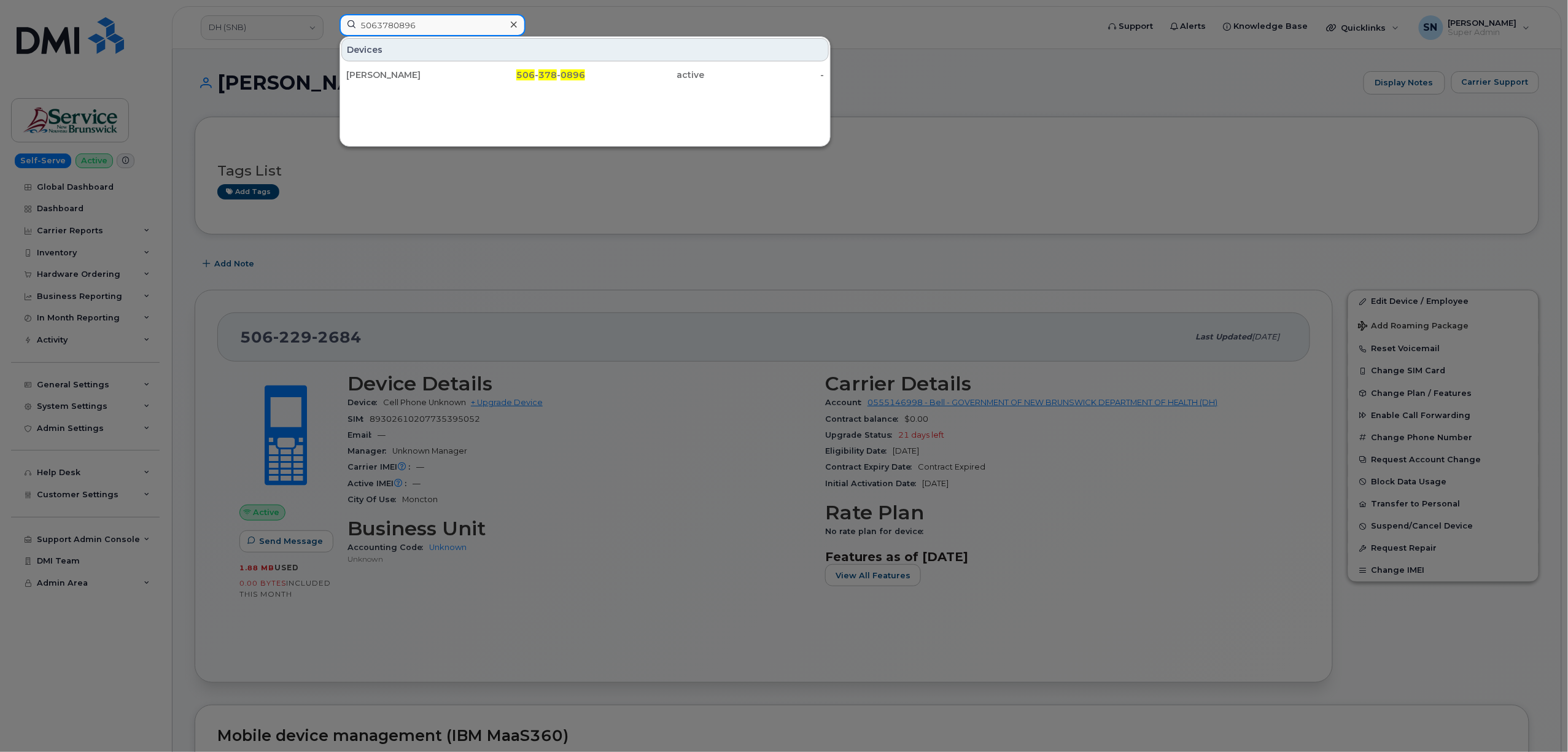
click at [330, 14] on div "5063780896 Devices Josée LeBlanc 506 - 378 - 0896 active -" at bounding box center [715, 27] width 770 height 27
paste input "2260919"
drag, startPoint x: 417, startPoint y: 25, endPoint x: 326, endPoint y: 25, distance: 91.0
click at [332, 25] on div "5062260919 Devices Janice Lizotte Duguay 506 - 226 - 0919 active -" at bounding box center [715, 27] width 770 height 27
paste input "8381037"
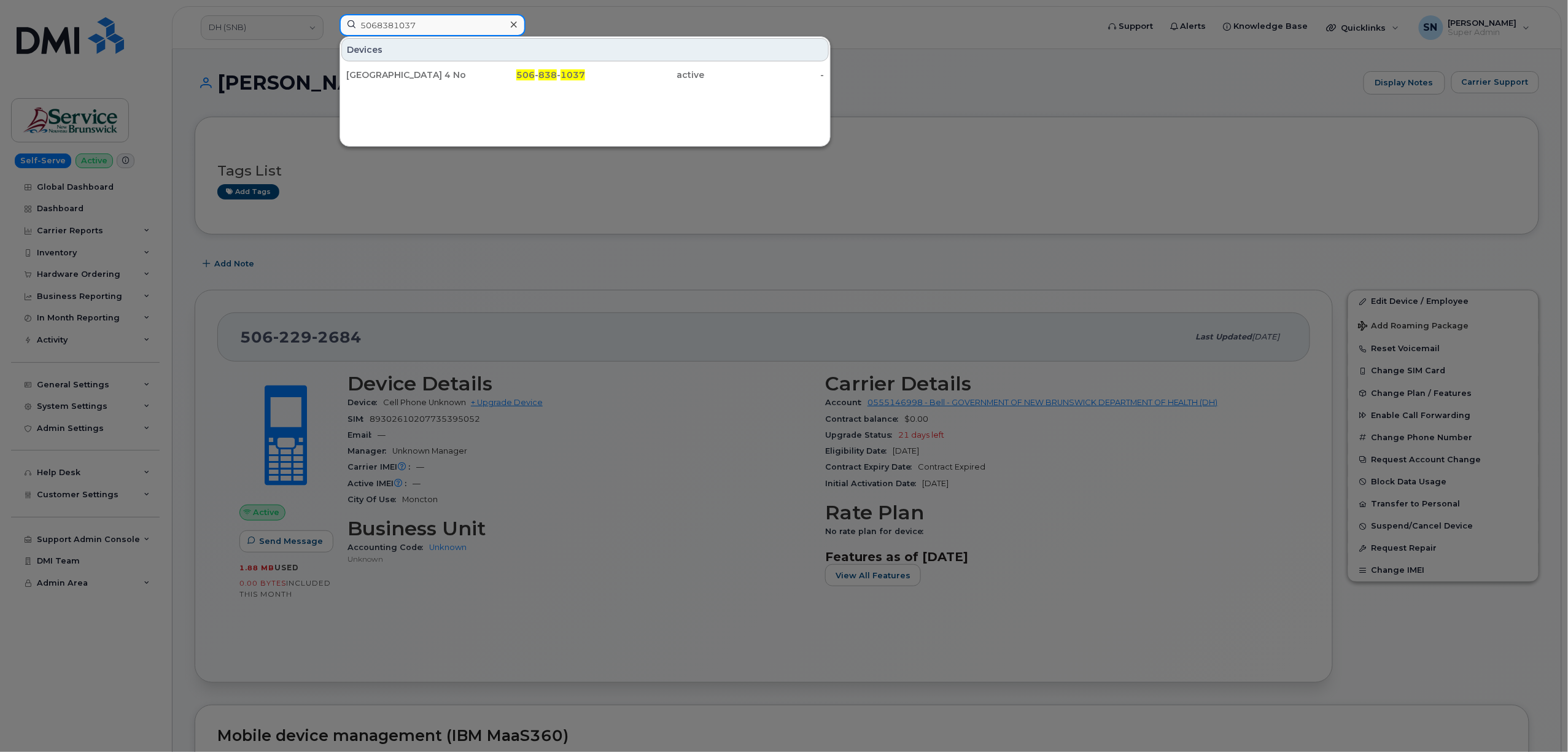
drag, startPoint x: 423, startPoint y: 20, endPoint x: 334, endPoint y: 18, distance: 89.0
click at [335, 18] on div "5068381037 Devices Mt Cd Zone 4 Nord Ouest 506 - 838 - 1037 active -" at bounding box center [715, 27] width 770 height 27
paste input "4294248"
drag, startPoint x: 426, startPoint y: 20, endPoint x: 300, endPoint y: 8, distance: 126.6
click at [330, 14] on div "5064294248 Devices Covid C User 506 - 429 - 4248 active -" at bounding box center [715, 27] width 770 height 27
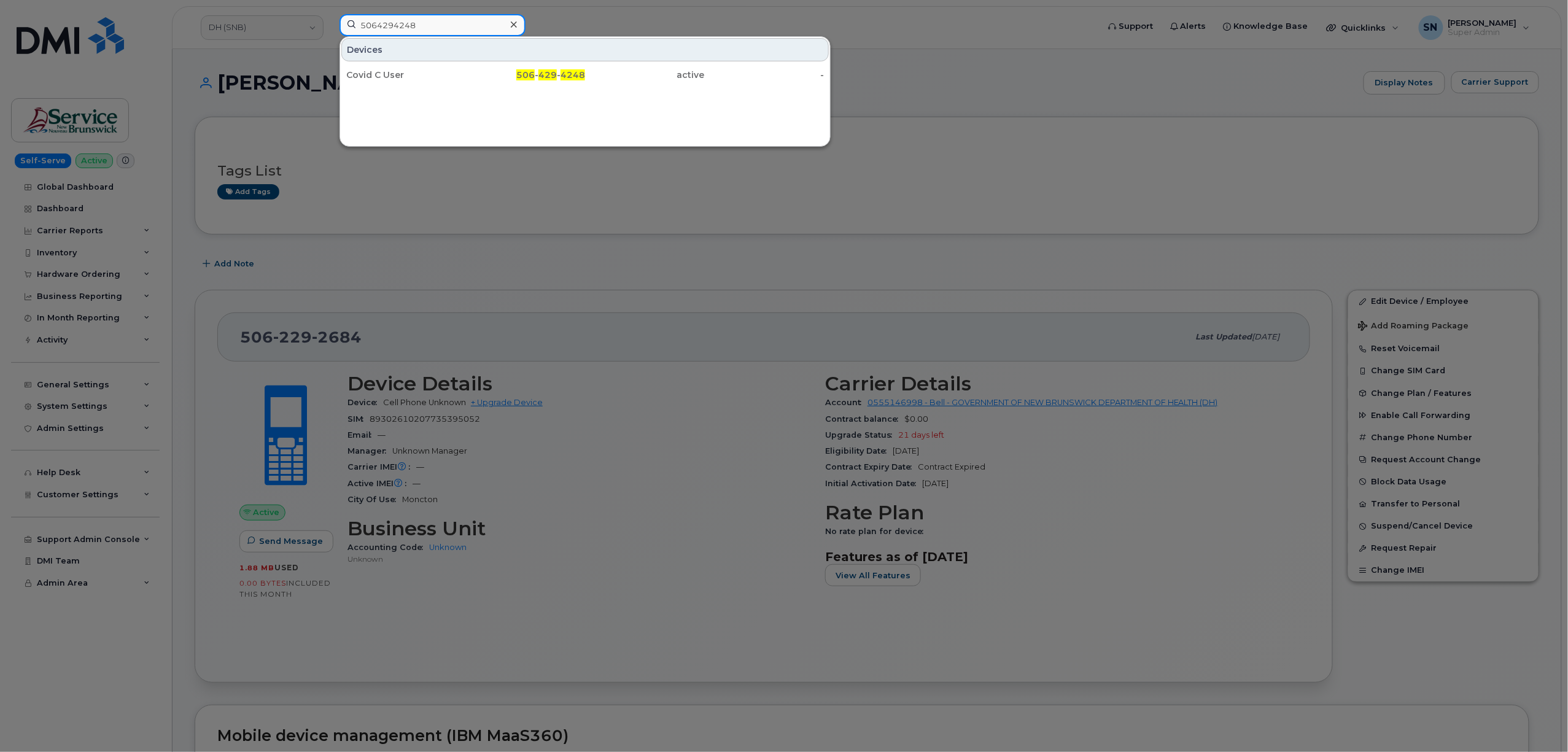
paste input "8384153"
click at [434, 238] on div at bounding box center [784, 376] width 1568 height 752
drag, startPoint x: 345, startPoint y: 15, endPoint x: 310, endPoint y: 12, distance: 35.1
click at [330, 14] on div "5068384153 Devices Stephanie Daigle Theriault 506 - 838 - 4153 active -" at bounding box center [715, 27] width 770 height 27
paste input "2535334"
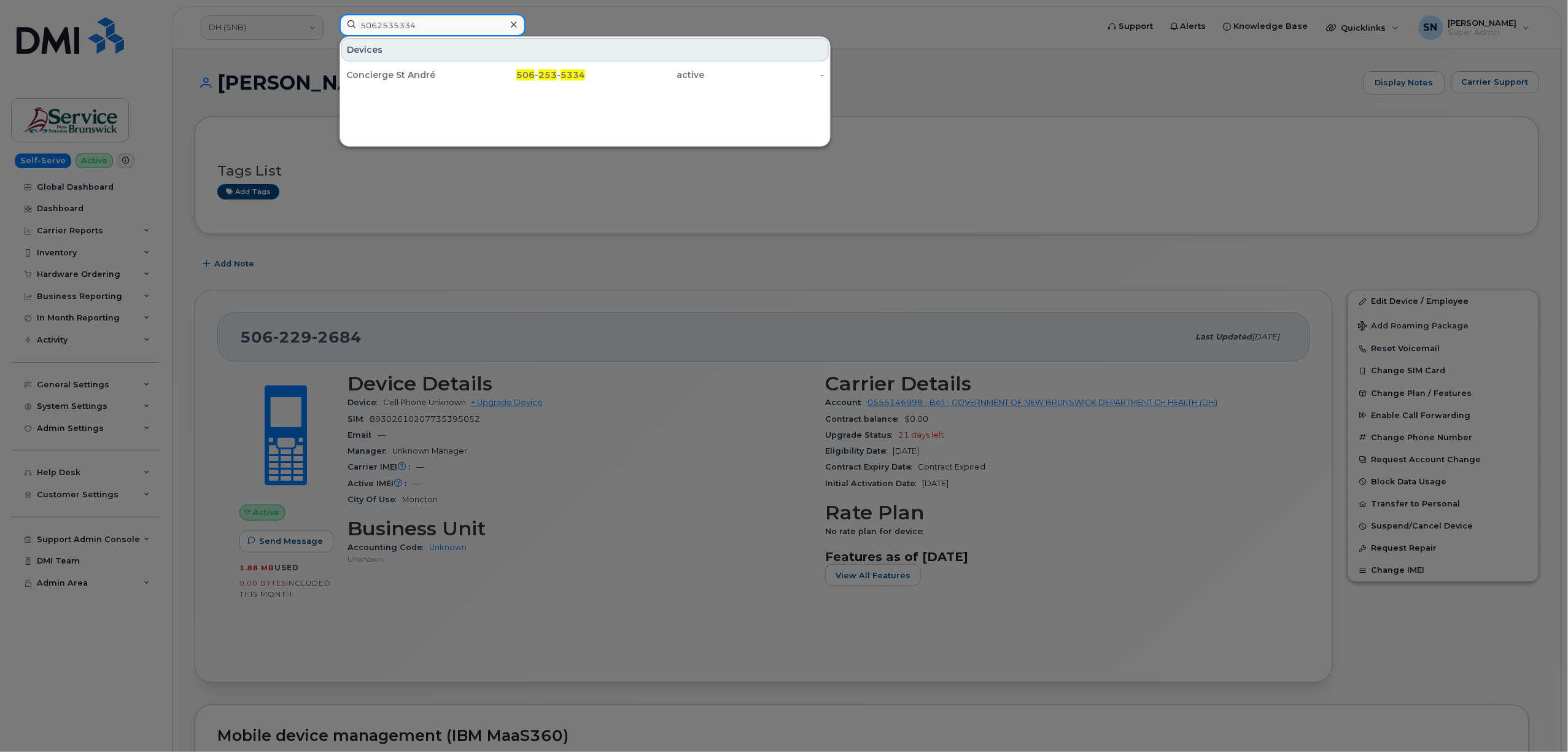
drag, startPoint x: 428, startPoint y: 25, endPoint x: 307, endPoint y: 22, distance: 121.0
click at [330, 22] on div "5062535334 Devices Concierge St André 506 - 253 - 5334 active -" at bounding box center [715, 27] width 770 height 27
paste input "7331252"
drag, startPoint x: 425, startPoint y: 21, endPoint x: 283, endPoint y: 8, distance: 142.6
click at [330, 14] on div "5067331252 Devices Concierge Notre Dame 506 - 733 - 1252 active -" at bounding box center [715, 27] width 770 height 27
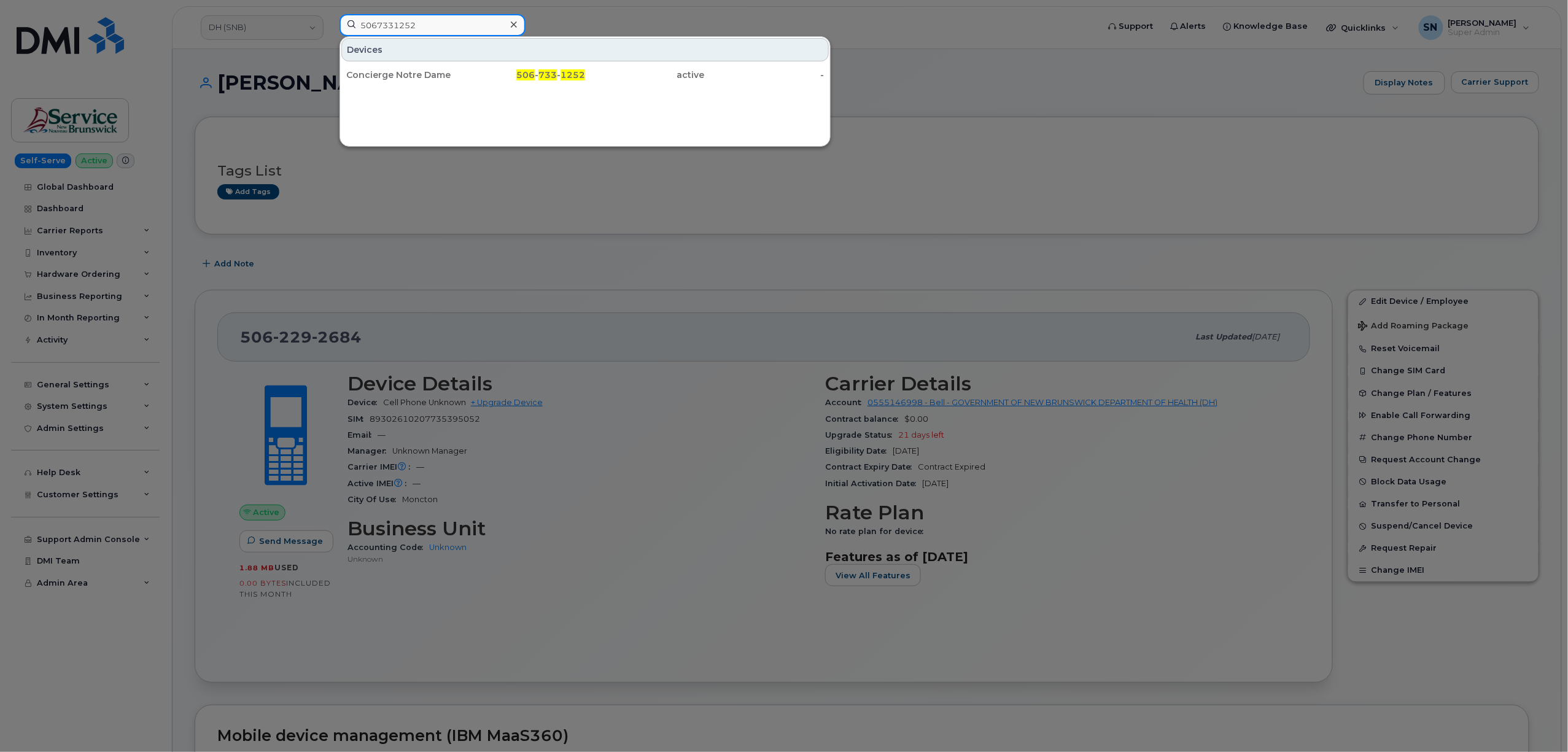
paste input "2535185"
drag, startPoint x: 359, startPoint y: 20, endPoint x: 312, endPoint y: 20, distance: 47.0
click at [330, 20] on div "5062535185 Devices Concierge St Joseph 506 - 253 - 5185 active -" at bounding box center [715, 27] width 770 height 27
paste input "4757568"
drag, startPoint x: 444, startPoint y: 30, endPoint x: 254, endPoint y: 14, distance: 190.7
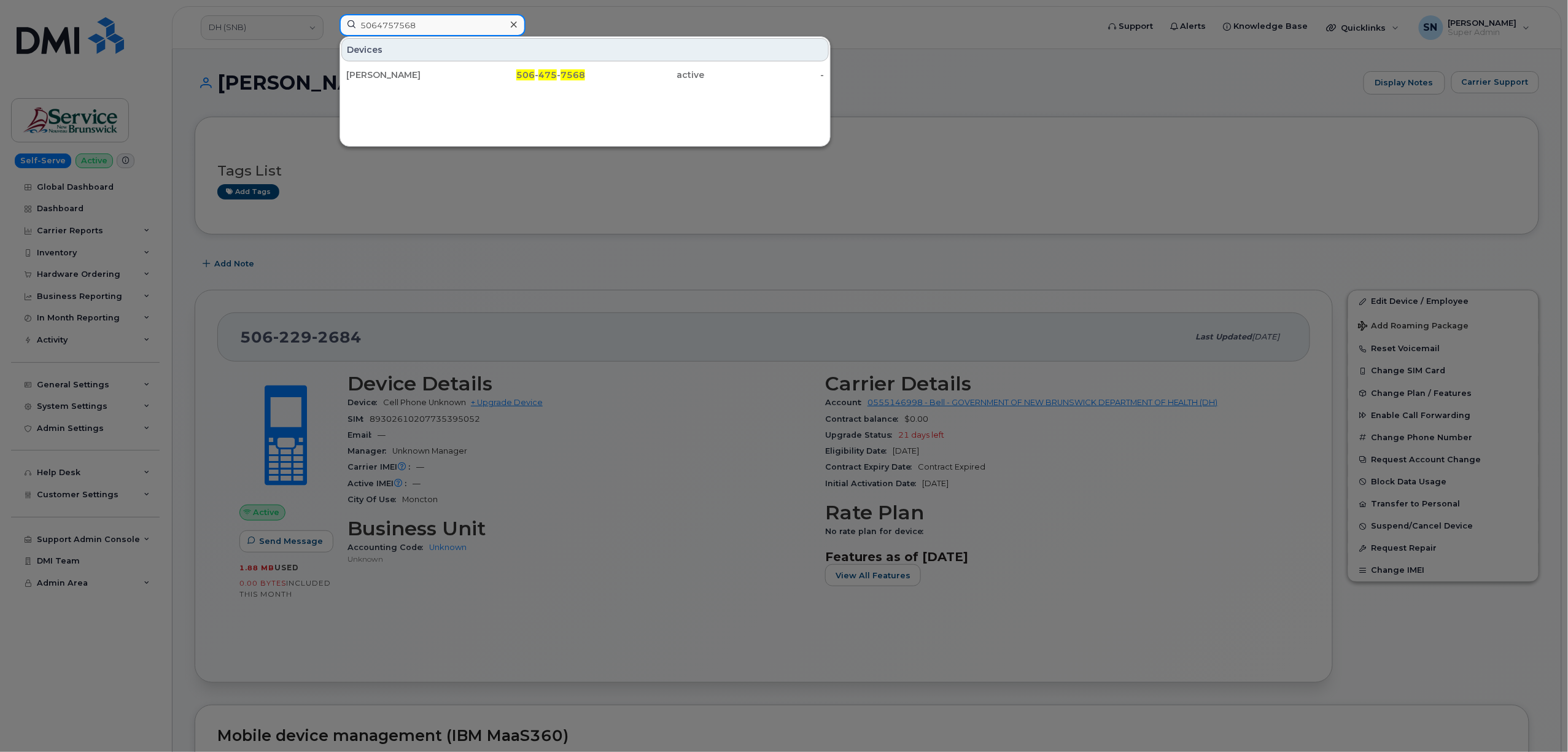
click at [330, 14] on div "5064757568 Devices Lise Michaud Martin 506 - 475 - 7568 active -" at bounding box center [715, 27] width 770 height 27
paste input "7401824"
drag, startPoint x: 359, startPoint y: 22, endPoint x: 278, endPoint y: 21, distance: 81.0
click at [330, 21] on div "5067401824 Devices Chantale Martin Plourde 506 - 740 - 1824 active -" at bounding box center [715, 27] width 770 height 27
paste input "2168"
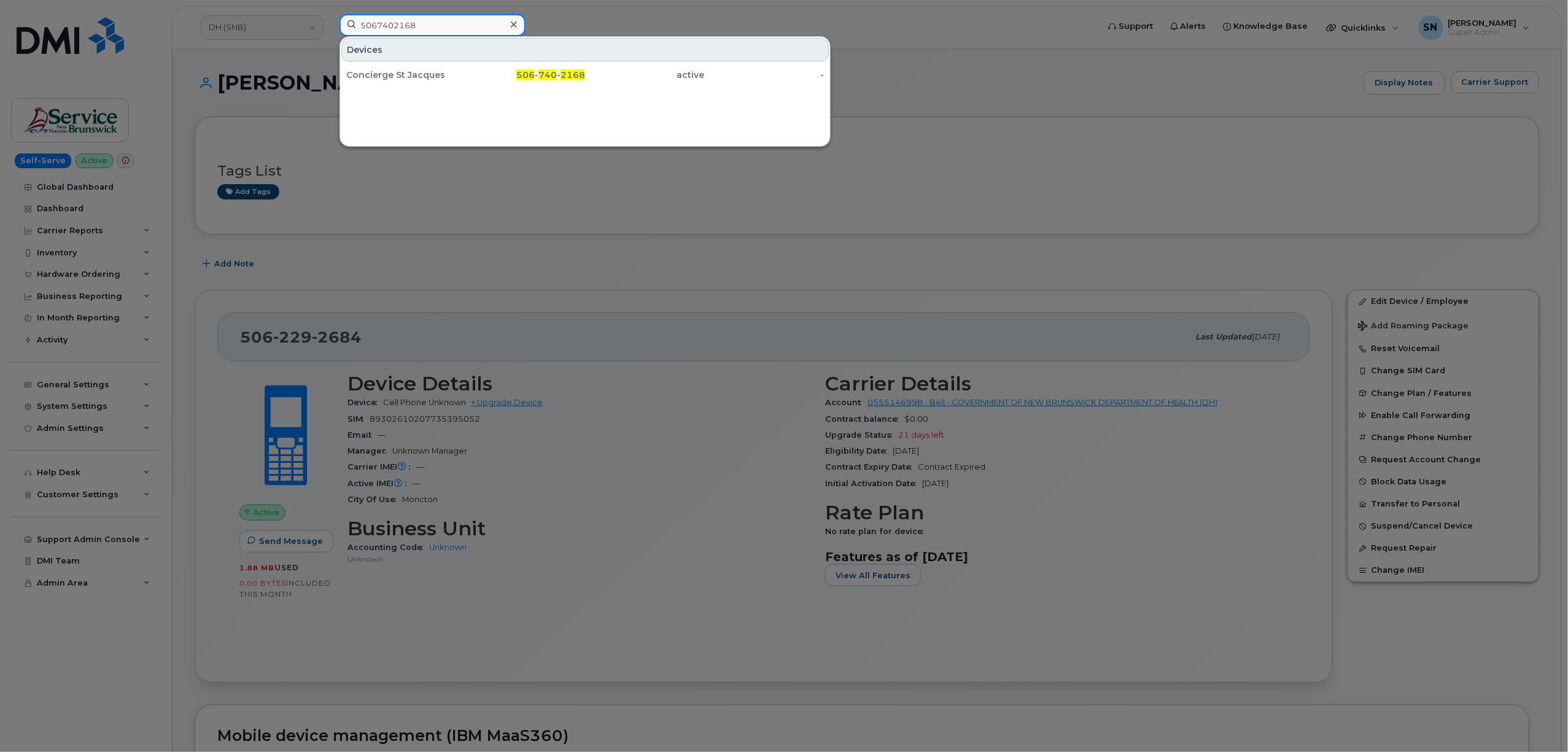
drag, startPoint x: 483, startPoint y: 28, endPoint x: 305, endPoint y: 1, distance: 180.0
click at [330, 14] on div "5067402168 Devices Concierge St Jacques 506 - 740 - 2168 active -" at bounding box center [715, 27] width 770 height 27
paste input "253264"
drag, startPoint x: 335, startPoint y: 18, endPoint x: 307, endPoint y: 18, distance: 28.0
click at [330, 18] on div "5062532648 Devices Manon Dubé St Onge 506 - 253 - 2648 active -" at bounding box center [715, 27] width 770 height 27
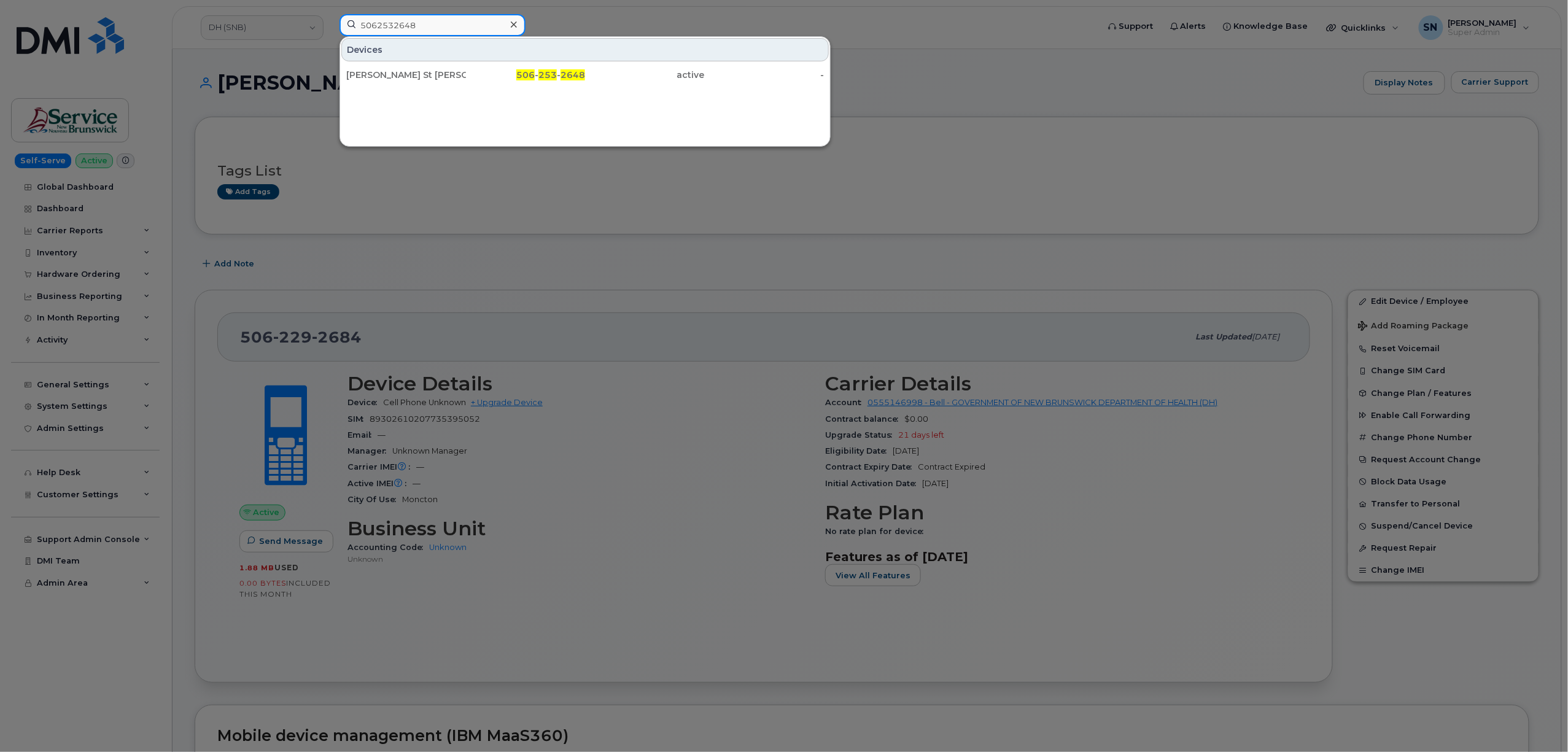
paste input "516"
drag, startPoint x: 443, startPoint y: 28, endPoint x: 300, endPoint y: 18, distance: 143.3
click at [330, 18] on div "5062535168 Devices Concierge St Joseph 506 - 253 - 5168 active -" at bounding box center [715, 27] width 770 height 27
paste input "830096"
drag, startPoint x: 428, startPoint y: 23, endPoint x: 313, endPoint y: 6, distance: 116.2
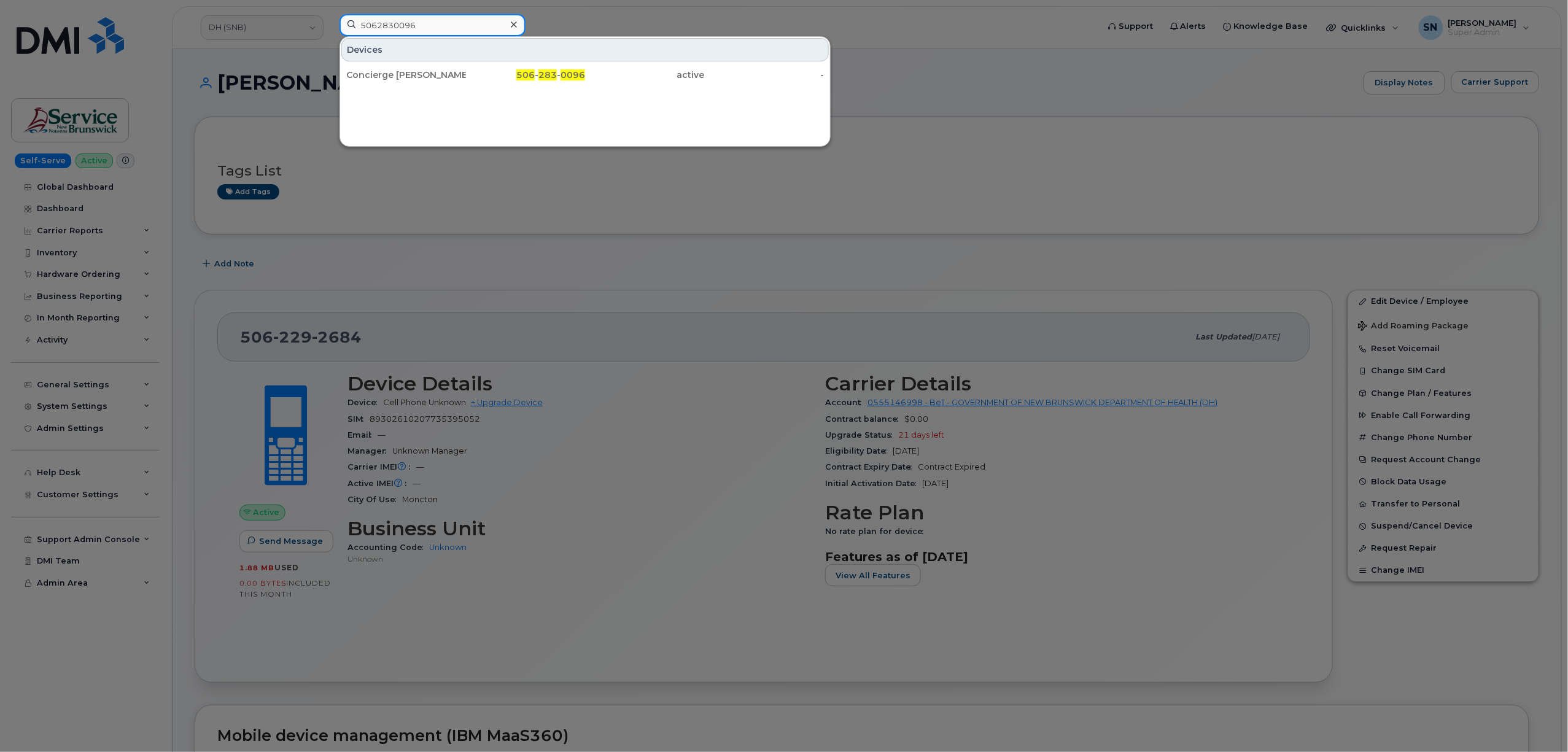
click at [330, 14] on div "5062830096 Devices Concierge Marie Gaetane 506 - 283 - 0096 active -" at bounding box center [715, 27] width 770 height 27
paste input "733175"
drag, startPoint x: 327, startPoint y: 20, endPoint x: 313, endPoint y: 20, distance: 14.0
click at [330, 20] on div "5067331756 Devices Chrystina St Onge 506 - 733 - 1756 active -" at bounding box center [715, 27] width 770 height 27
paste input "400698"
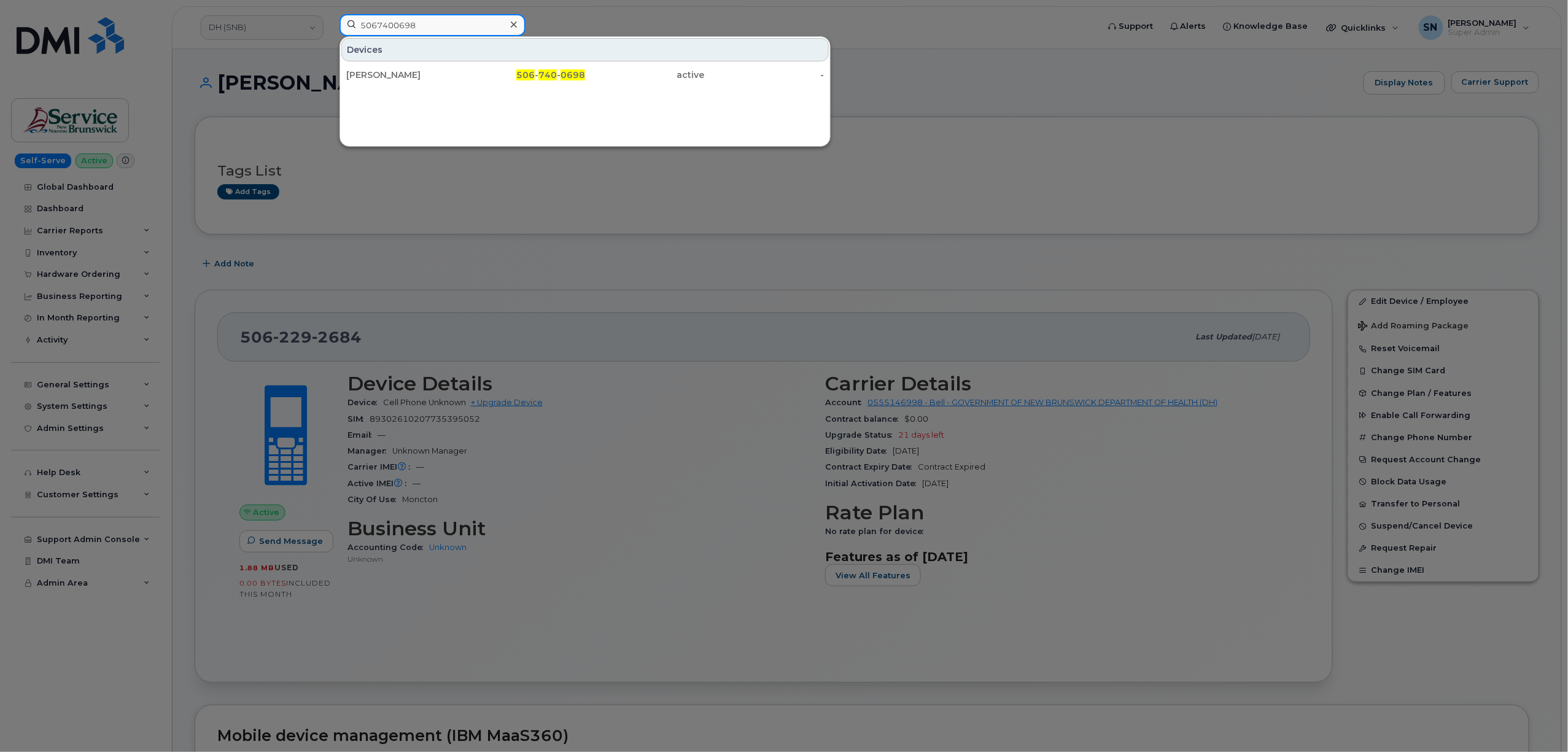
drag, startPoint x: 428, startPoint y: 25, endPoint x: 320, endPoint y: 18, distance: 108.2
click at [330, 18] on div "5067400698 Devices Daniel Martin 506 - 740 - 0698 active -" at bounding box center [715, 27] width 770 height 27
paste input "2538174"
drag, startPoint x: 441, startPoint y: 25, endPoint x: 342, endPoint y: 8, distance: 100.4
click at [342, 14] on div "5062538174 Devices Concierge Ste Anne 506 - 253 - 8174 active -" at bounding box center [715, 27] width 770 height 27
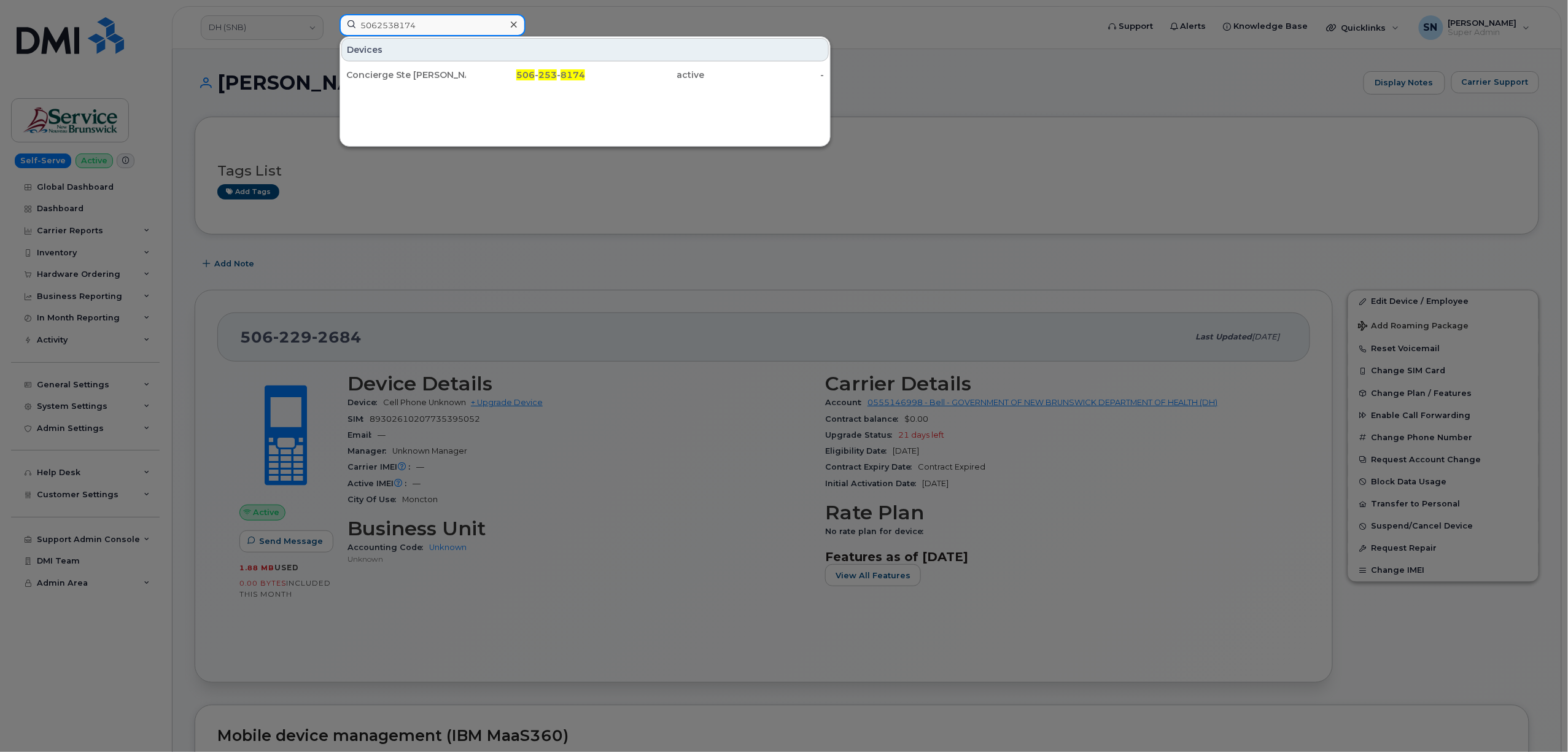
paste input "3498392"
drag, startPoint x: 447, startPoint y: 25, endPoint x: 329, endPoint y: 8, distance: 119.2
click at [330, 14] on div "5063498392 Devices Spare 506 - 349 - 8392 active 184.151.85.87" at bounding box center [715, 27] width 770 height 27
paste input "8385073"
drag, startPoint x: 441, startPoint y: 16, endPoint x: 305, endPoint y: 5, distance: 136.4
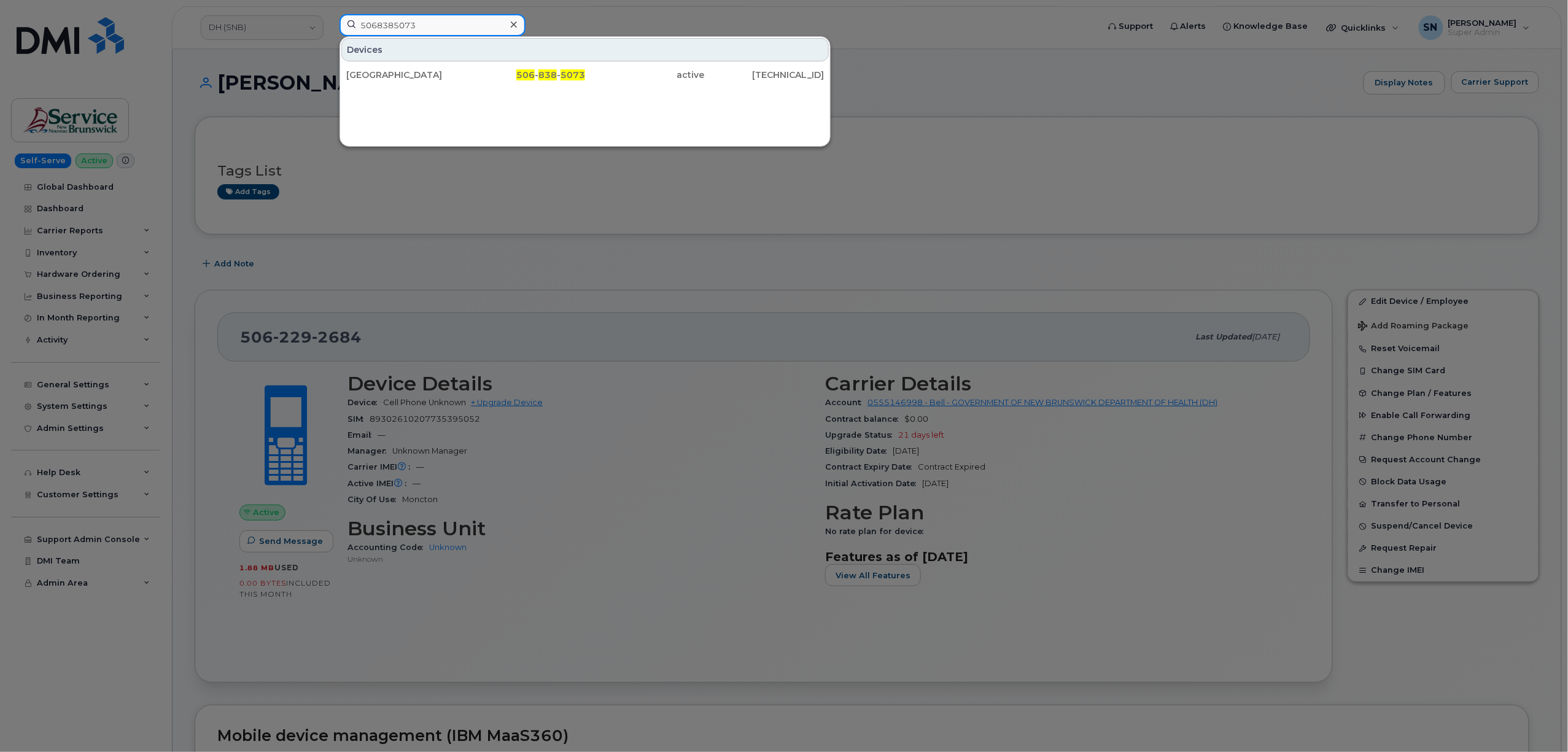
click at [330, 14] on div "5068385073 Devices Castle AQ Station 506 - 838 - 5073 active 184.151.90.104" at bounding box center [715, 27] width 770 height 27
paste input "2718194"
drag, startPoint x: 383, startPoint y: 15, endPoint x: 327, endPoint y: 8, distance: 56.4
click at [330, 14] on div "5062718194 Devices Edmundston AQ Station 506 - 271 - 8194 active 184.151.91.104" at bounding box center [715, 27] width 770 height 27
paste input "8263"
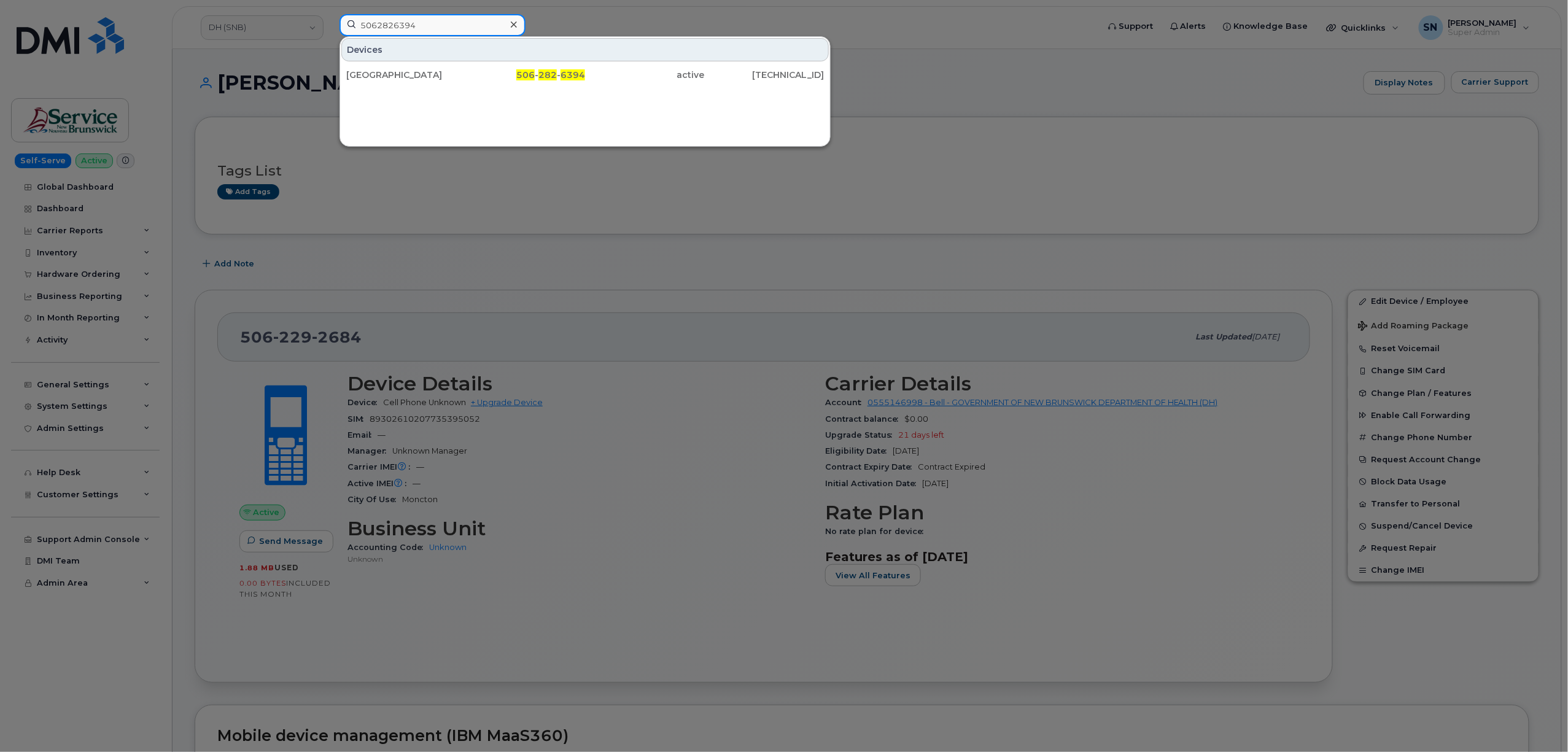
drag, startPoint x: 434, startPoint y: 15, endPoint x: 305, endPoint y: 8, distance: 129.2
click at [330, 14] on div "5062826394 Devices West Side AQ Station 506 - 282 - 6394 active 184.151.89.28" at bounding box center [715, 27] width 770 height 27
paste input "4781562"
type input "5064781562"
click at [534, 283] on div at bounding box center [784, 376] width 1568 height 752
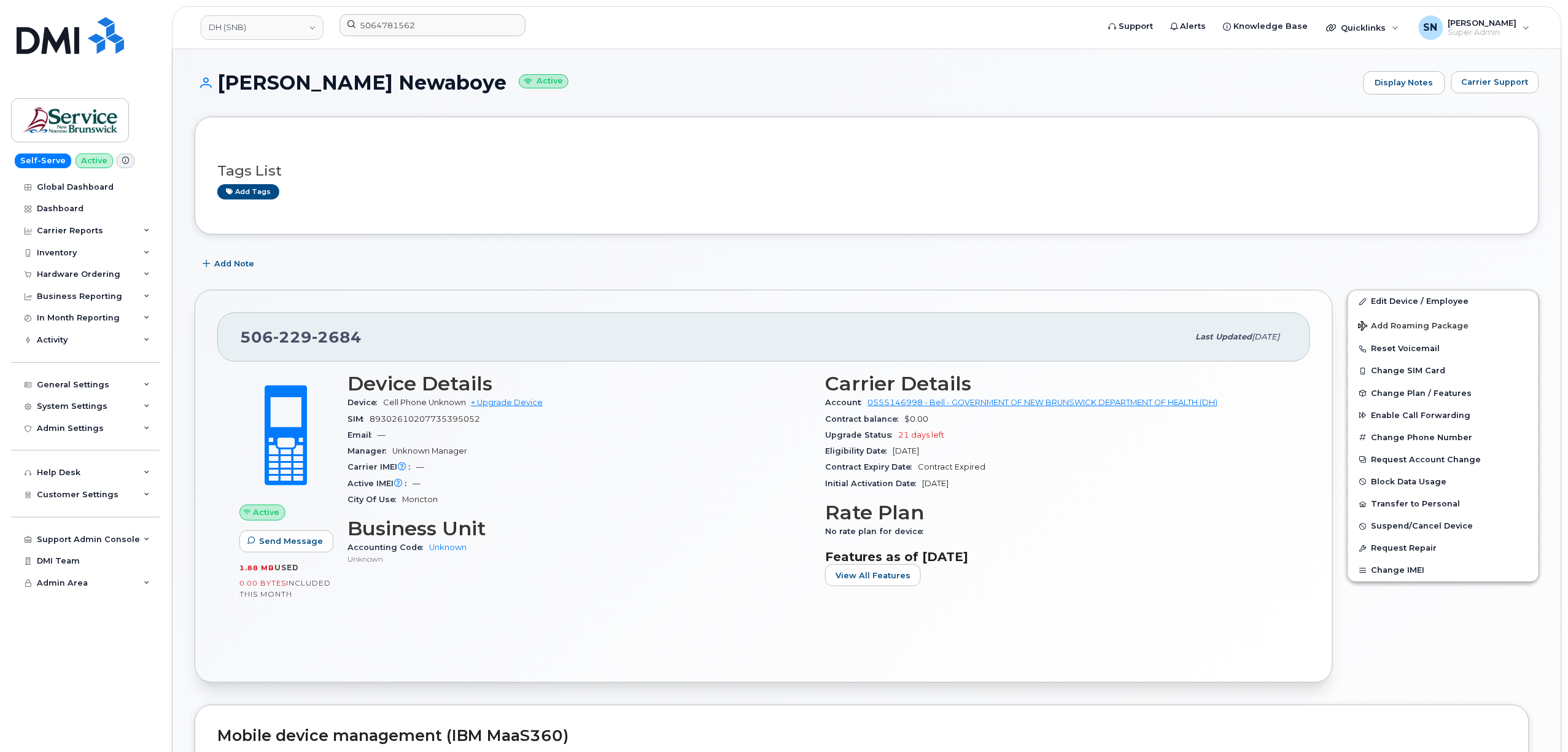
click at [681, 92] on h1 "Adedolapo Ilelaboye Newaboye Active" at bounding box center [776, 82] width 1163 height 22
click at [598, 134] on div "Tags List Add tags" at bounding box center [867, 175] width 1345 height 118
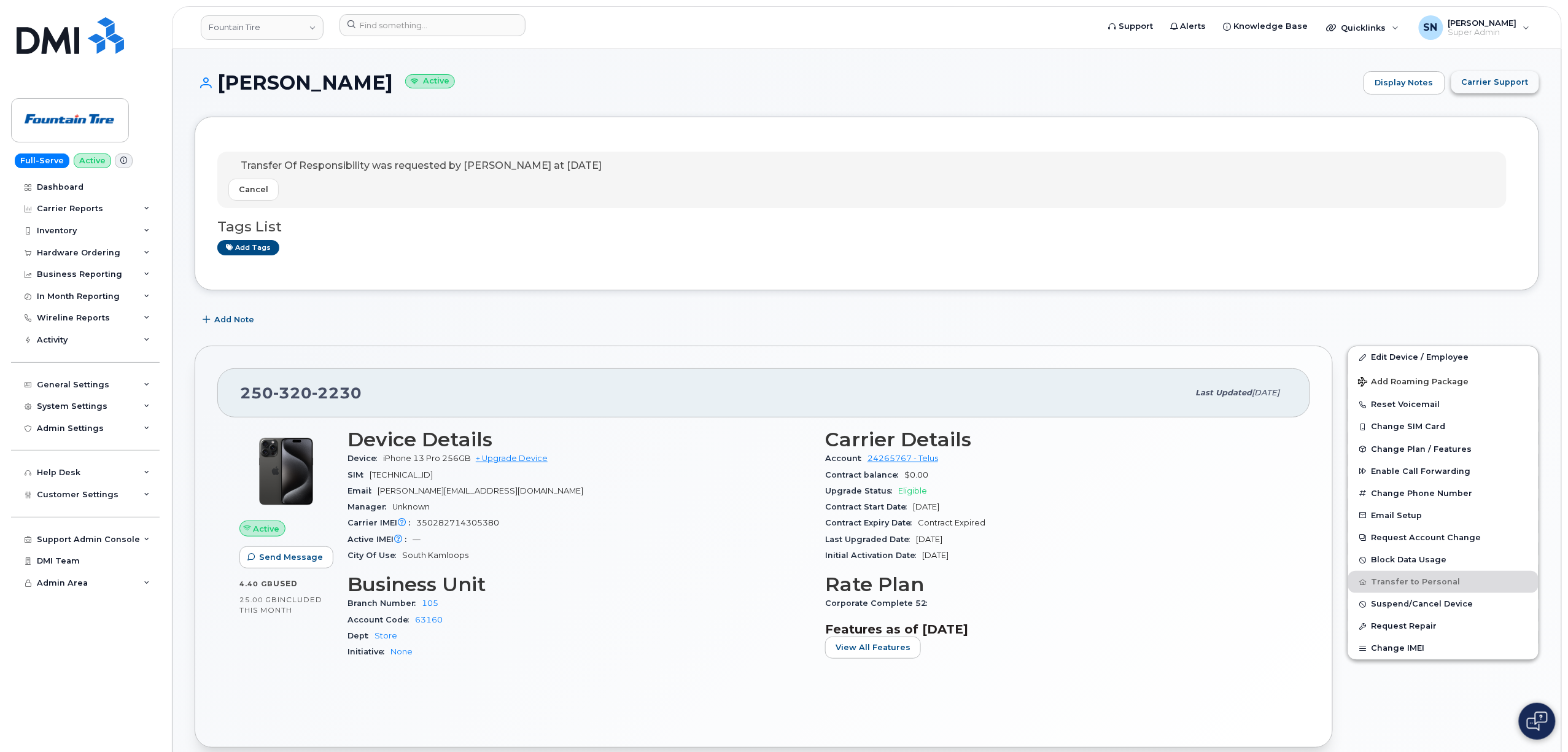
click at [1477, 76] on span "Carrier Support" at bounding box center [1495, 82] width 67 height 12
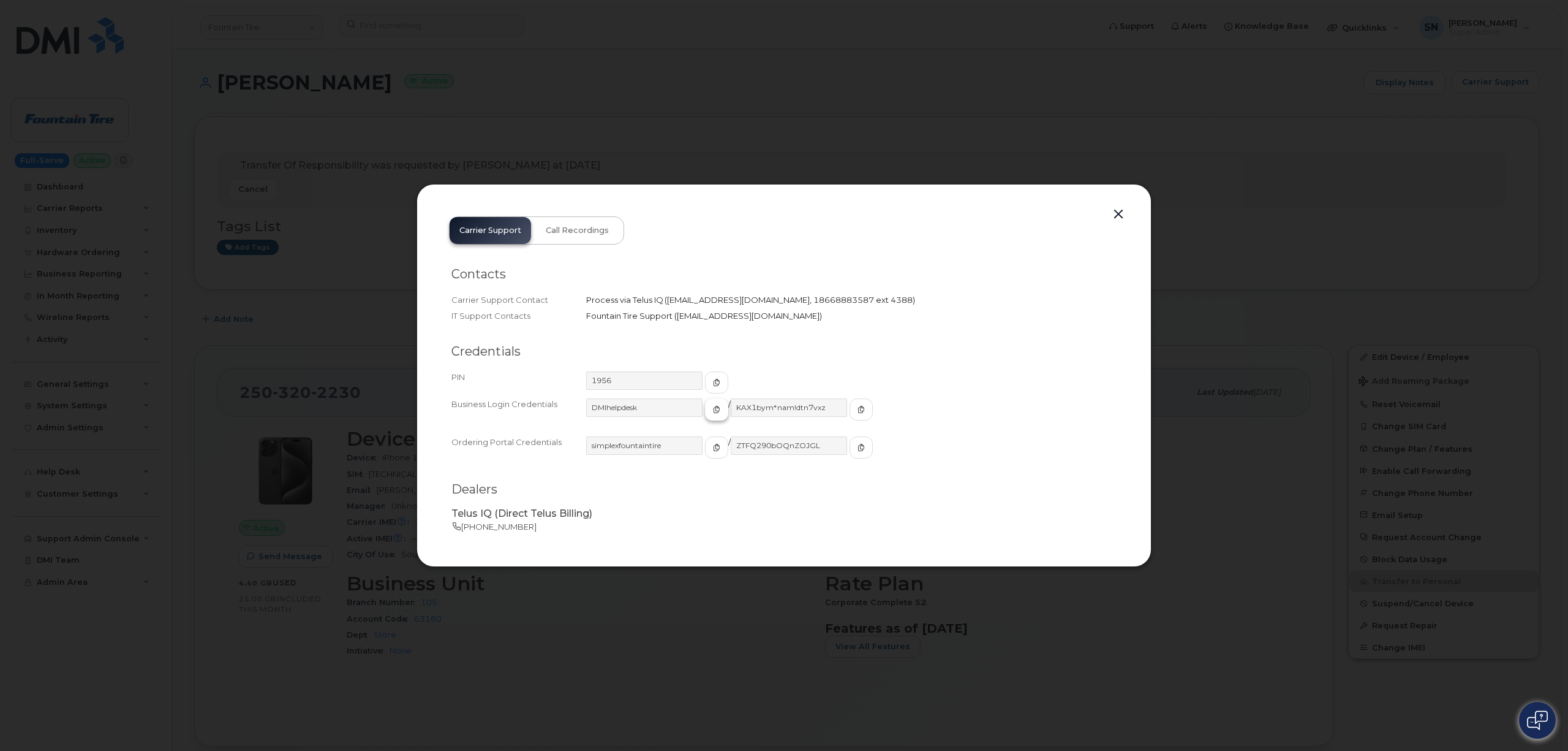
click at [711, 414] on span "button" at bounding box center [717, 409] width 11 height 11
click at [856, 413] on span "button" at bounding box center [861, 409] width 11 height 11
drag, startPoint x: 1120, startPoint y: 216, endPoint x: 1144, endPoint y: 204, distance: 26.8
click at [1120, 216] on button "button" at bounding box center [1119, 214] width 18 height 17
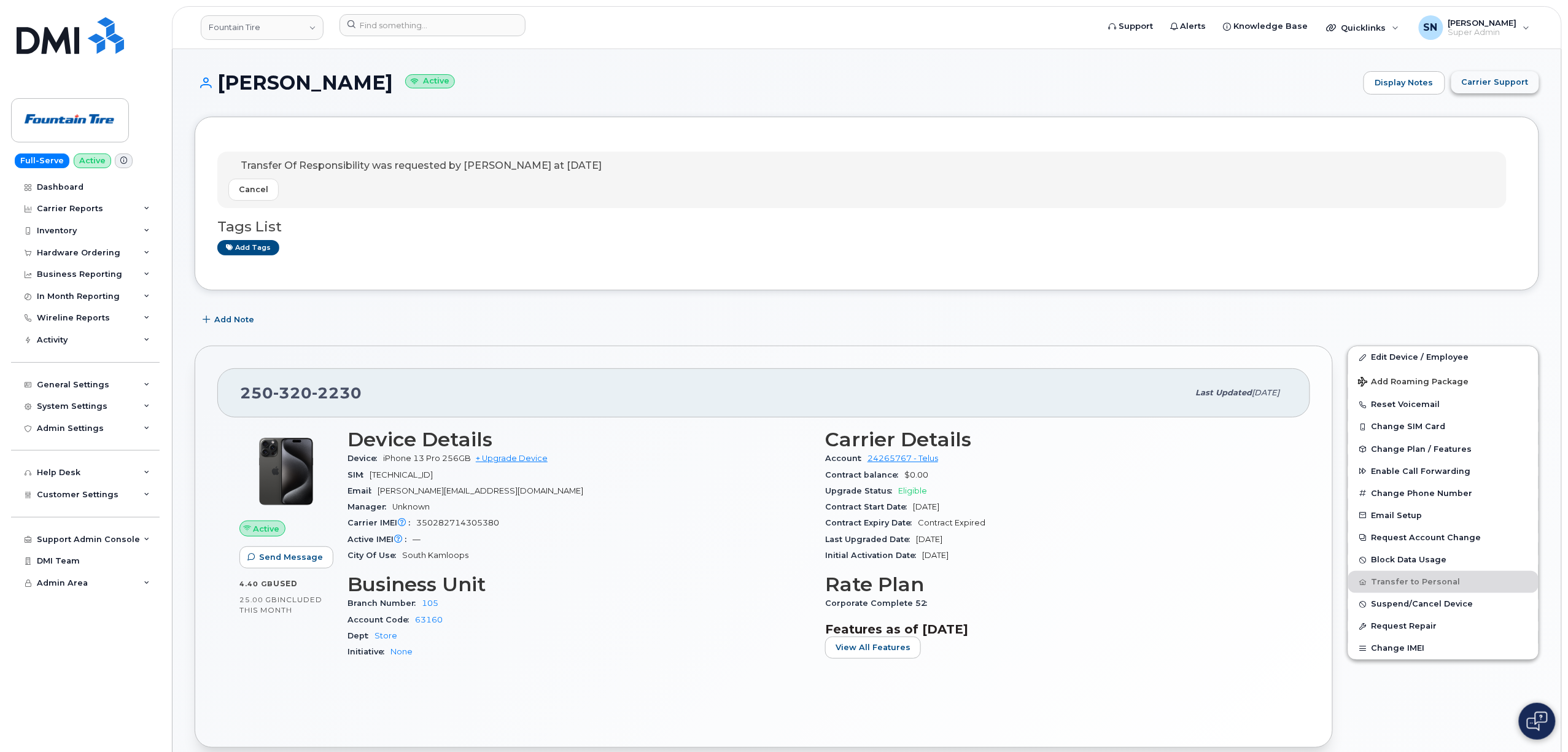
click at [1470, 82] on span "Carrier Support" at bounding box center [1495, 82] width 67 height 12
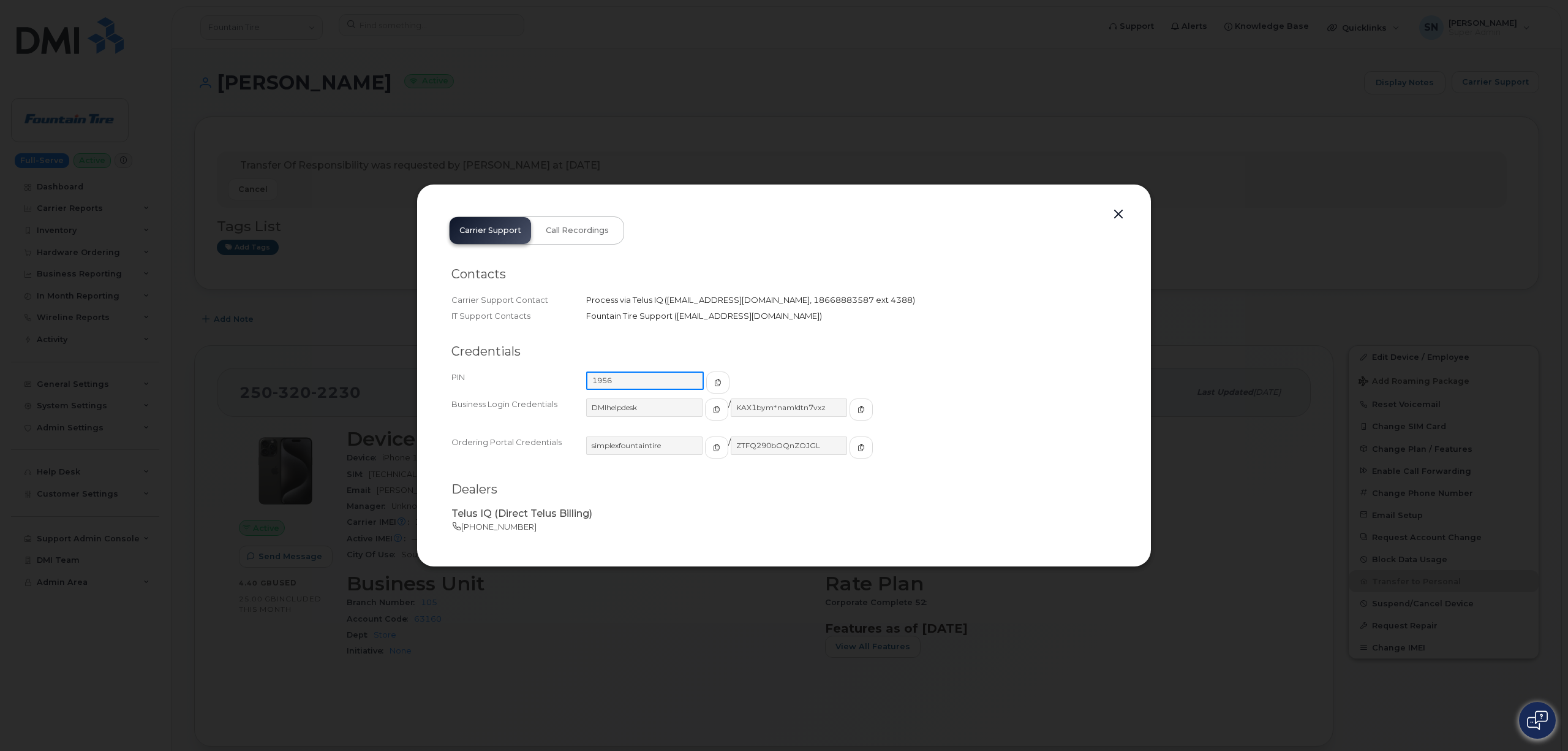
drag, startPoint x: 579, startPoint y: 371, endPoint x: 564, endPoint y: 371, distance: 15.0
click at [564, 371] on div "PIN 1956" at bounding box center [784, 382] width 665 height 27
click at [1116, 204] on div "Carrier Support Call Recordings Contacts Carrier Support Contact Process via Te…" at bounding box center [784, 375] width 735 height 384
click at [1119, 213] on button "button" at bounding box center [1119, 214] width 18 height 17
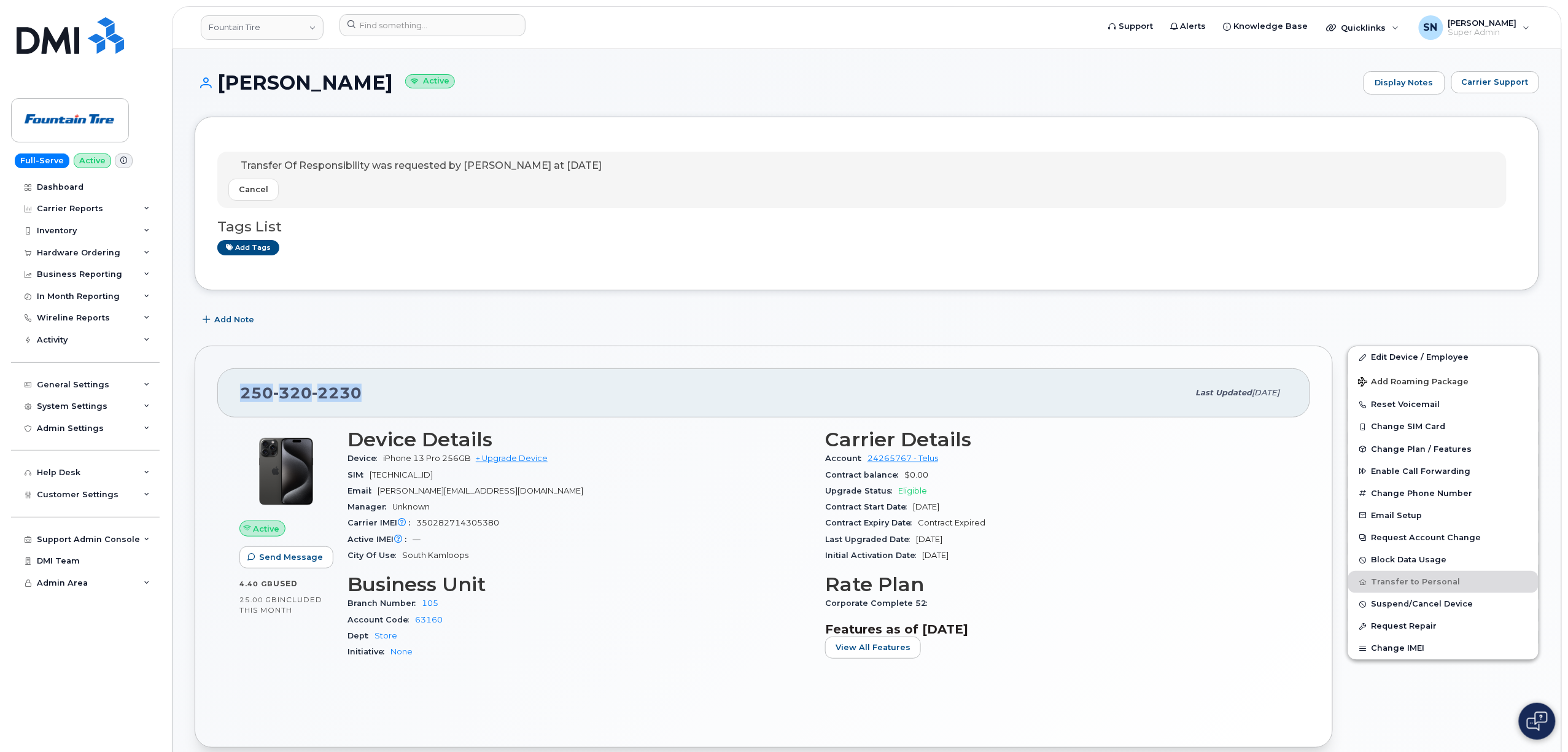
drag, startPoint x: 229, startPoint y: 403, endPoint x: 359, endPoint y: 398, distance: 130.1
click at [359, 398] on div "250 320 2230 Last updated Sep 02, 2023" at bounding box center [763, 393] width 1093 height 49
copy span "250 320 2230"
click at [1487, 84] on span "Carrier Support" at bounding box center [1495, 82] width 67 height 12
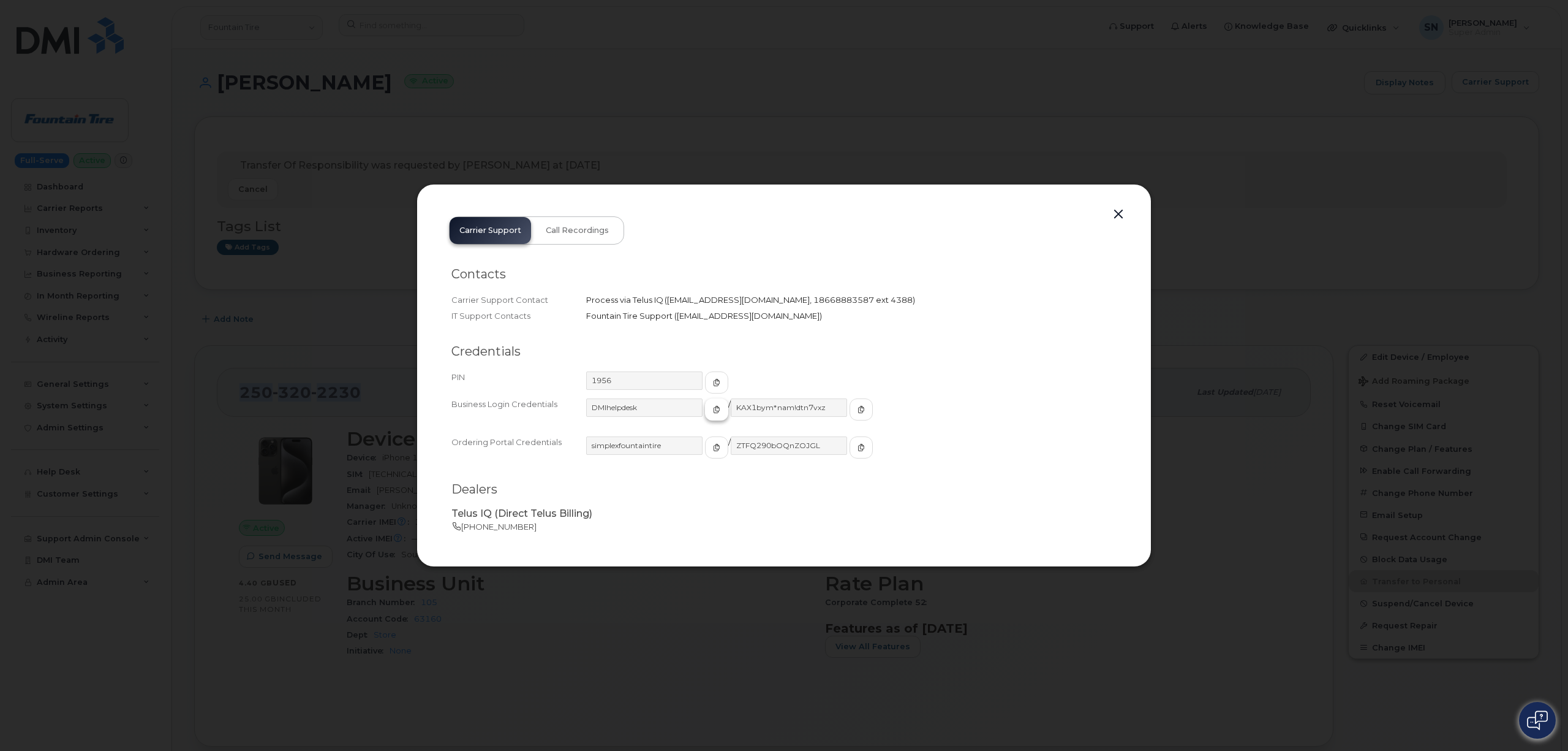
click at [713, 410] on icon "button" at bounding box center [717, 410] width 8 height 8
click at [856, 415] on span "button" at bounding box center [861, 409] width 11 height 11
click at [1122, 214] on button "button" at bounding box center [1119, 214] width 18 height 17
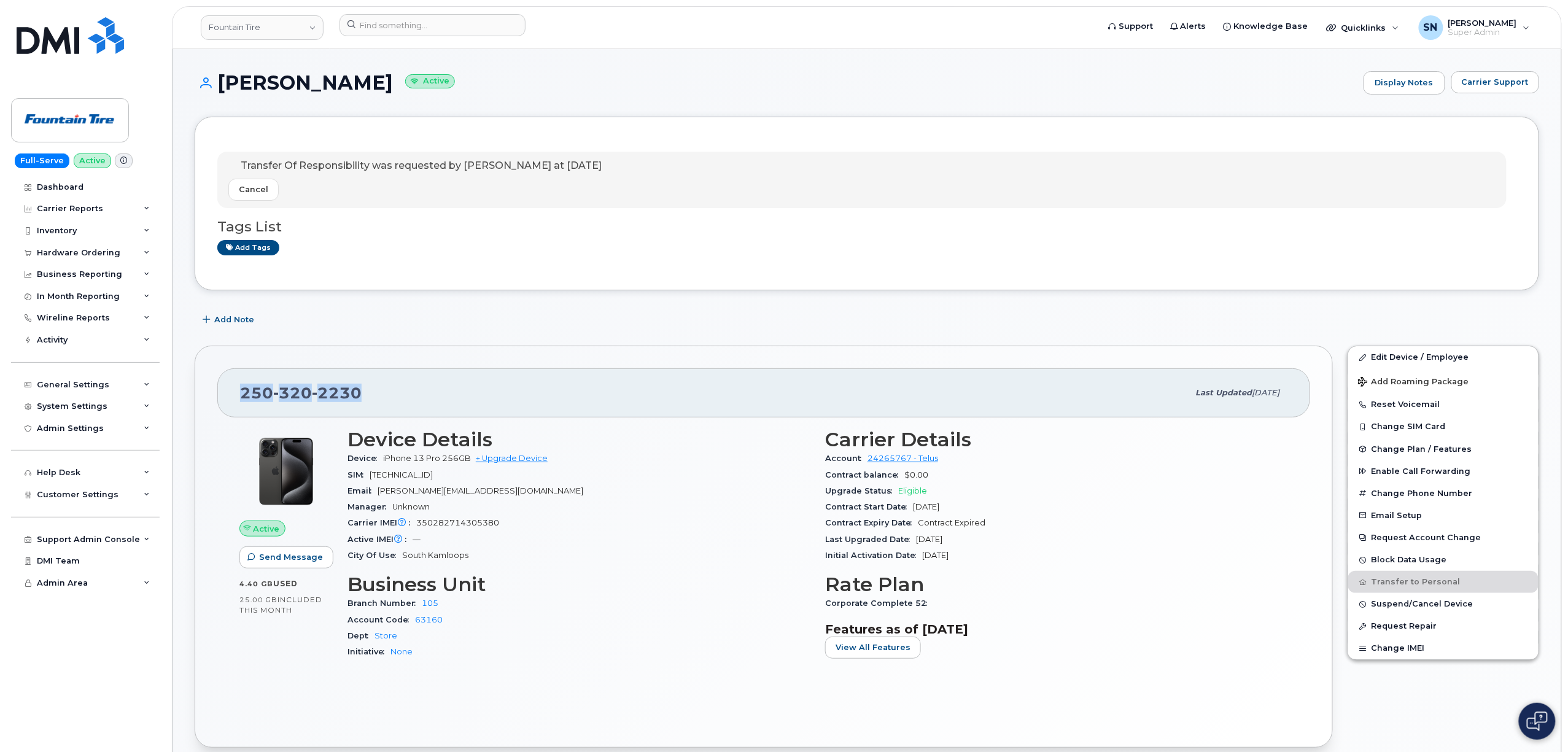
copy span "250 320 2230"
click at [80, 386] on div "General Settings" at bounding box center [73, 385] width 72 height 10
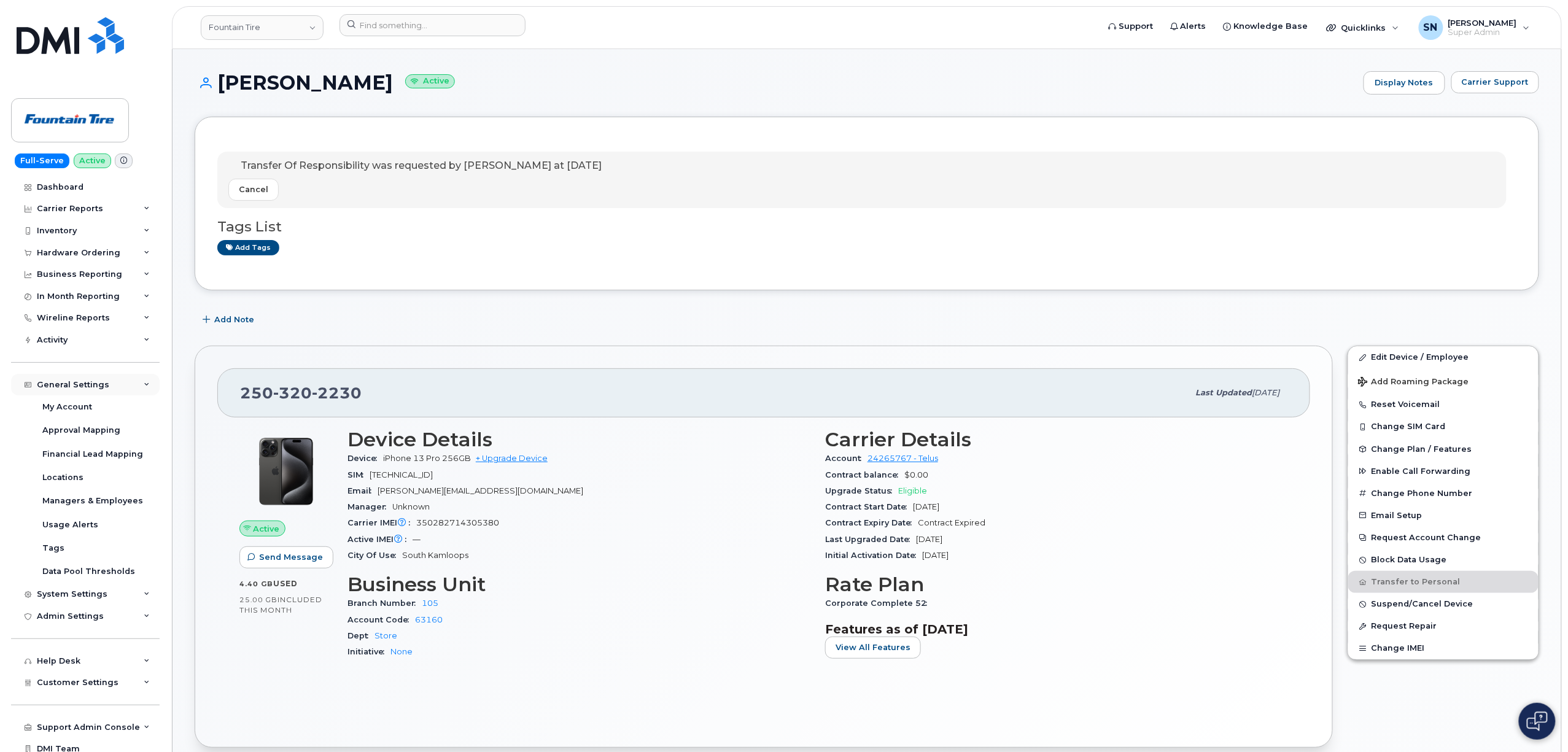
click at [85, 393] on div "General Settings" at bounding box center [85, 385] width 149 height 22
click at [85, 401] on div "System Settings" at bounding box center [72, 406] width 71 height 10
click at [80, 483] on div "General Settings My Account Approval Mapping Financial Lead Mapping Locations M…" at bounding box center [86, 494] width 152 height 22
click at [82, 380] on div "General Settings" at bounding box center [73, 385] width 72 height 10
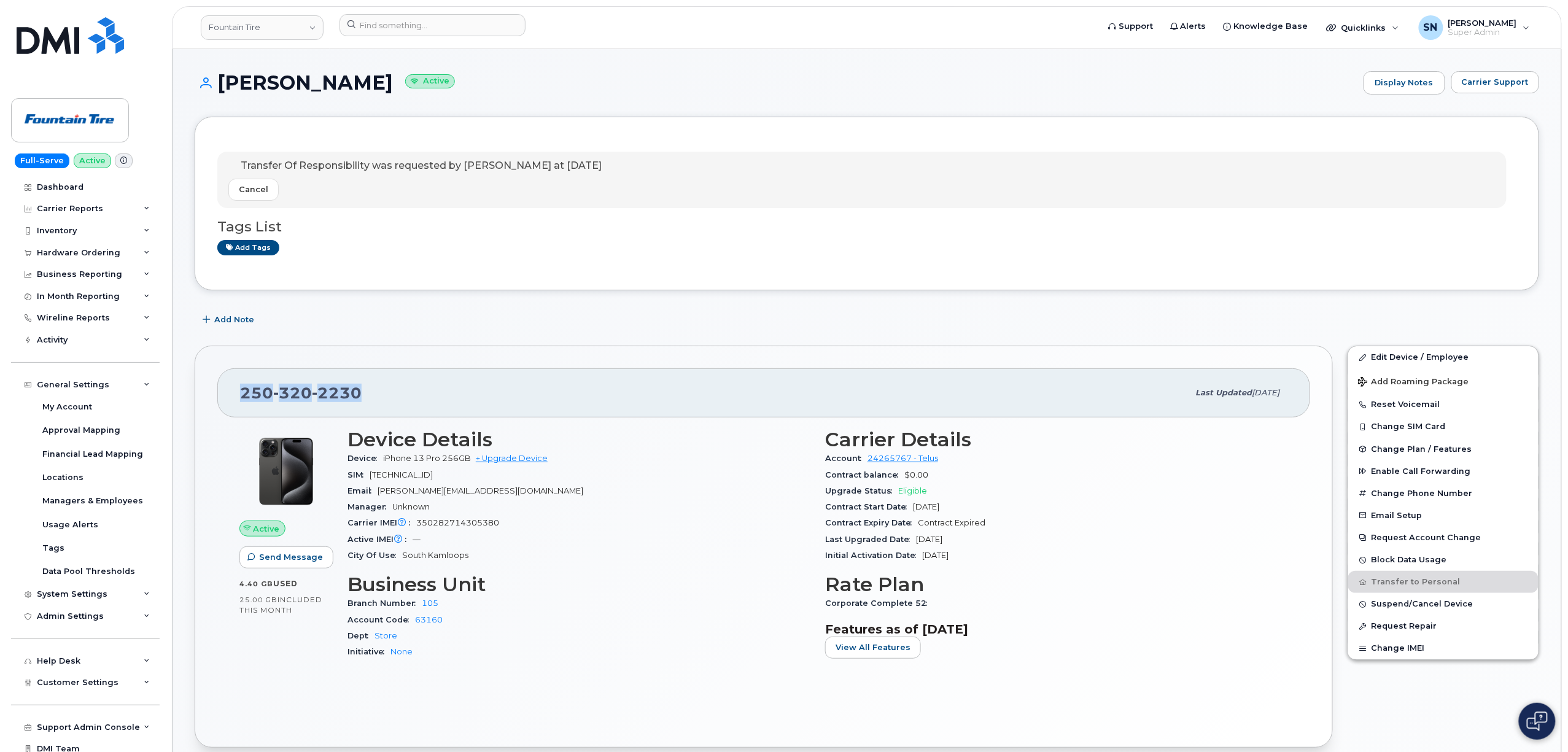
drag, startPoint x: 243, startPoint y: 392, endPoint x: 357, endPoint y: 400, distance: 114.3
click at [357, 400] on span "250 320 2230" at bounding box center [301, 393] width 122 height 18
copy span "250 320 2230"
click at [421, 346] on div "250 320 2230 Last updated Sep 02, 2023 Active Send Message 4.40 GB  used 25.00 …" at bounding box center [763, 546] width 1153 height 416
click at [399, 28] on input at bounding box center [433, 25] width 186 height 22
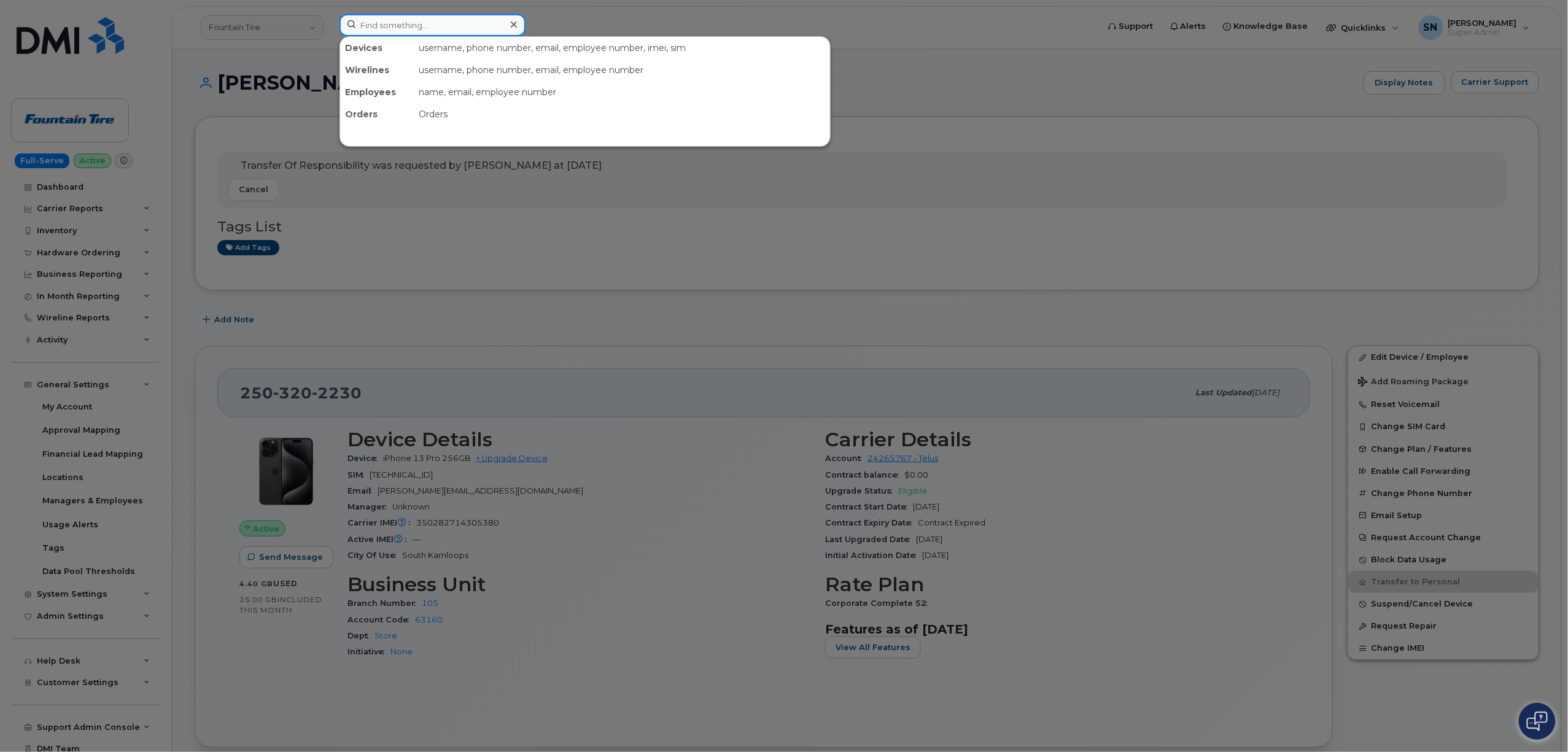
paste input "514-8574"
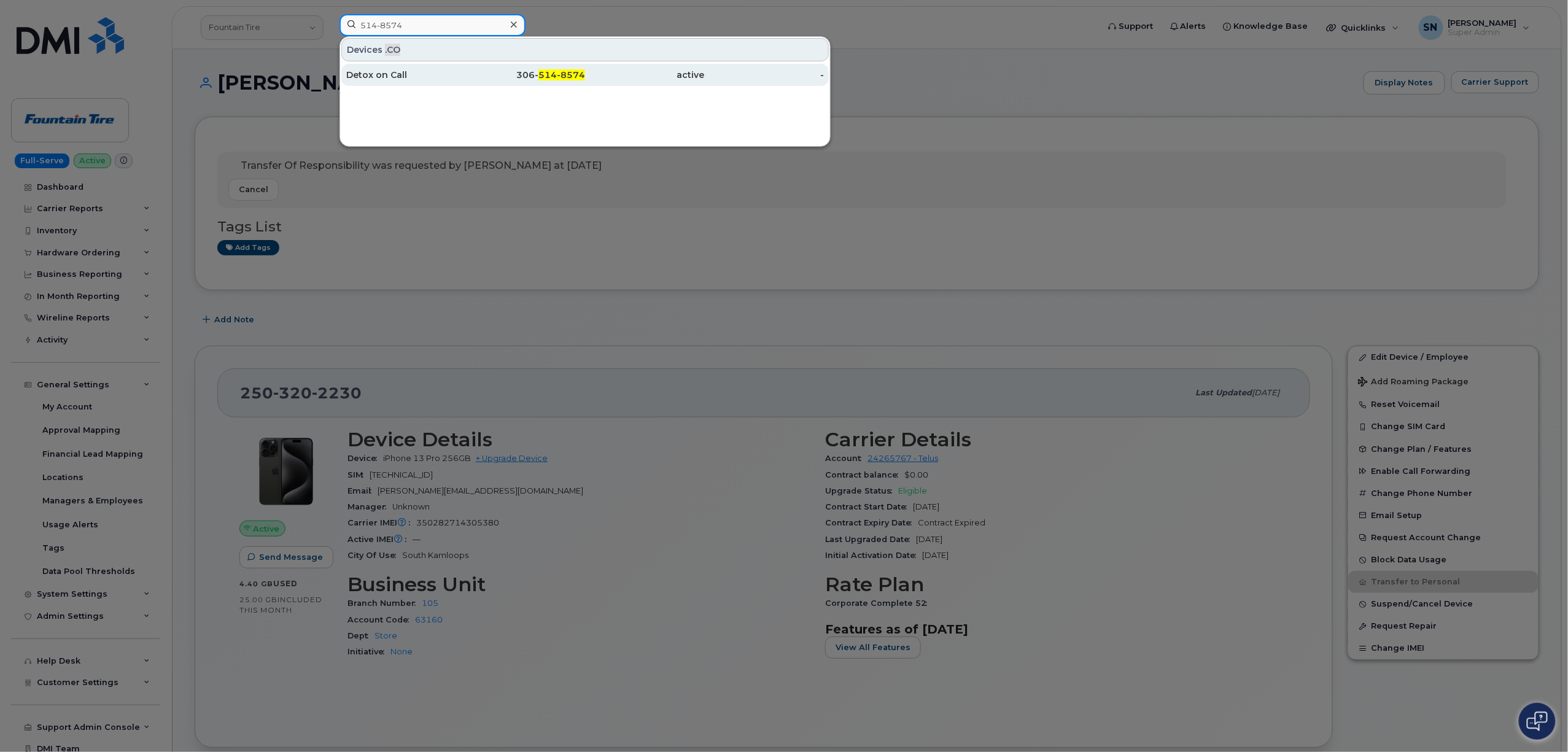
type input "514-8574"
click at [404, 79] on div "Detox on Call" at bounding box center [406, 75] width 119 height 12
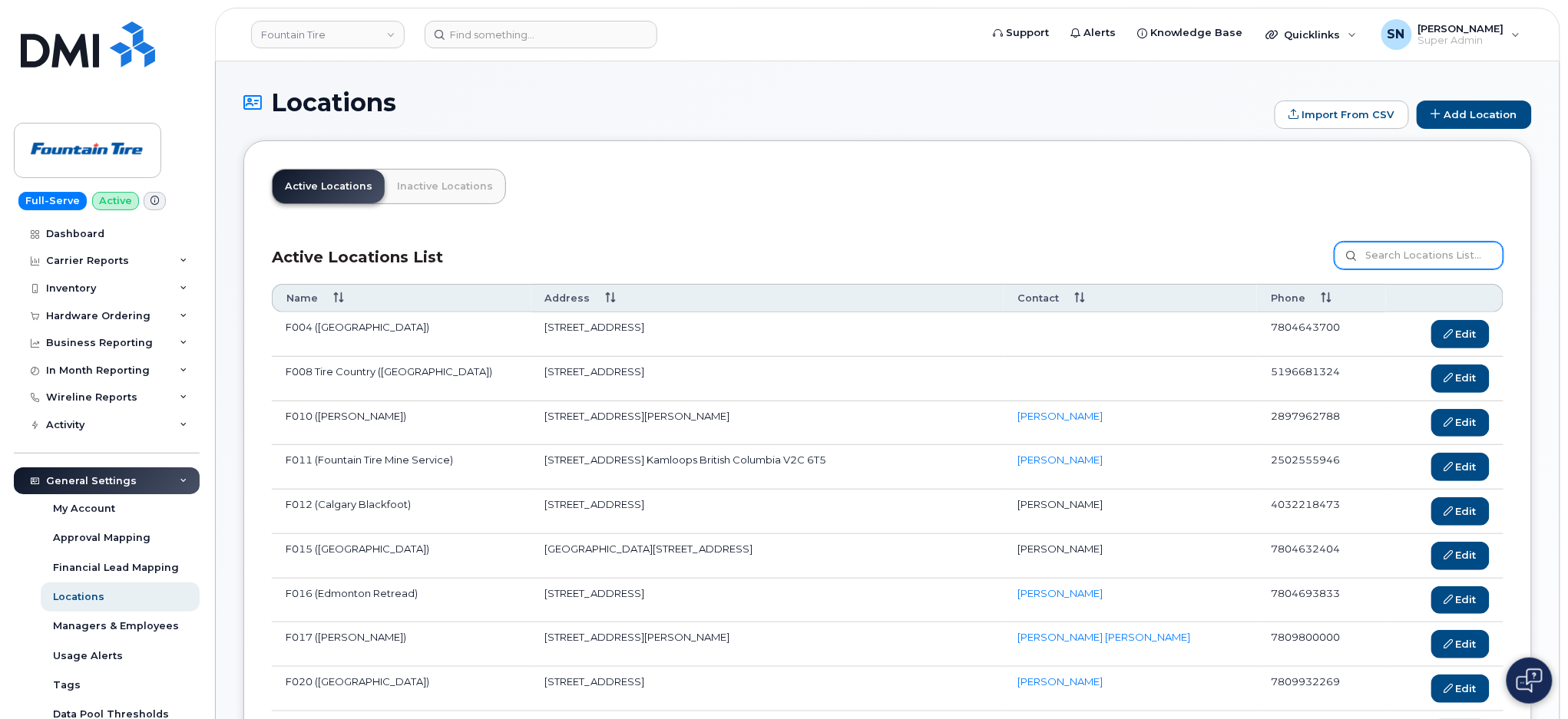
click at [1440, 257] on input at bounding box center [1419, 255] width 169 height 28
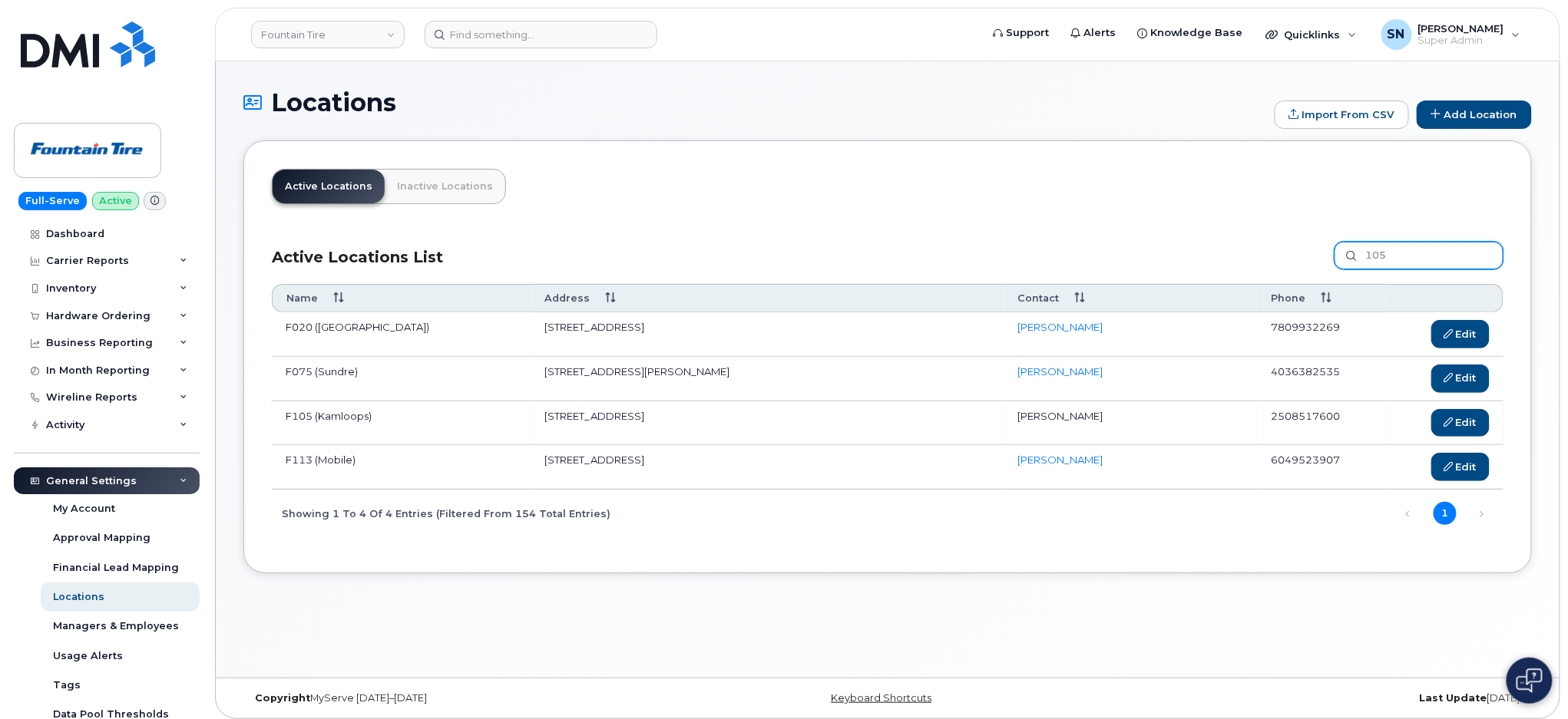
type input "105"
copy td "2508517600"
drag, startPoint x: 1282, startPoint y: 421, endPoint x: 1338, endPoint y: 419, distance: 56.0
click at [1338, 419] on td "2508517600" at bounding box center [1321, 424] width 129 height 44
drag, startPoint x: 551, startPoint y: 417, endPoint x: 774, endPoint y: 421, distance: 223.0
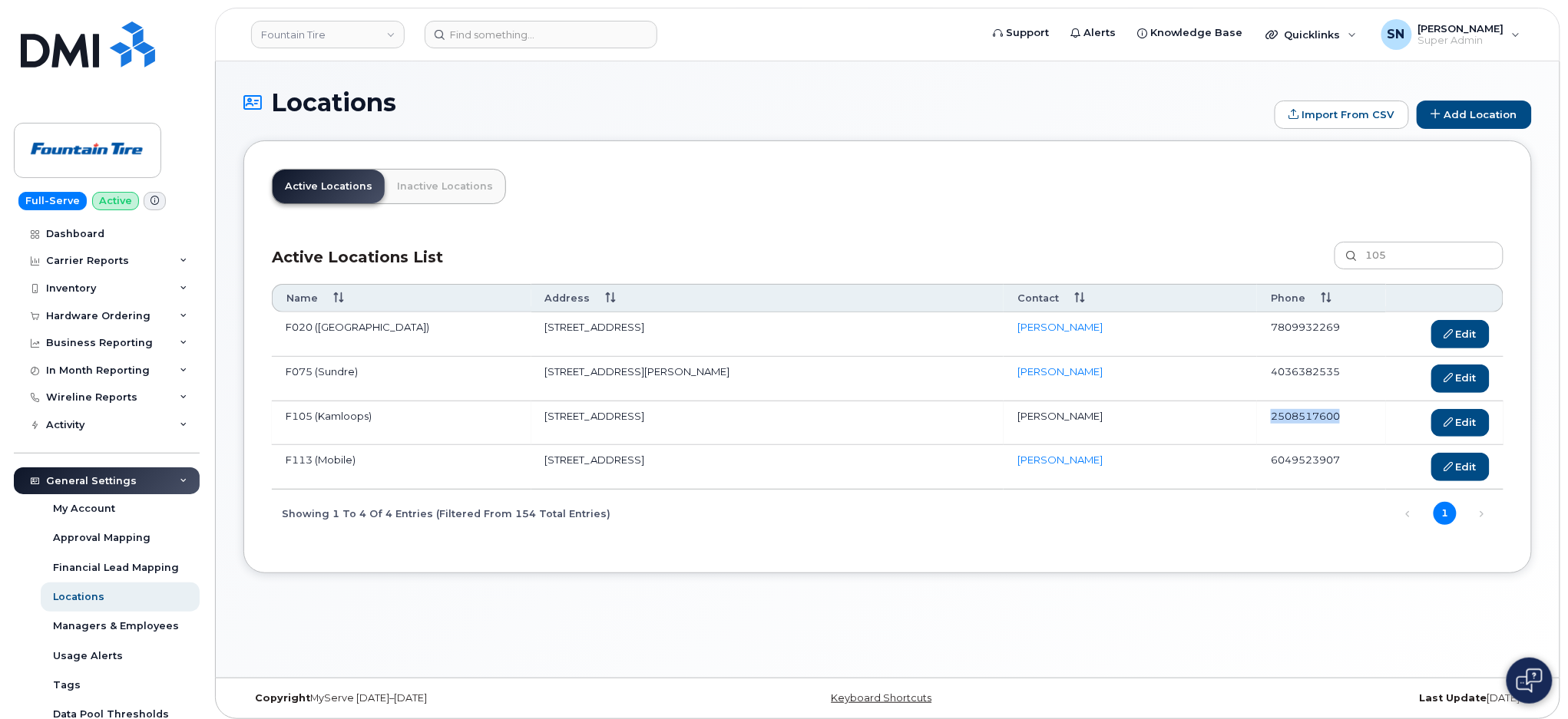
click at [777, 422] on td "[STREET_ADDRESS]" at bounding box center [768, 424] width 473 height 44
click at [536, 415] on td "[STREET_ADDRESS]" at bounding box center [768, 424] width 473 height 44
drag, startPoint x: 544, startPoint y: 416, endPoint x: 858, endPoint y: 418, distance: 314.0
click at [858, 418] on td "[STREET_ADDRESS]" at bounding box center [768, 424] width 473 height 44
copy td "[STREET_ADDRESS]"
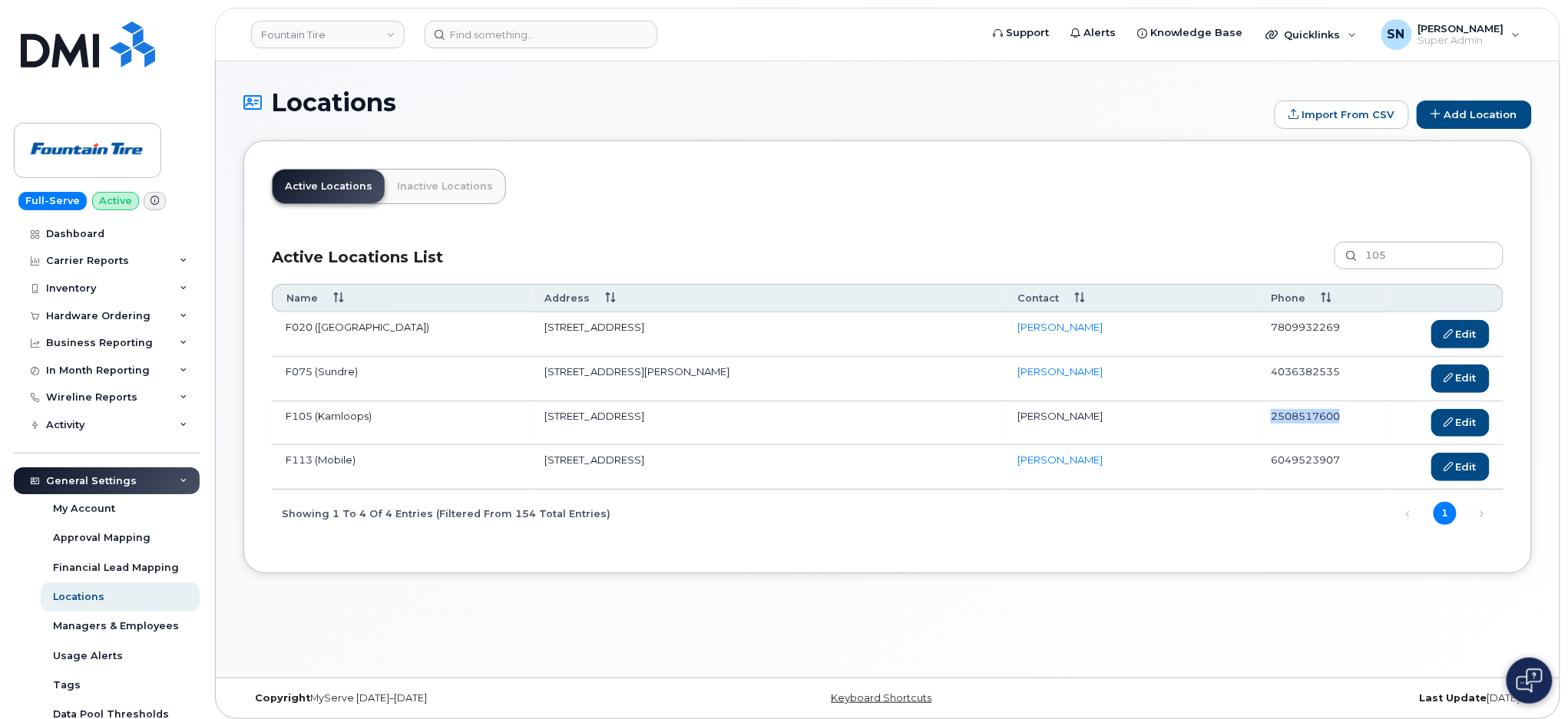
drag, startPoint x: 1273, startPoint y: 419, endPoint x: 1340, endPoint y: 422, distance: 67.1
click at [1340, 422] on td "2508517600" at bounding box center [1321, 424] width 129 height 44
copy td "2508517600"
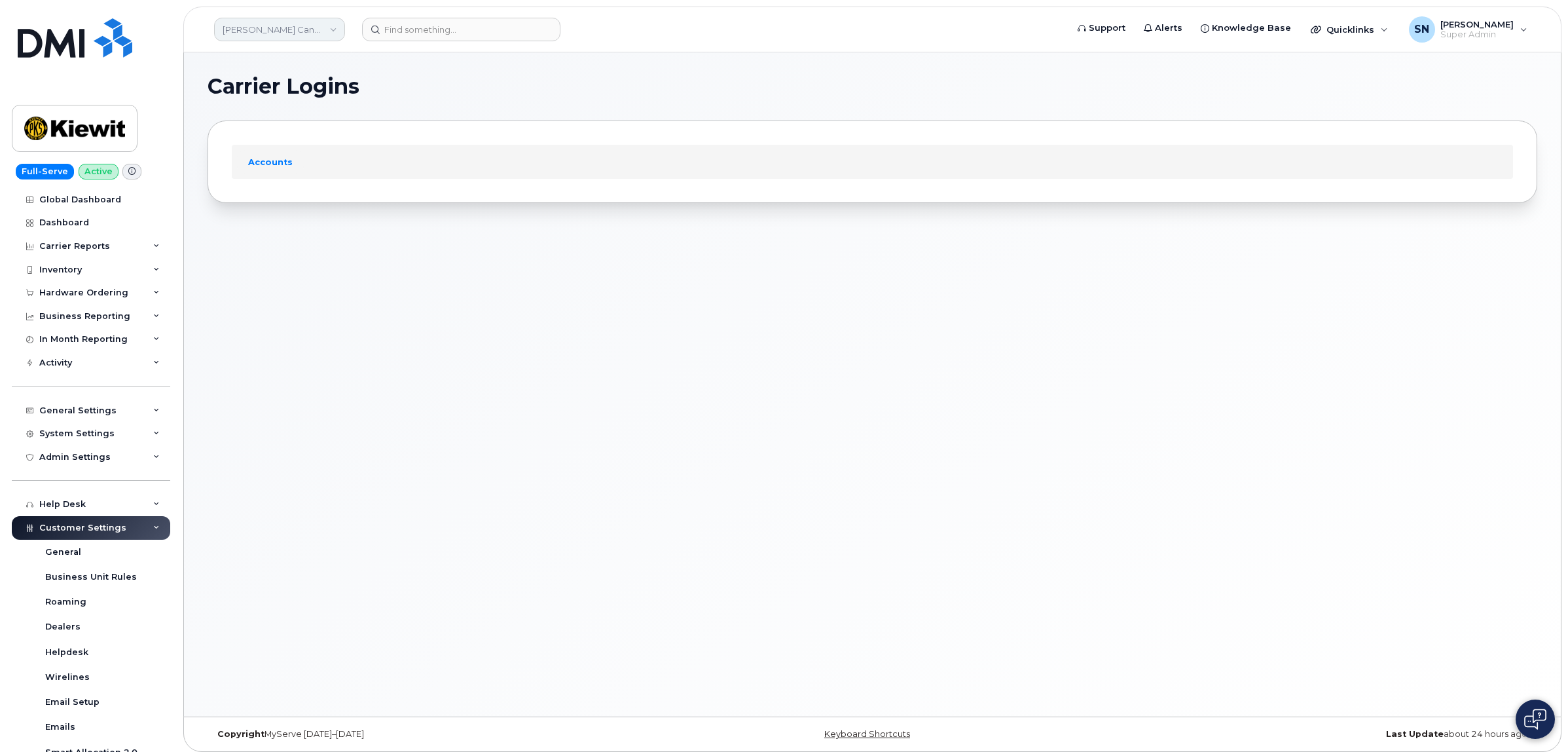
click at [306, 24] on link "[PERSON_NAME] Canada Inc" at bounding box center [279, 30] width 131 height 24
type input "royal"
click at [292, 149] on span "Royal Bank of Canada" at bounding box center [274, 151] width 94 height 13
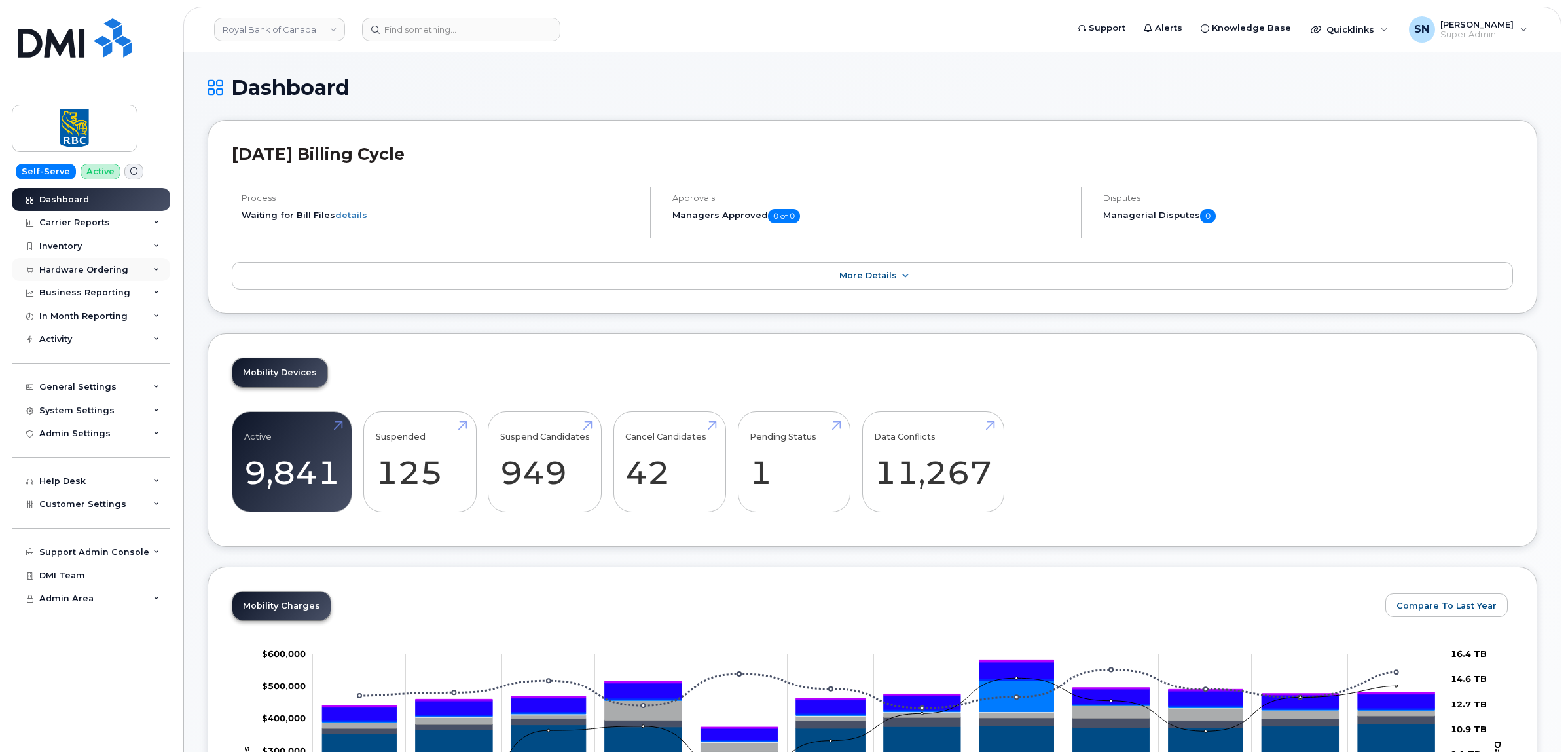
click at [83, 277] on div "Hardware Ordering" at bounding box center [90, 270] width 159 height 24
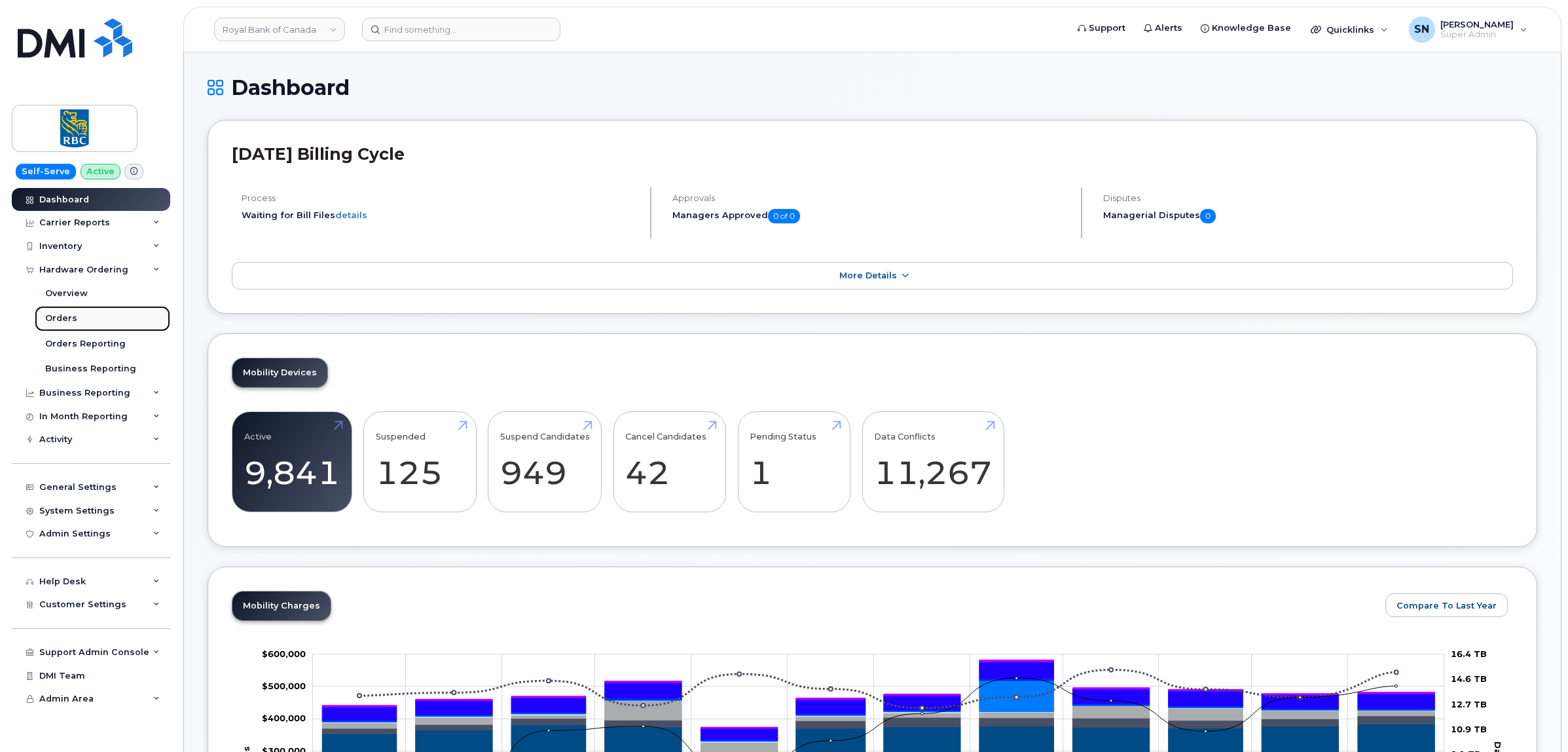
click at [72, 323] on div "Orders" at bounding box center [61, 318] width 32 height 12
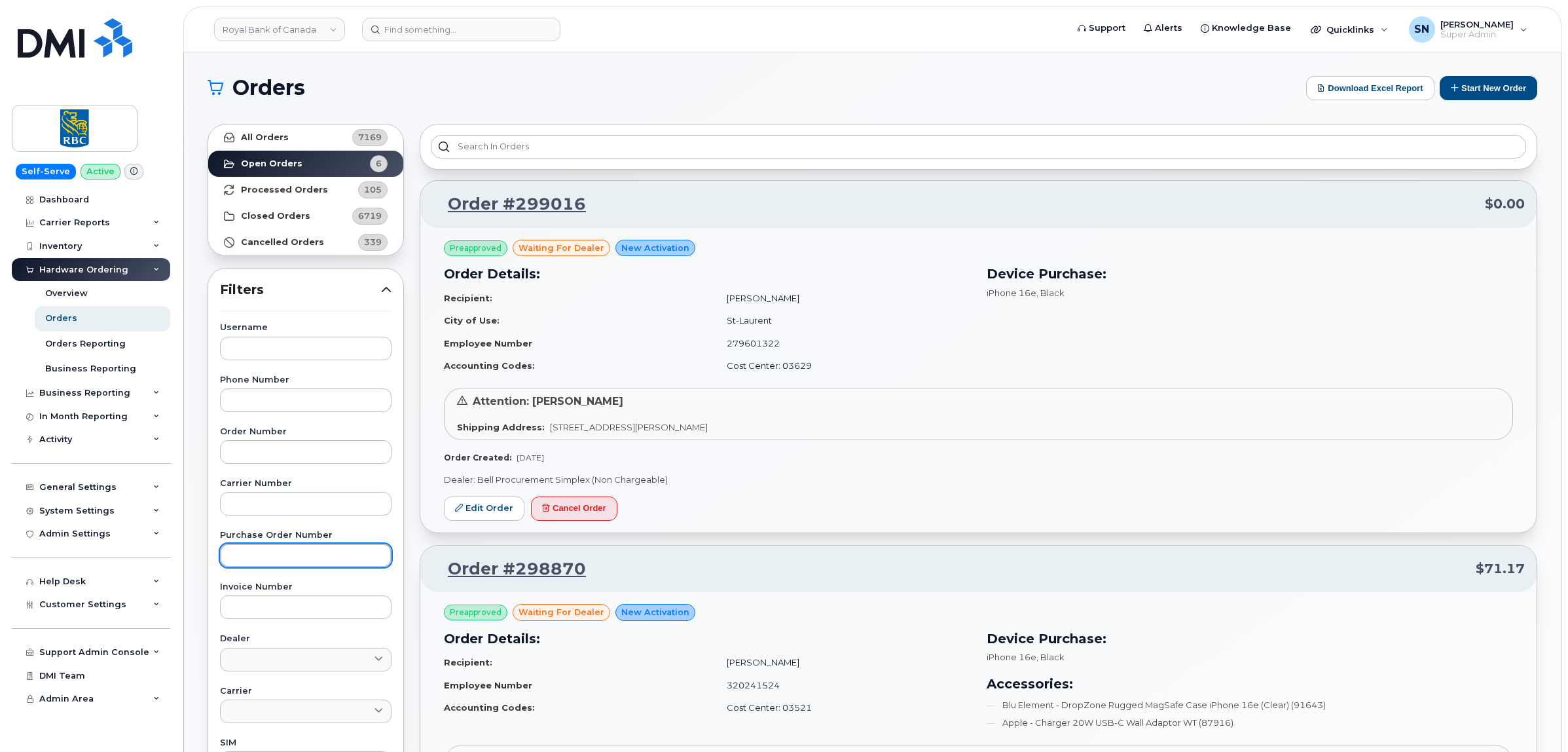
click at [321, 554] on input "text" at bounding box center [306, 556] width 172 height 24
paste input "6500211680"
click at [283, 133] on strong "All Orders" at bounding box center [264, 137] width 48 height 11
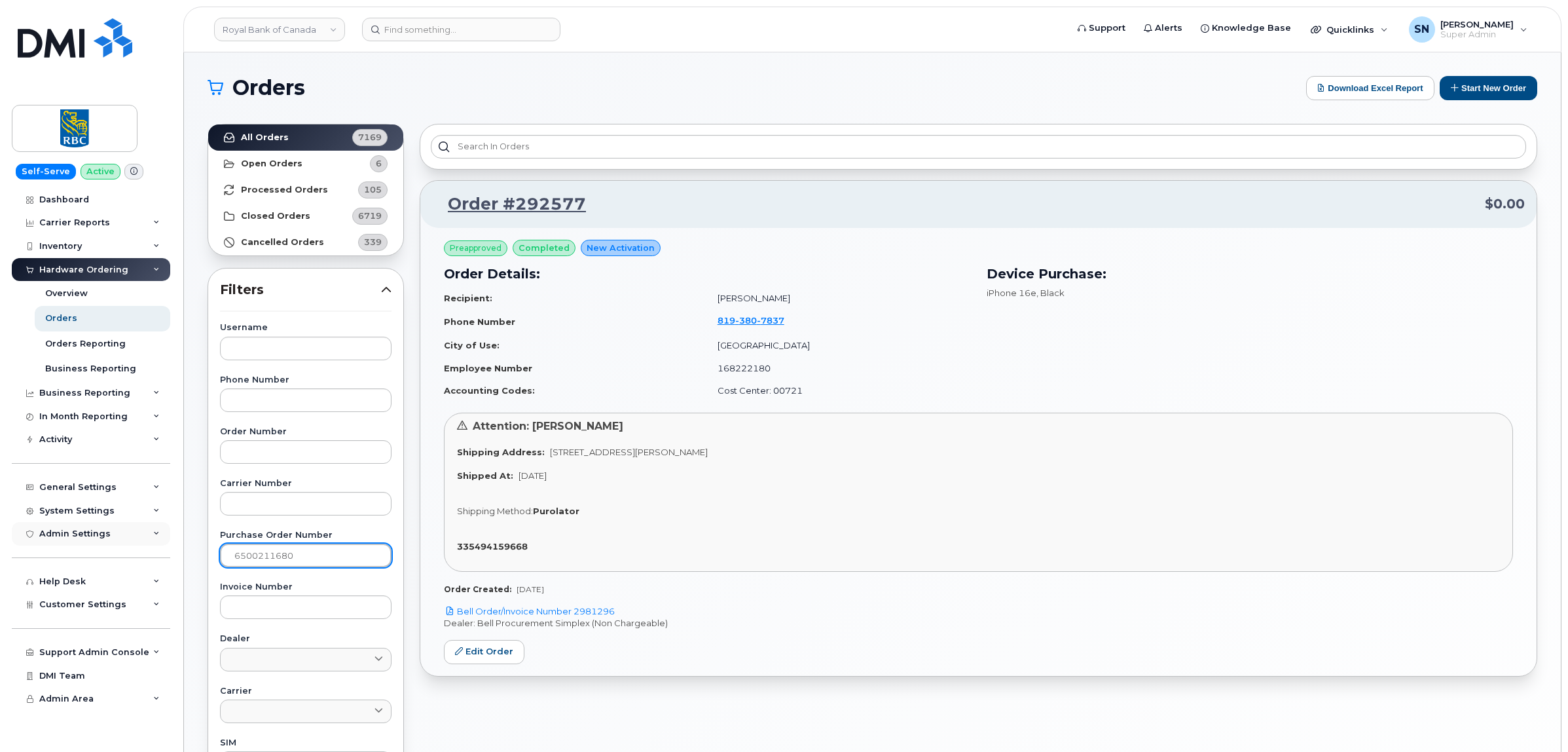
drag, startPoint x: 323, startPoint y: 546, endPoint x: 165, endPoint y: 542, distance: 158.1
click at [184, 542] on div "Royal Bank of Canada Support Alerts Knowledge Base Quicklinks Suspend / Cancel …" at bounding box center [872, 552] width 1377 height 1000
paste input "2134"
click at [316, 139] on link "All Orders 7169" at bounding box center [306, 137] width 195 height 26
drag, startPoint x: 311, startPoint y: 551, endPoint x: 179, endPoint y: 545, distance: 132.1
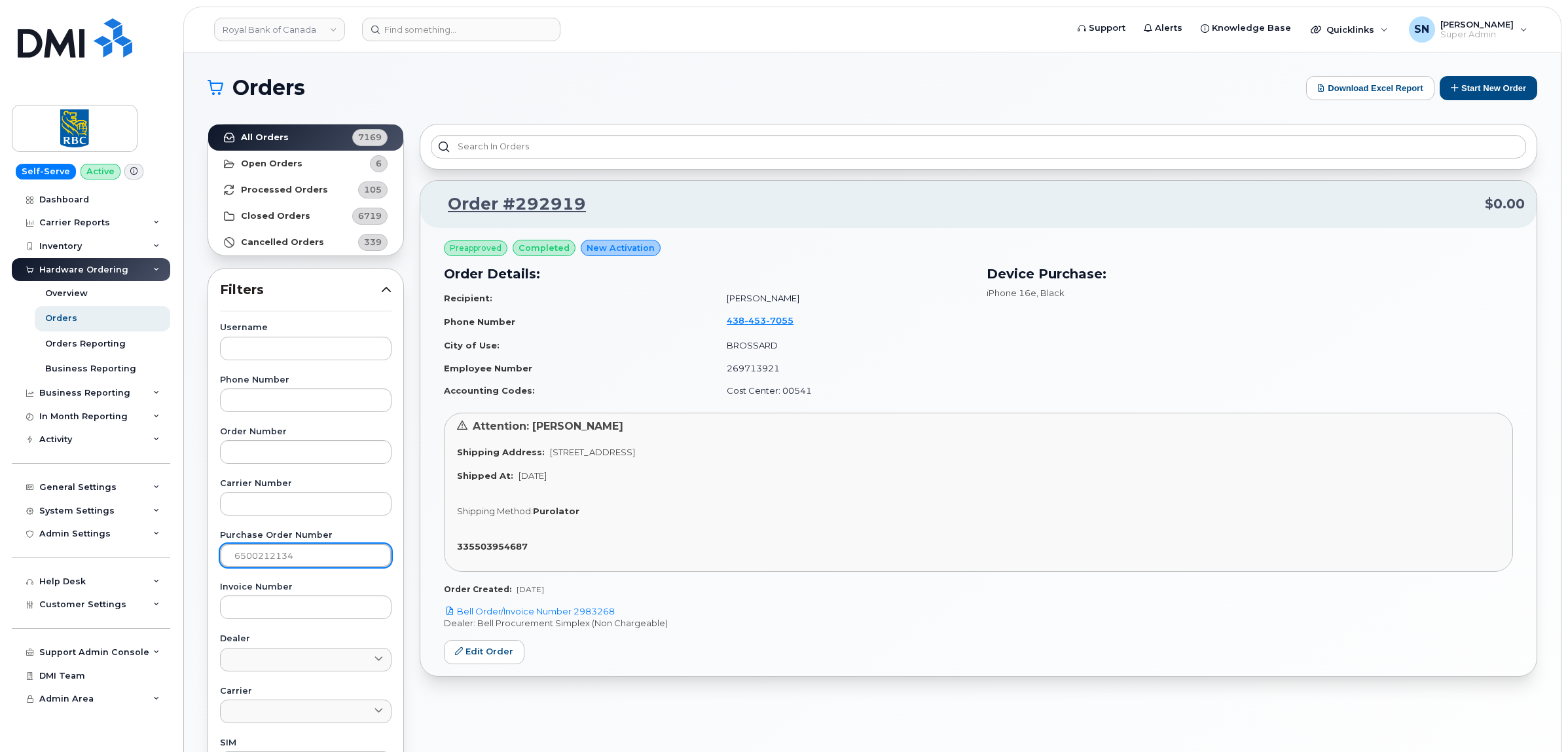
click at [179, 545] on body "Royal Bank of Canada Support Alerts Knowledge Base Quicklinks Suspend / Cancel …" at bounding box center [784, 547] width 1568 height 1094
paste input "508"
click at [276, 142] on strong "All Orders" at bounding box center [264, 137] width 48 height 11
drag, startPoint x: 292, startPoint y: 555, endPoint x: 221, endPoint y: 548, distance: 71.3
click at [221, 548] on input "6500215084" at bounding box center [306, 556] width 172 height 24
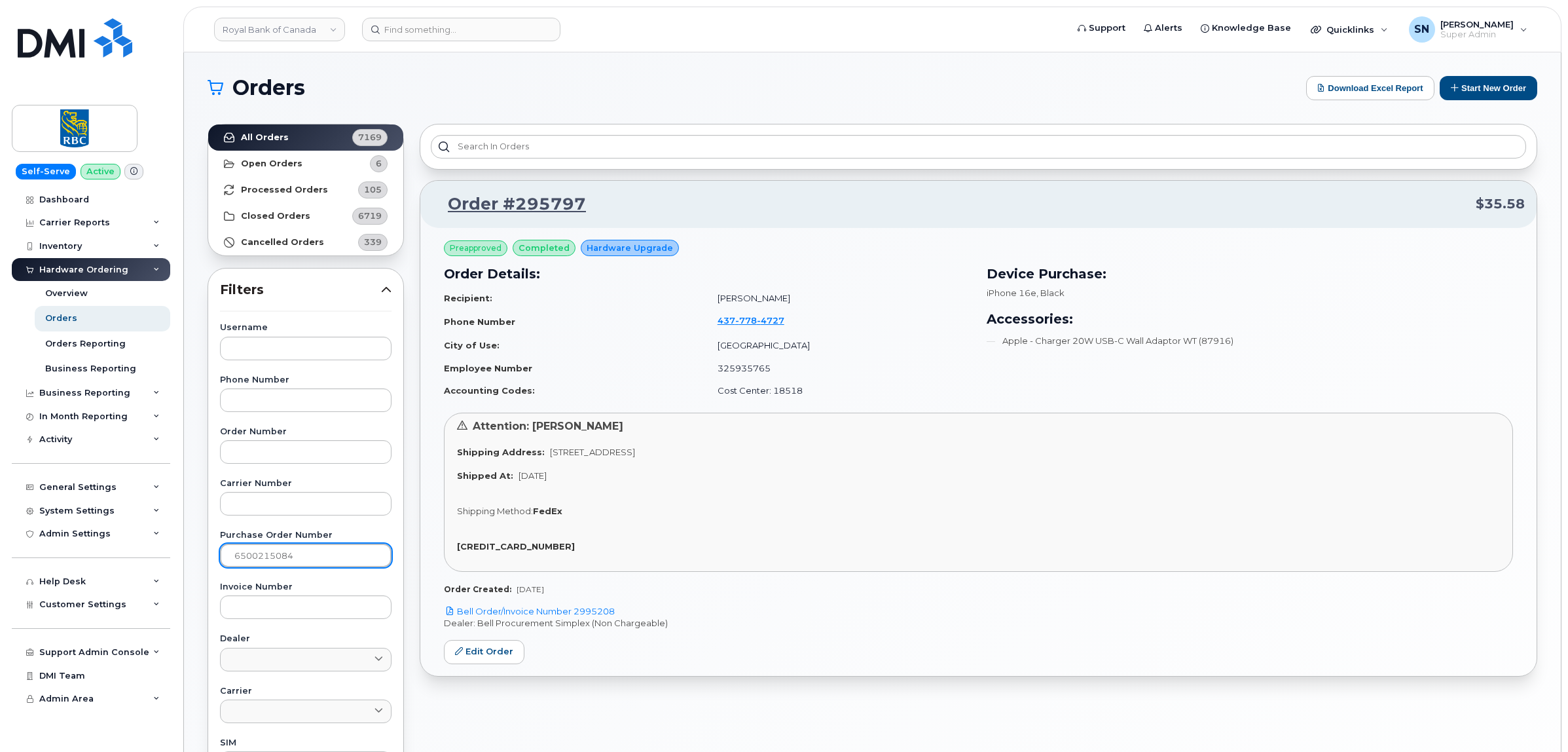
click at [309, 557] on input "6500215084" at bounding box center [306, 556] width 172 height 24
drag, startPoint x: 311, startPoint y: 556, endPoint x: 159, endPoint y: 559, distance: 152.0
click at [184, 561] on div "Royal Bank of Canada Support Alerts Knowledge Base Quicklinks Suspend / Cancel …" at bounding box center [872, 552] width 1377 height 1000
paste input "388"
click at [301, 131] on link "All Orders 7169" at bounding box center [306, 137] width 195 height 26
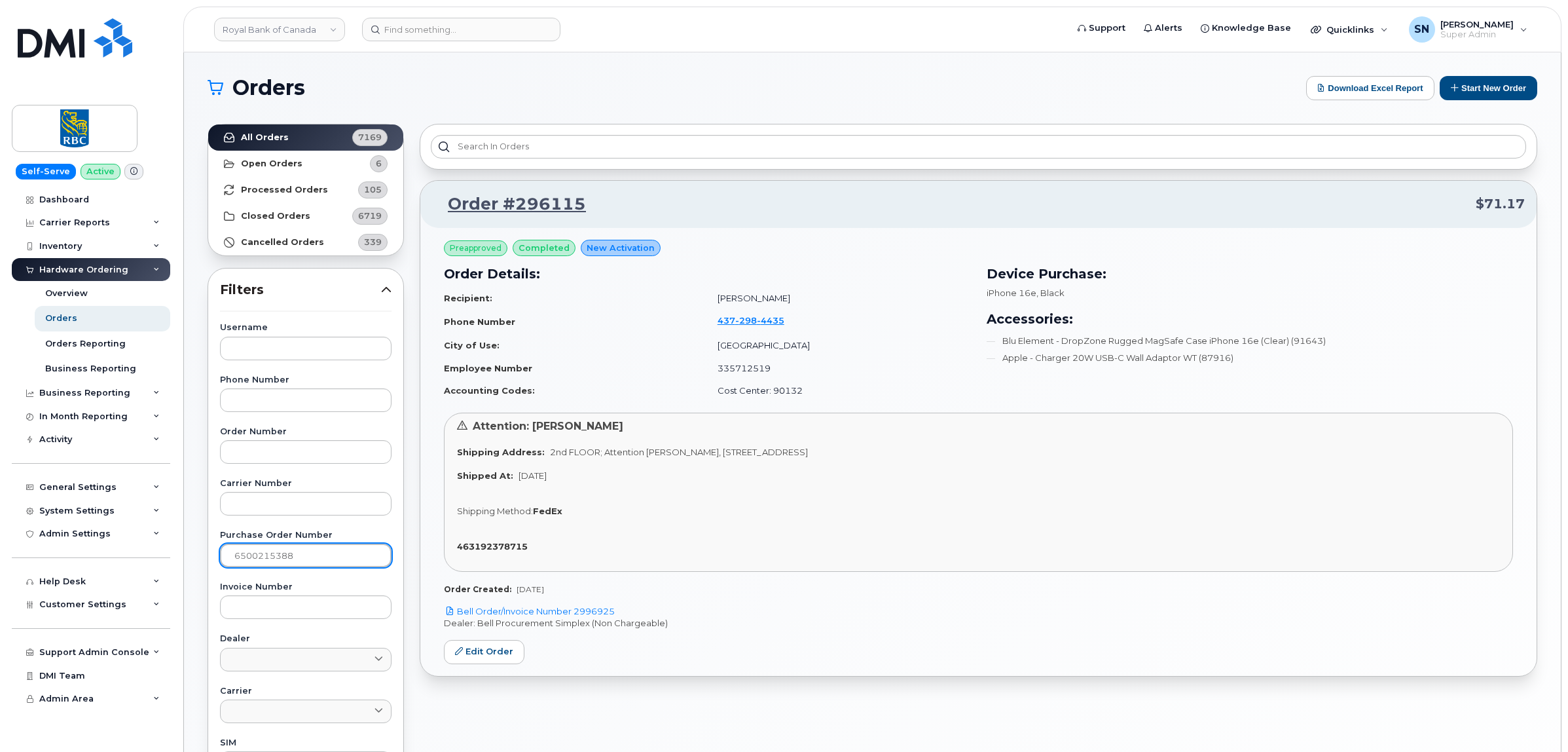
drag, startPoint x: 316, startPoint y: 554, endPoint x: 231, endPoint y: 561, distance: 85.3
click at [231, 561] on input "6500215388" at bounding box center [306, 556] width 172 height 24
paste input "462"
click at [273, 135] on strong "All Orders" at bounding box center [264, 137] width 48 height 11
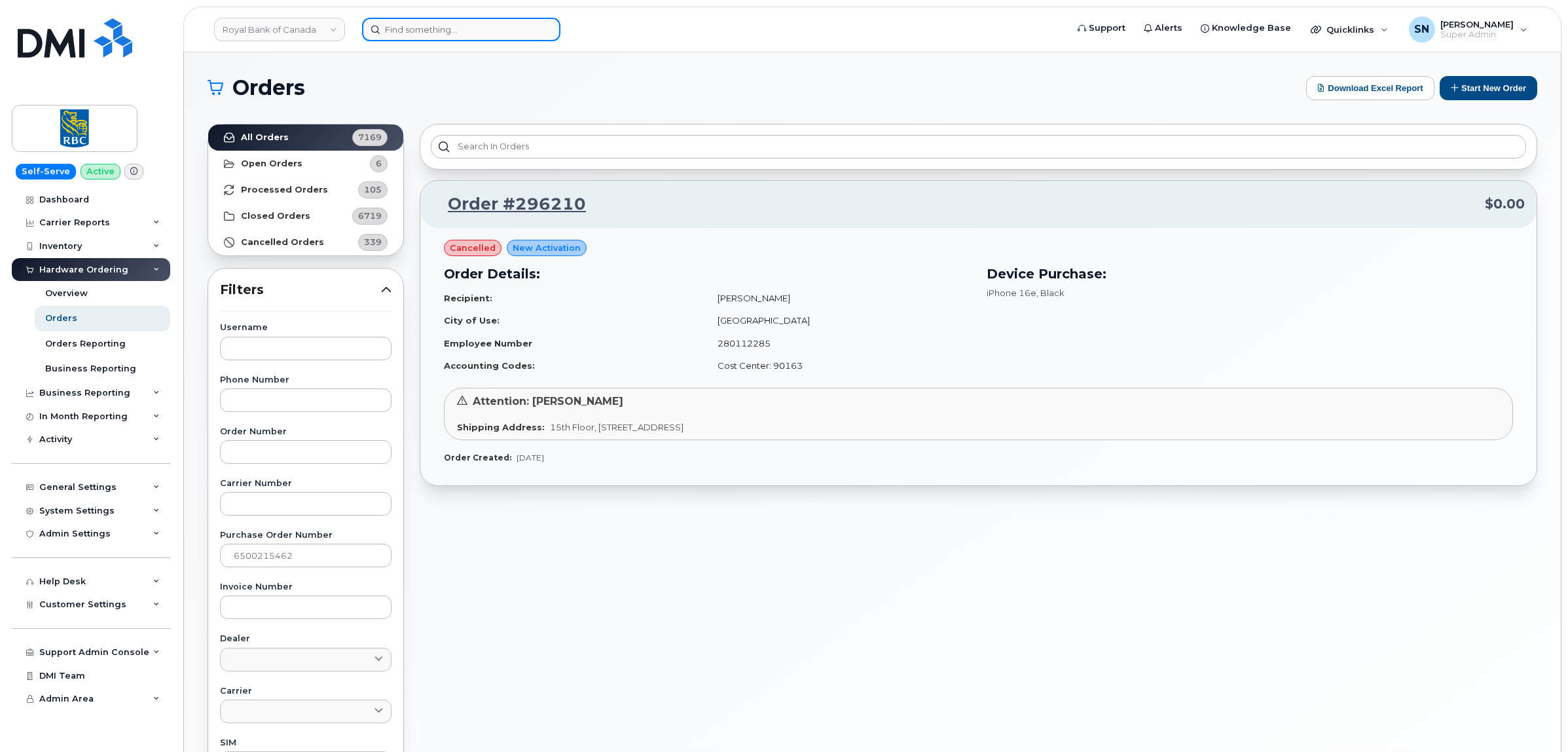
click at [409, 27] on input at bounding box center [462, 30] width 199 height 24
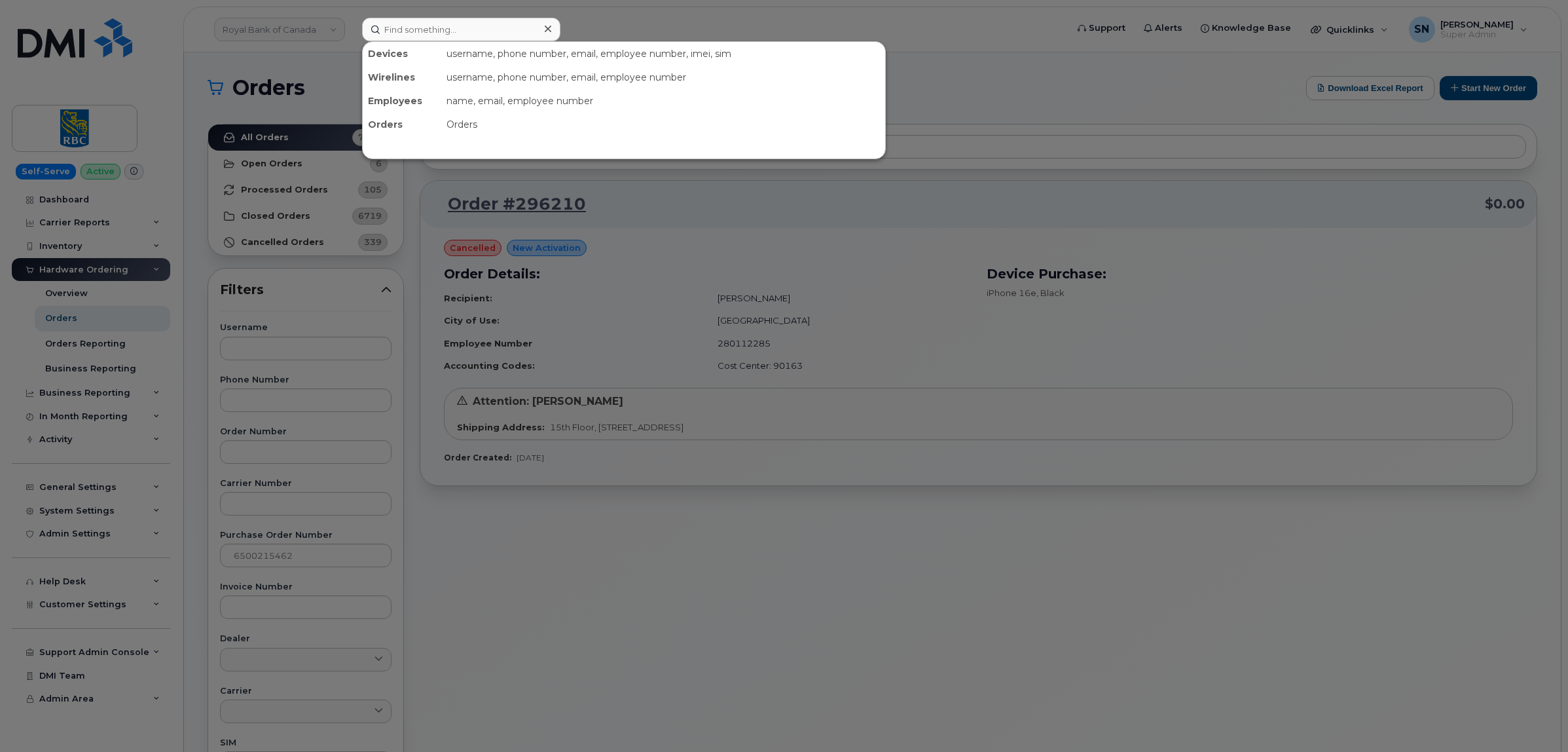
click at [308, 557] on div at bounding box center [784, 376] width 1568 height 752
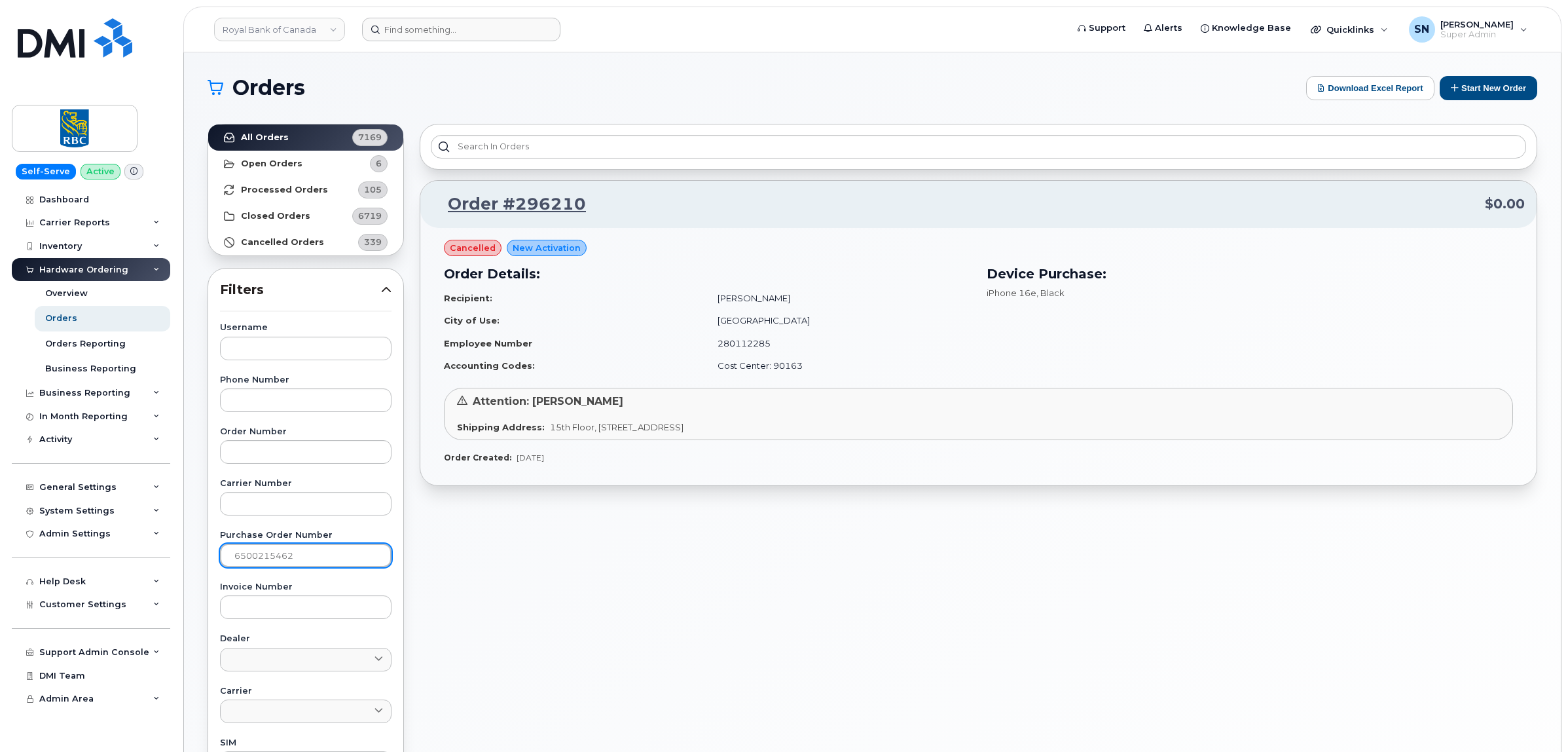
click at [308, 557] on input "6500215462" at bounding box center [306, 556] width 172 height 24
paste input "618"
click at [292, 136] on link "All Orders 7169" at bounding box center [306, 137] width 195 height 26
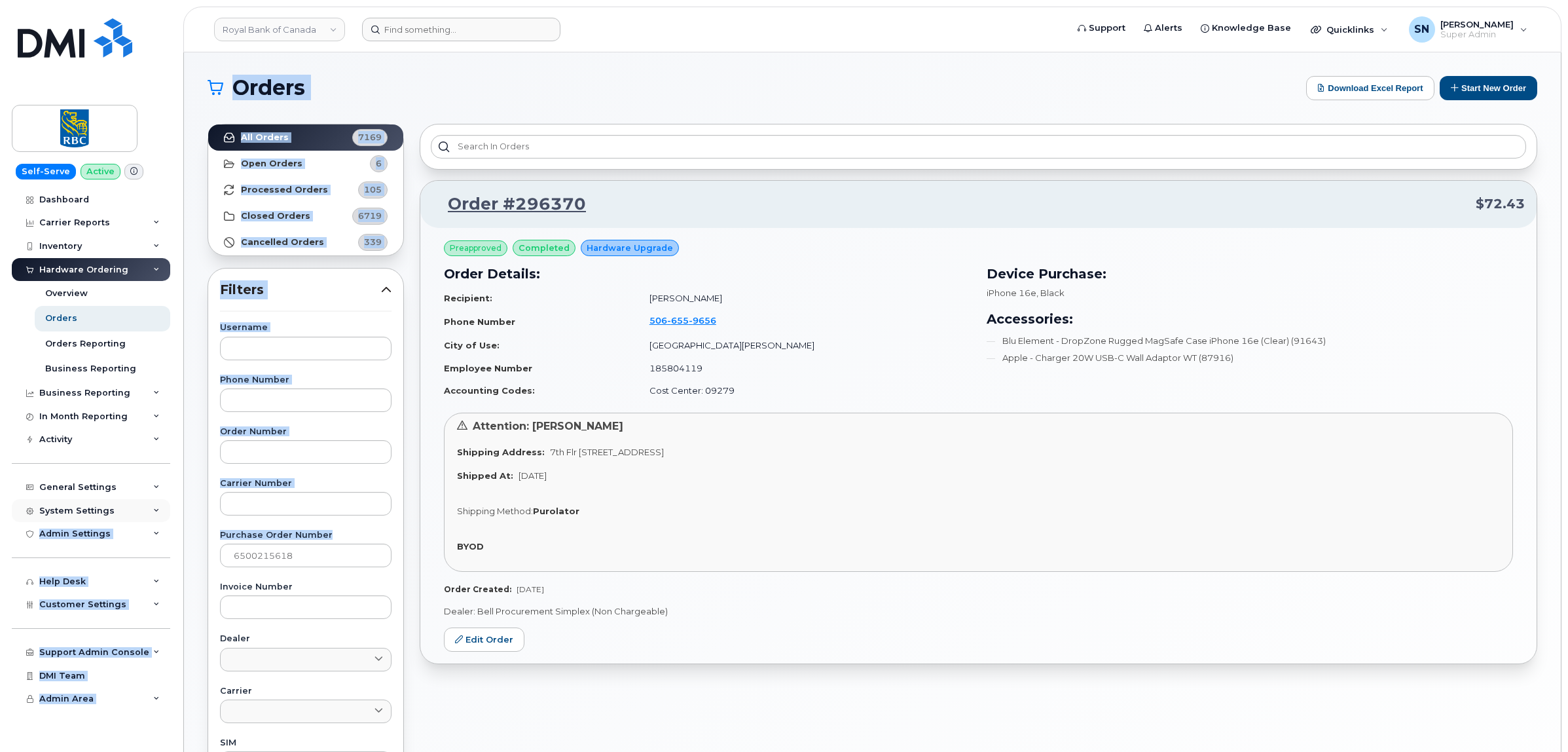
drag, startPoint x: 303, startPoint y: 542, endPoint x: 113, endPoint y: 519, distance: 191.4
click at [184, 519] on div "Royal Bank of Canada Support Alerts Knowledge Base Quicklinks Suspend / Cancel …" at bounding box center [872, 552] width 1377 height 1000
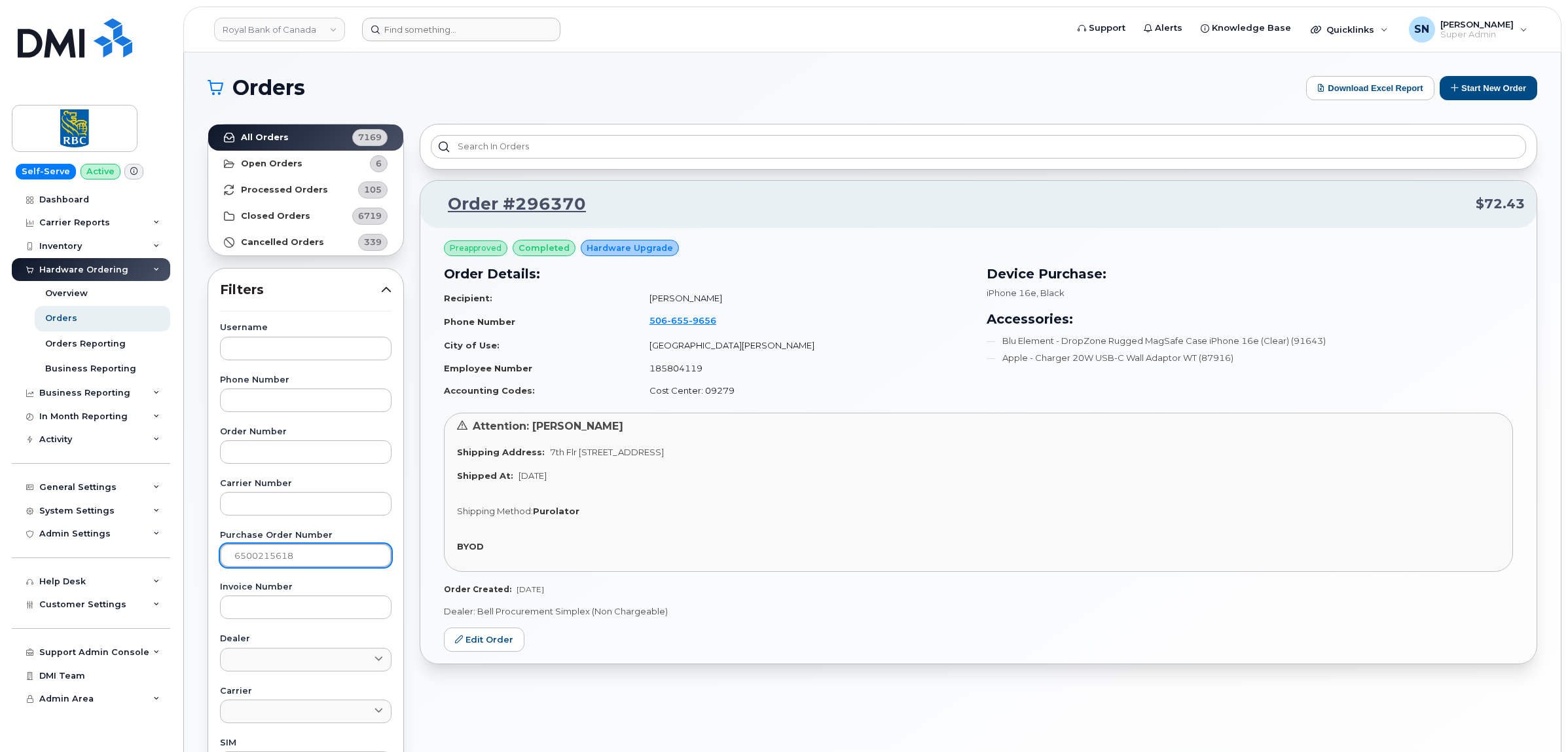
click at [313, 546] on input "6500215618" at bounding box center [306, 556] width 172 height 24
drag, startPoint x: 287, startPoint y: 557, endPoint x: 170, endPoint y: 552, distance: 117.1
click at [184, 554] on div "Royal Bank of Canada Support Alerts Knowledge Base Quicklinks Suspend / Cancel …" at bounding box center [872, 552] width 1377 height 1000
paste input "69"
click at [286, 136] on link "All Orders 7169" at bounding box center [306, 137] width 195 height 26
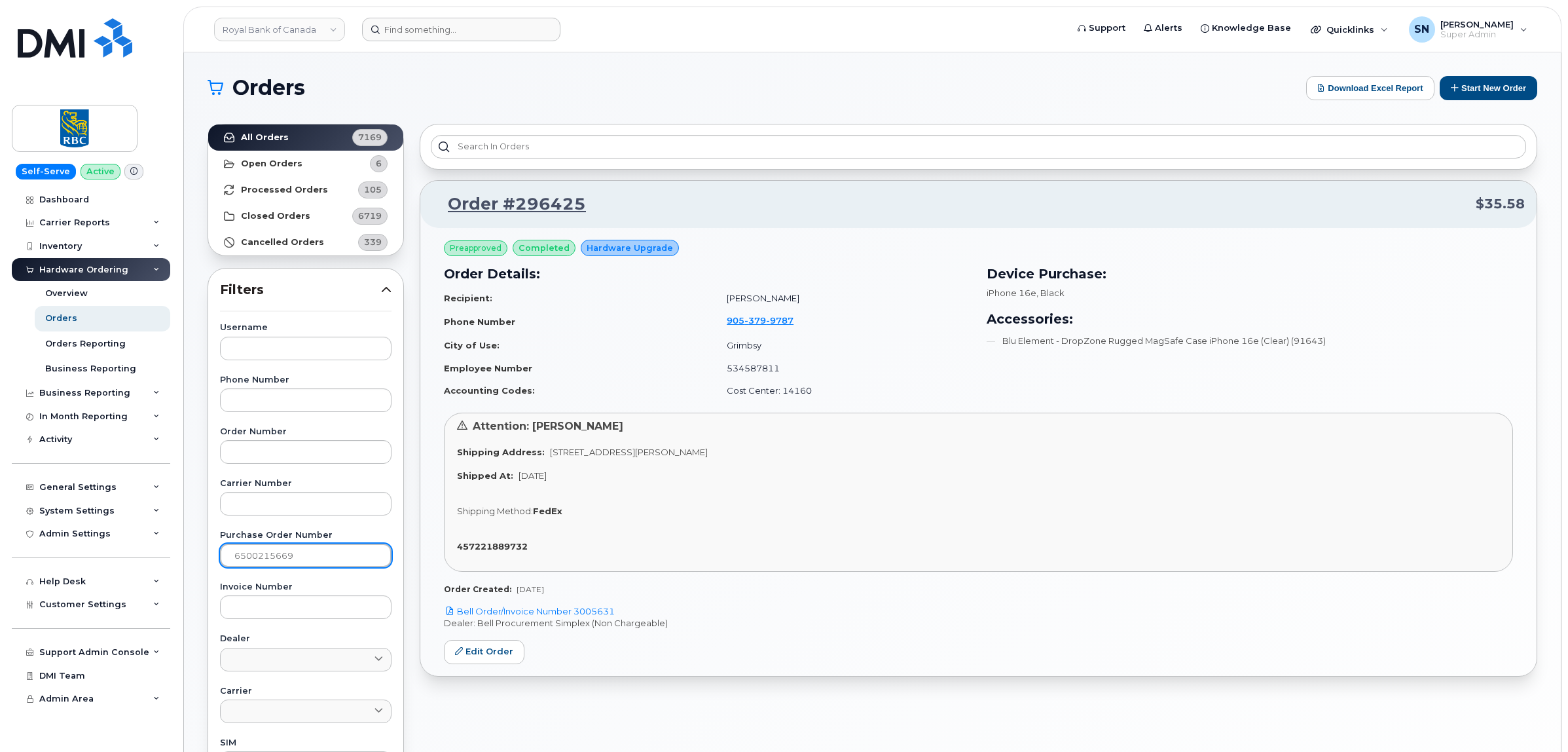
drag, startPoint x: 251, startPoint y: 557, endPoint x: 176, endPoint y: 554, distance: 75.1
click at [184, 554] on div "Royal Bank of Canada Support Alerts Knowledge Base Quicklinks Suspend / Cancel …" at bounding box center [872, 552] width 1377 height 1000
paste input "RITM20294102"
drag, startPoint x: 331, startPoint y: 558, endPoint x: 148, endPoint y: 551, distance: 183.1
click at [184, 551] on div "Royal Bank of Canada Support Alerts Knowledge Base Quicklinks Suspend / Cancel …" at bounding box center [872, 552] width 1377 height 1000
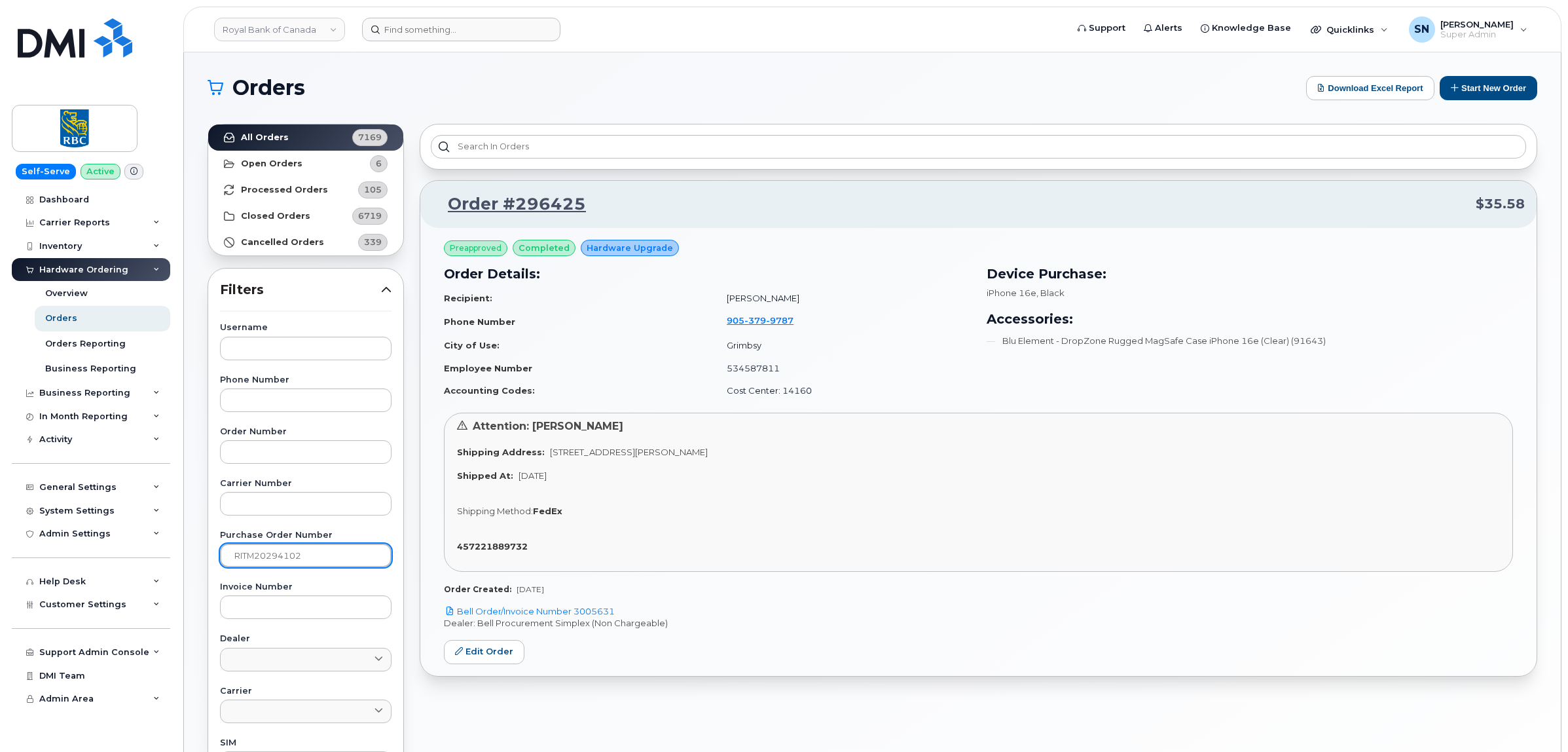
paste input "6500215756"
click at [289, 141] on link "All Orders 7169" at bounding box center [306, 137] width 195 height 26
drag, startPoint x: 223, startPoint y: 552, endPoint x: 80, endPoint y: 547, distance: 143.1
click at [184, 548] on div "Royal Bank of Canada Support Alerts Knowledge Base Quicklinks Suspend / Cancel …" at bounding box center [872, 552] width 1377 height 1000
paste input "462"
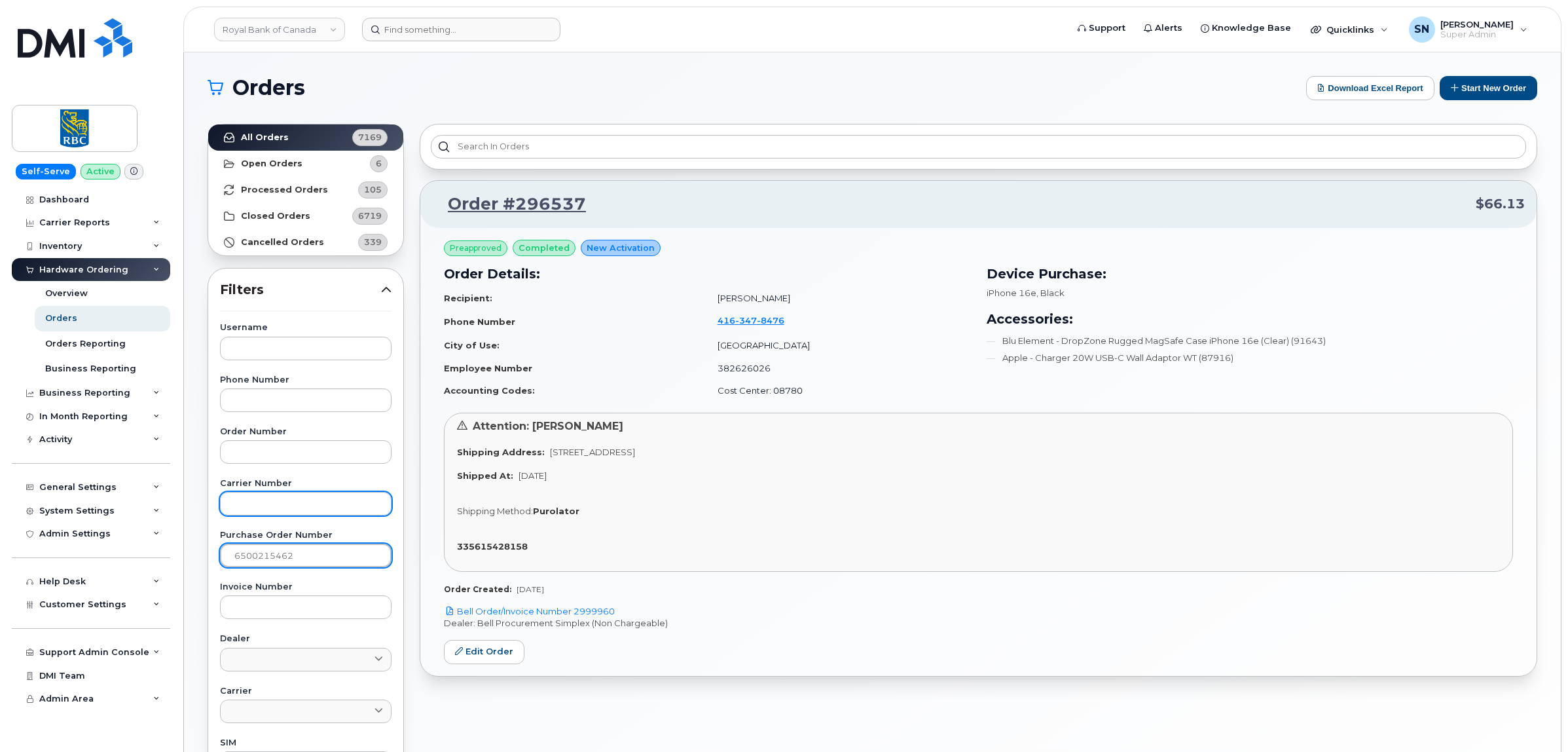
type input "6500215462"
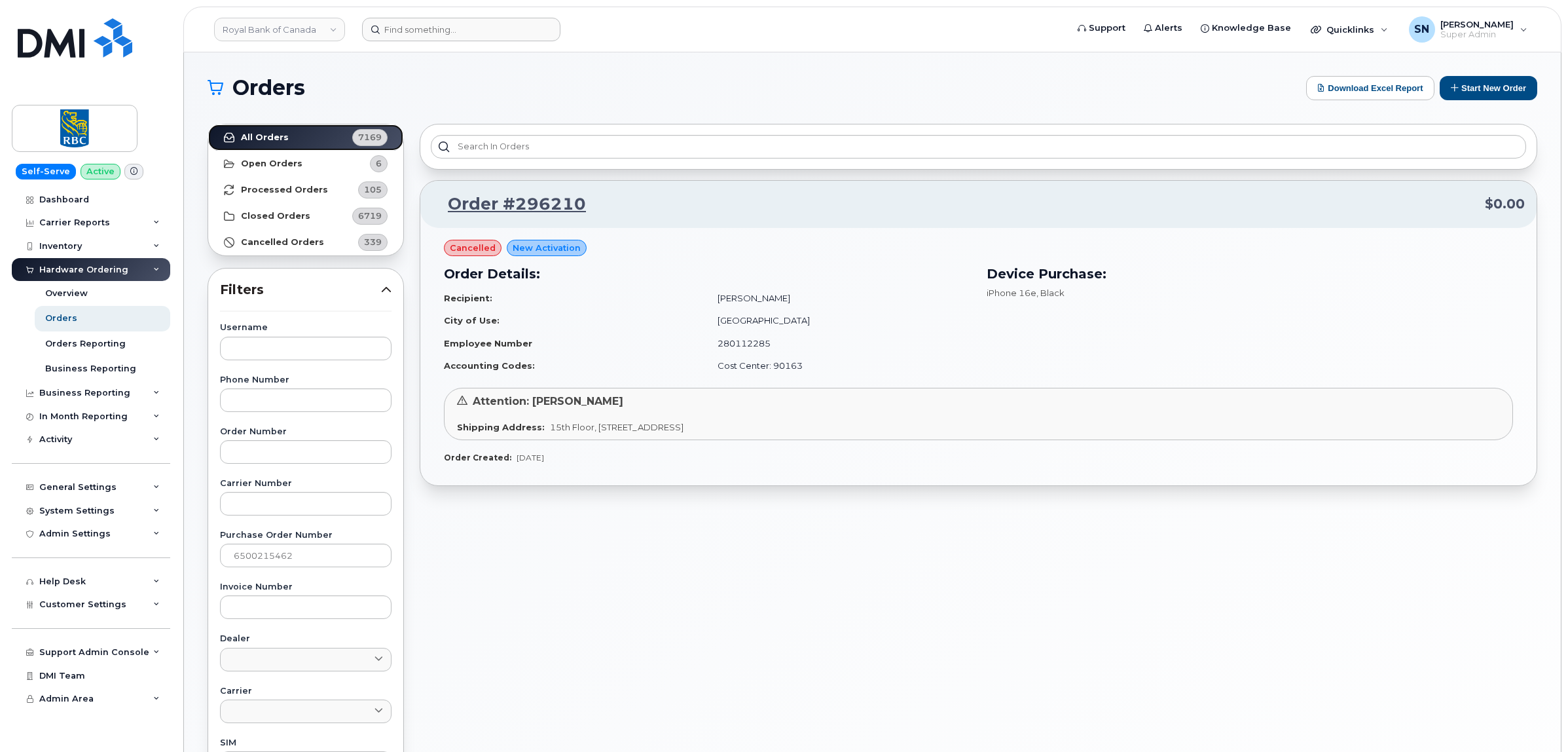
click at [266, 129] on link "All Orders 7169" at bounding box center [306, 137] width 195 height 26
drag, startPoint x: 720, startPoint y: 303, endPoint x: 775, endPoint y: 300, distance: 55.1
click at [778, 302] on td "Ariana Prasad" at bounding box center [838, 298] width 265 height 23
copy td "Ariana Prasad"
click at [331, 354] on input "text" at bounding box center [306, 348] width 172 height 24
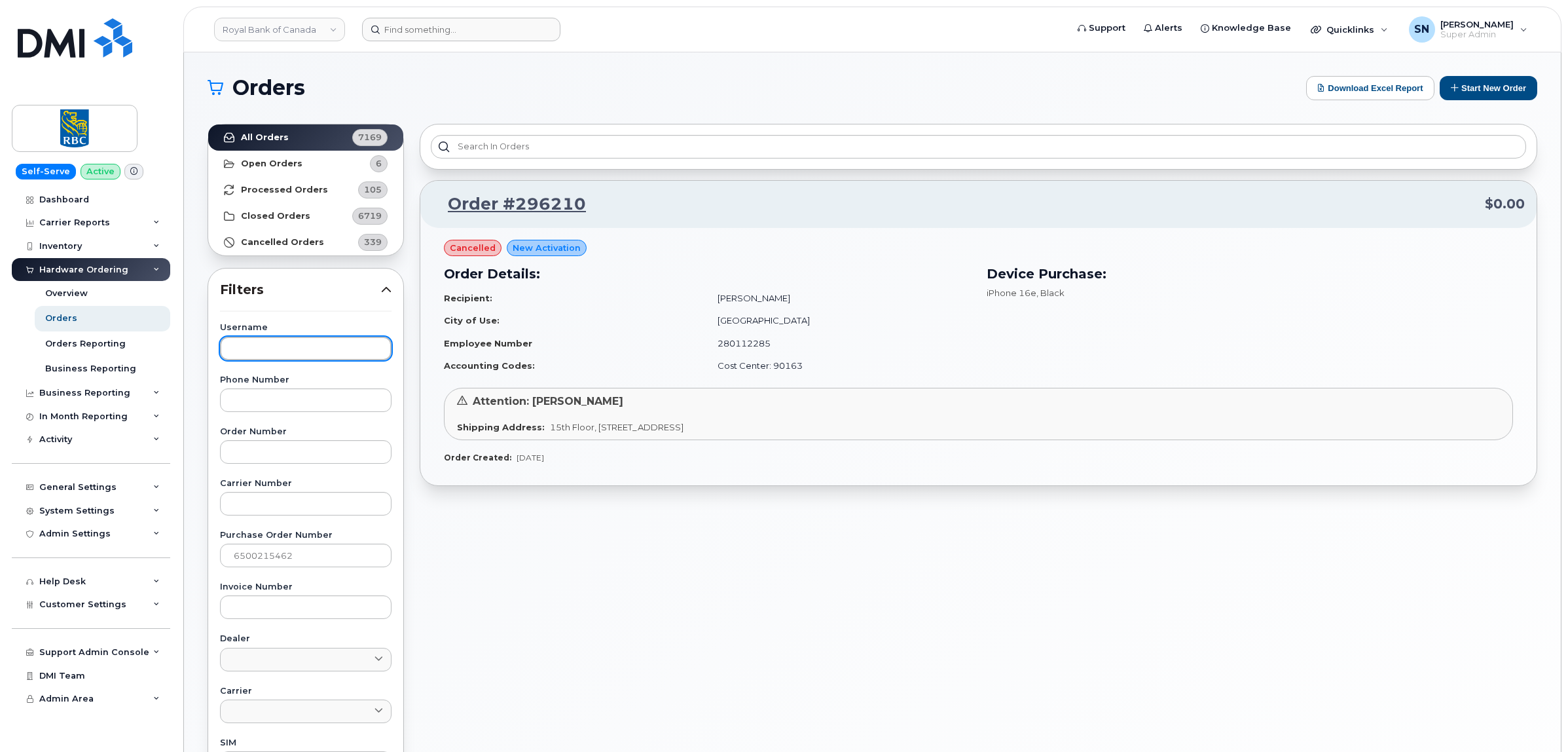
paste input "Ariana Prasad"
type input "Ariana Prasad"
drag, startPoint x: 306, startPoint y: 551, endPoint x: 190, endPoint y: 537, distance: 116.8
click at [191, 537] on div "Orders Download Excel Report Start New Order All Orders 7169 Open Orders 6 Proc…" at bounding box center [872, 552] width 1377 height 1000
click at [276, 130] on link "All Orders 7169" at bounding box center [306, 137] width 195 height 26
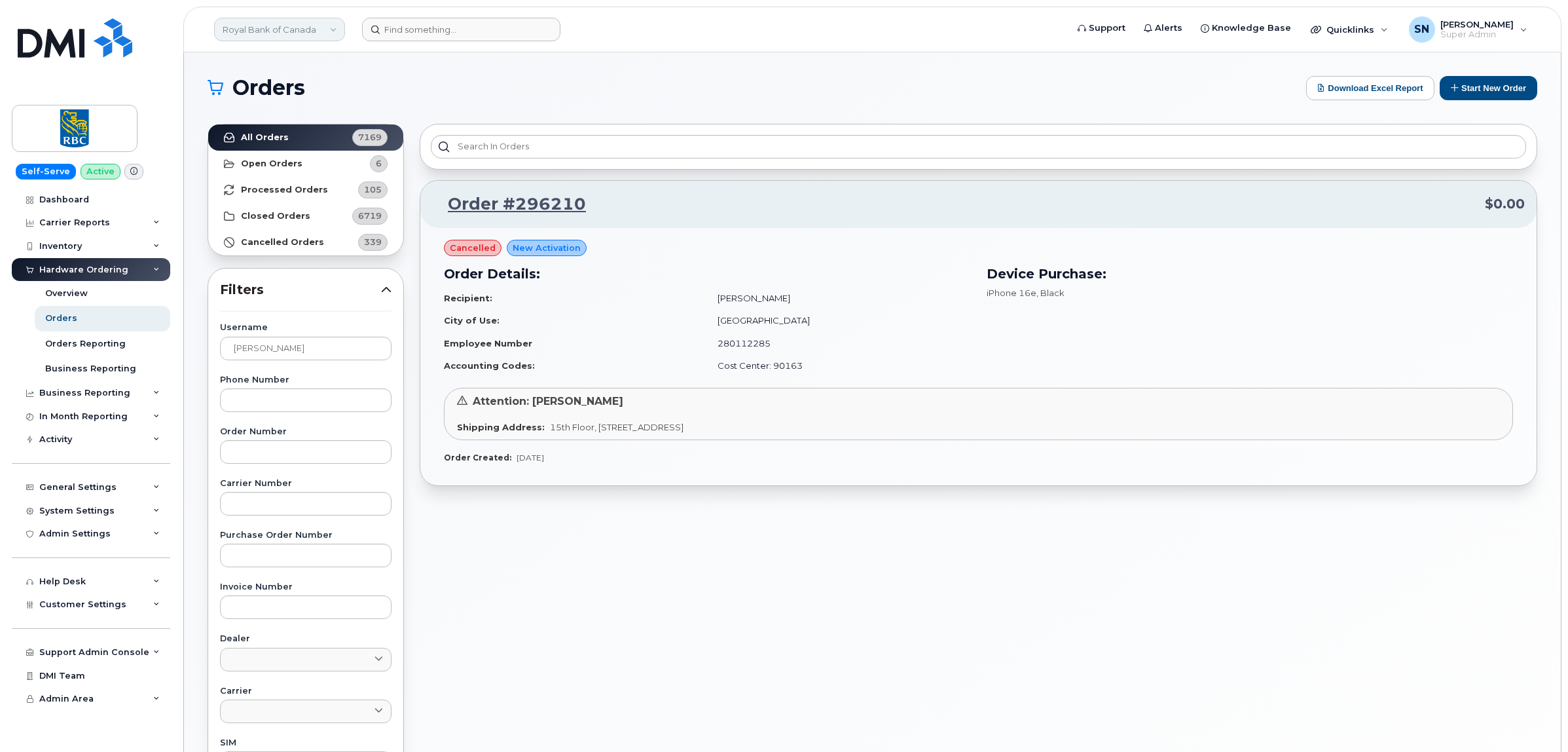
click at [310, 21] on link "Royal Bank of Canada" at bounding box center [279, 30] width 131 height 24
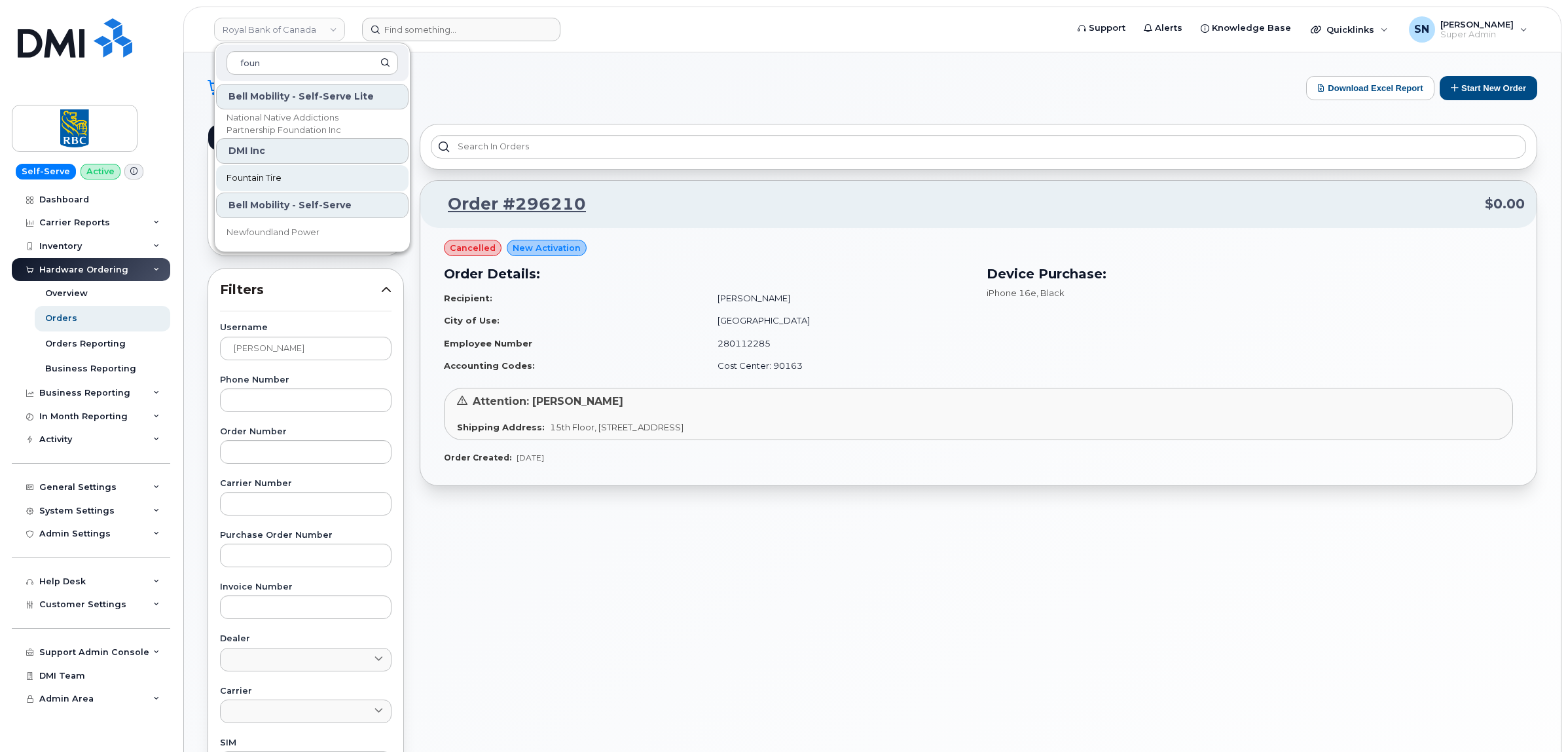
type input "foun"
click at [276, 185] on link "Fountain Tire" at bounding box center [312, 178] width 192 height 26
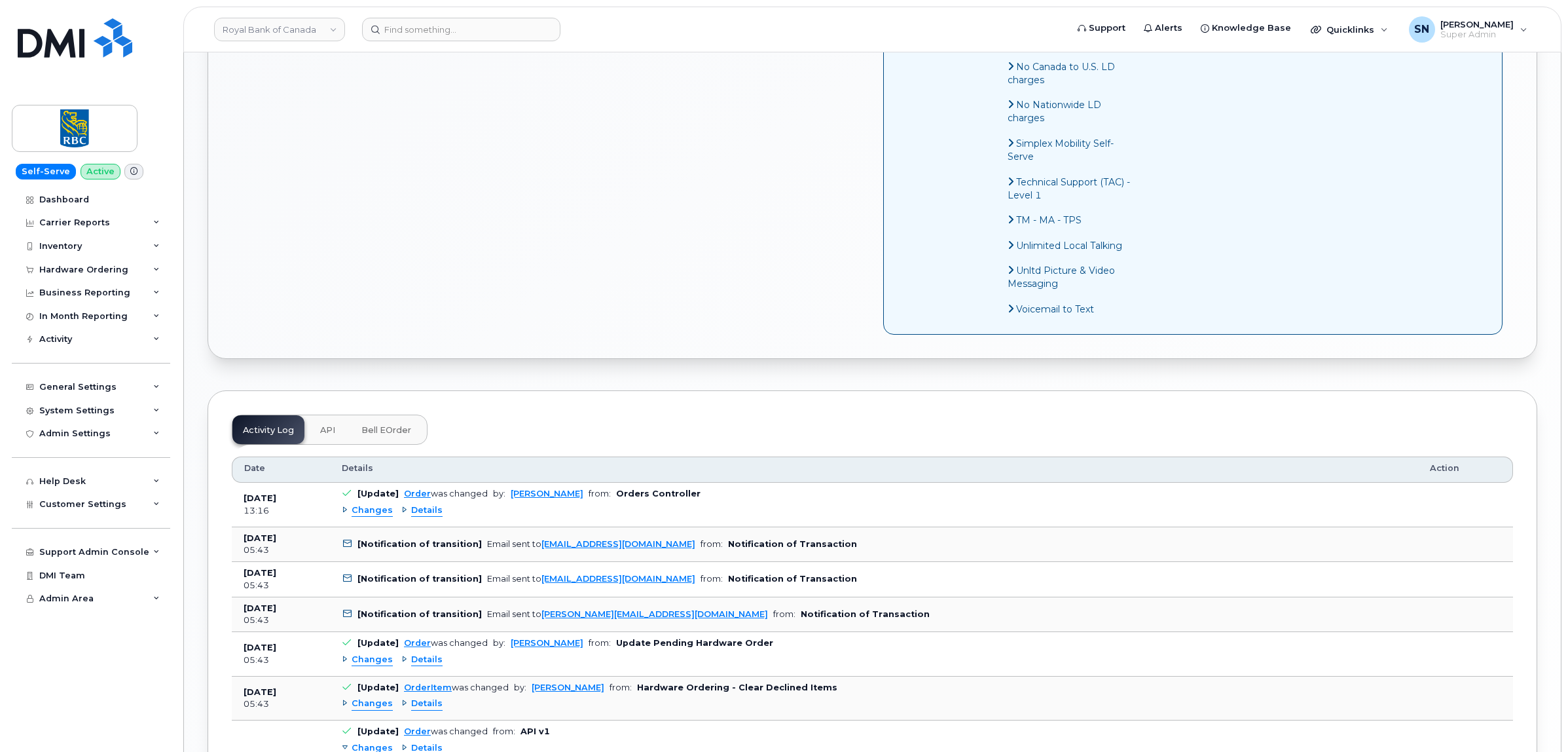
scroll to position [1146, 0]
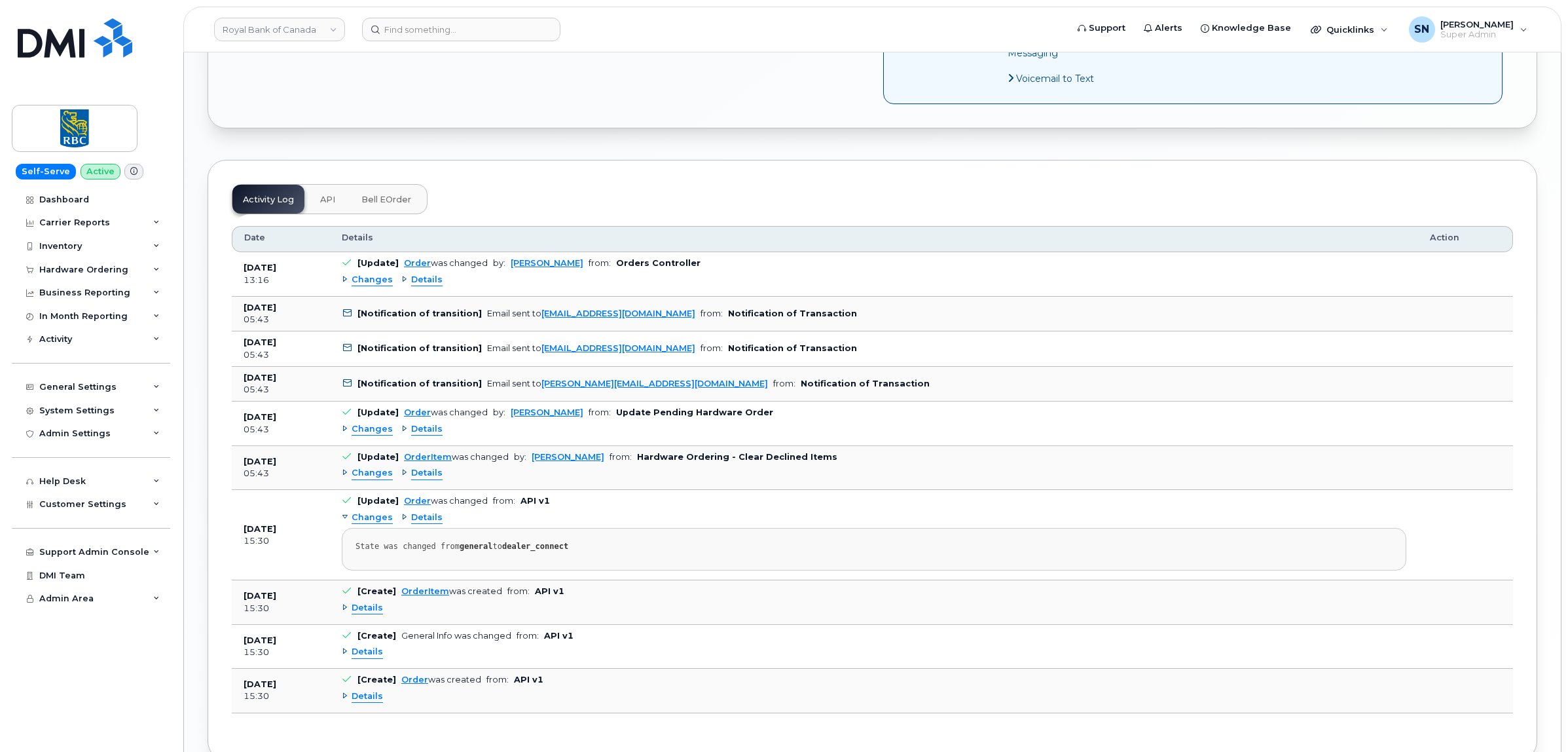
click at [370, 286] on span "Changes" at bounding box center [372, 279] width 41 height 12
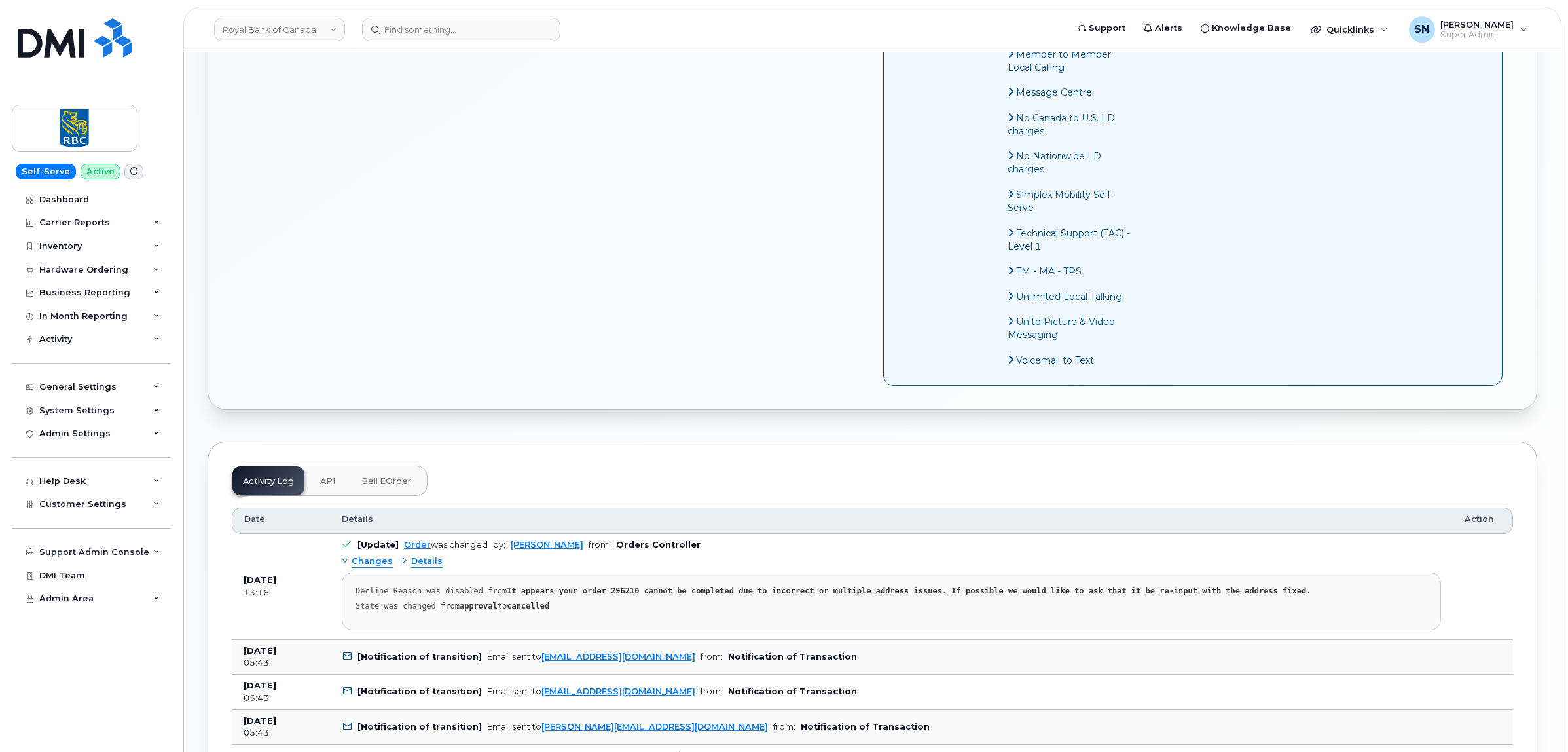
scroll to position [1065, 0]
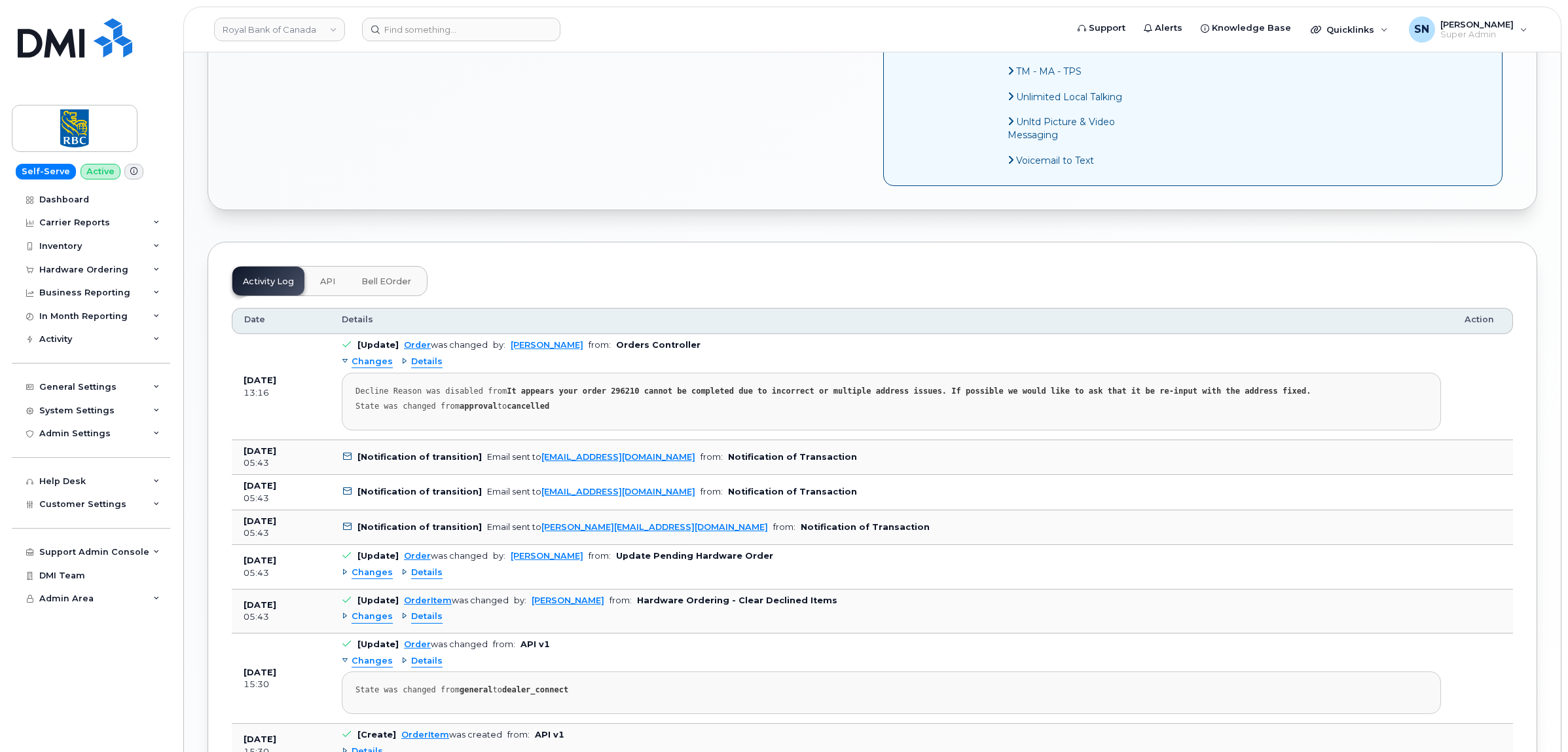
click at [365, 579] on span "Changes" at bounding box center [372, 573] width 41 height 12
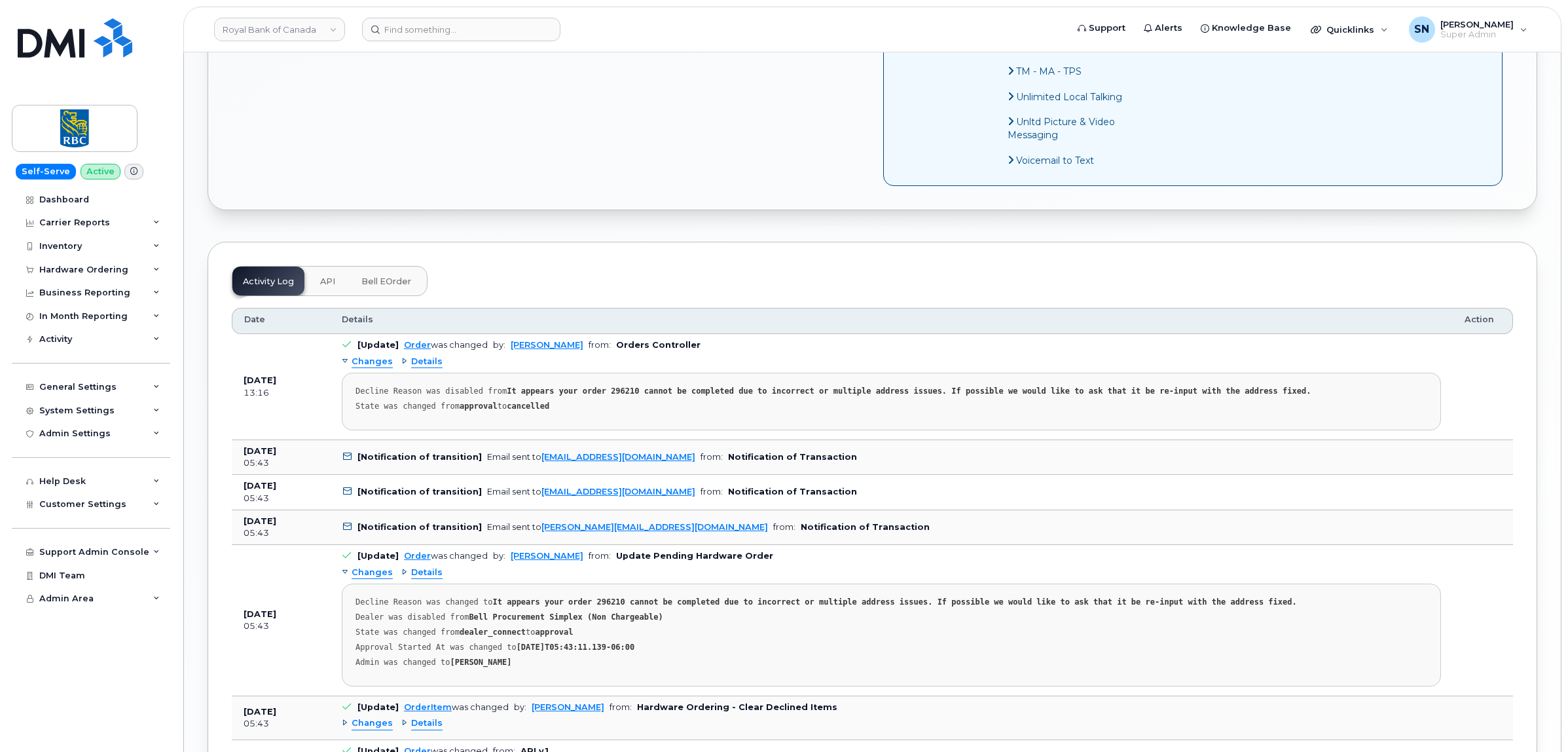
click at [365, 579] on span "Changes" at bounding box center [372, 573] width 41 height 12
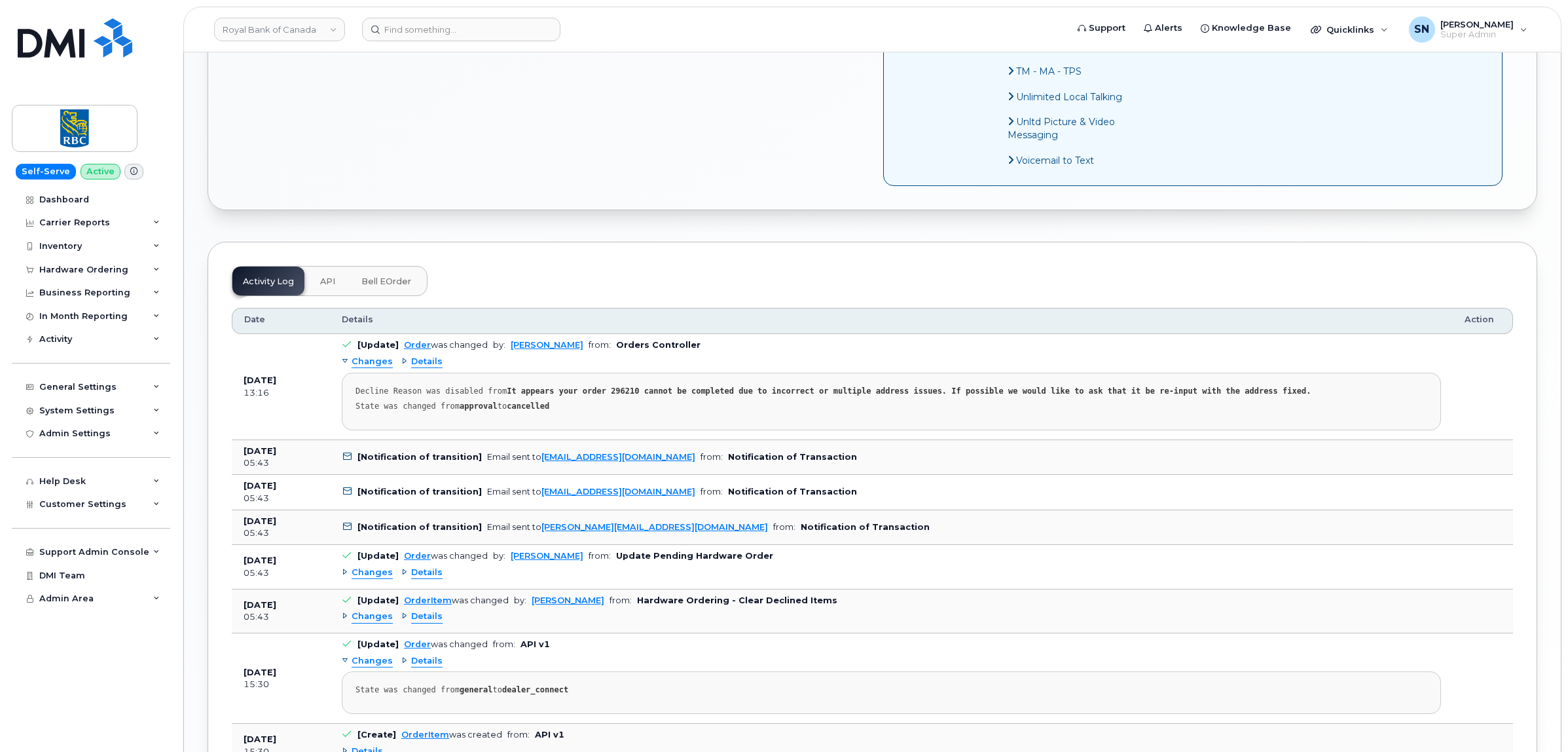
click at [374, 623] on span "Changes" at bounding box center [372, 616] width 41 height 12
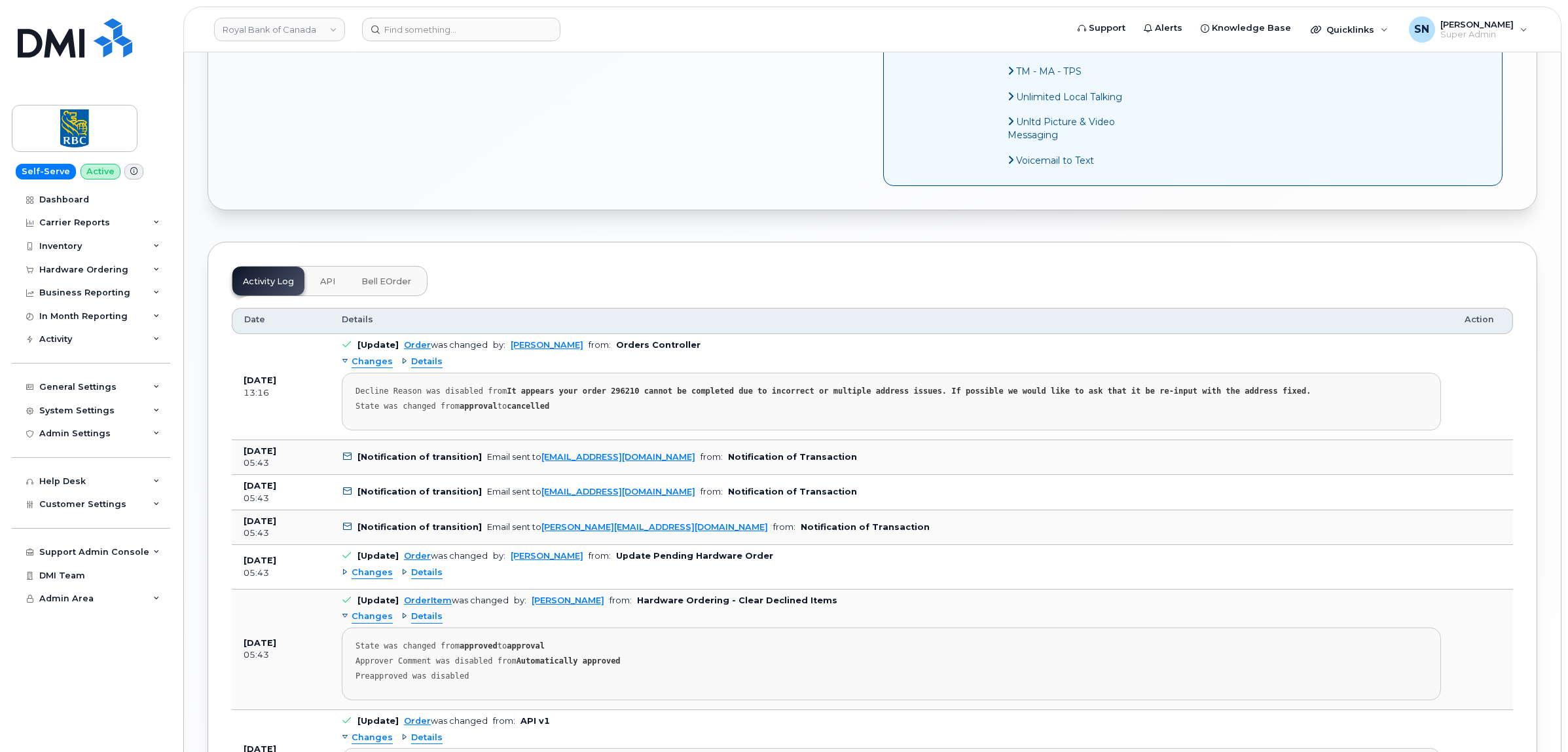
click at [374, 623] on span "Changes" at bounding box center [372, 616] width 41 height 12
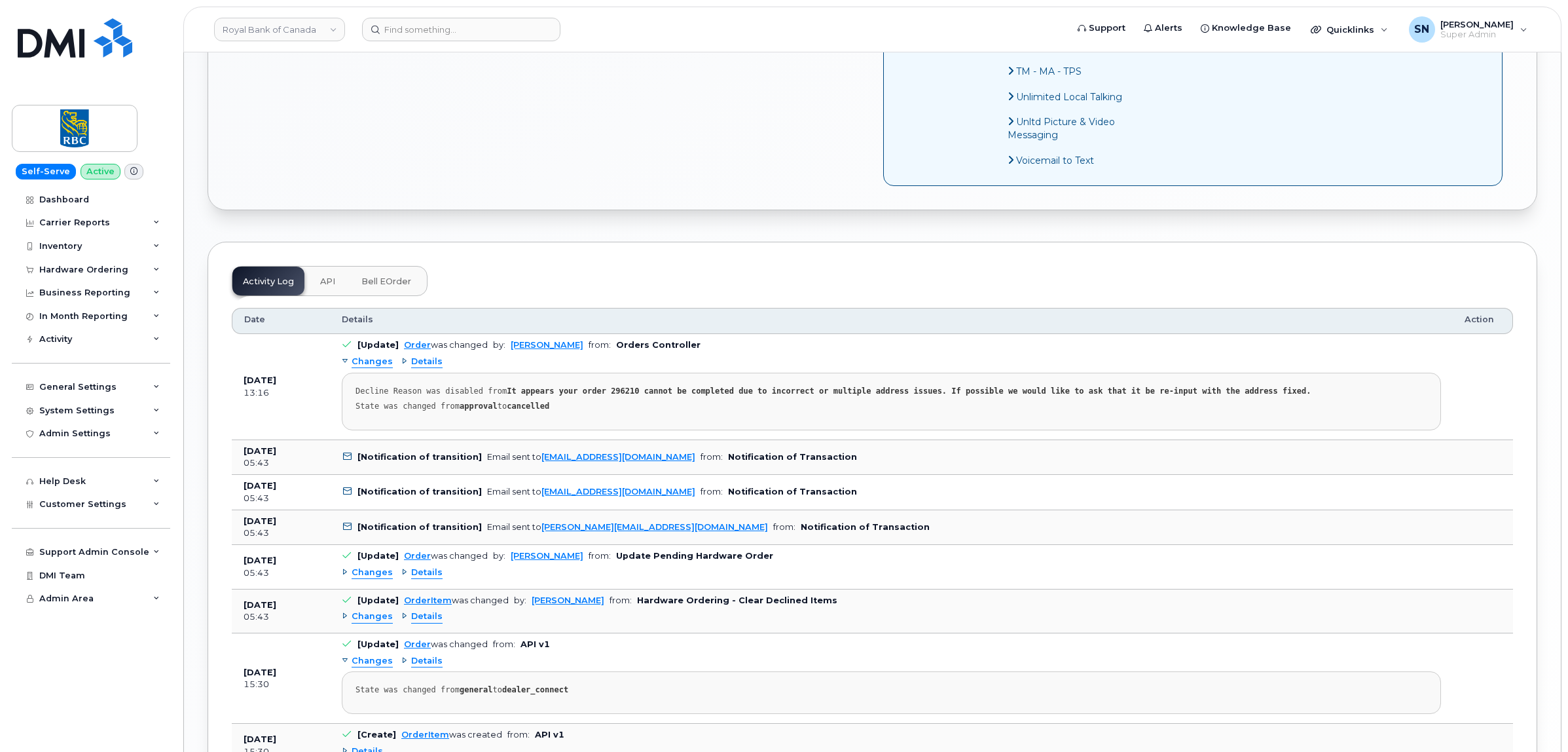
click at [379, 579] on span "Changes" at bounding box center [372, 573] width 41 height 12
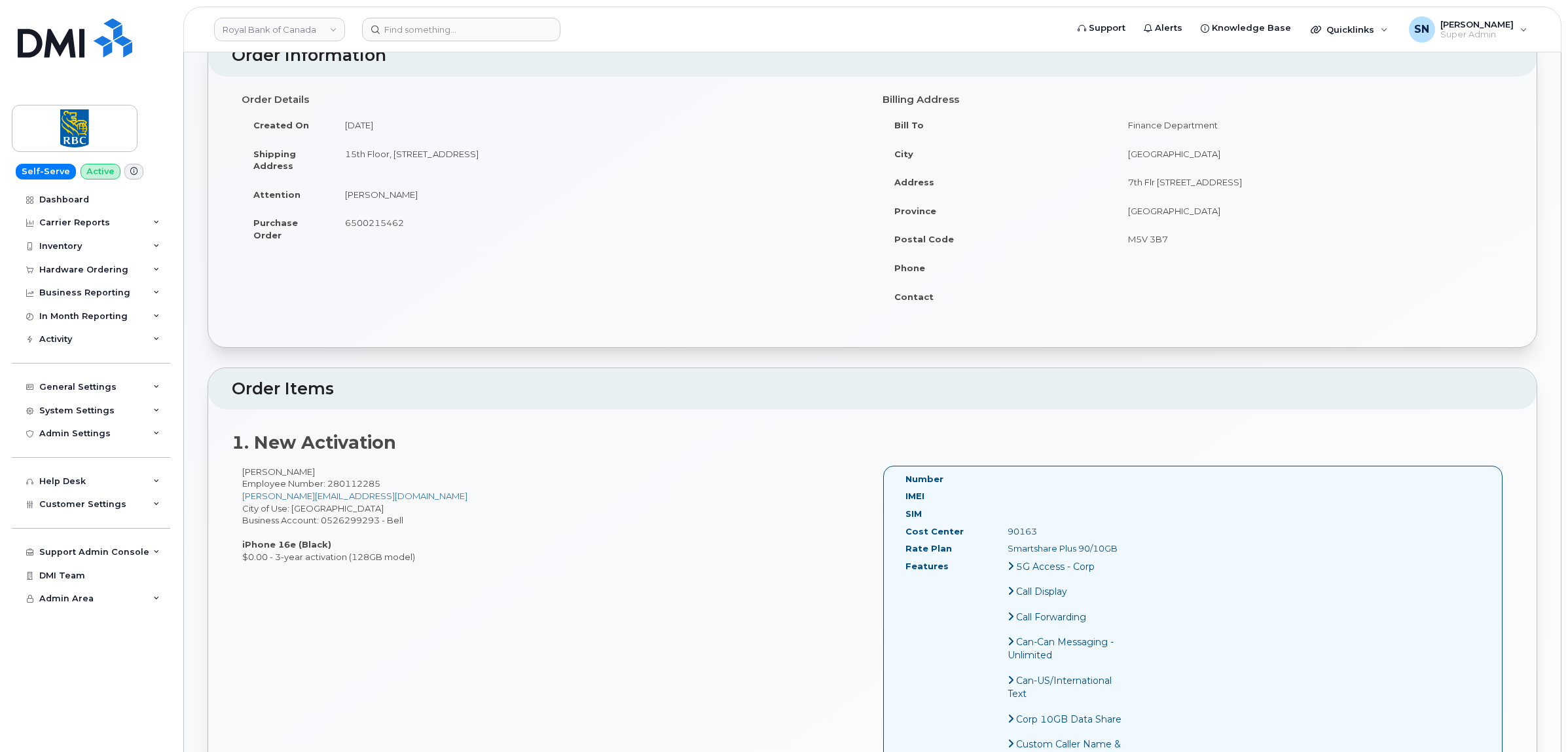
scroll to position [0, 0]
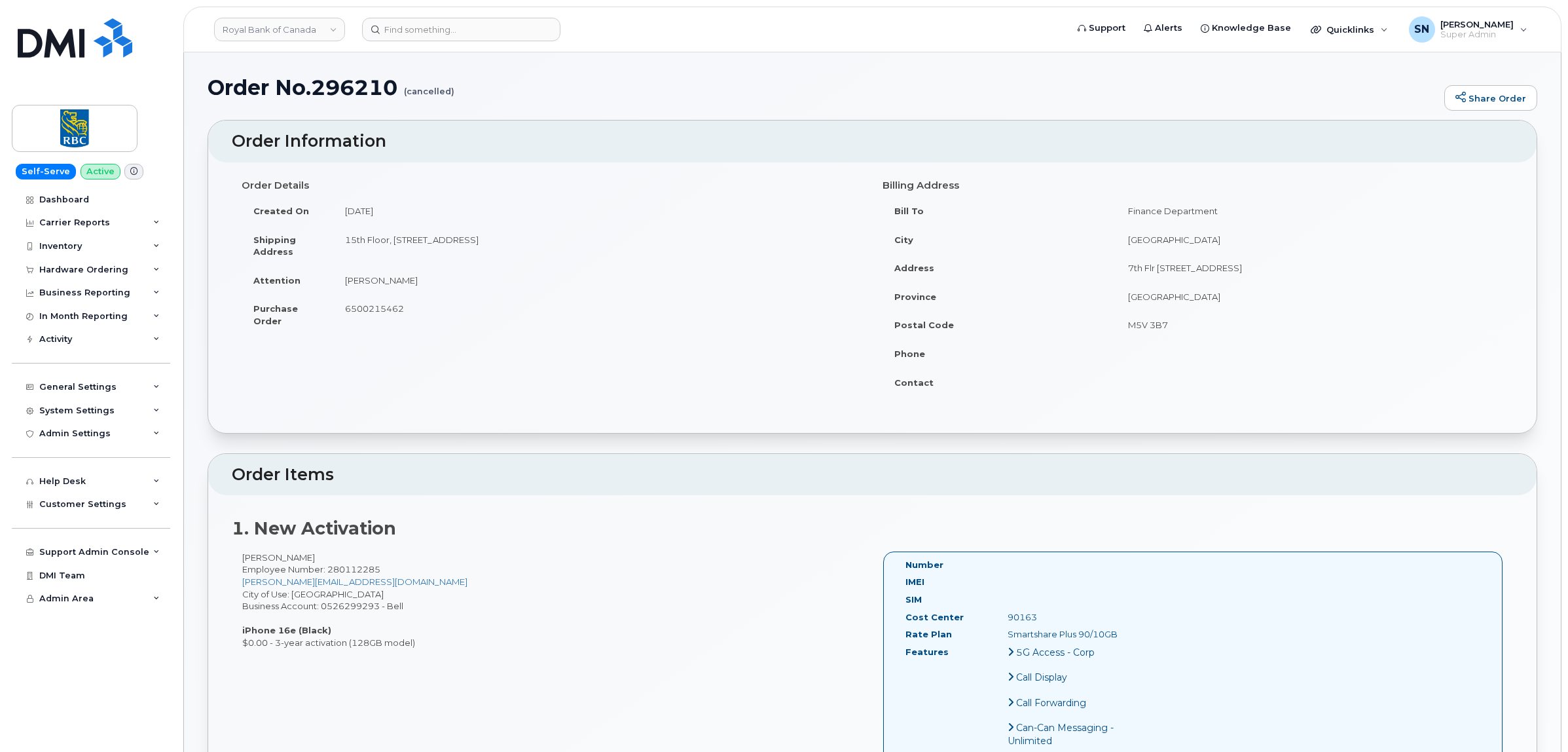
click at [379, 300] on td "6500215462" at bounding box center [598, 314] width 530 height 40
copy div "6500215462 × Change Purchase Order Number"
drag, startPoint x: 346, startPoint y: 279, endPoint x: 208, endPoint y: 316, distance: 142.9
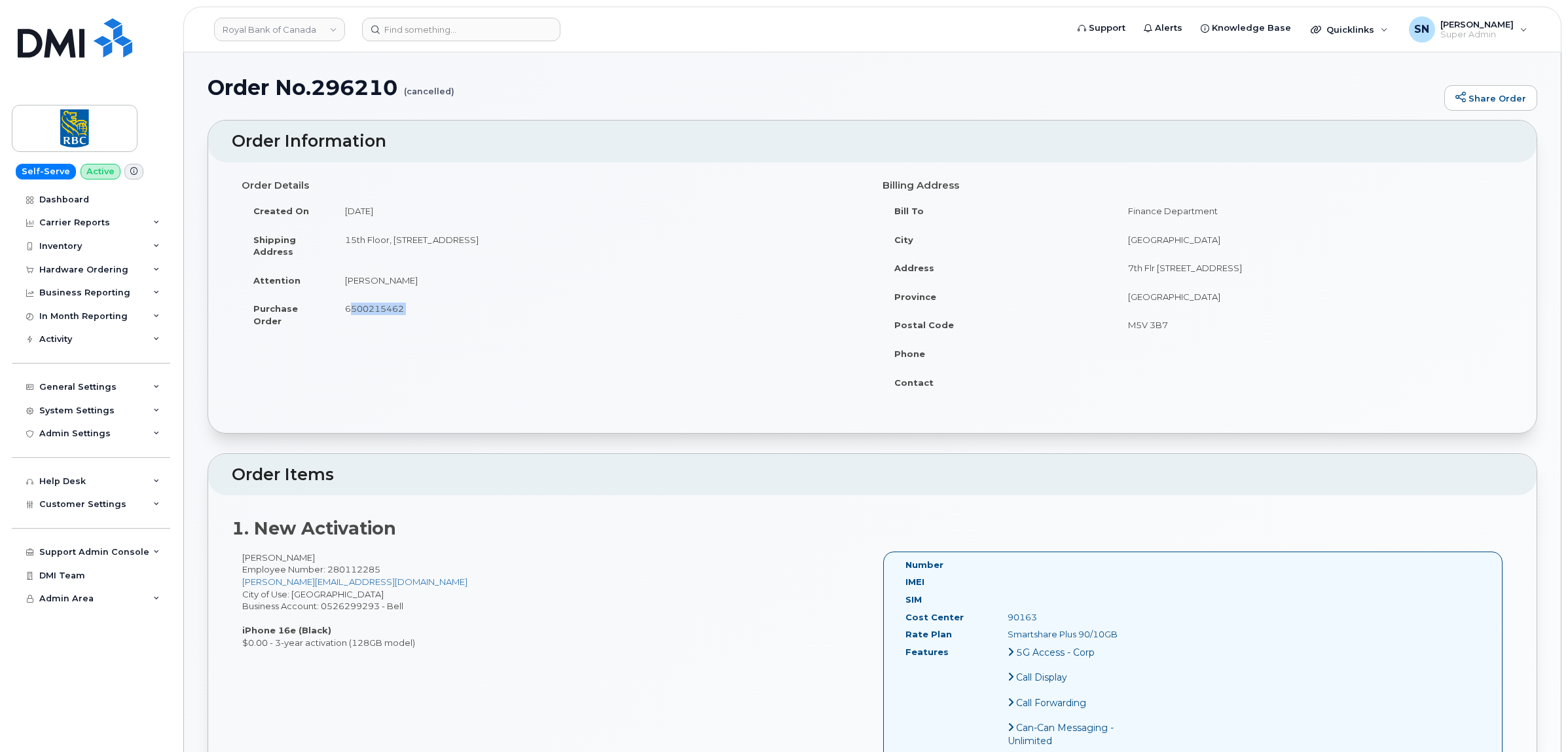
click at [407, 279] on td "Ariana Prasad" at bounding box center [598, 280] width 530 height 29
copy td "Ariana Prasad"
drag, startPoint x: 344, startPoint y: 237, endPoint x: 807, endPoint y: 231, distance: 463.0
click at [807, 231] on td "15th Floor, 155 WELLINGTON ST W, 15th Floor, Toronto, ON M5W 3K7 TORONTO, ON, C…" at bounding box center [598, 245] width 530 height 40
copy td "15th Floor, 155 WELLINGTON ST W, 15th Floor, Toronto, ON M5W 3K7 TORONTO, ON, C…"
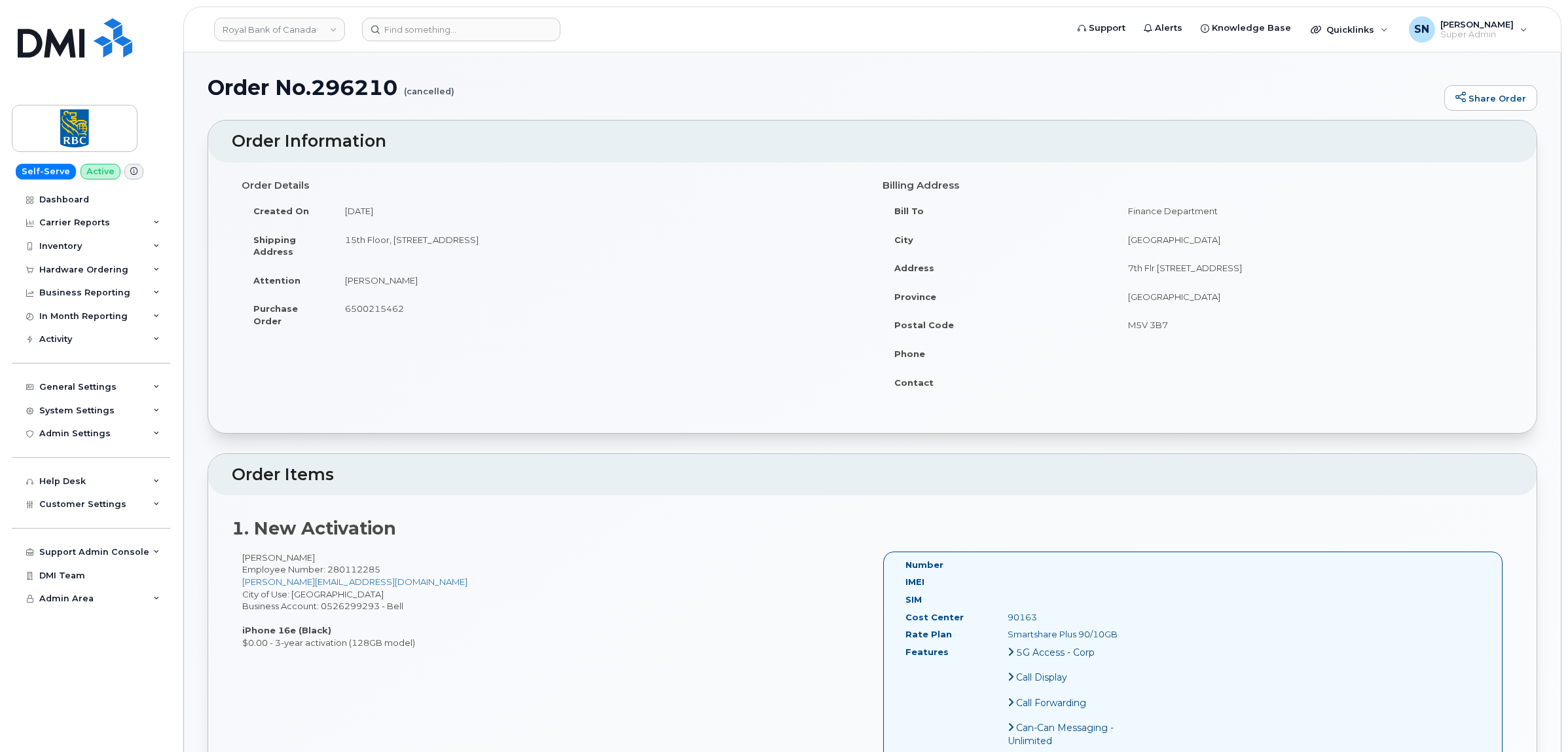
click at [479, 423] on div "Order Details Created On July 18, 2025 Shipping Address 15th Floor, 155 WELLING…" at bounding box center [873, 298] width 1329 height 270
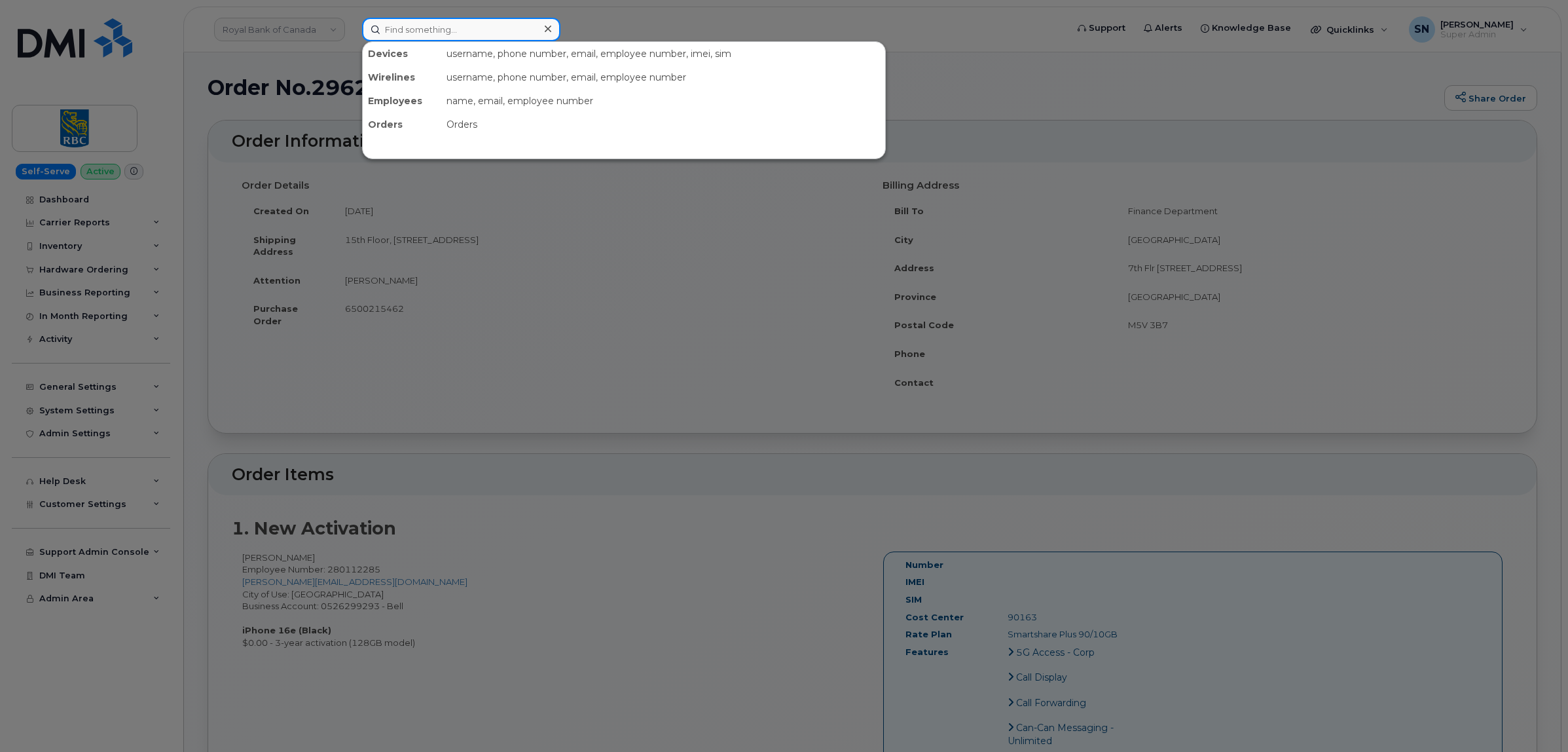
click at [402, 30] on input at bounding box center [462, 30] width 199 height 24
paste input "[PERSON_NAME]"
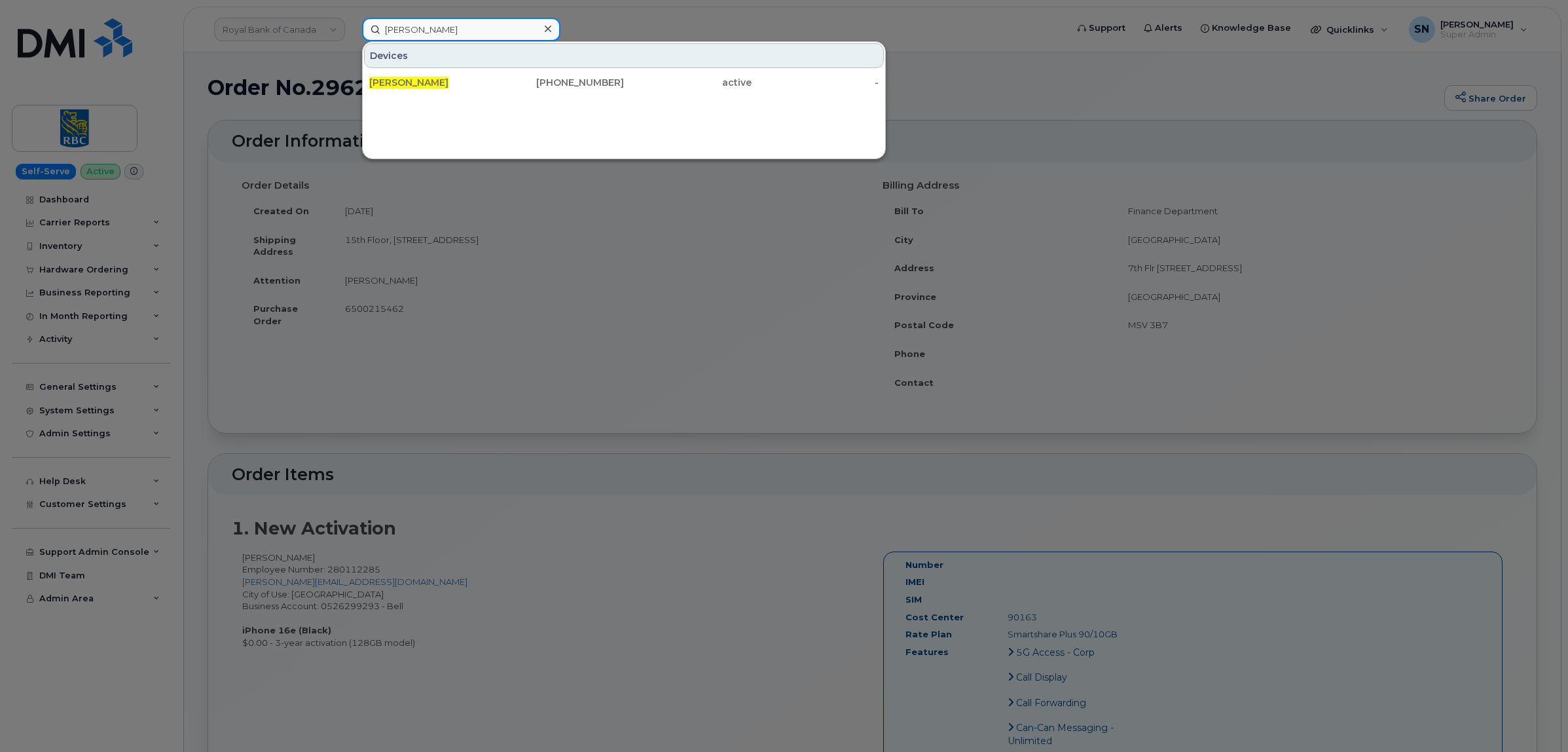
type input "[PERSON_NAME]"
click at [459, 81] on div "[PERSON_NAME]" at bounding box center [433, 82] width 127 height 13
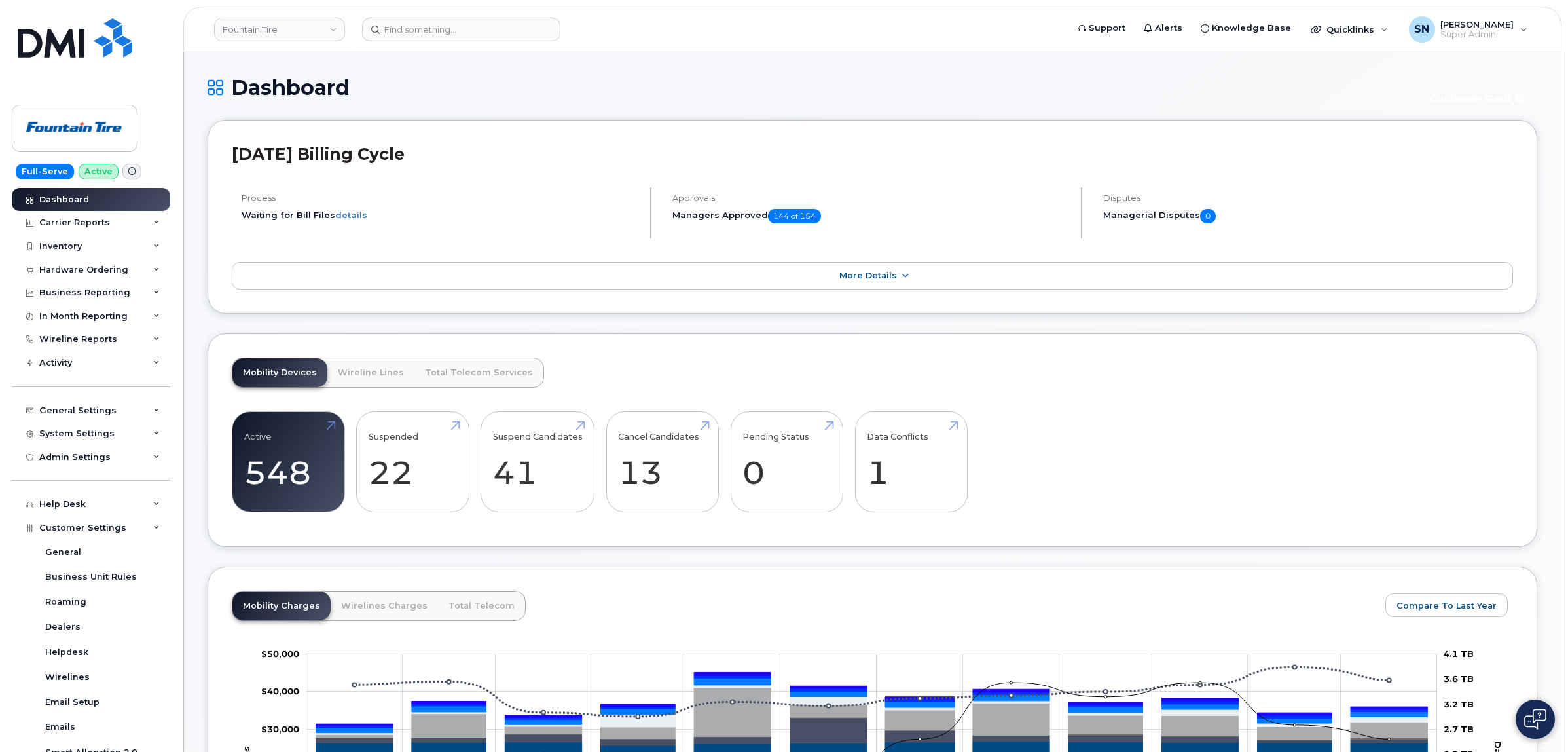
scroll to position [263, 0]
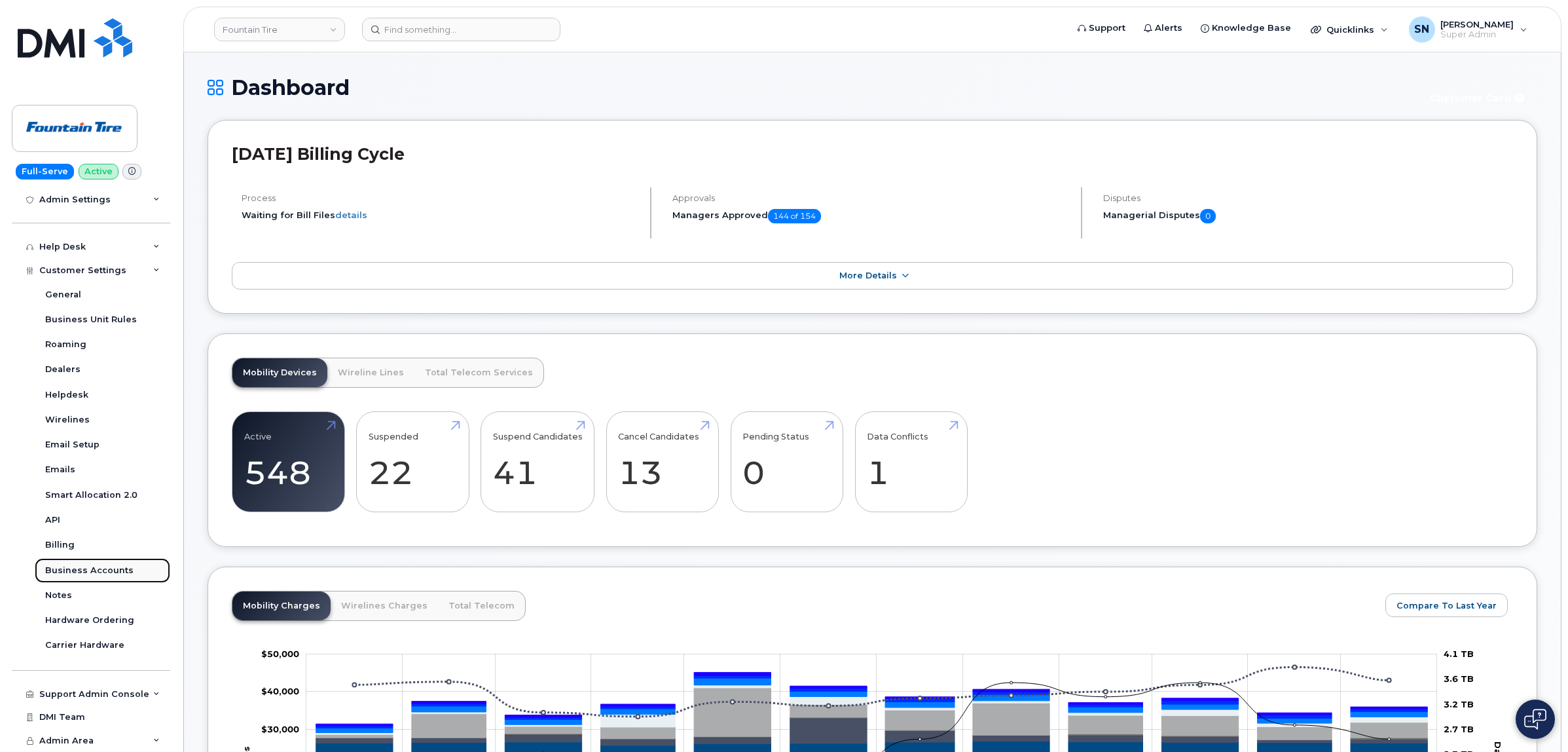
click at [86, 570] on div "Business Accounts" at bounding box center [90, 570] width 89 height 12
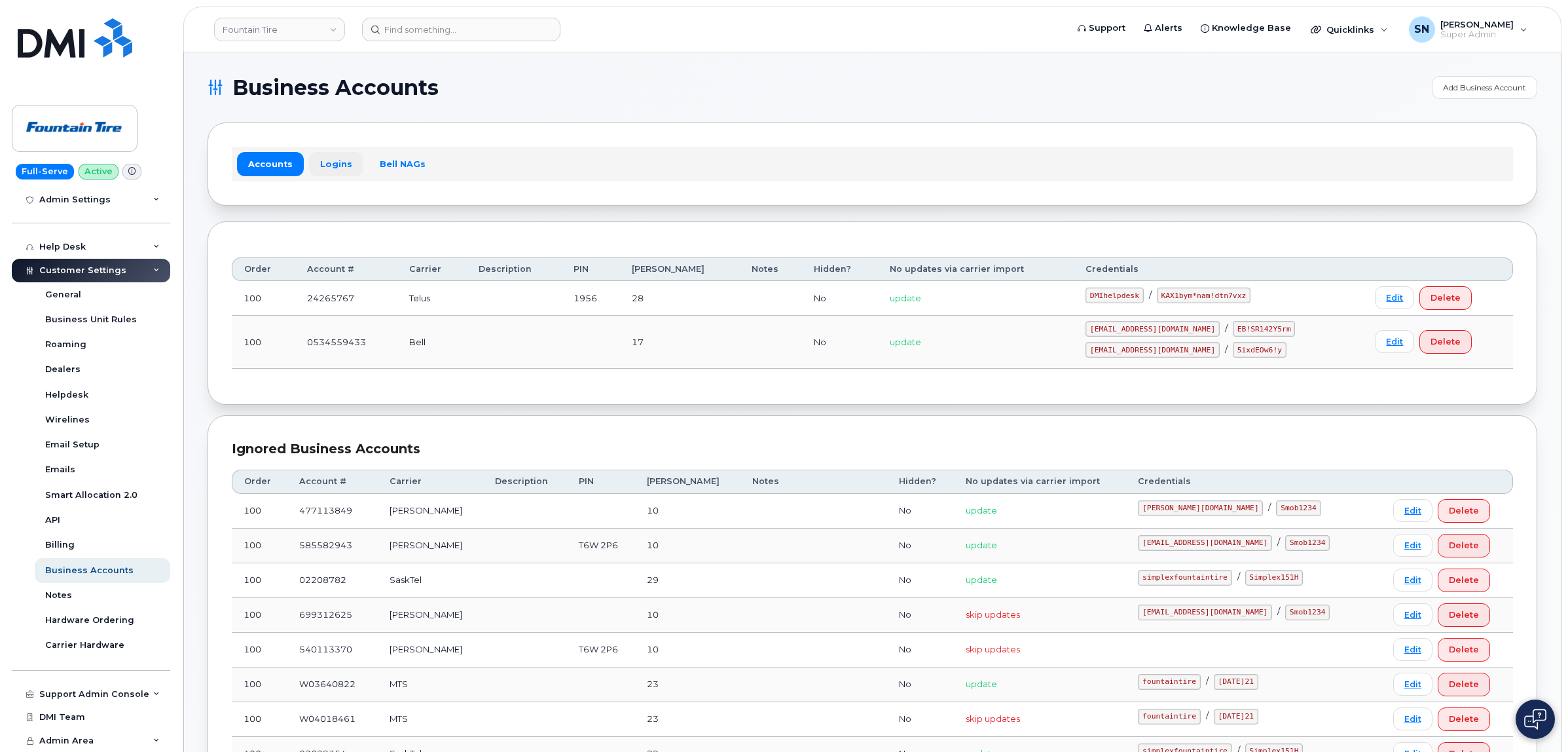
click at [338, 163] on link "Logins" at bounding box center [336, 164] width 54 height 24
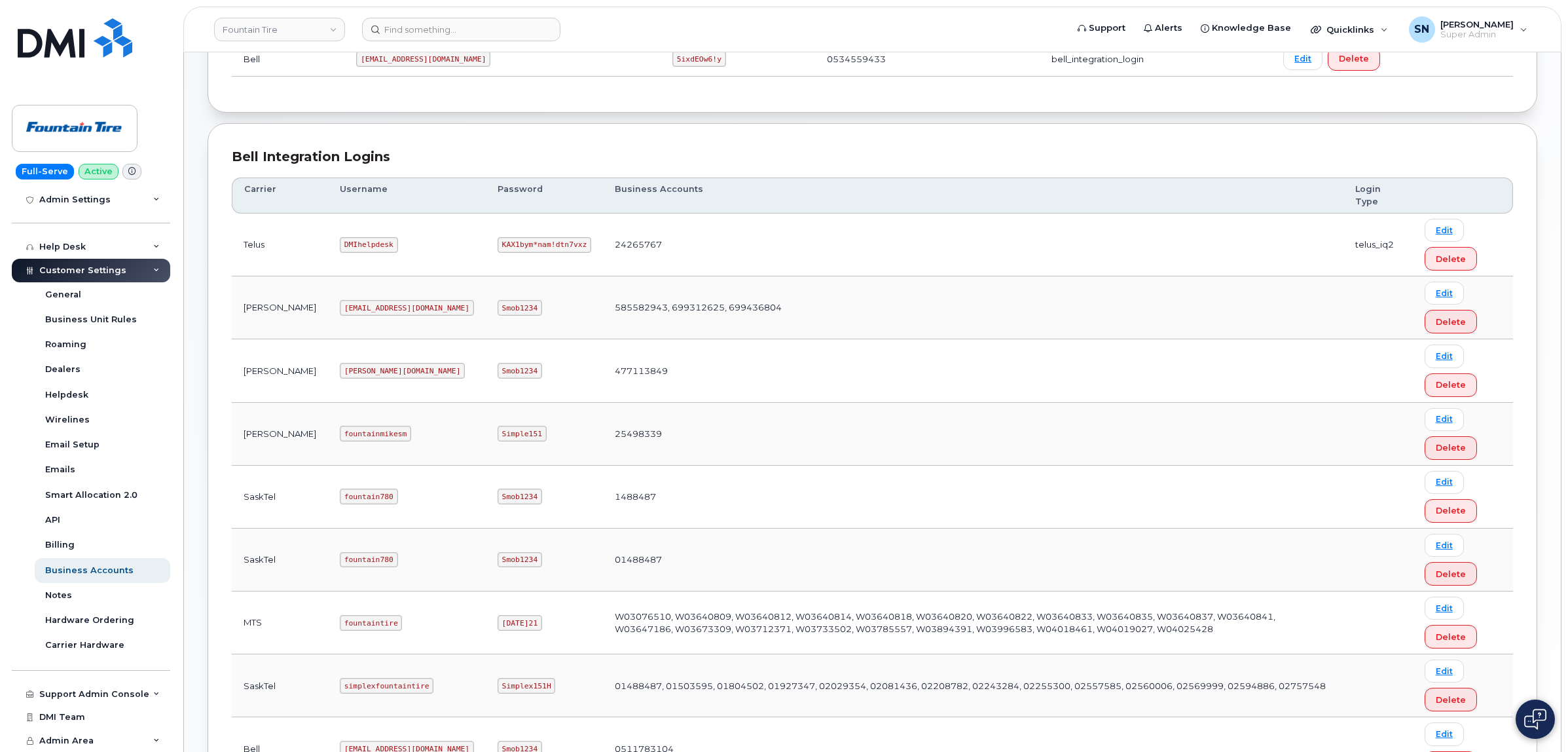
scroll to position [246, 0]
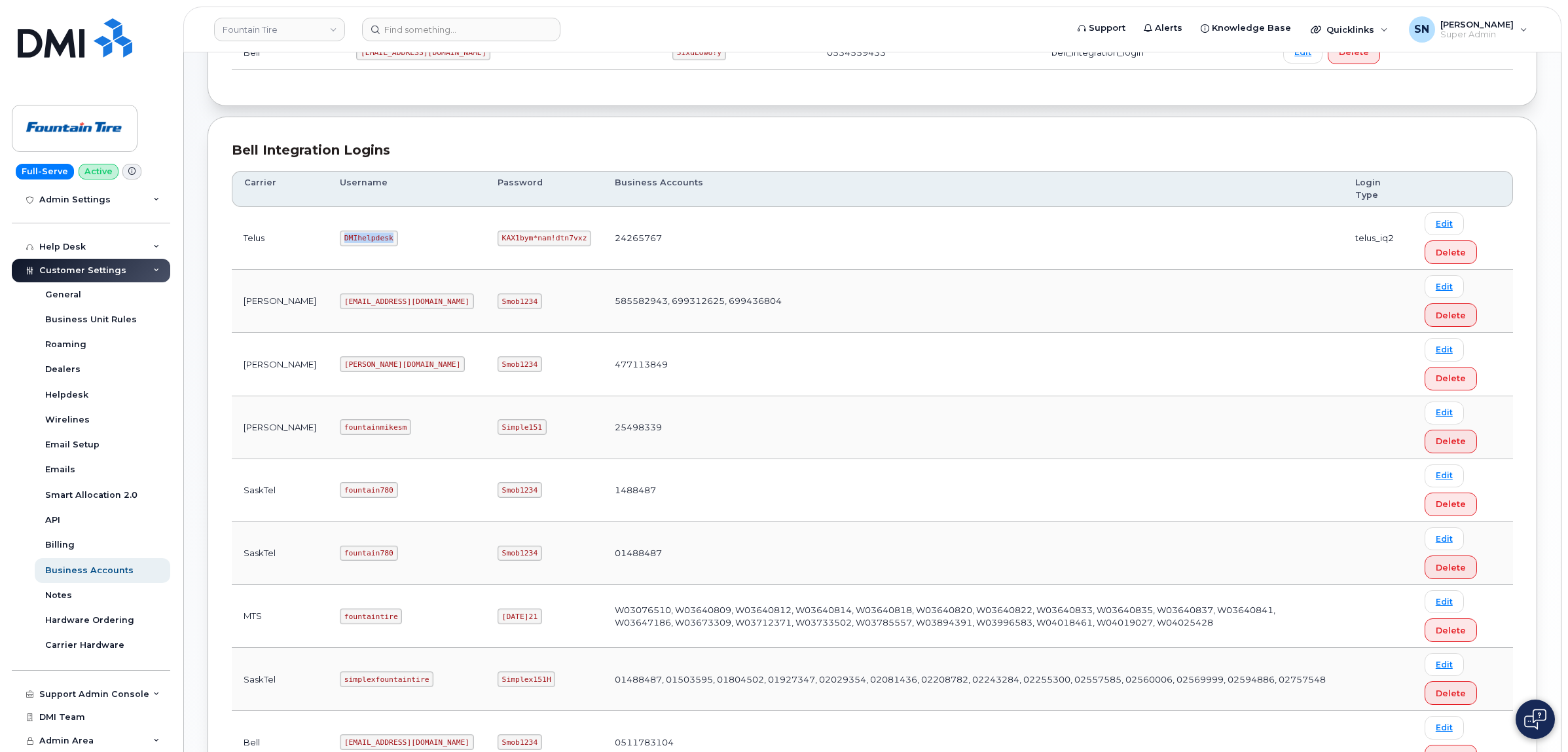
drag, startPoint x: 302, startPoint y: 243, endPoint x: 365, endPoint y: 246, distance: 63.1
click at [365, 246] on td "DMIhelpdesk" at bounding box center [407, 238] width 158 height 63
copy code "DMIhelpdesk"
drag, startPoint x: 412, startPoint y: 236, endPoint x: 492, endPoint y: 243, distance: 80.3
click at [498, 243] on code "KAX1bym*nam!dtn7vxz" at bounding box center [545, 238] width 94 height 16
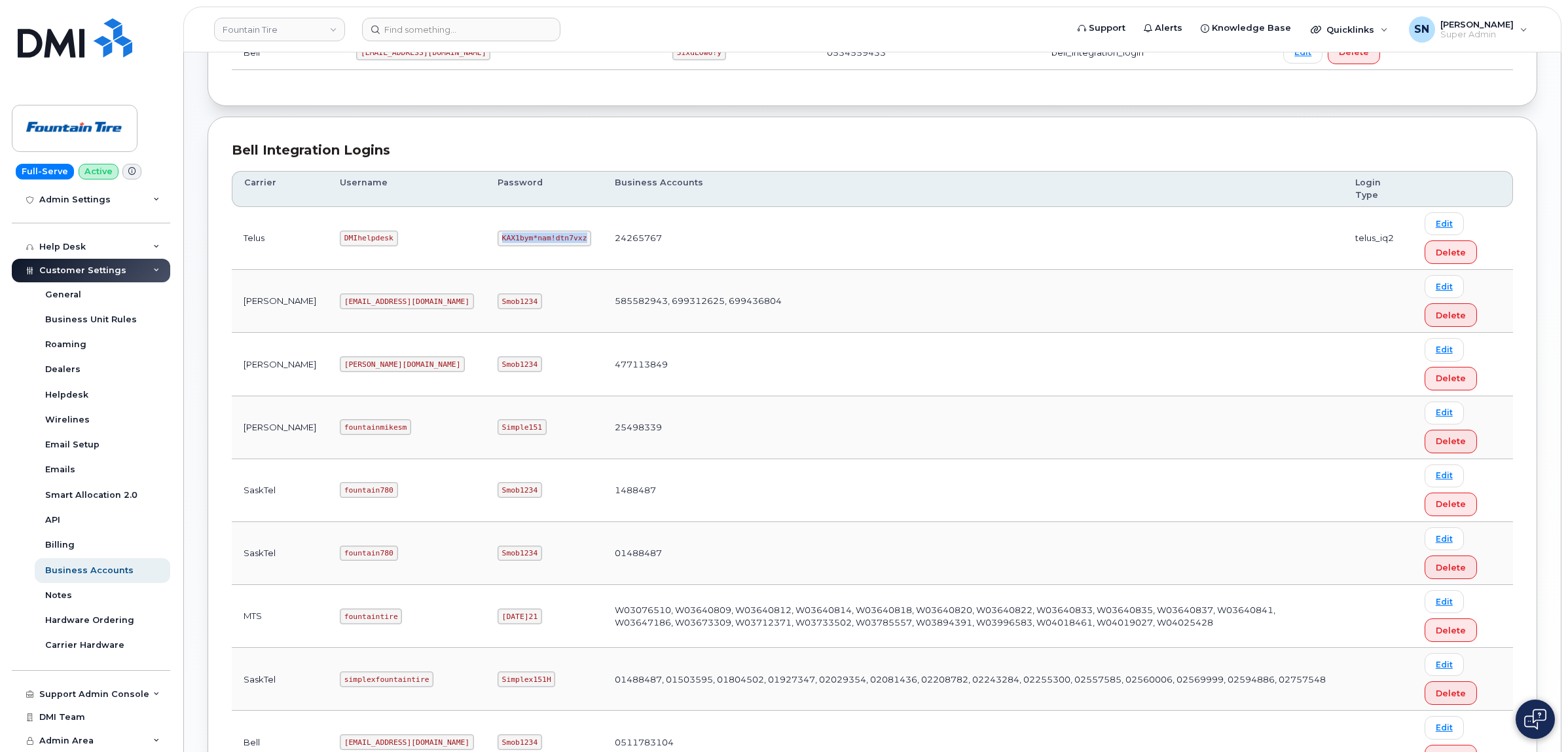
copy code "KAX1bym*nam!dtn7vxz"
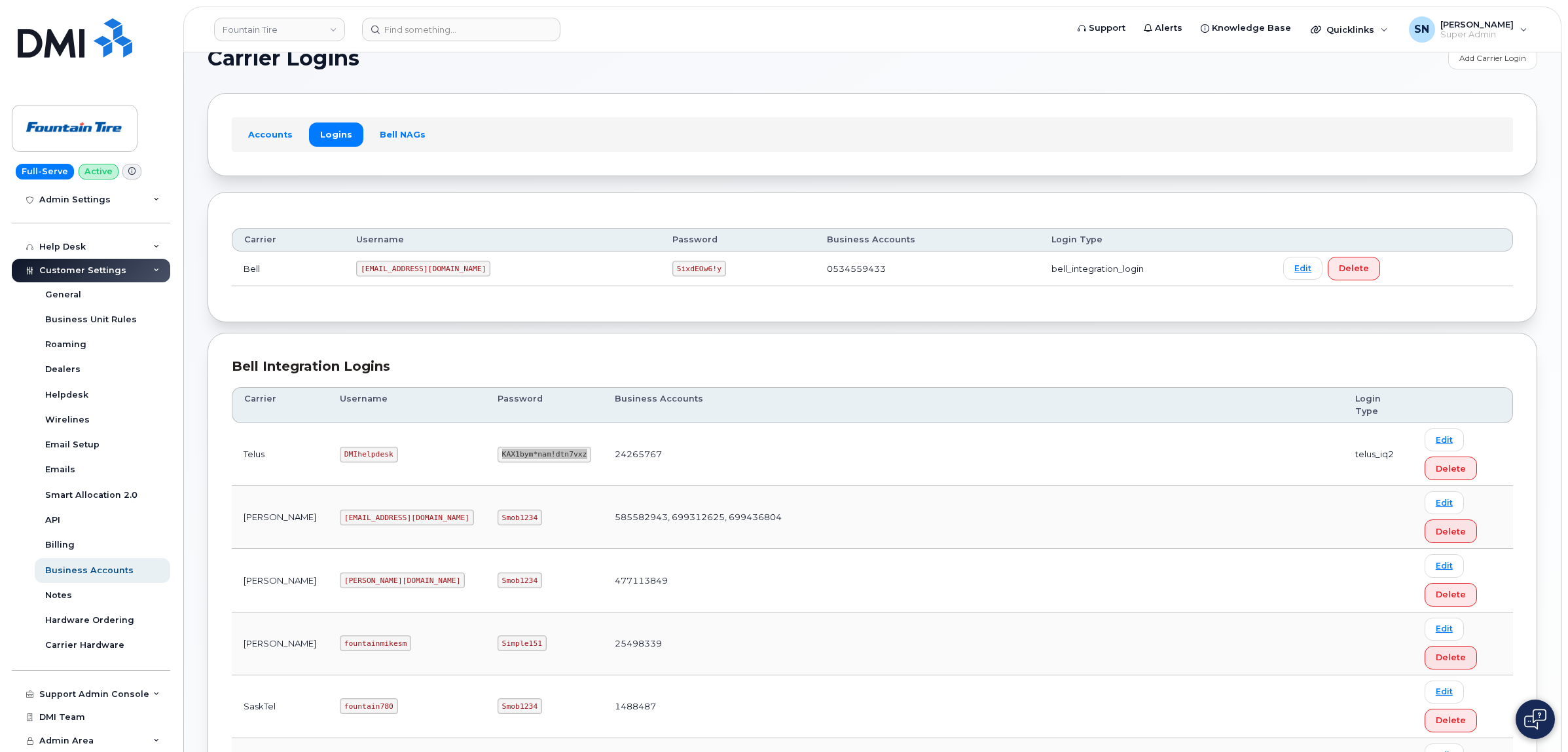
scroll to position [0, 0]
